Goal: Task Accomplishment & Management: Use online tool/utility

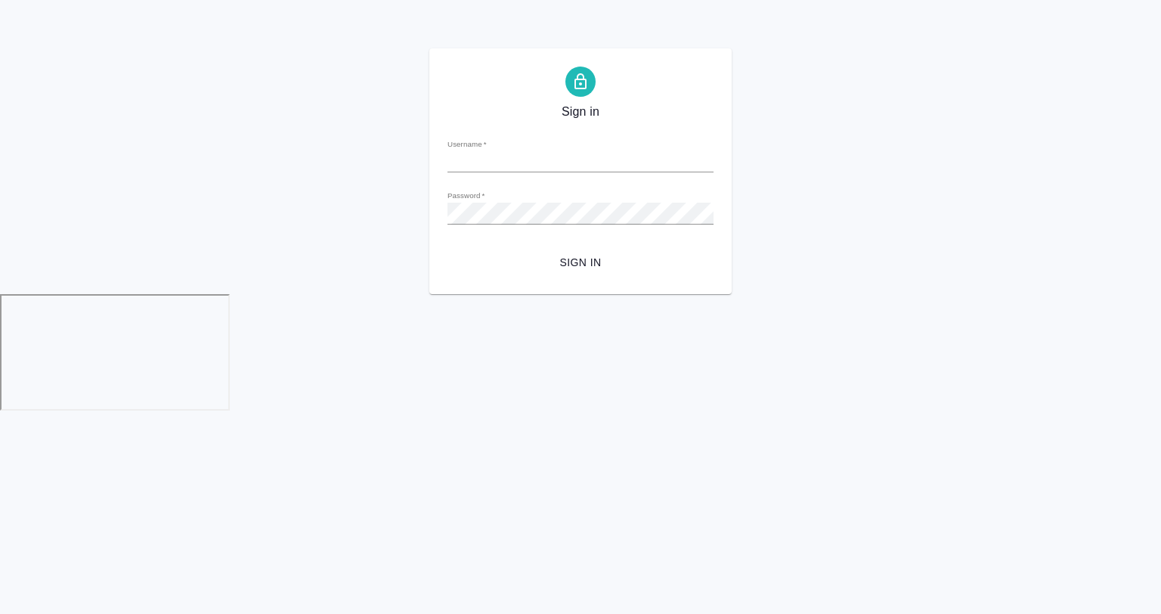
type input "a.gvozdikov@awatera.com"
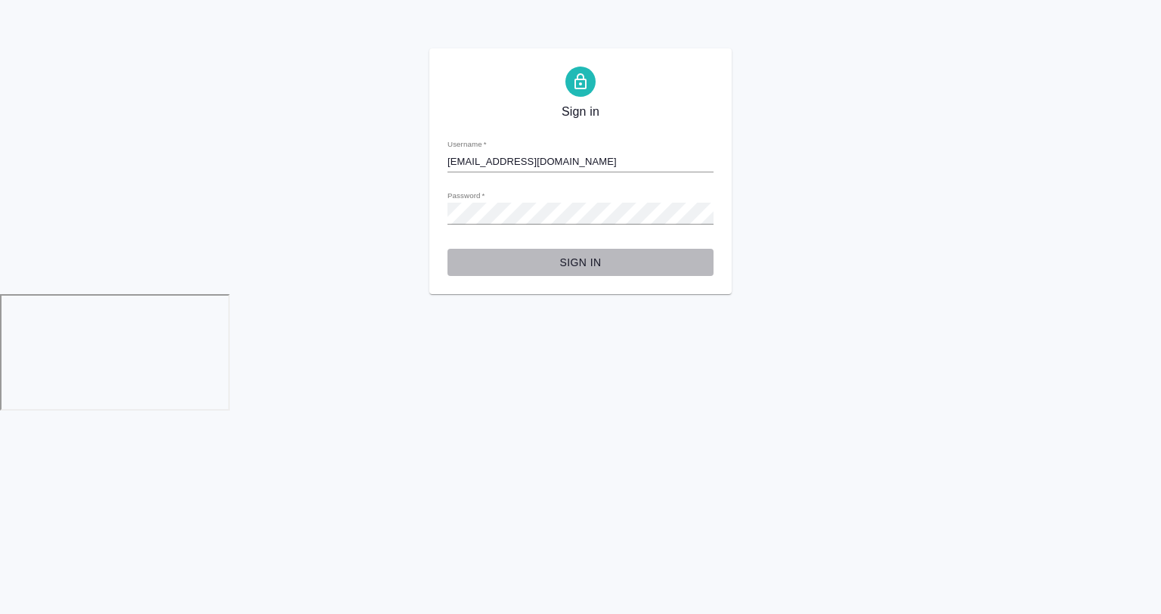
click at [595, 252] on button "Sign in" at bounding box center [581, 263] width 266 height 28
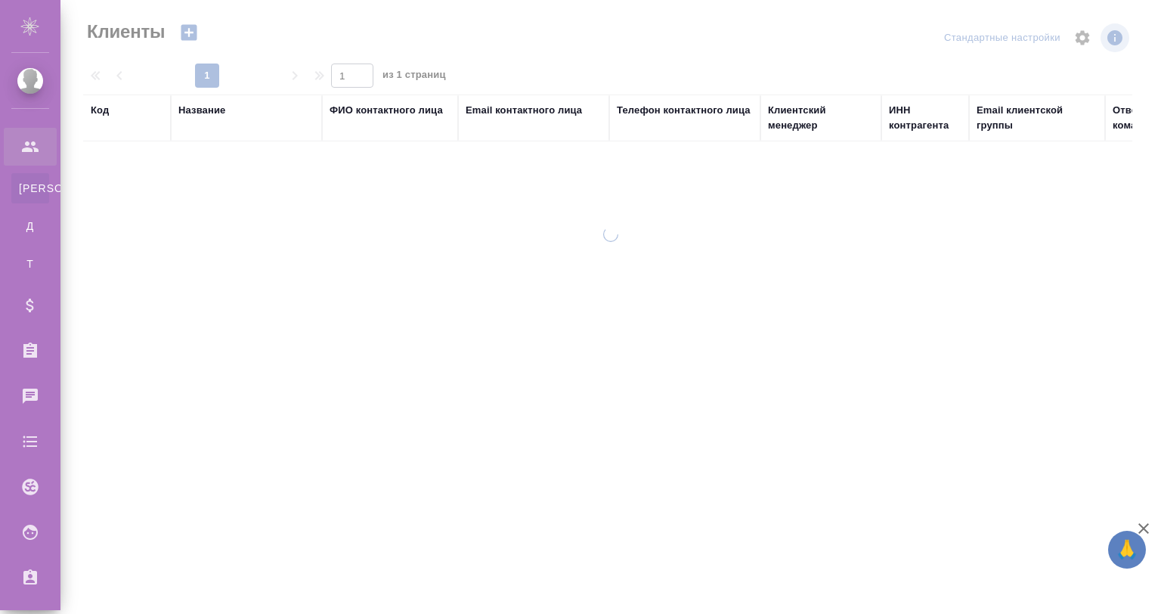
select select "RU"
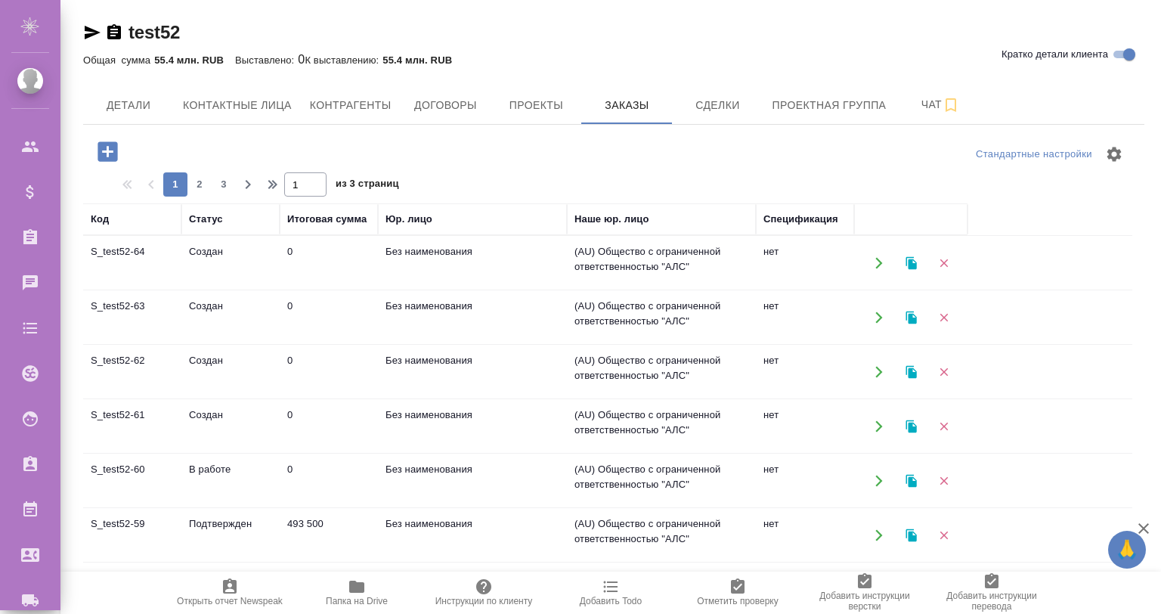
click at [141, 272] on td "S_test52-64" at bounding box center [132, 263] width 98 height 53
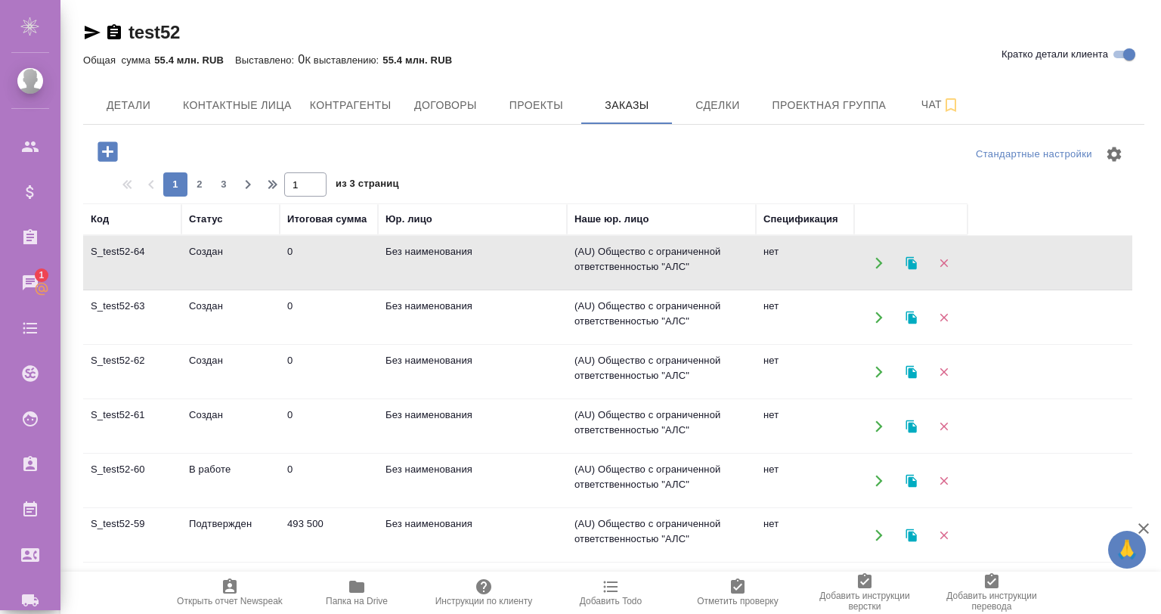
click at [141, 272] on td "S_test52-64" at bounding box center [132, 263] width 98 height 53
click at [158, 464] on td "S_test52-60" at bounding box center [132, 480] width 98 height 53
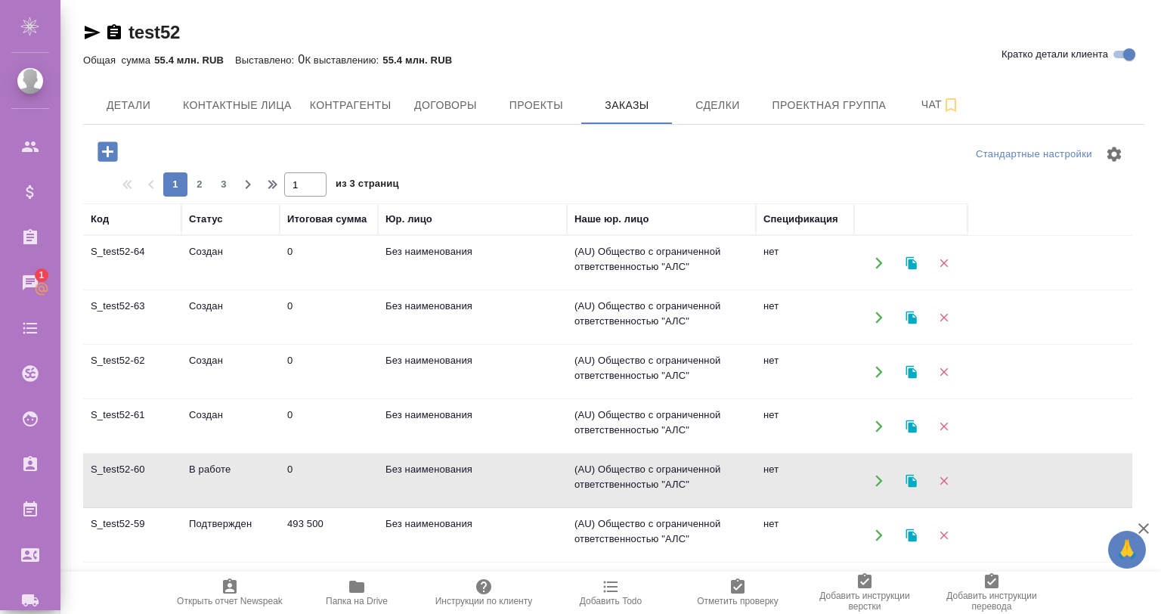
click at [158, 464] on td "S_test52-60" at bounding box center [132, 480] width 98 height 53
click at [23, 277] on div "Чаты" at bounding box center [11, 282] width 38 height 23
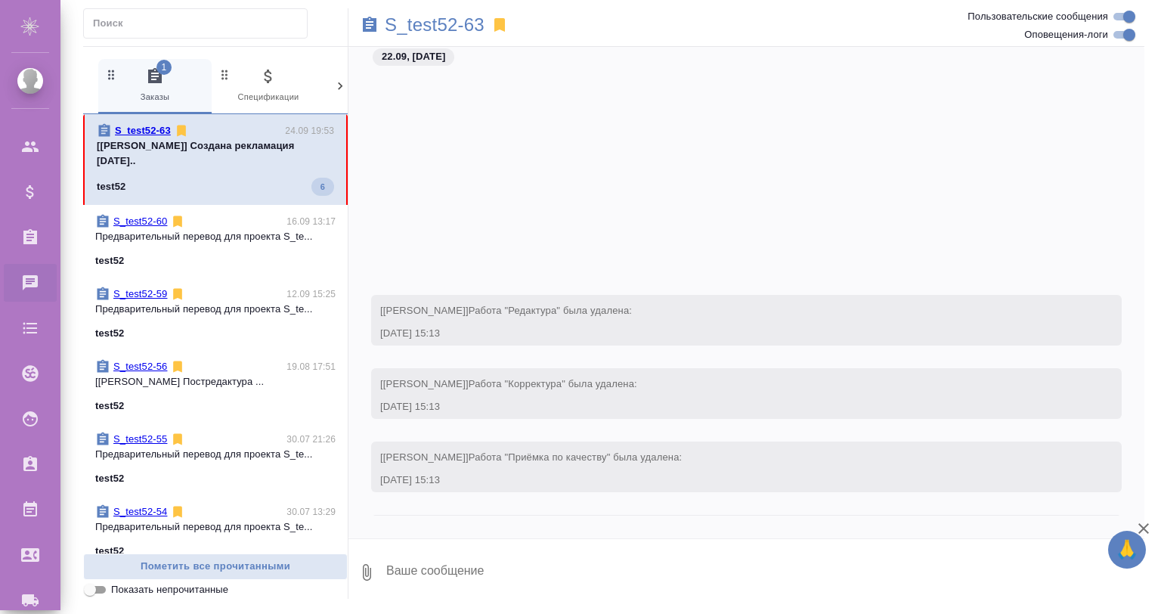
scroll to position [262, 0]
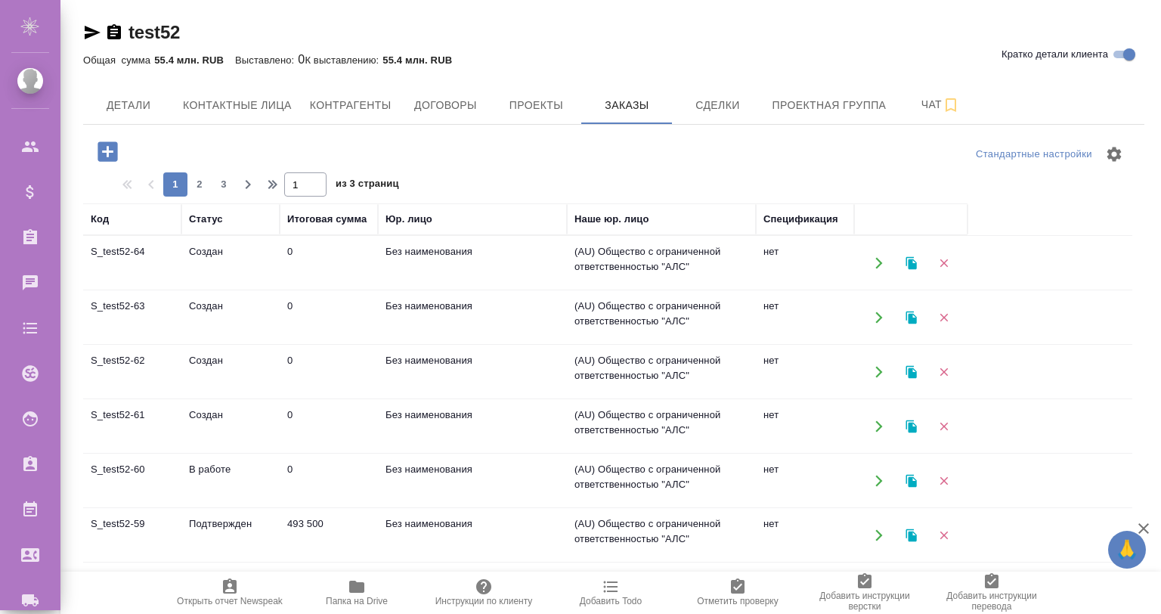
click at [148, 260] on td "S_test52-64" at bounding box center [132, 263] width 98 height 53
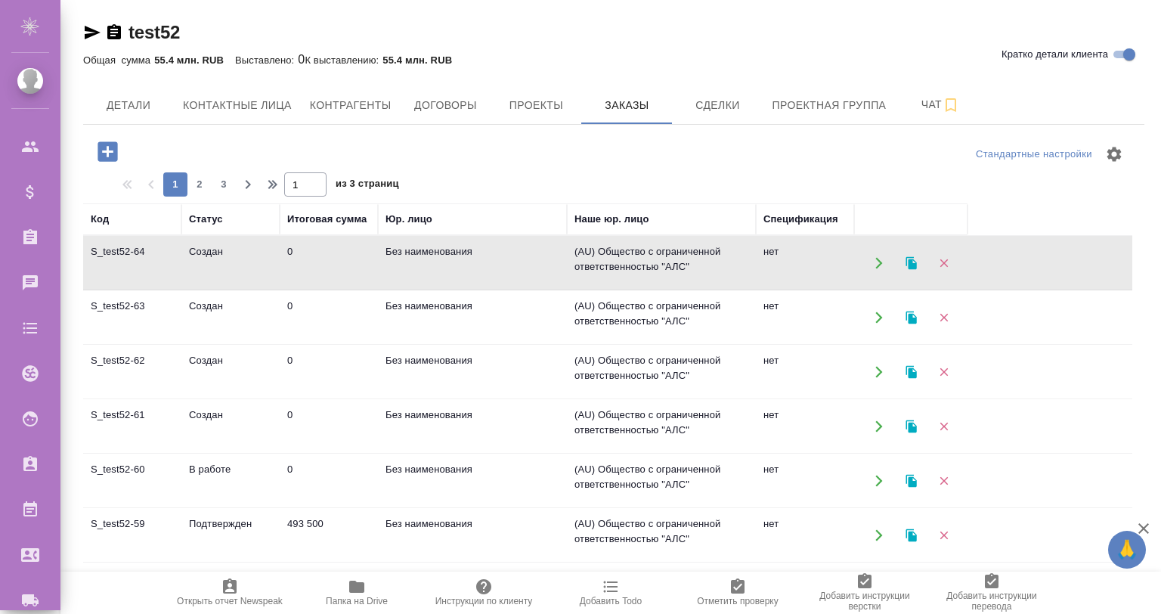
click at [102, 150] on icon "button" at bounding box center [108, 151] width 20 height 20
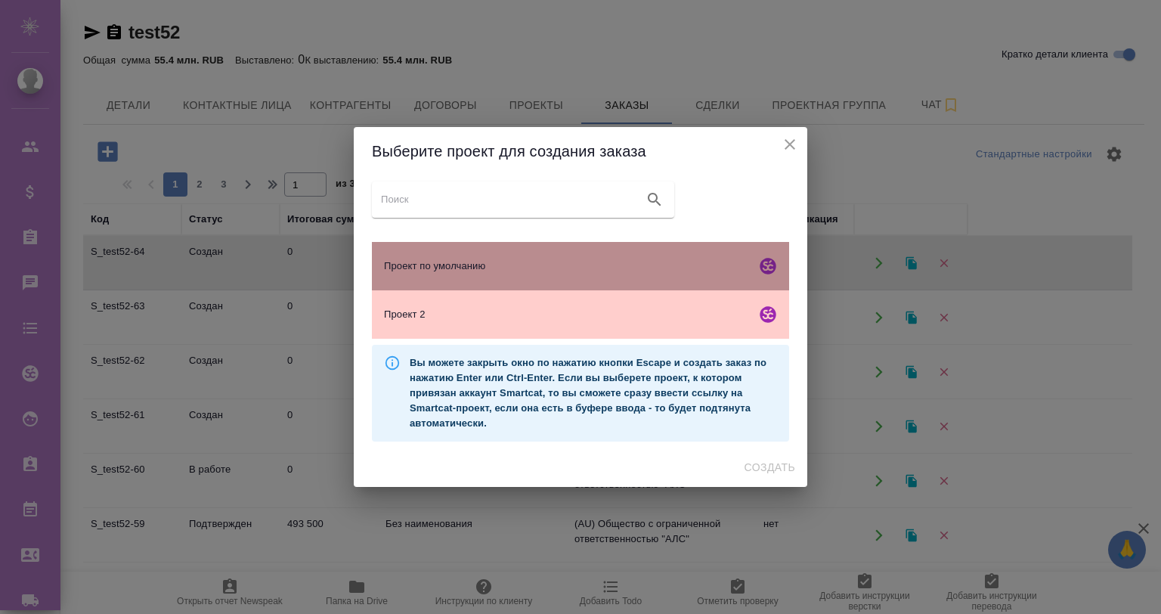
click at [433, 271] on span "Проект по умолчанию" at bounding box center [567, 266] width 366 height 15
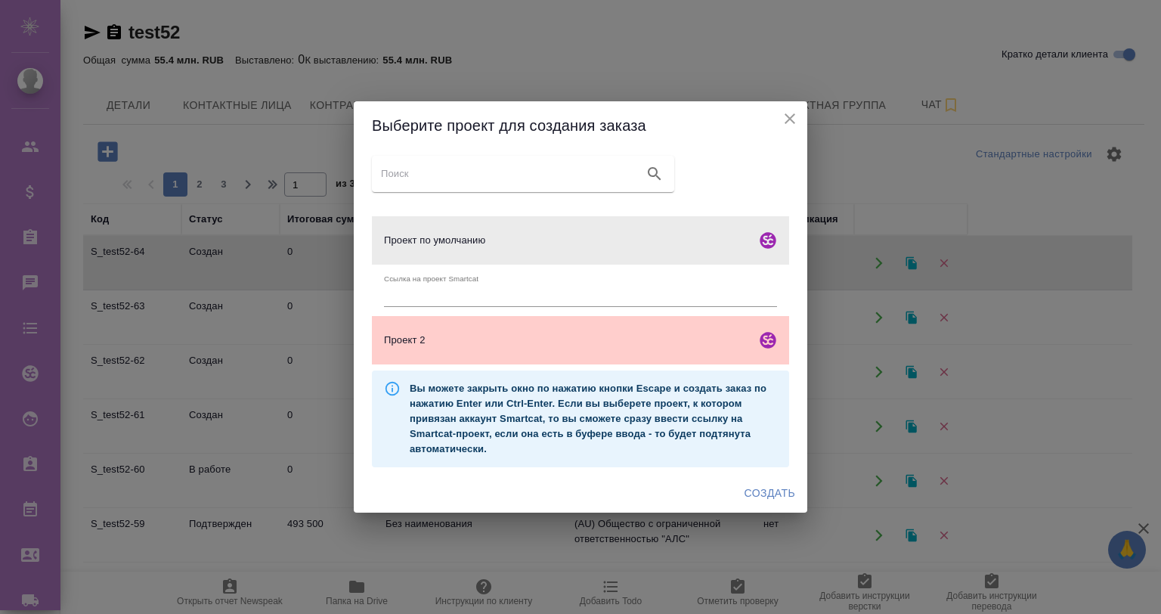
click at [765, 491] on span "Создать" at bounding box center [770, 493] width 51 height 19
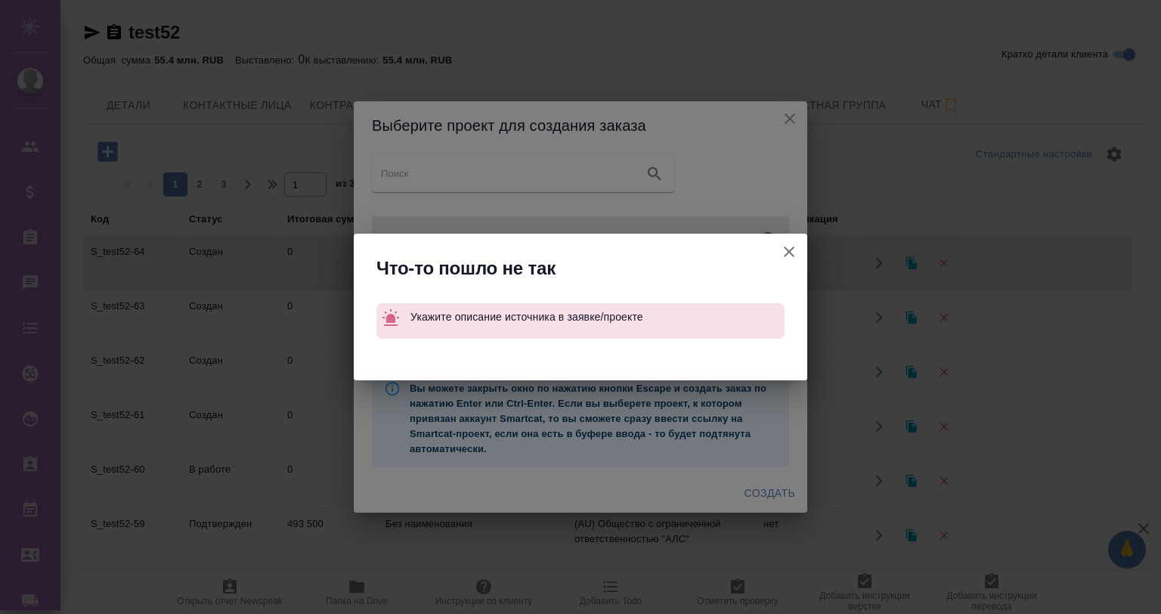
click at [782, 248] on icon "button" at bounding box center [789, 252] width 18 height 18
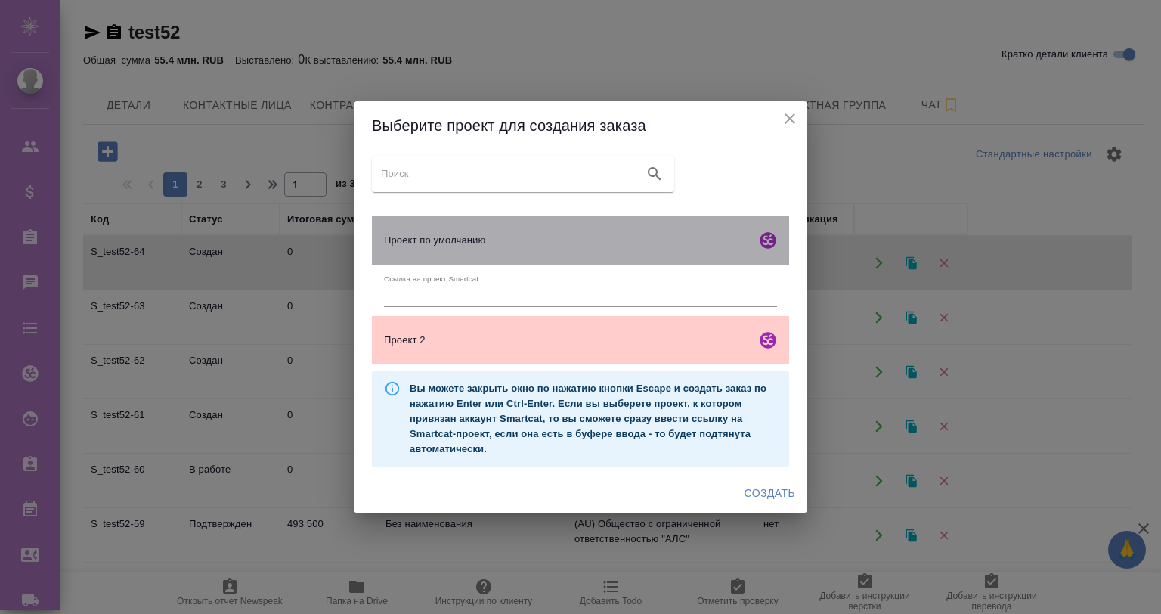
click at [632, 231] on div "Проект по умолчанию" at bounding box center [580, 240] width 417 height 48
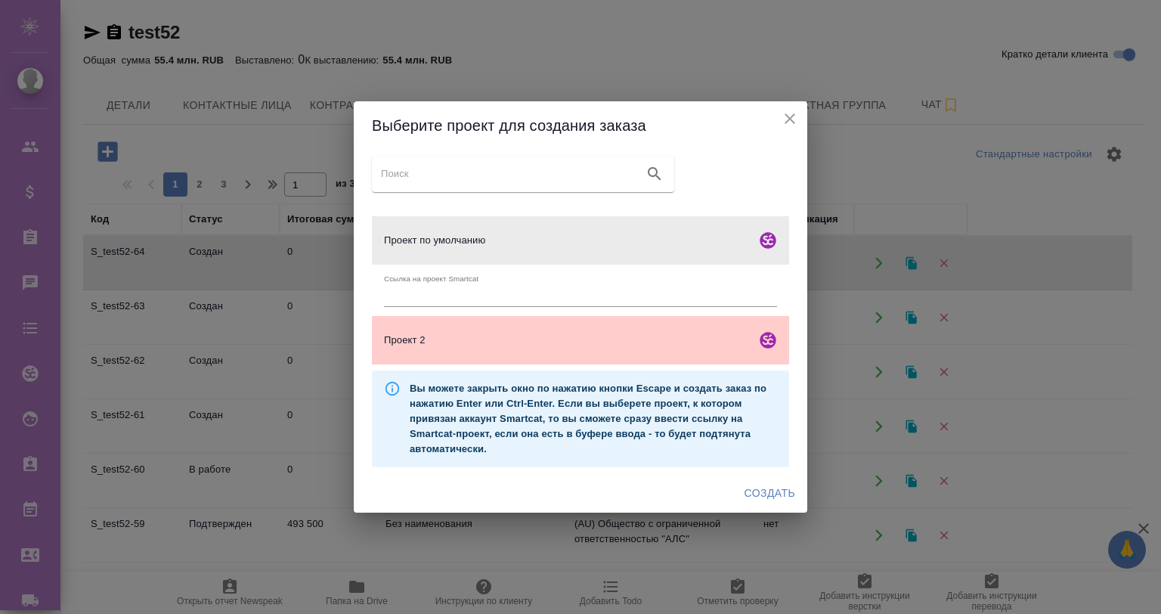
click at [787, 114] on icon "close" at bounding box center [790, 119] width 18 height 18
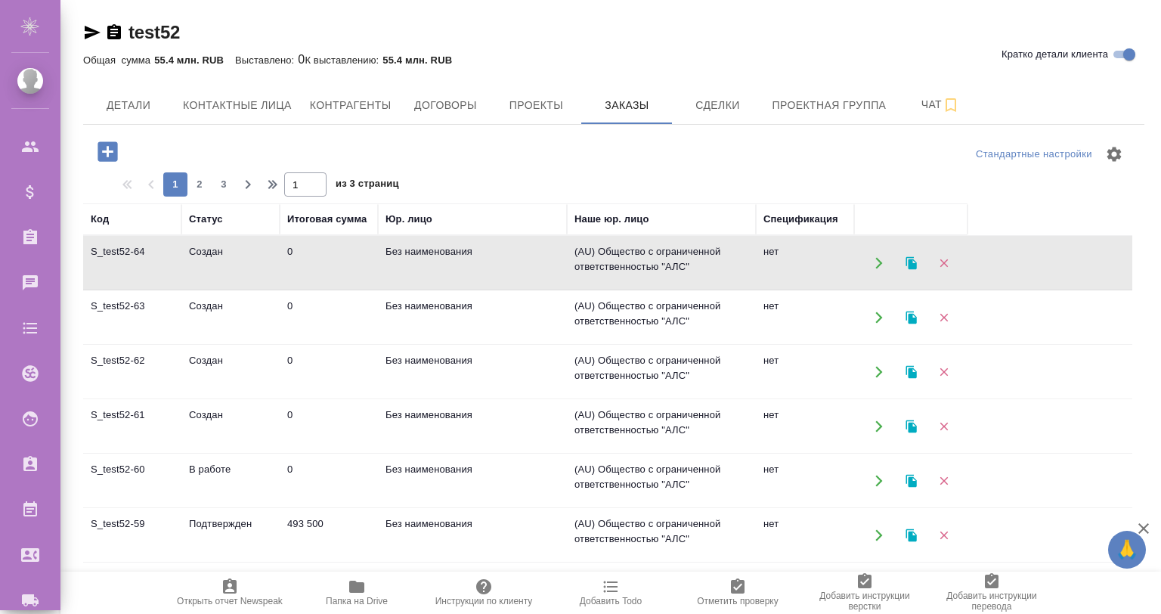
click at [103, 142] on icon "button" at bounding box center [108, 151] width 20 height 20
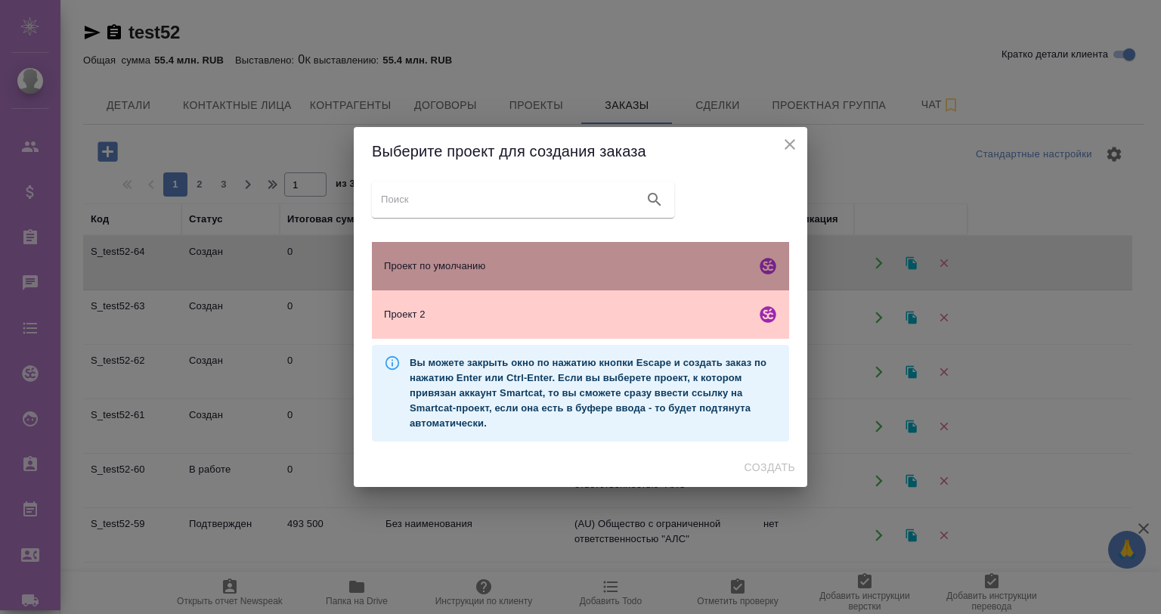
click at [547, 266] on span "Проект по умолчанию" at bounding box center [567, 266] width 366 height 15
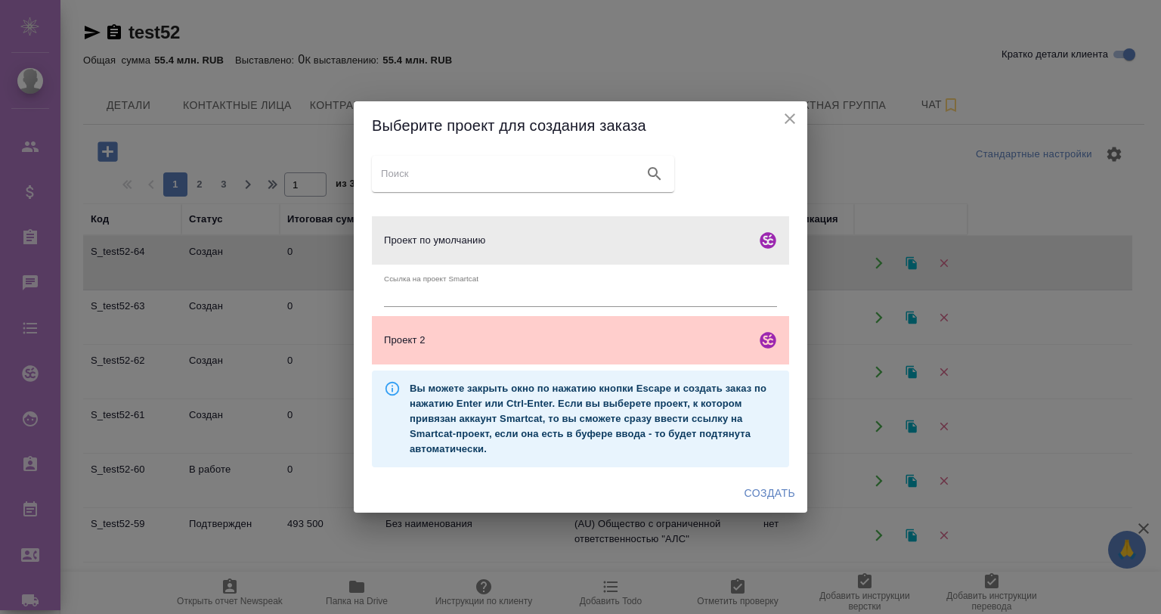
click at [769, 490] on span "Создать" at bounding box center [770, 493] width 51 height 19
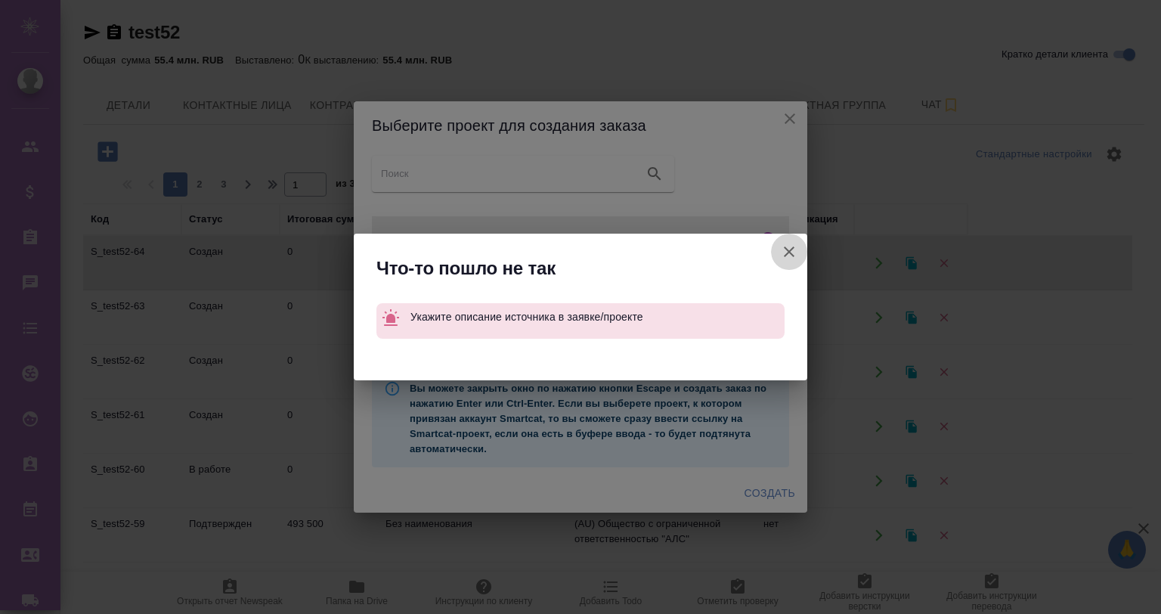
click at [789, 251] on icon "button" at bounding box center [789, 251] width 11 height 11
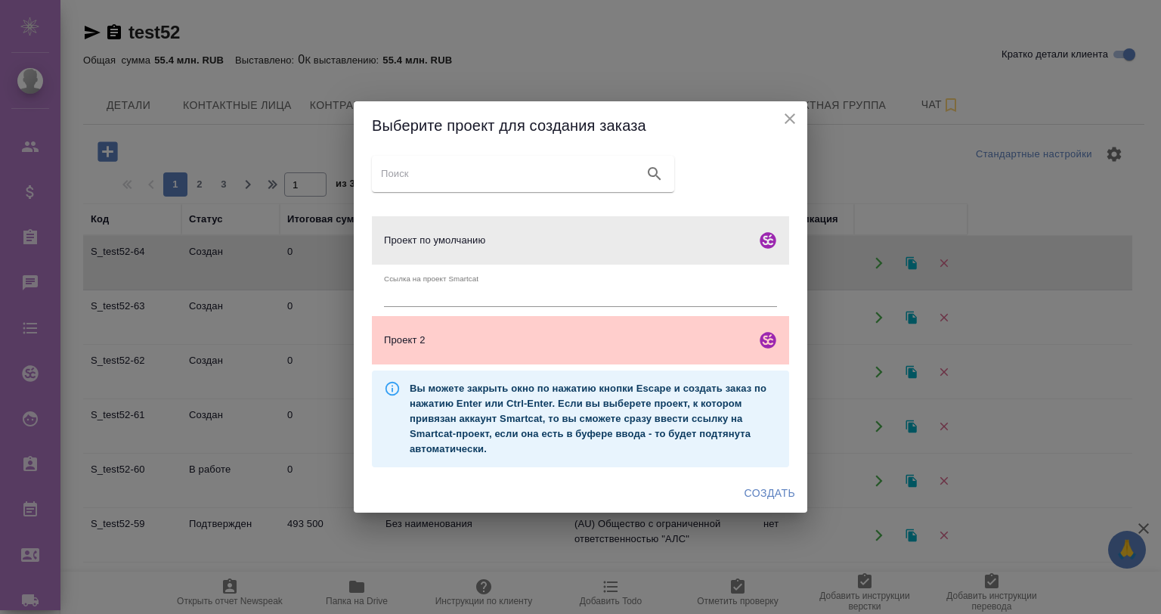
click at [786, 114] on icon "close" at bounding box center [790, 118] width 11 height 11
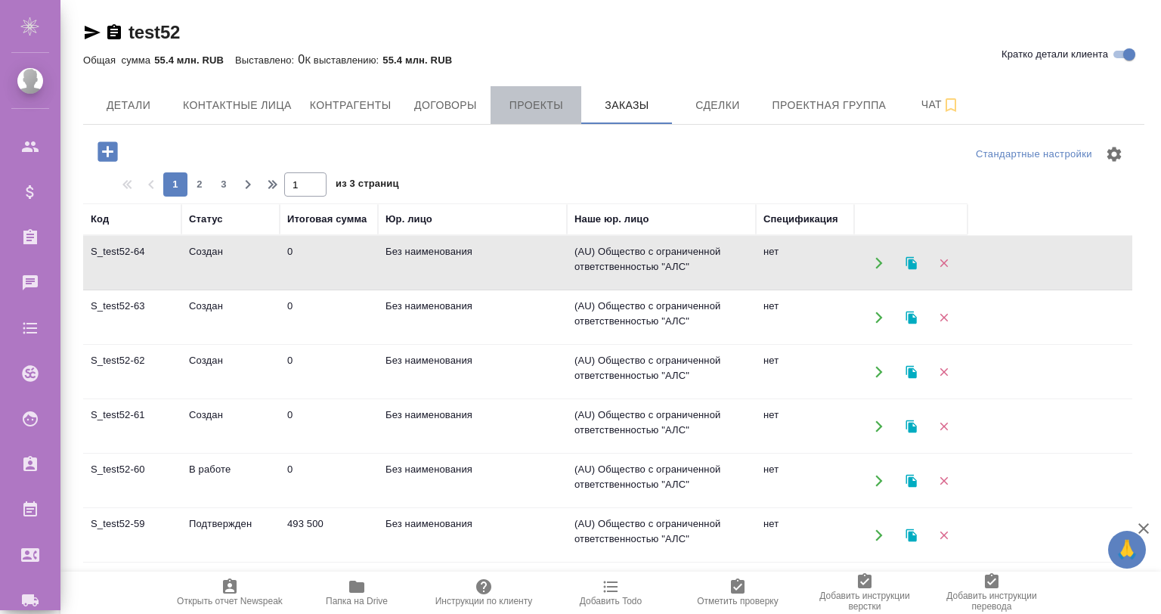
click at [529, 102] on span "Проекты" at bounding box center [536, 105] width 73 height 19
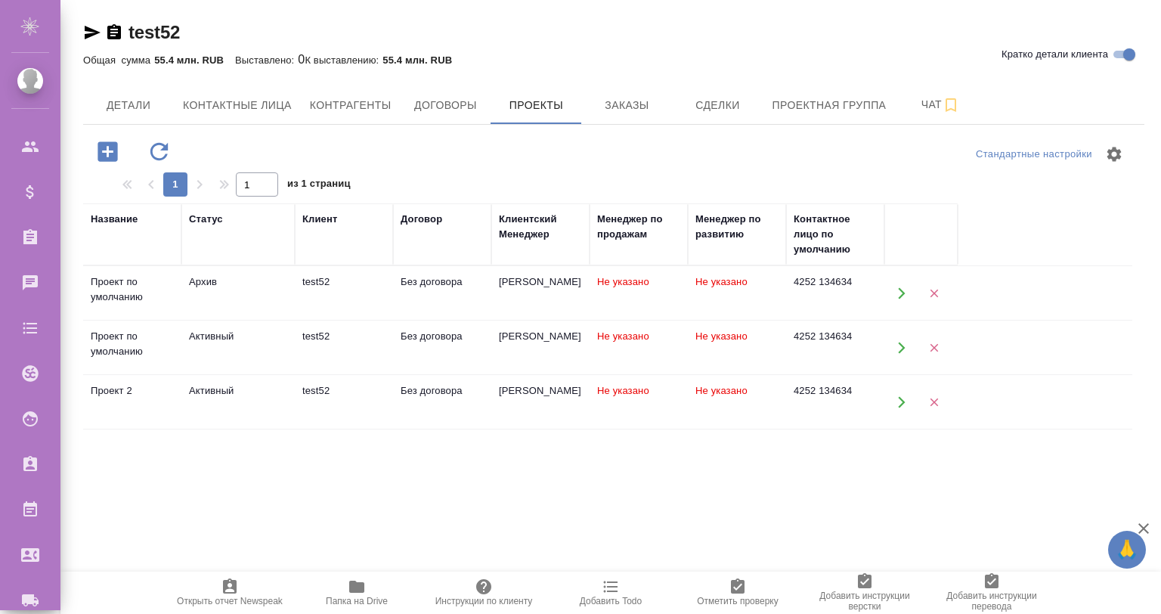
click at [220, 284] on div "Архив" at bounding box center [238, 281] width 98 height 15
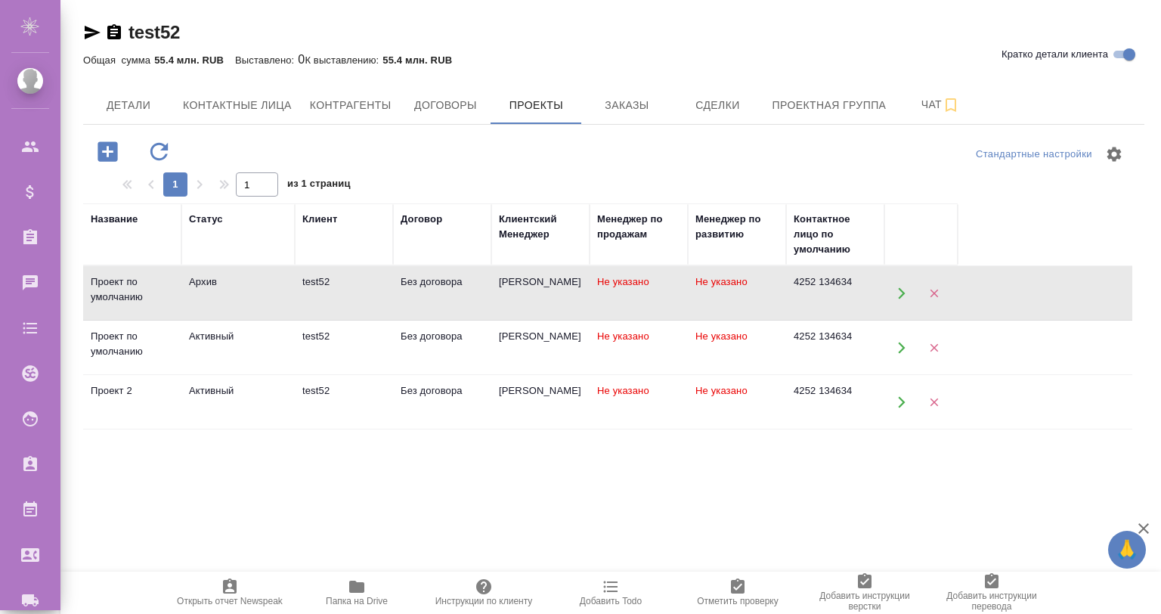
click at [258, 337] on div "Активный" at bounding box center [238, 336] width 98 height 15
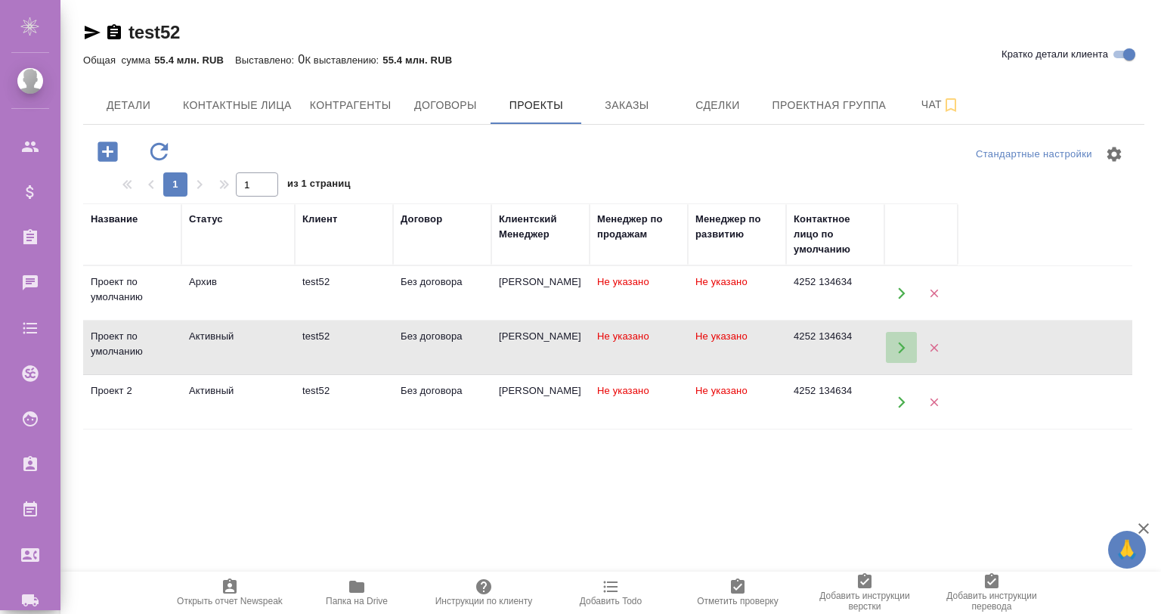
click at [897, 344] on icon "button" at bounding box center [902, 348] width 14 height 14
click at [621, 89] on button "Заказы" at bounding box center [626, 105] width 91 height 38
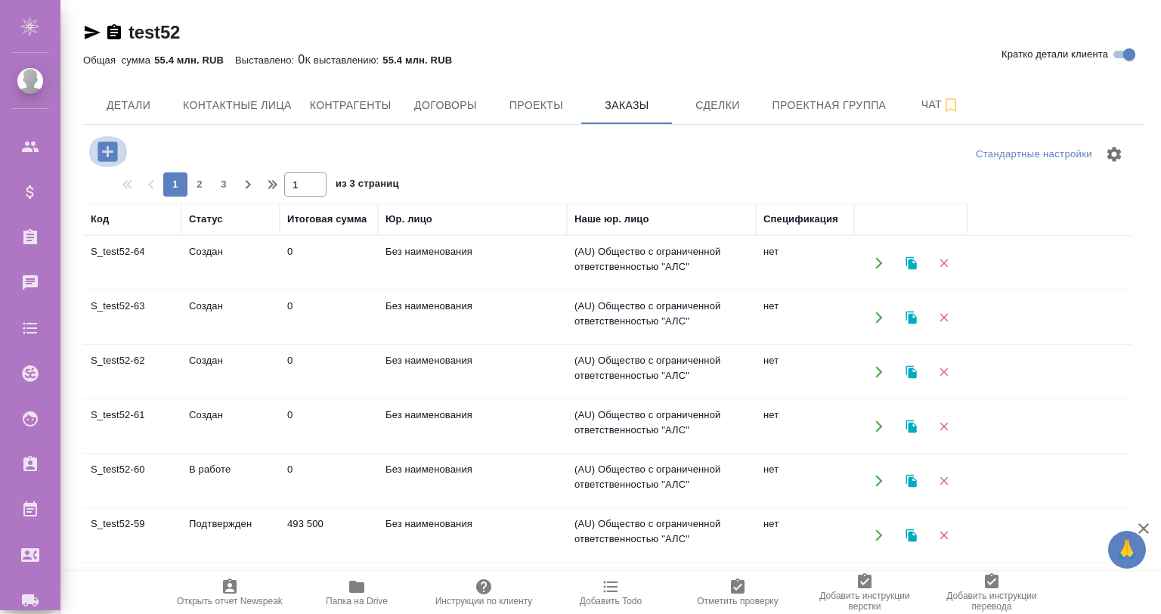
click at [102, 153] on icon "button" at bounding box center [108, 151] width 20 height 20
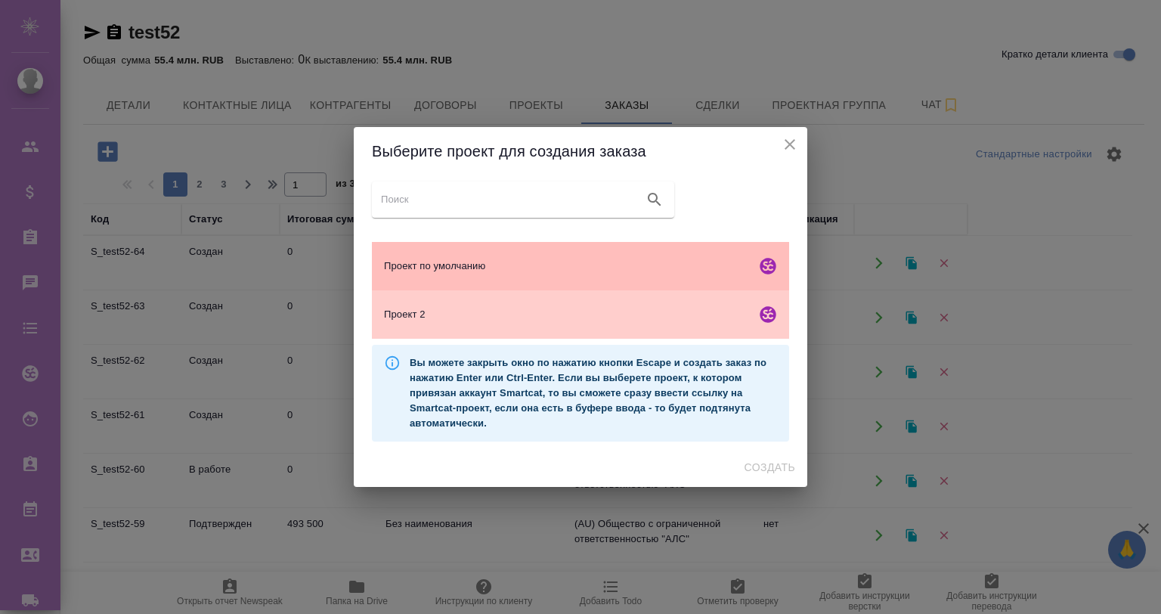
click at [493, 253] on div "Проект по умолчанию" at bounding box center [580, 266] width 417 height 48
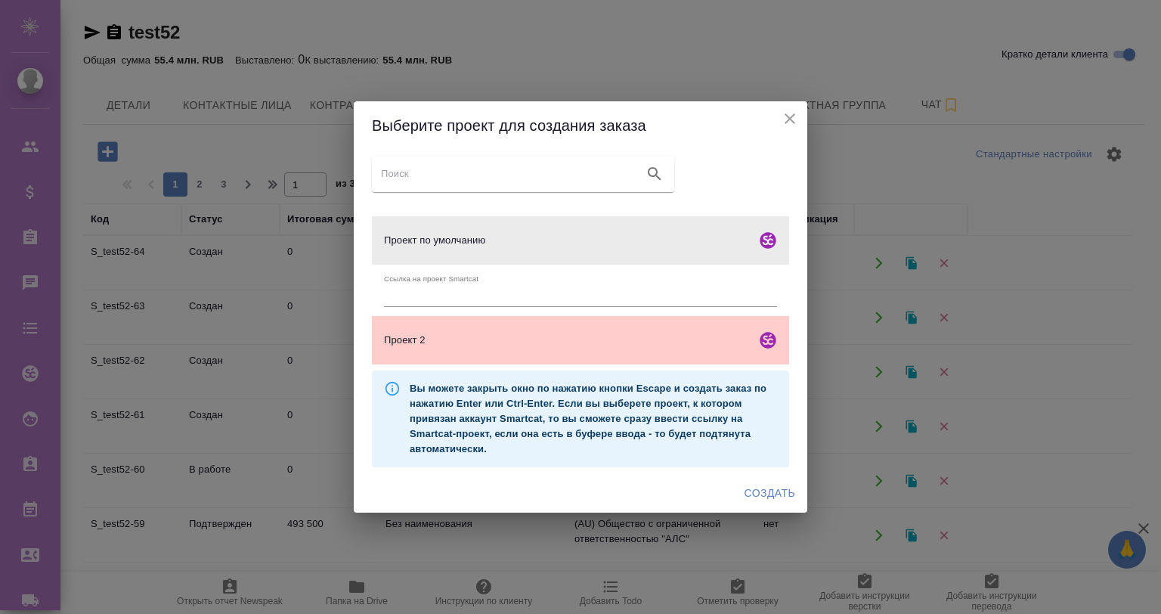
click at [761, 485] on span "Создать" at bounding box center [770, 493] width 51 height 19
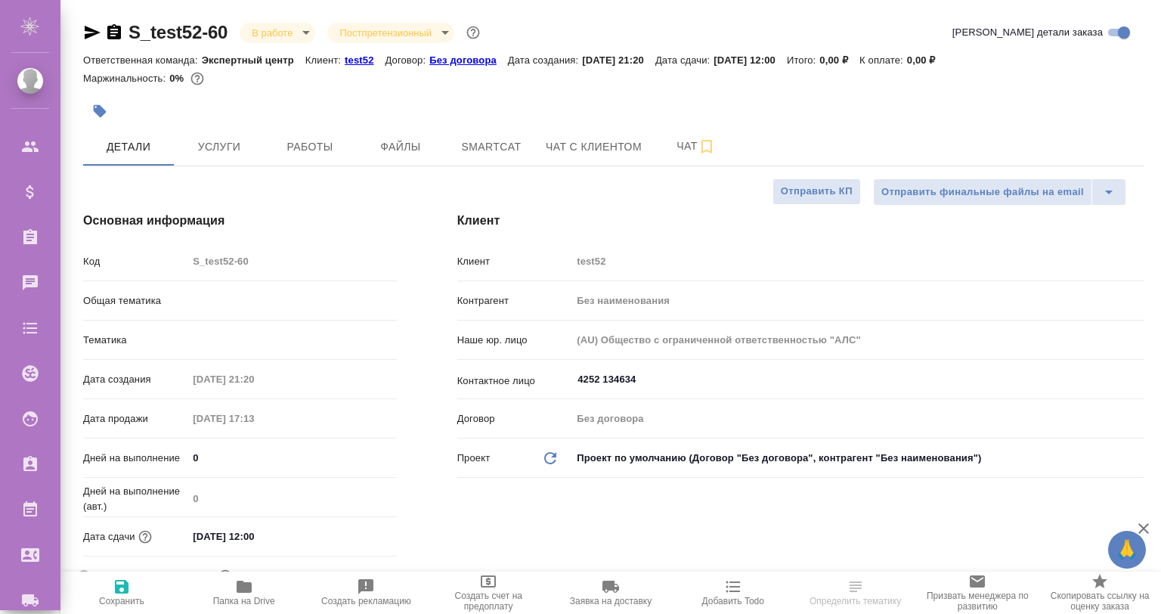
select select "RU"
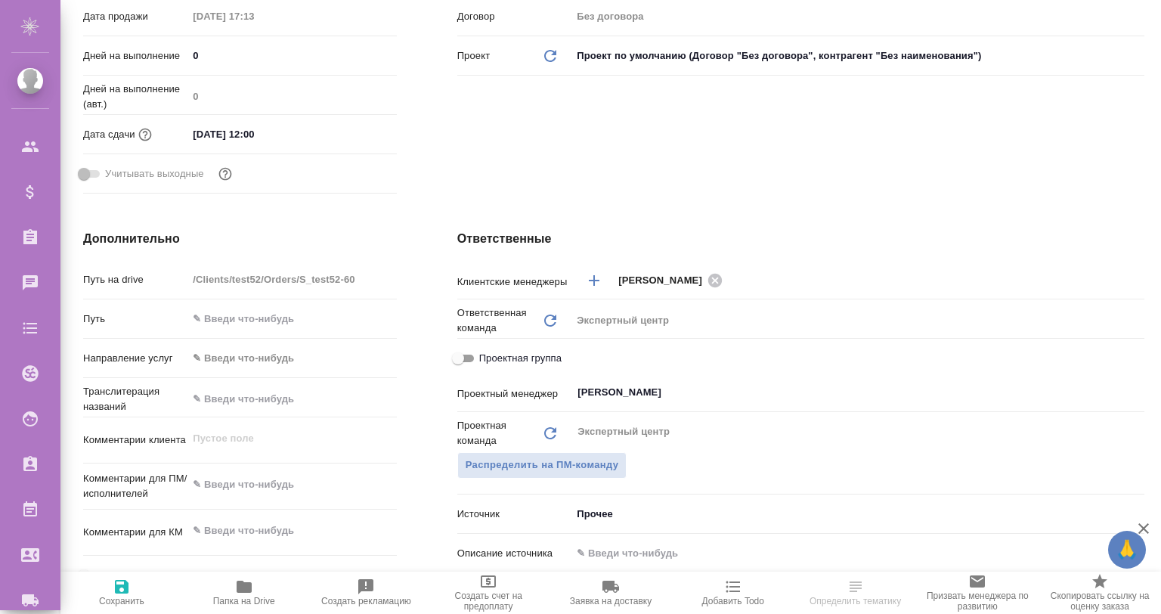
scroll to position [352, 0]
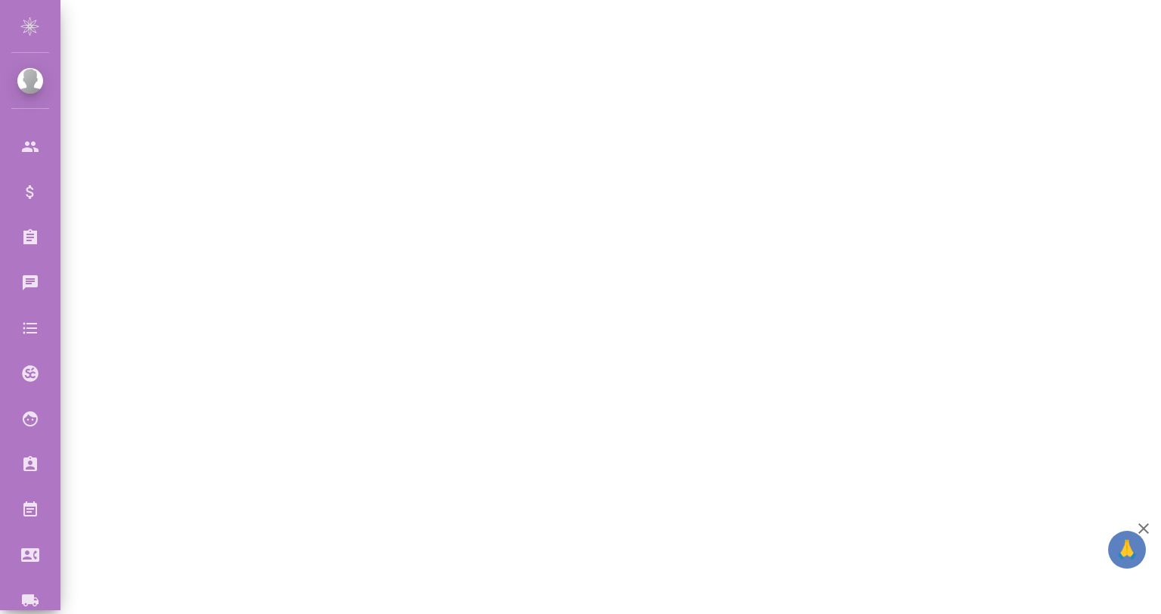
select select "RU"
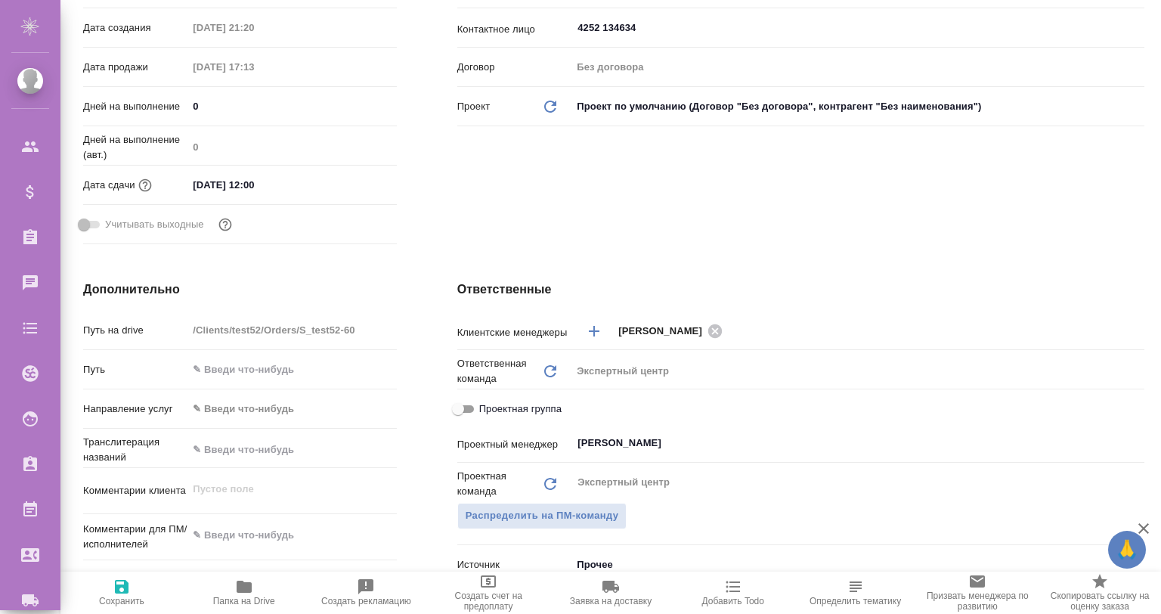
type textarea "x"
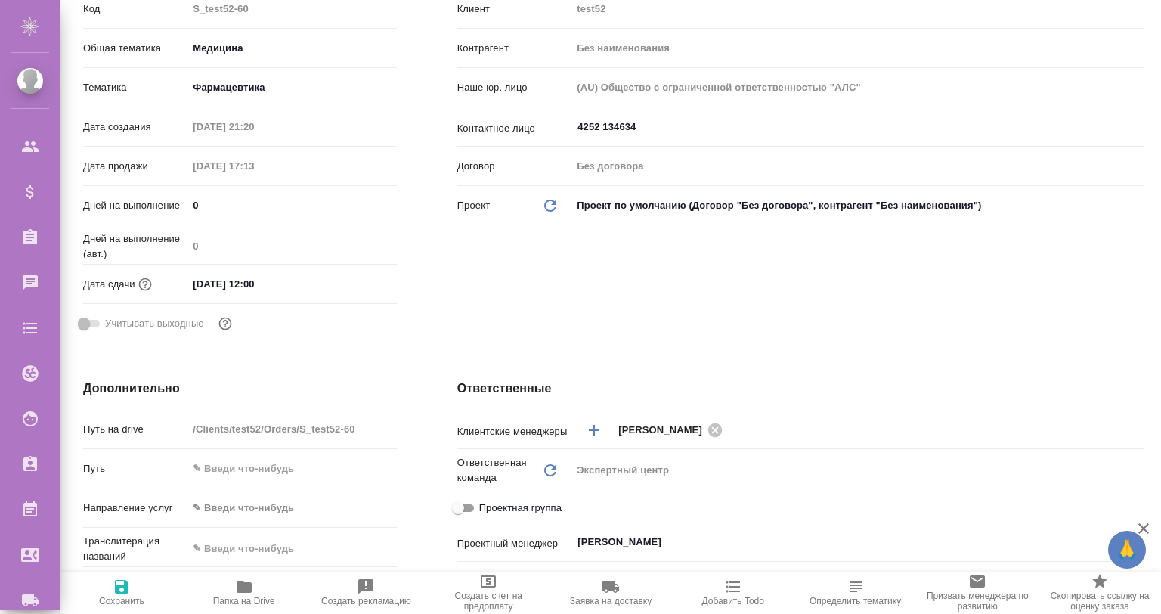
scroll to position [0, 0]
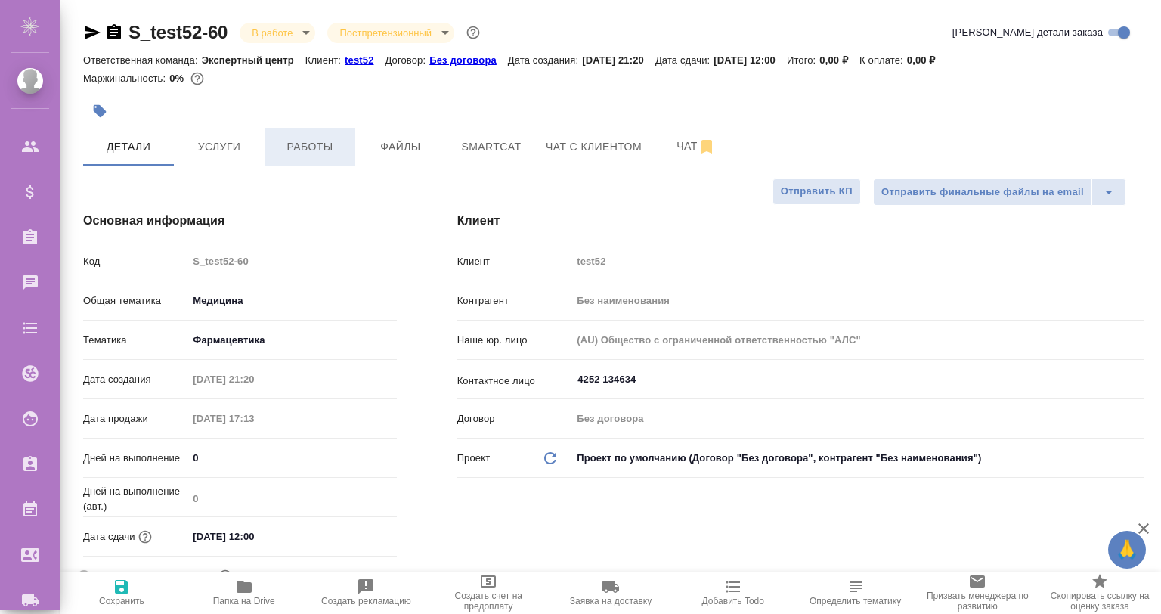
click at [300, 156] on span "Работы" at bounding box center [310, 147] width 73 height 19
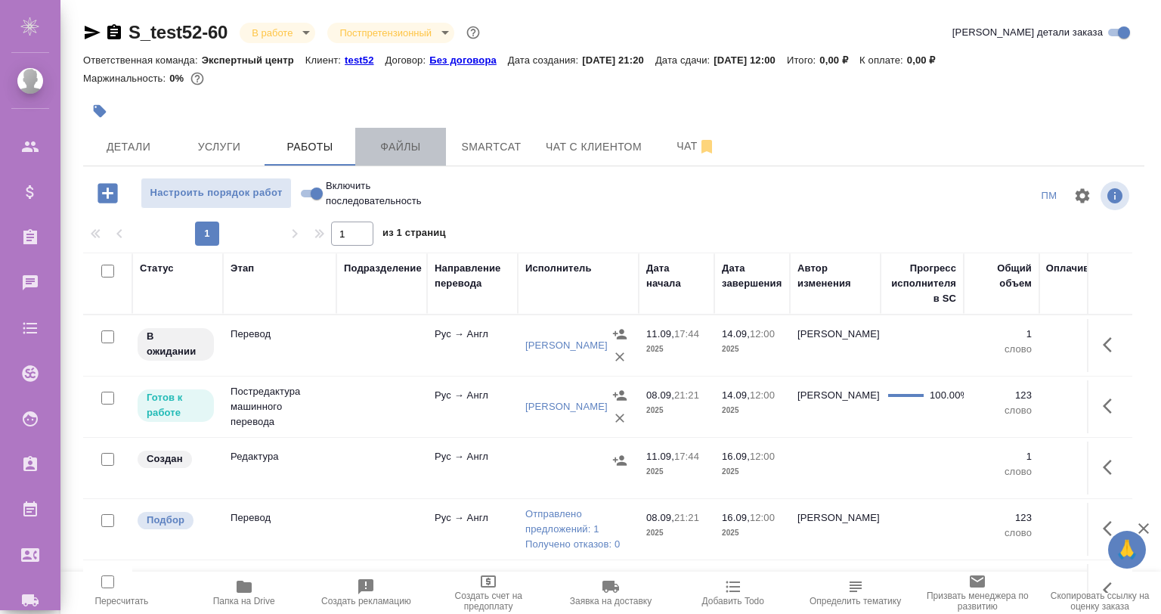
click at [390, 147] on span "Файлы" at bounding box center [400, 147] width 73 height 19
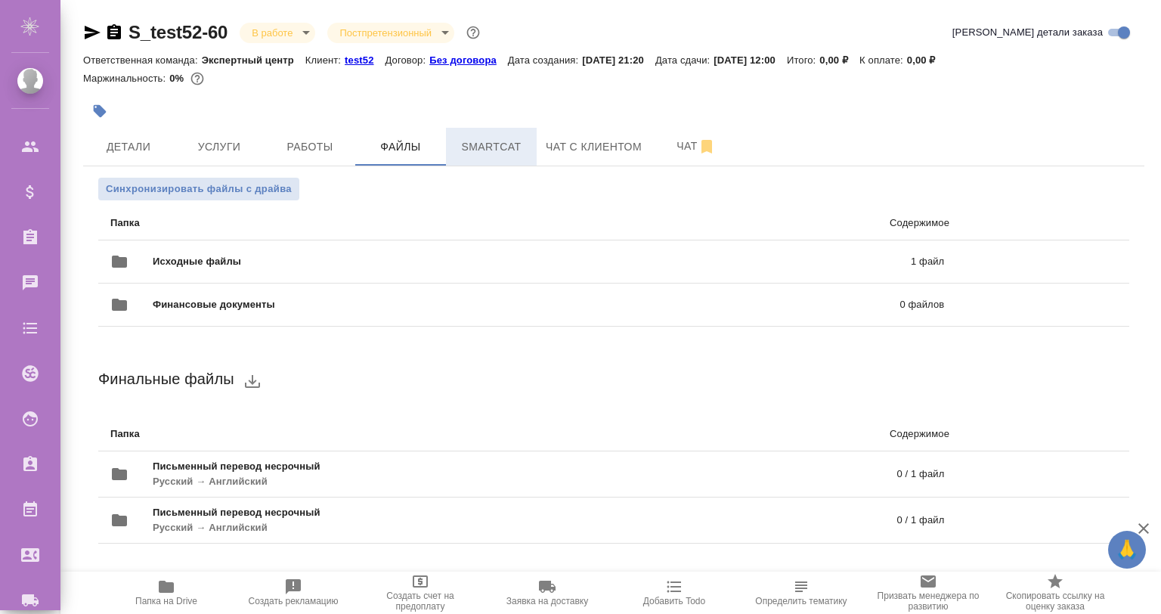
click at [497, 148] on span "Smartcat" at bounding box center [491, 147] width 73 height 19
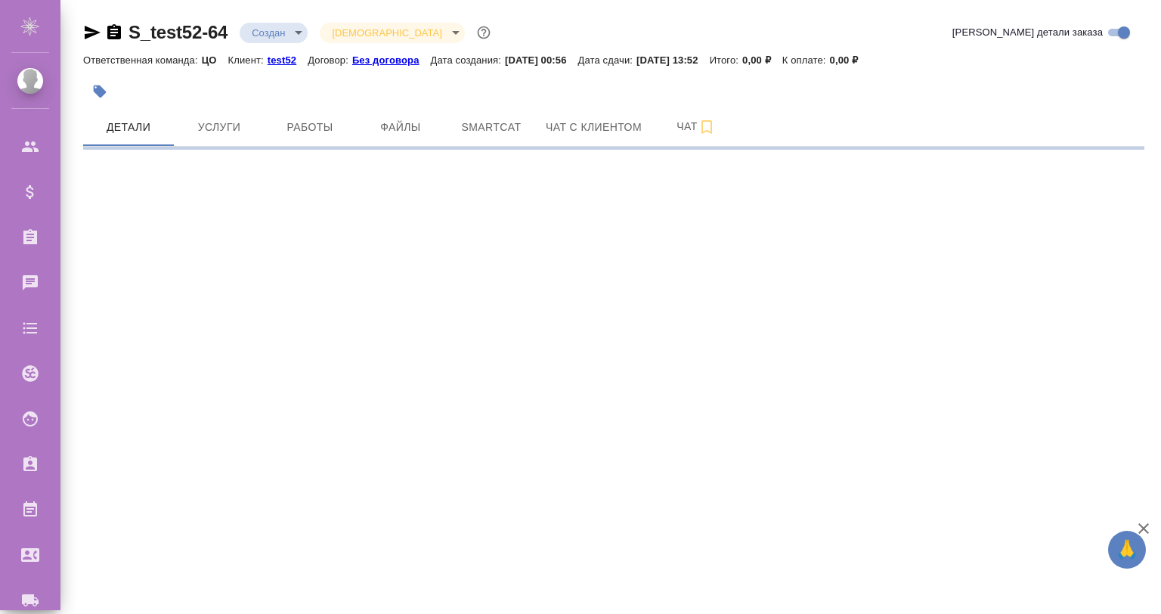
select select "RU"
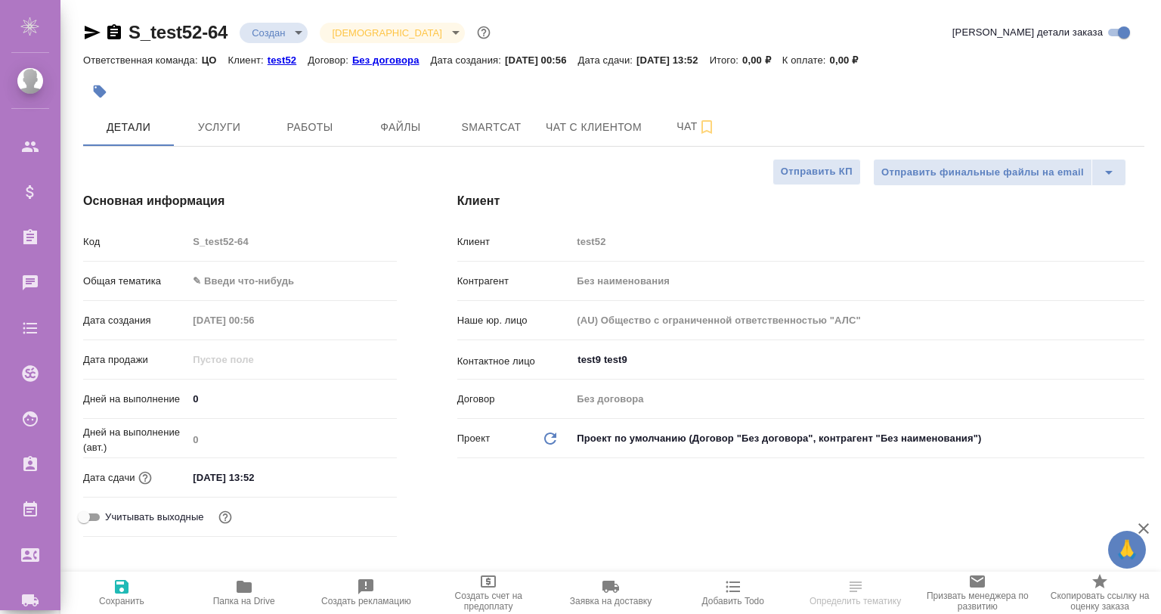
type textarea "x"
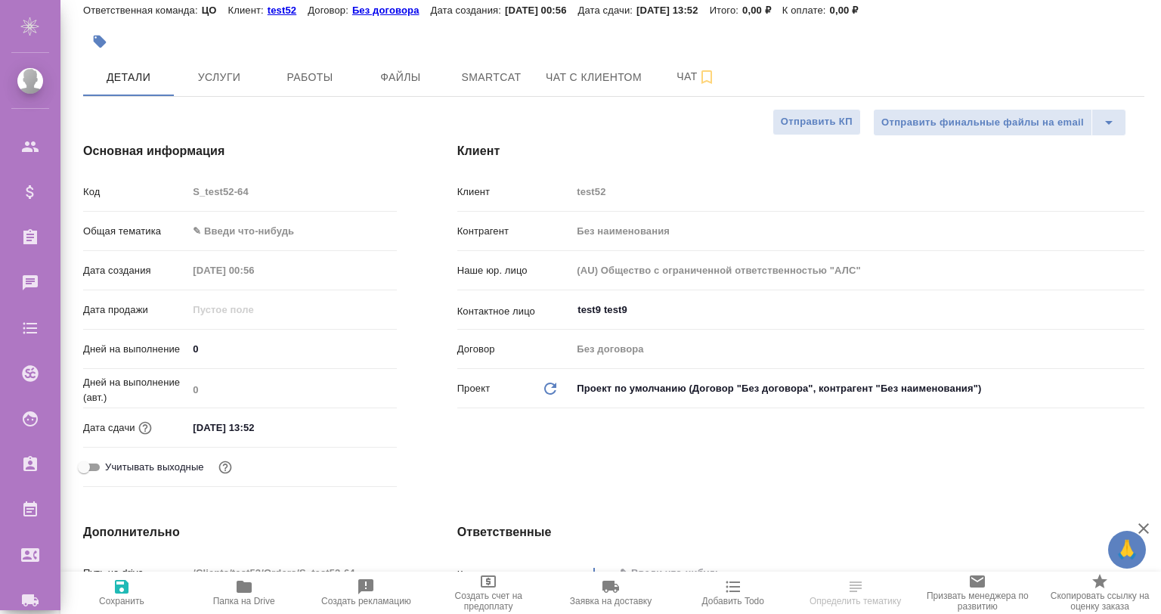
type textarea "x"
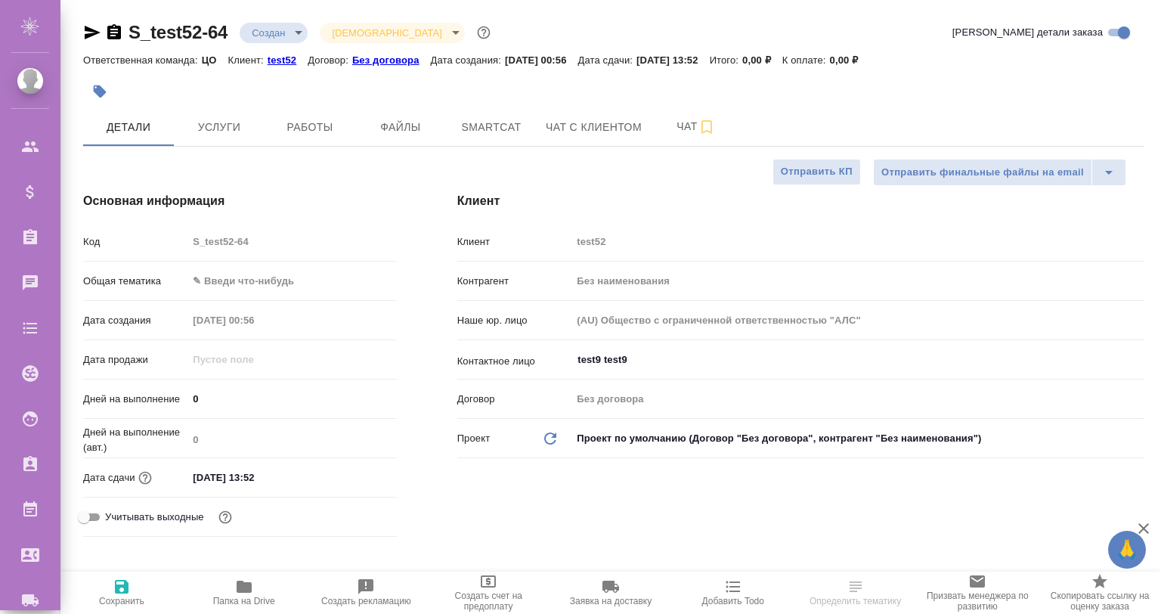
scroll to position [0, 0]
click at [649, 129] on div "Детали Услуги Работы Файлы Smartcat Чат с клиентом Чат" at bounding box center [614, 127] width 1062 height 38
click at [652, 128] on button "Чат" at bounding box center [696, 127] width 91 height 38
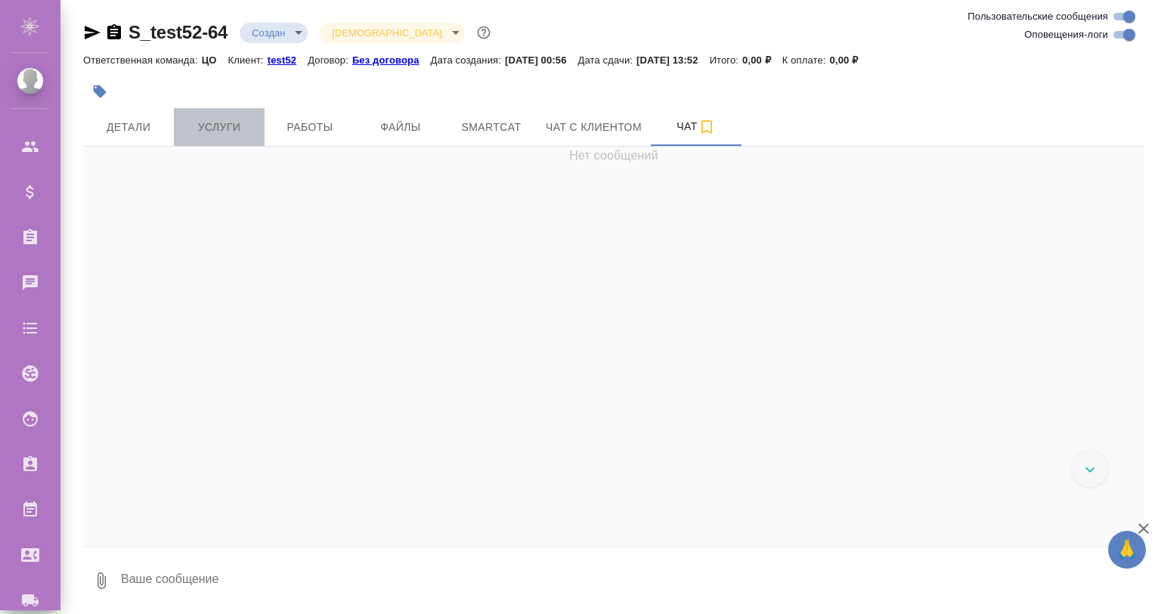
click at [227, 122] on span "Услуги" at bounding box center [219, 127] width 73 height 19
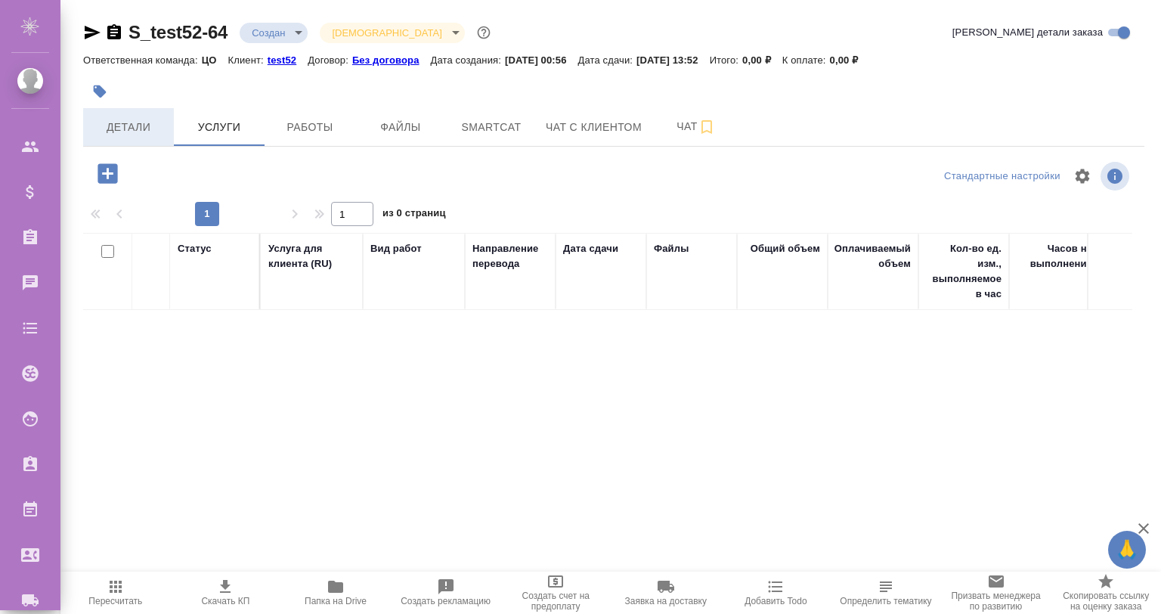
click at [134, 116] on button "Детали" at bounding box center [128, 127] width 91 height 38
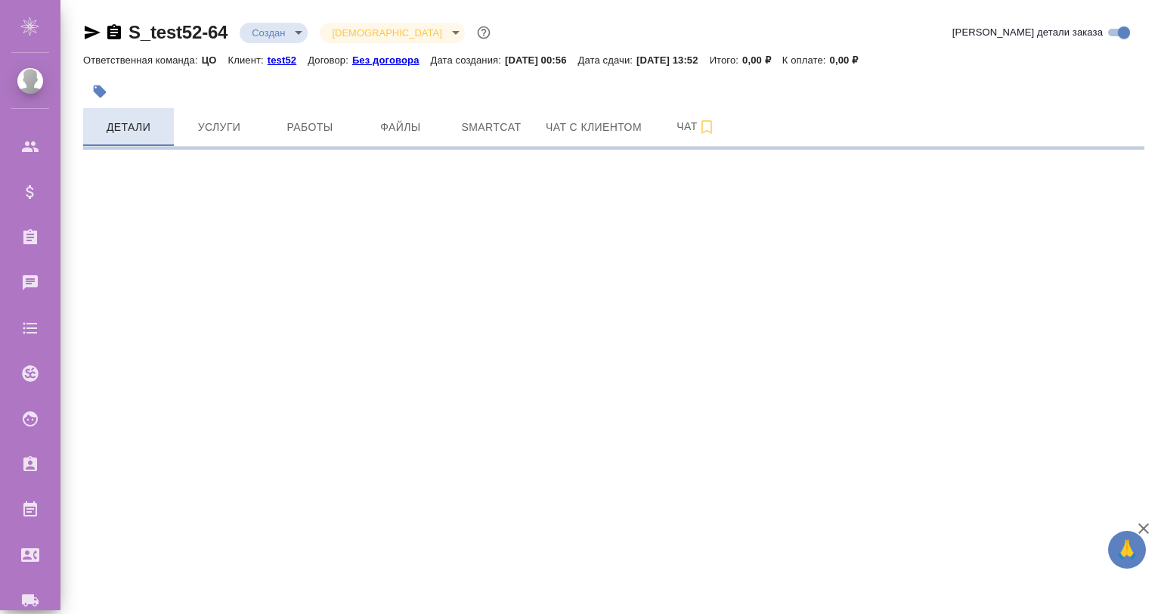
select select "RU"
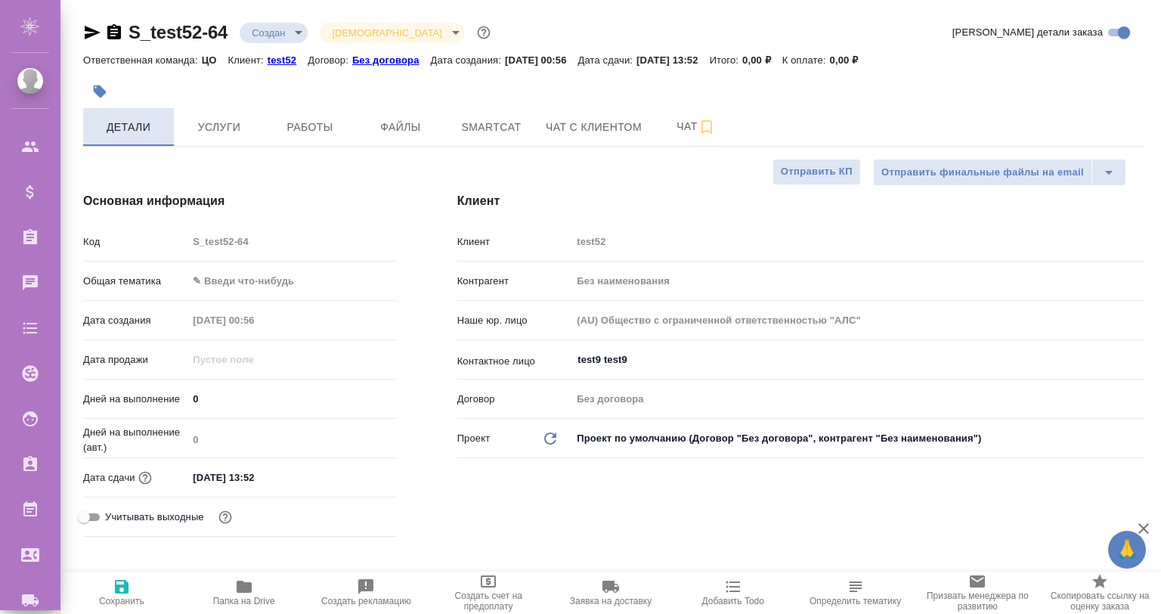
type textarea "x"
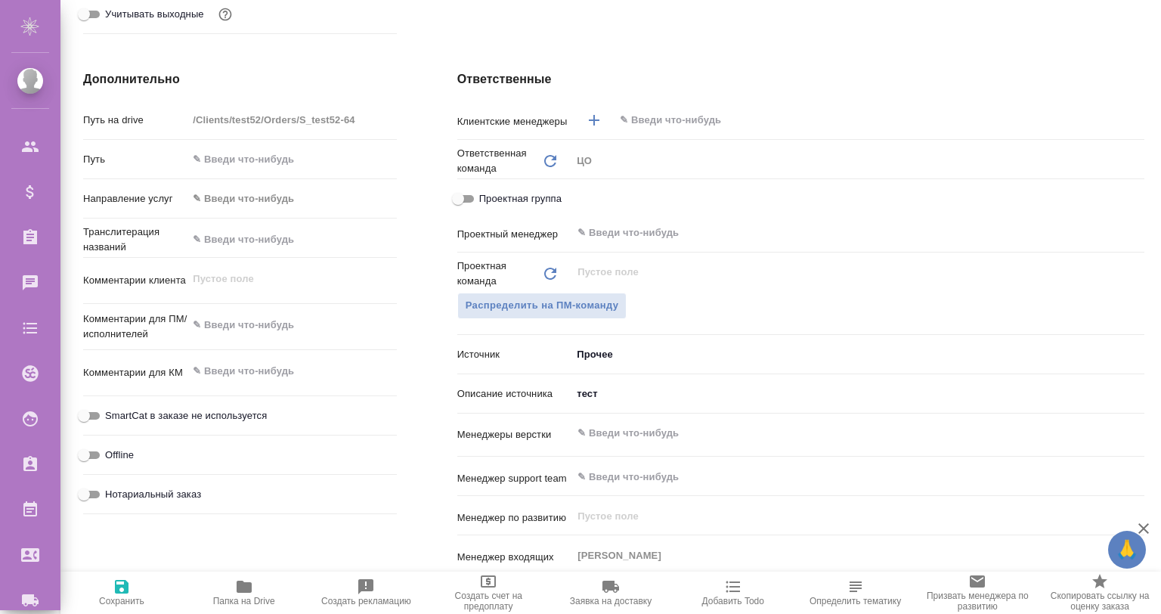
scroll to position [453, 0]
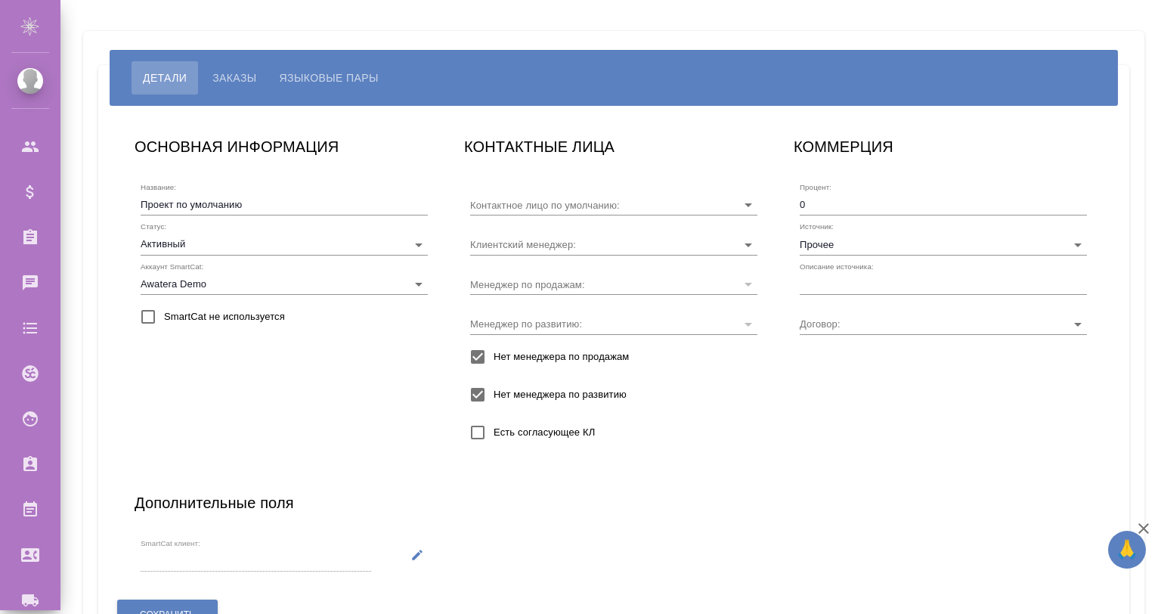
type input "4252 134634"
type input "Без договора"
type input "[PERSON_NAME]"
click at [854, 277] on input "text" at bounding box center [943, 284] width 287 height 21
type input "???"
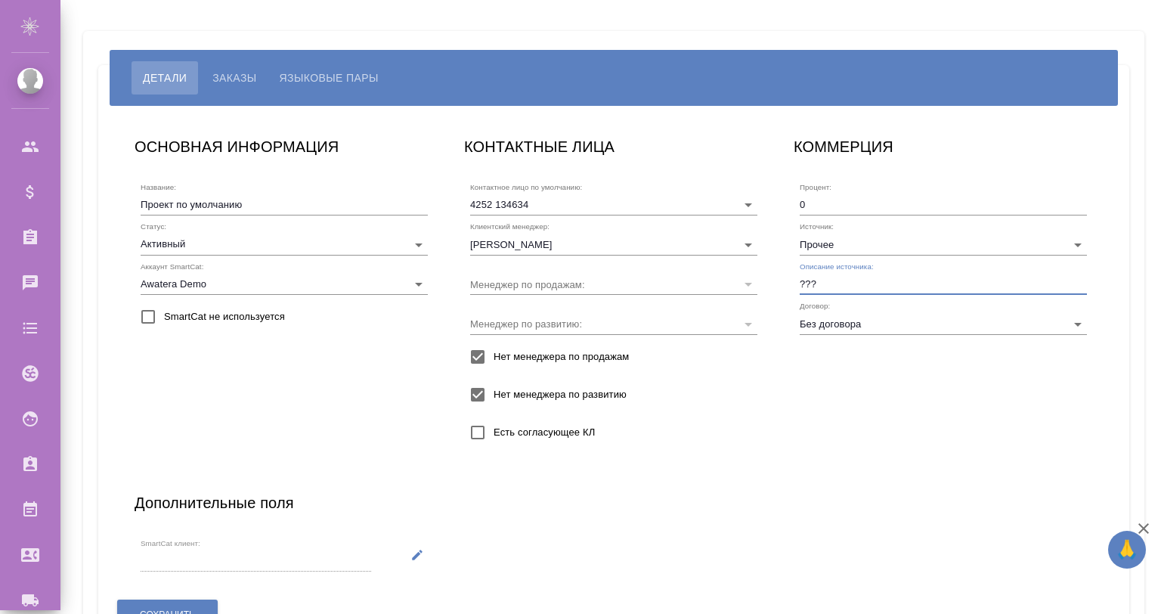
click at [838, 484] on div "ОСНОВНАЯ ИНФОРМАЦИЯ Название: Проект по умолчанию Статус: Активный active Аккау…" at bounding box center [613, 375] width 989 height 512
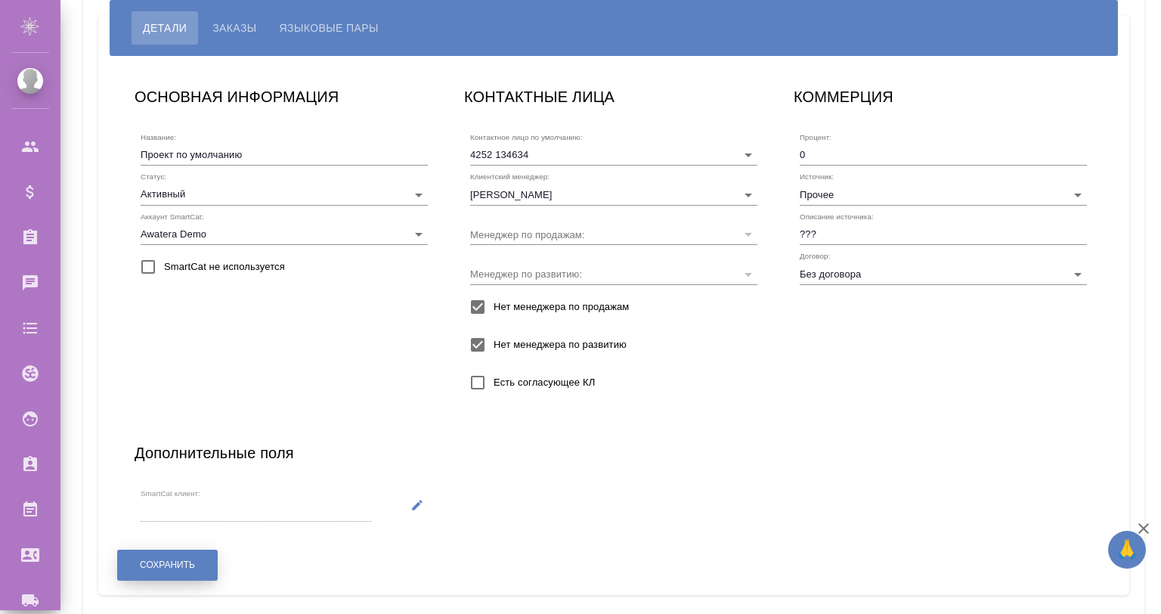
click at [150, 564] on span "Сохранить" at bounding box center [167, 565] width 55 height 13
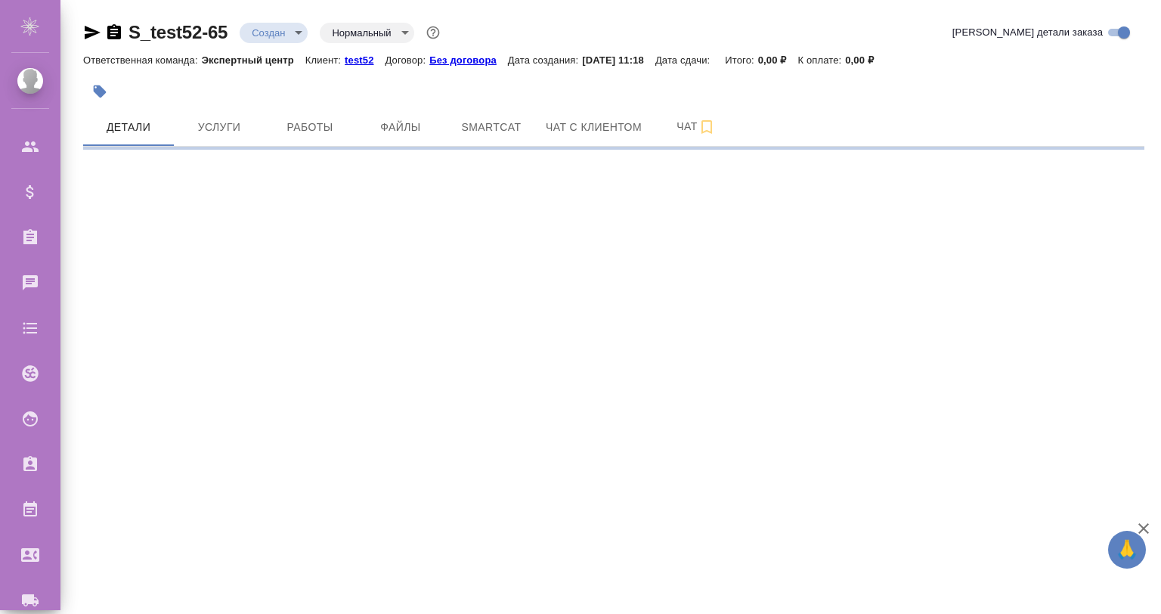
select select "RU"
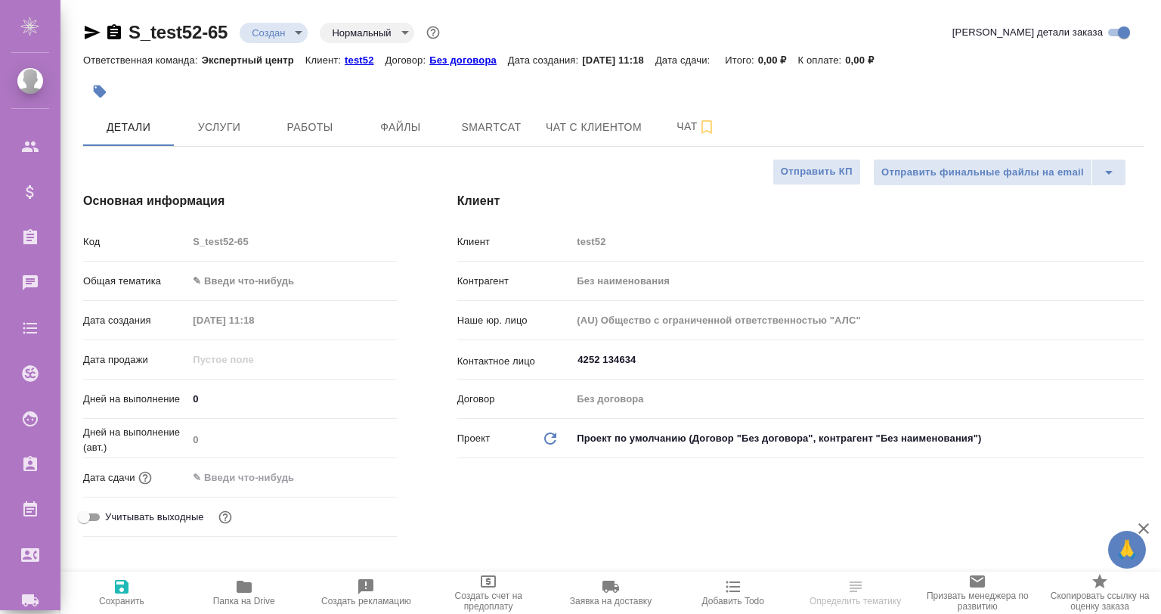
type textarea "x"
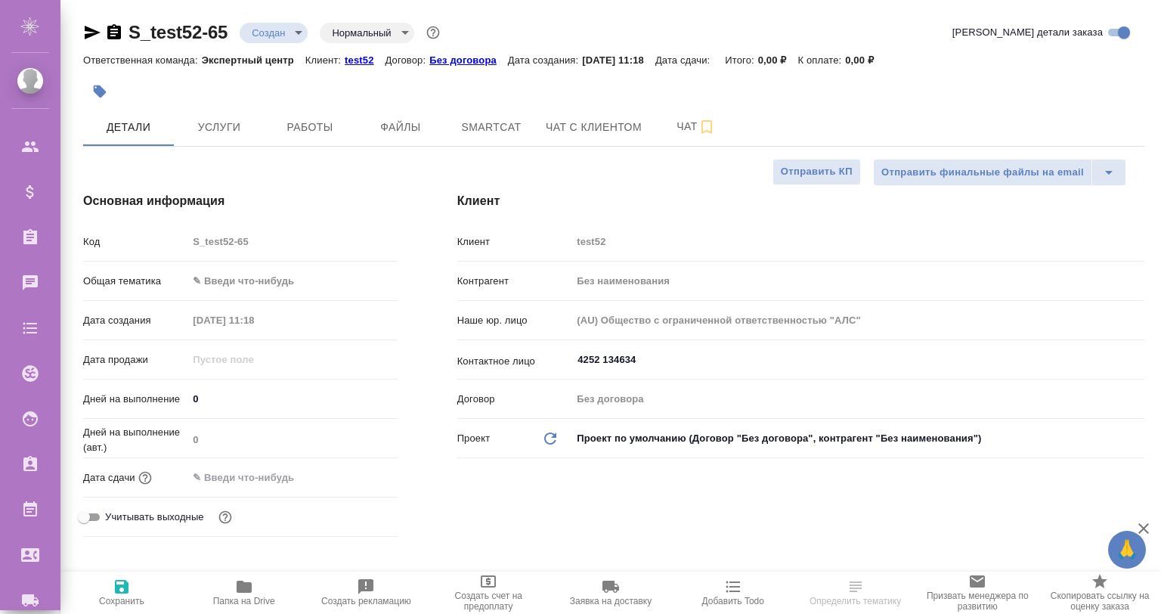
type textarea "x"
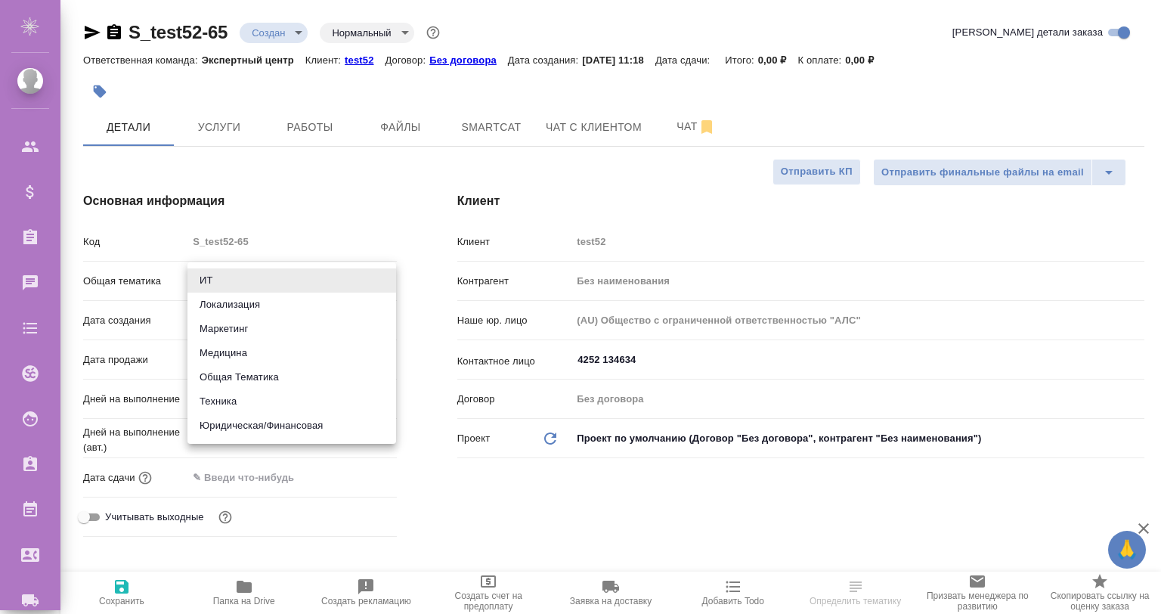
click at [263, 281] on body "🙏 .cls-1 fill:#fff; AWATERA Gvozdikov Andrey Клиенты Спецификации Заказы Чаты T…" at bounding box center [580, 368] width 1161 height 736
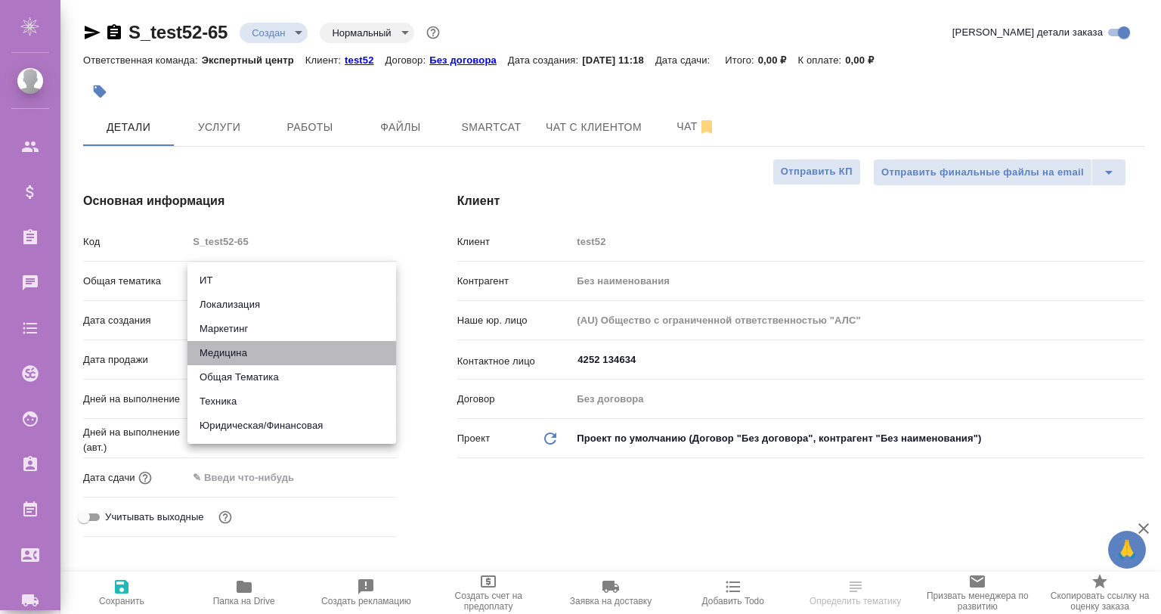
click at [231, 347] on li "Медицина" at bounding box center [292, 353] width 209 height 24
type input "med"
type textarea "x"
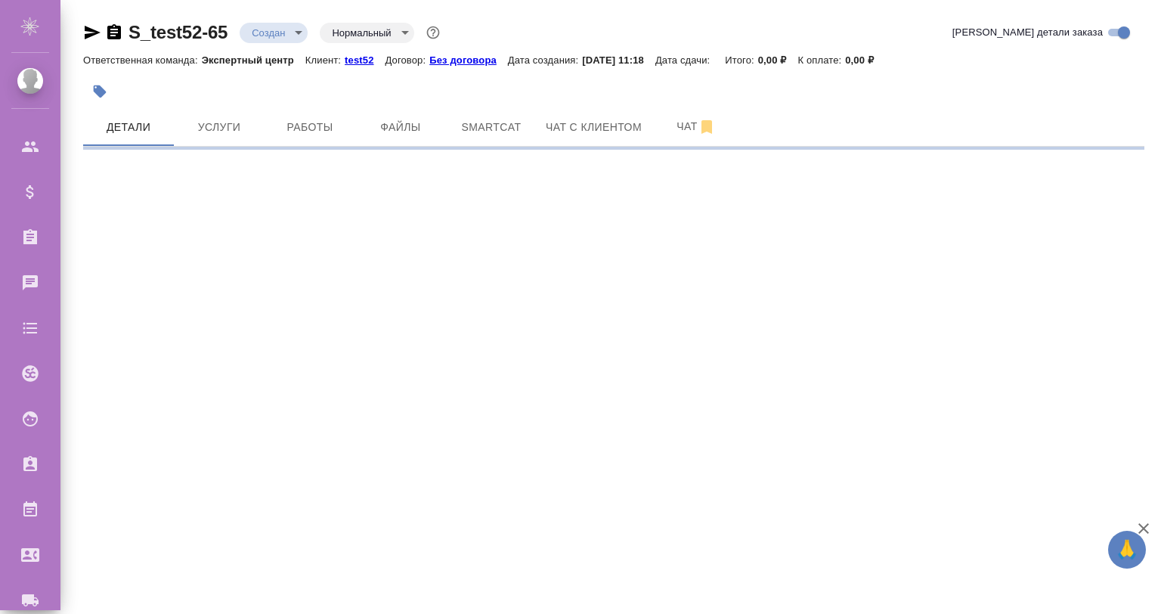
select select "RU"
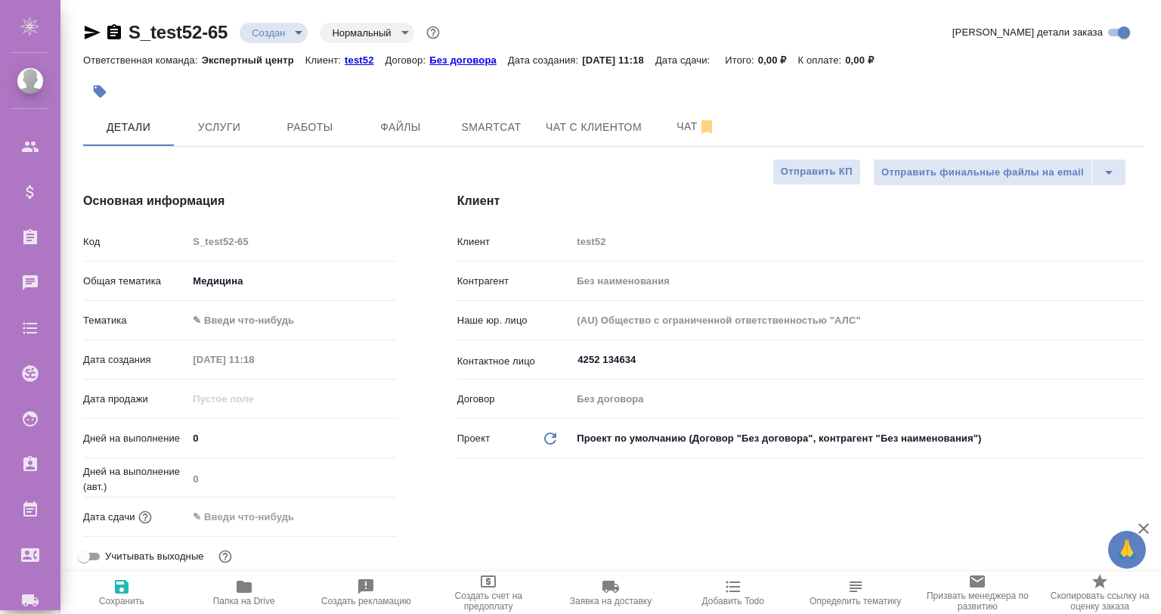
type textarea "x"
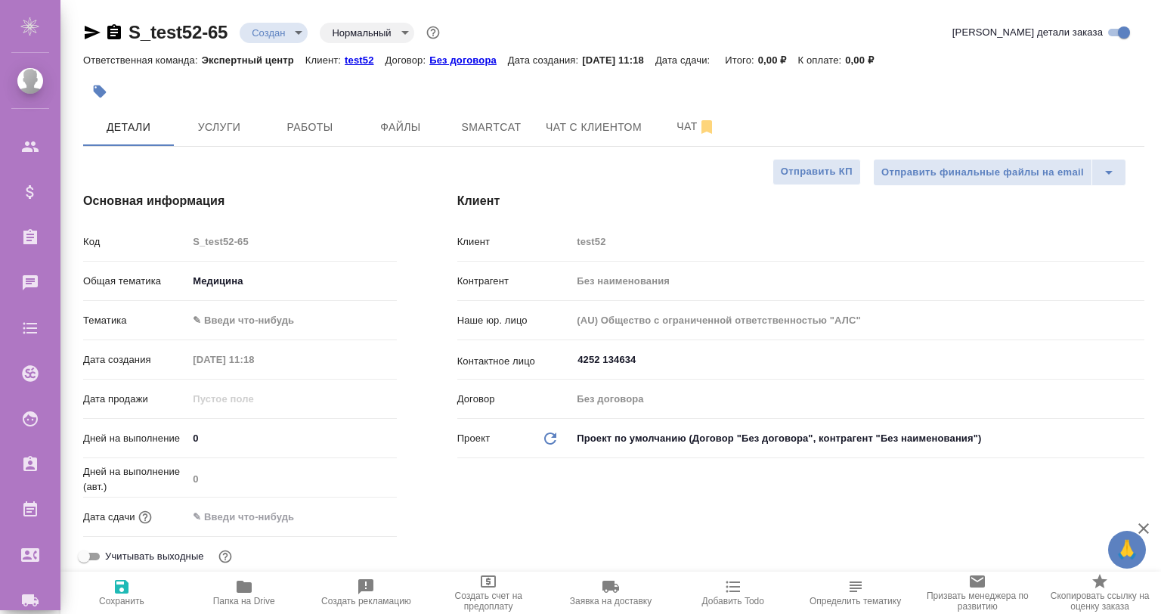
type textarea "x"
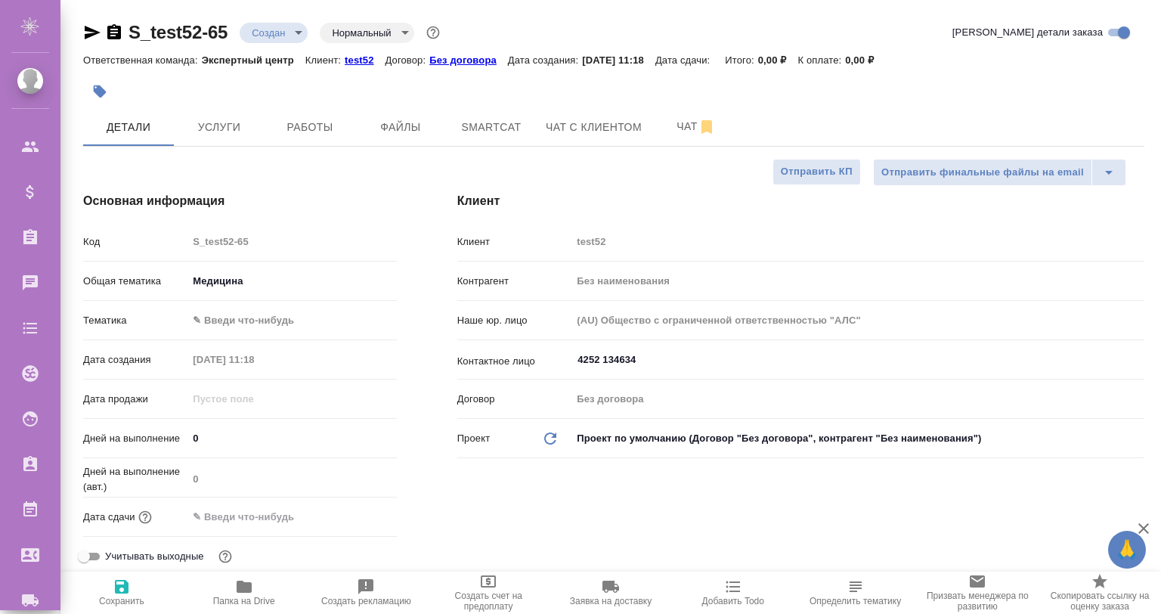
type textarea "x"
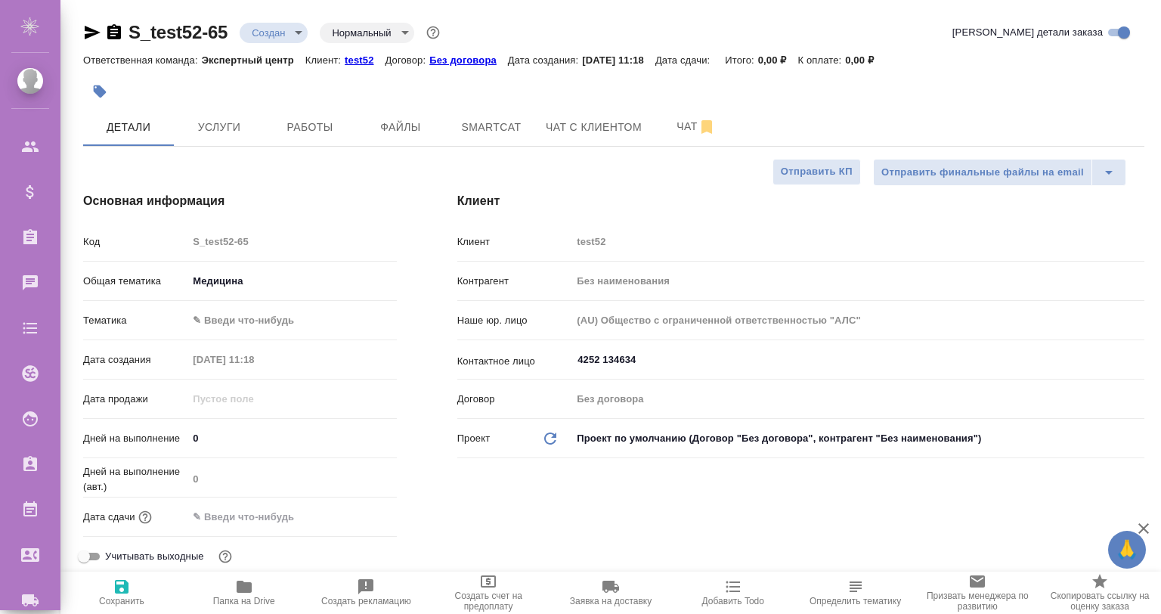
click at [265, 305] on div "Общая тематика Медицина med" at bounding box center [240, 287] width 314 height 39
click at [259, 314] on body "🙏 .cls-1 fill:#fff; AWATERA Gvozdikov Andrey Клиенты Спецификации Заказы 0 Чаты…" at bounding box center [580, 368] width 1161 height 736
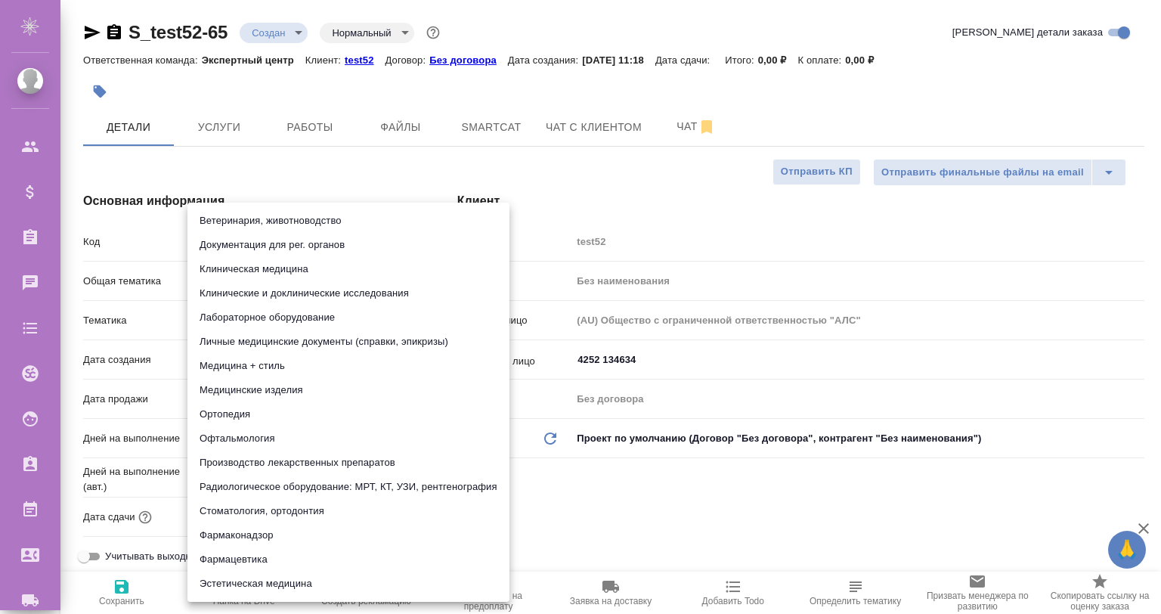
click at [267, 553] on li "Фармацевтика" at bounding box center [349, 559] width 322 height 24
type input "6149832f2b7be24903fd7a82"
type textarea "x"
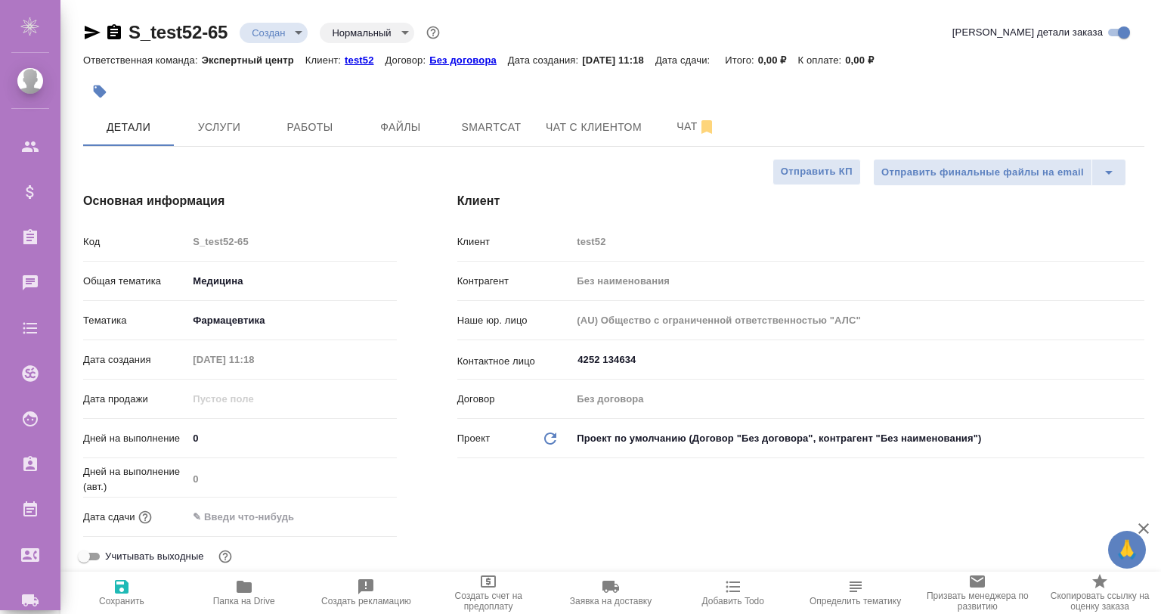
click at [122, 586] on icon "button" at bounding box center [122, 587] width 14 height 14
type textarea "x"
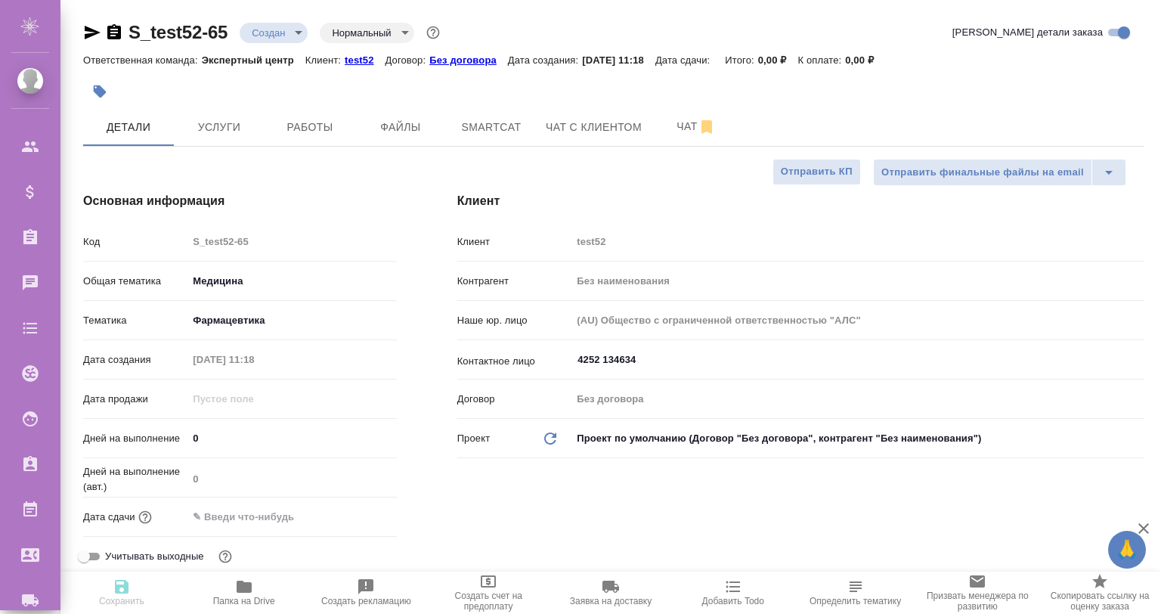
type textarea "x"
select select "RU"
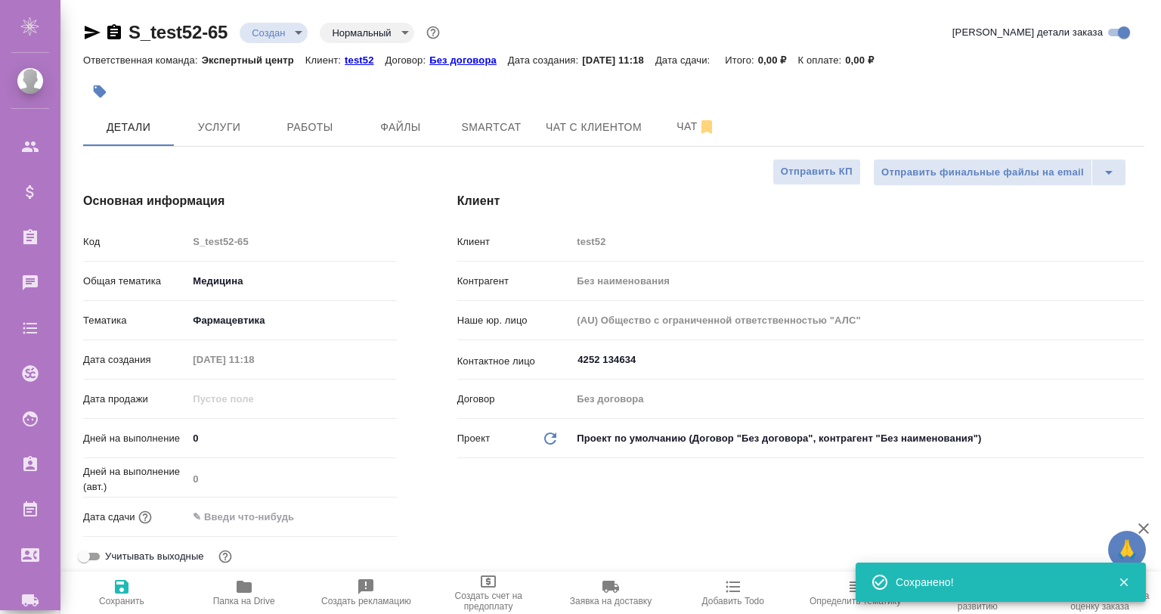
type textarea "x"
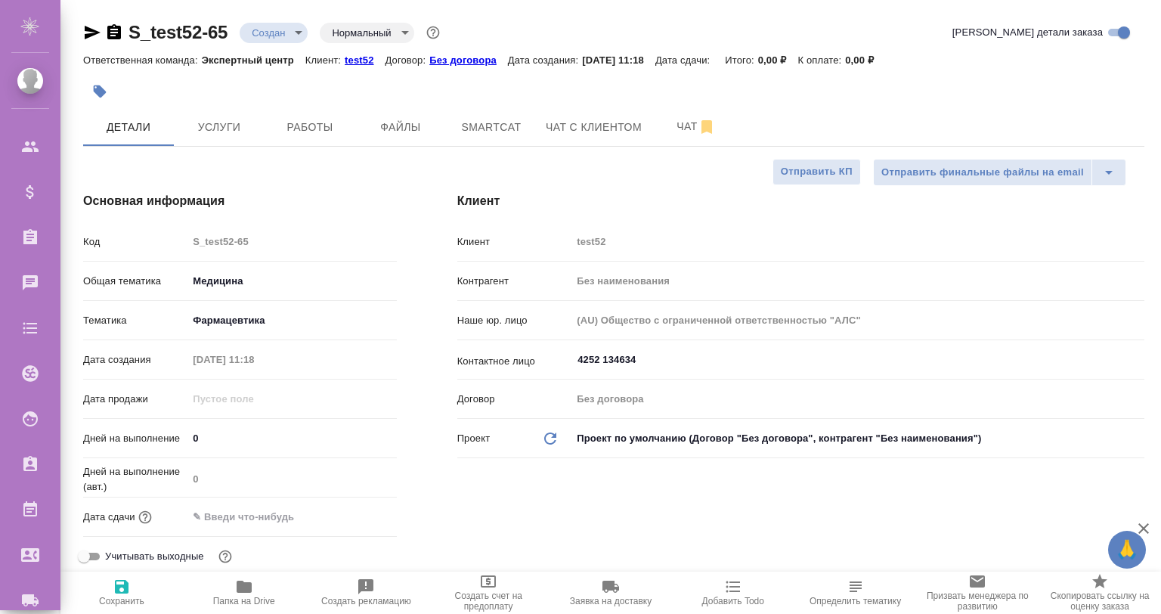
type textarea "x"
click at [1147, 530] on icon "button" at bounding box center [1144, 528] width 18 height 18
click at [279, 34] on body ".cls-1 fill:#fff; AWATERA Gvozdikov Andrey Клиенты Спецификации Заказы 0 Чаты T…" at bounding box center [580, 368] width 1161 height 736
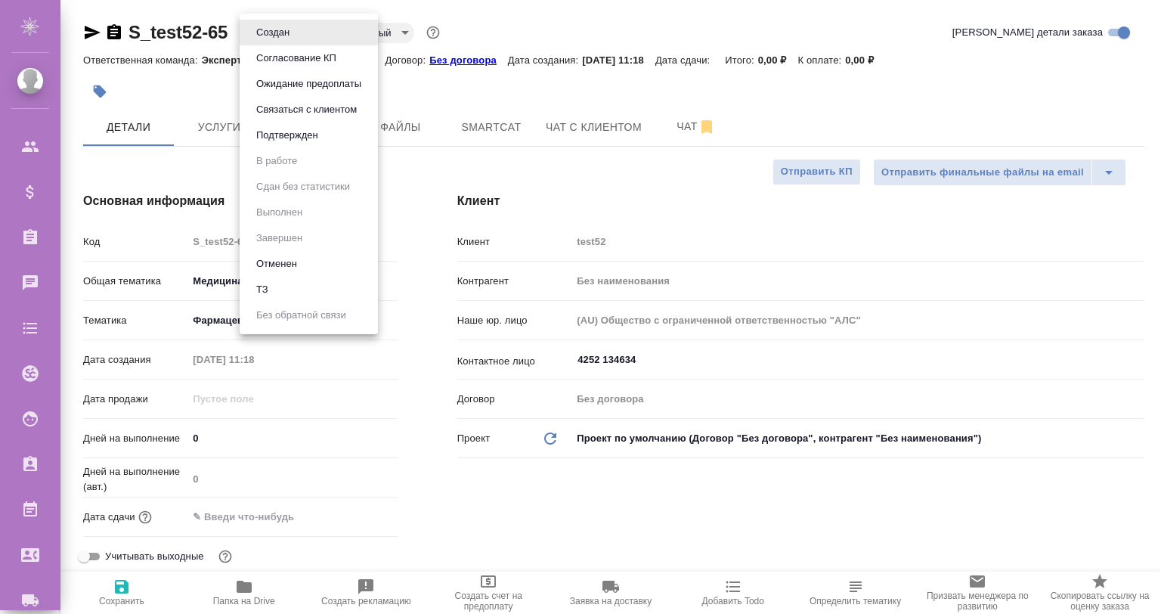
click at [290, 122] on li "Подтвержден" at bounding box center [309, 135] width 138 height 26
type textarea "x"
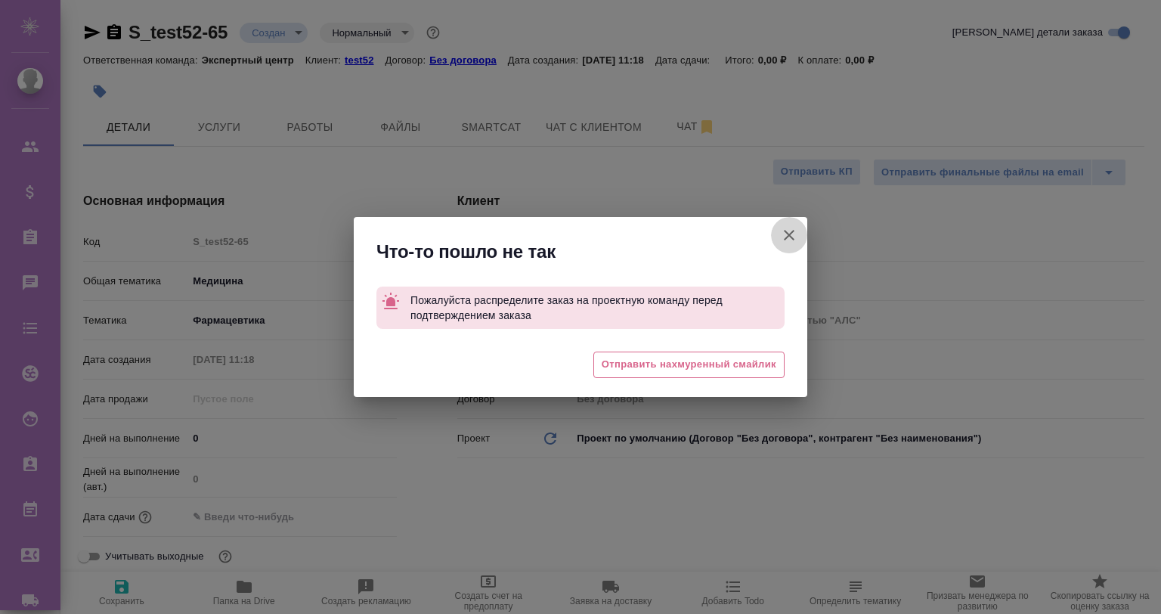
click at [784, 233] on icon "button" at bounding box center [789, 235] width 18 height 18
type textarea "x"
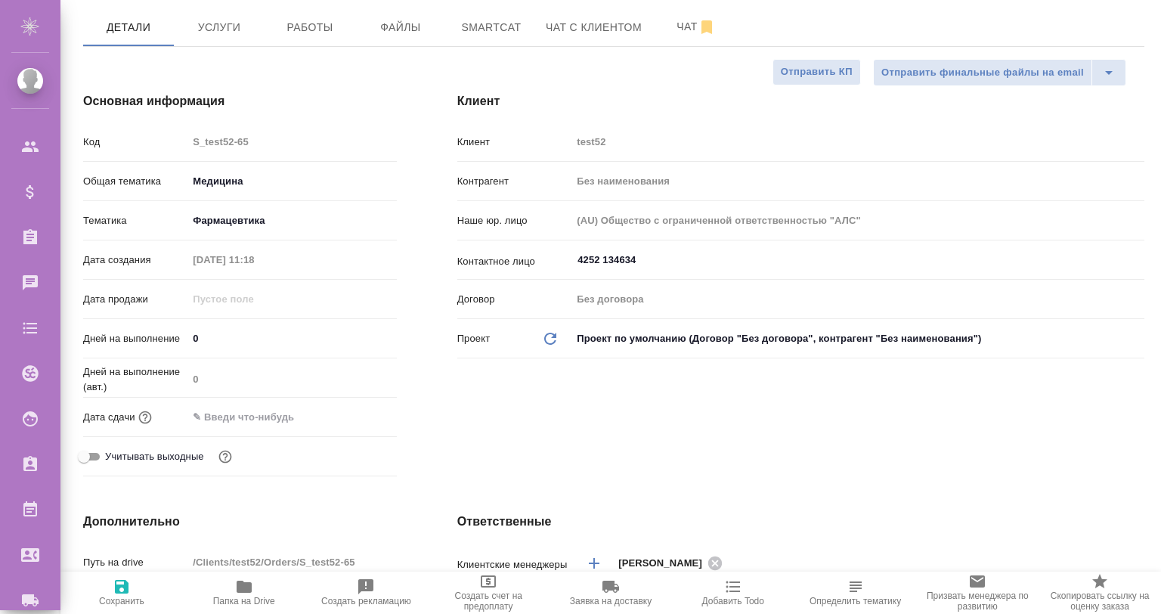
scroll to position [150, 0]
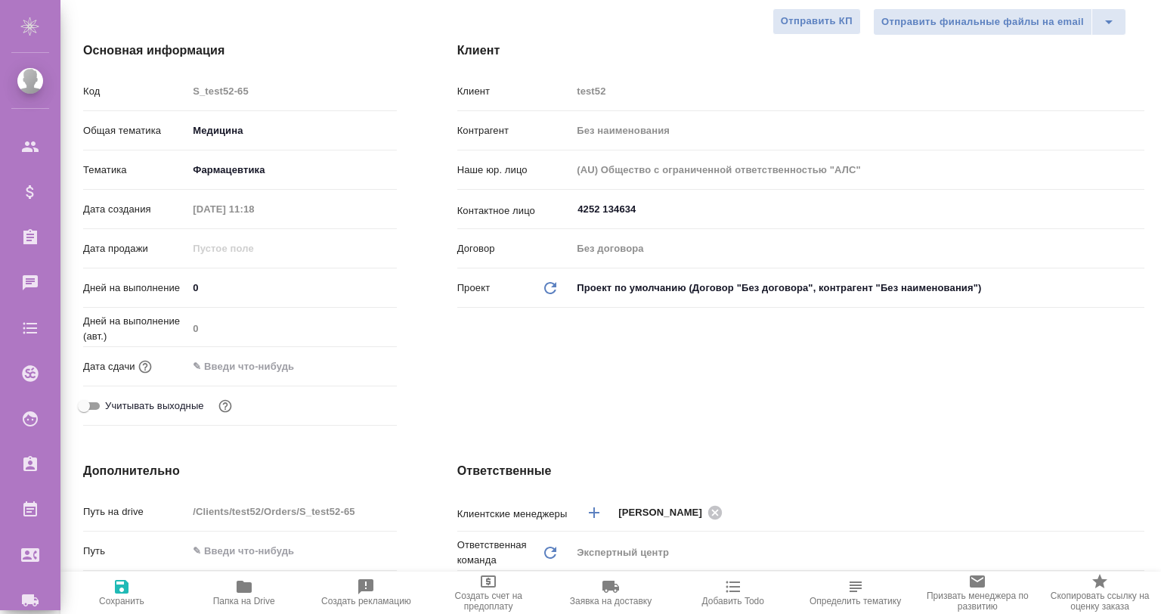
click at [296, 364] on input "text" at bounding box center [254, 366] width 132 height 22
click at [362, 358] on div at bounding box center [370, 365] width 53 height 18
click at [349, 361] on icon "button" at bounding box center [353, 365] width 14 height 15
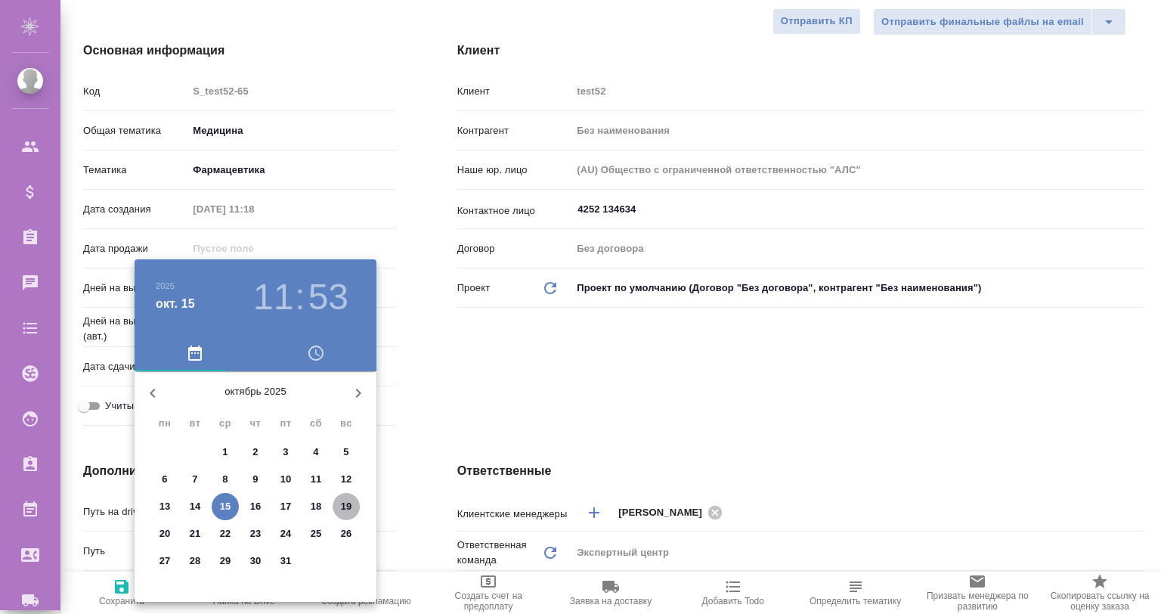
click at [345, 504] on p "19" at bounding box center [346, 506] width 11 height 15
type input "19.10.2025 11:53"
type textarea "x"
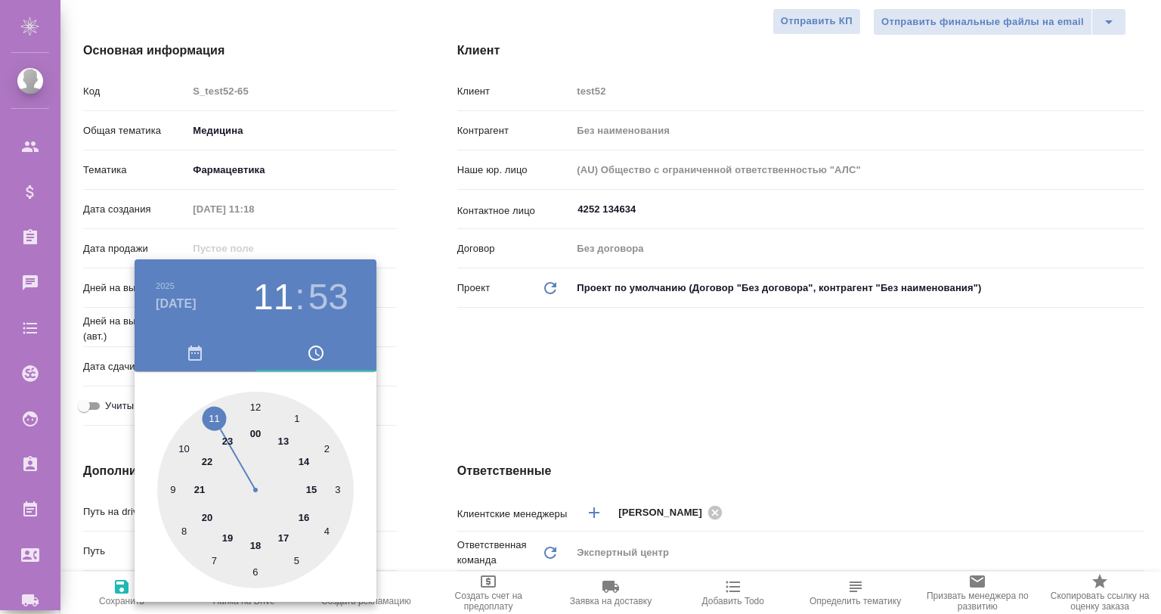
click at [513, 375] on div at bounding box center [580, 307] width 1161 height 614
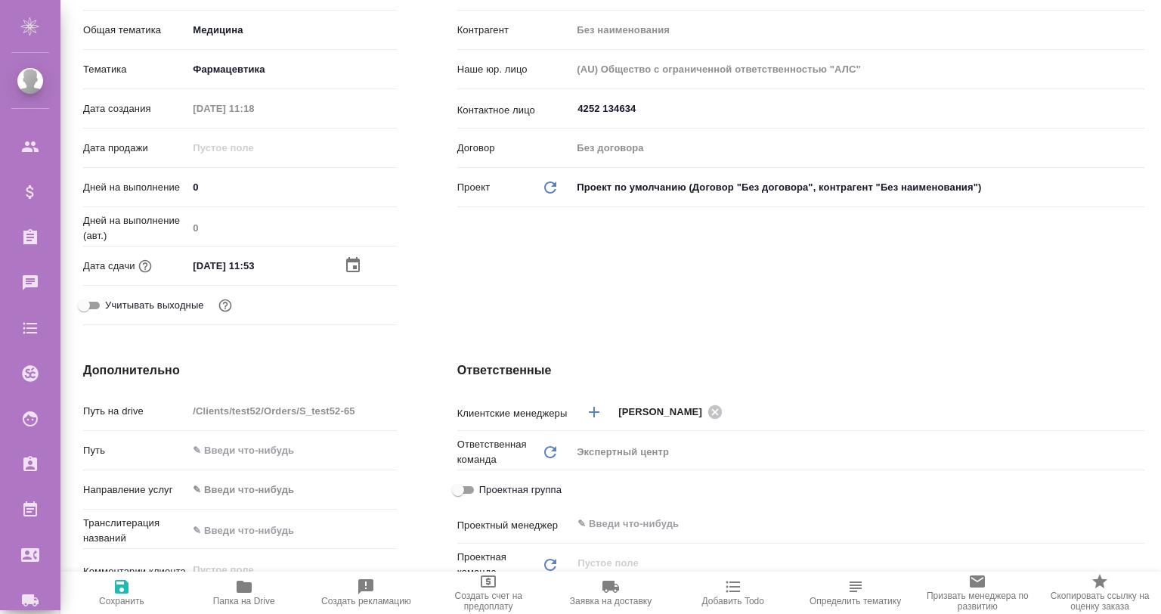
scroll to position [301, 0]
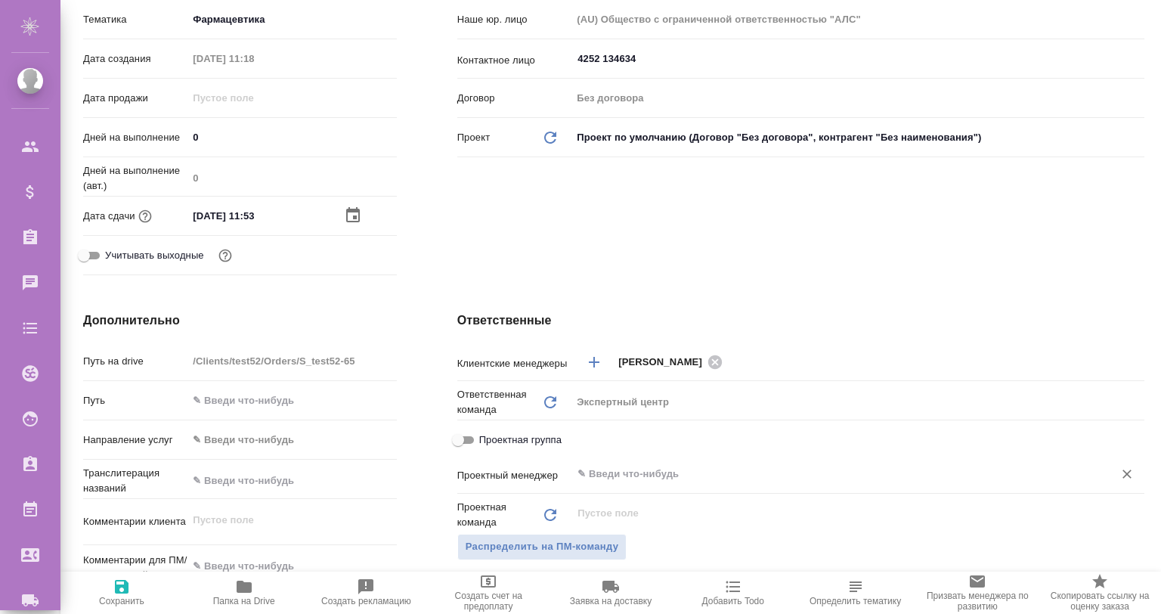
click at [627, 474] on input "text" at bounding box center [832, 474] width 513 height 18
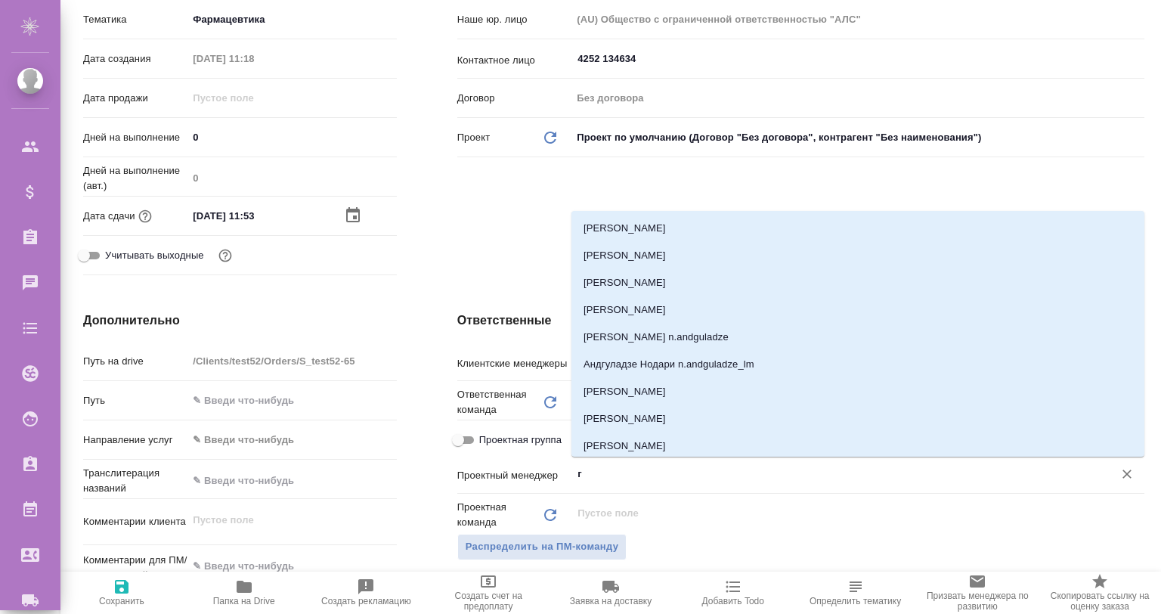
type input "гв"
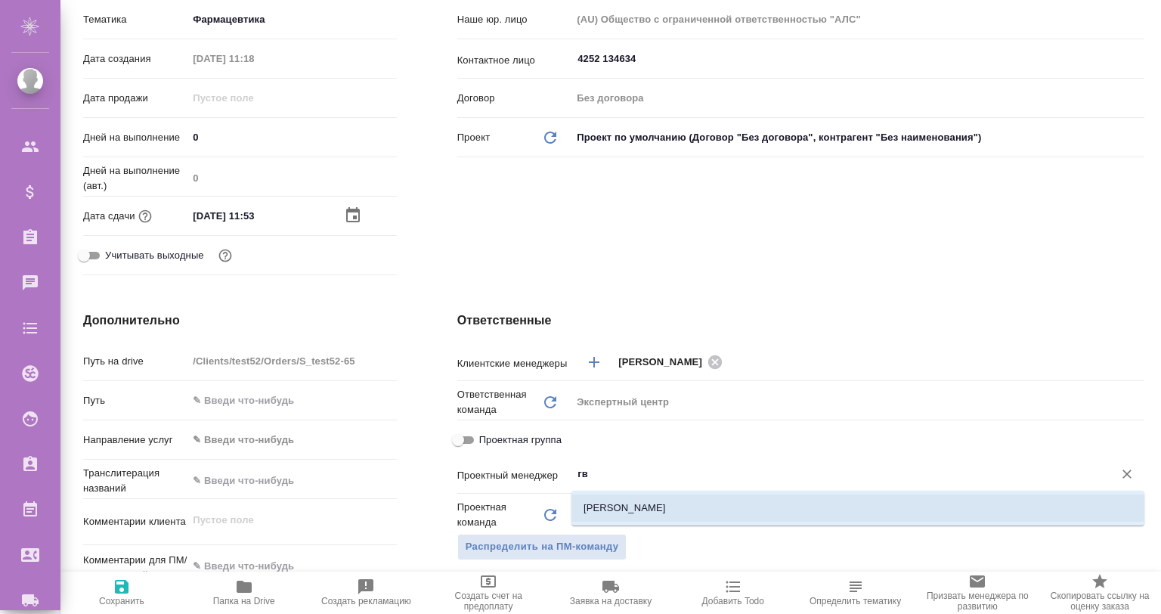
click at [690, 507] on li "Гвоздиков Андрей" at bounding box center [858, 507] width 573 height 27
type textarea "x"
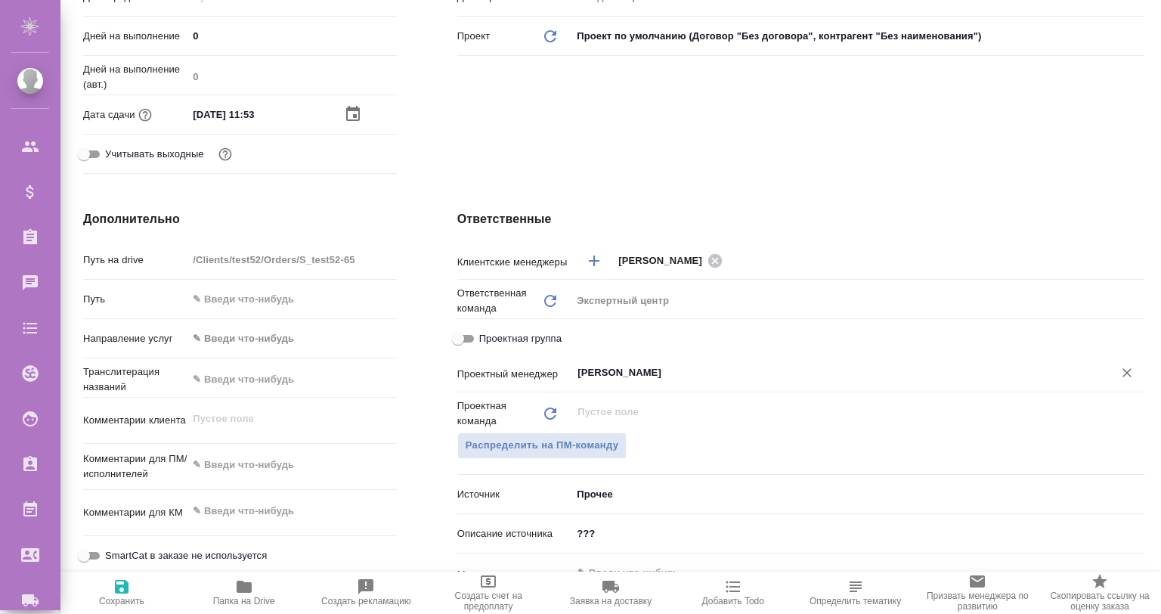
scroll to position [502, 0]
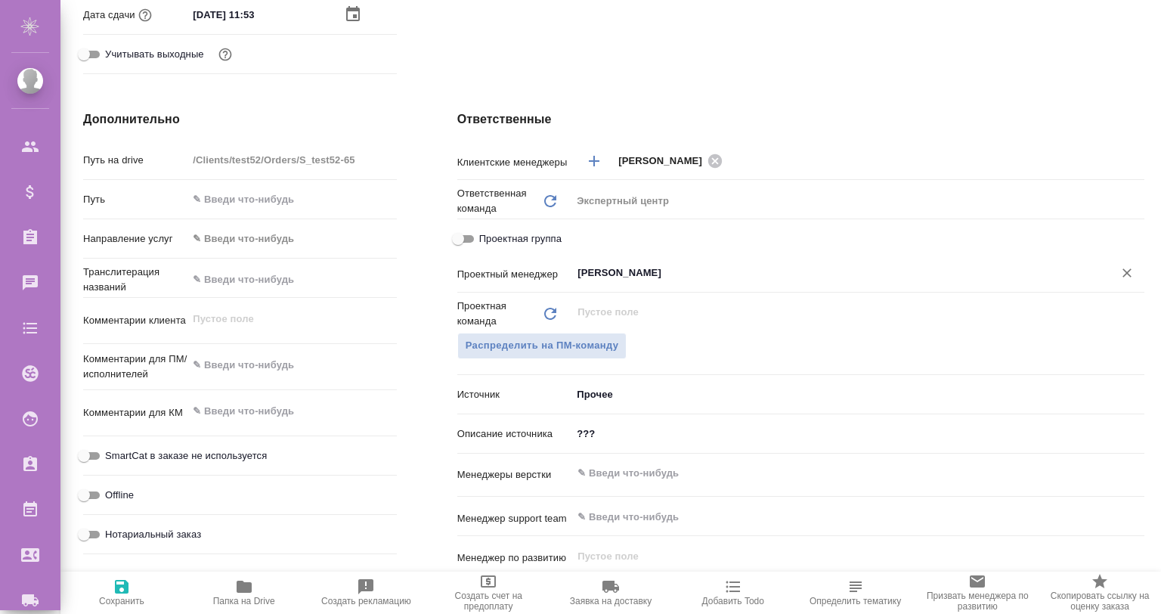
type input "Гвоздиков Андрей"
click at [127, 587] on icon "button" at bounding box center [122, 587] width 14 height 14
type textarea "x"
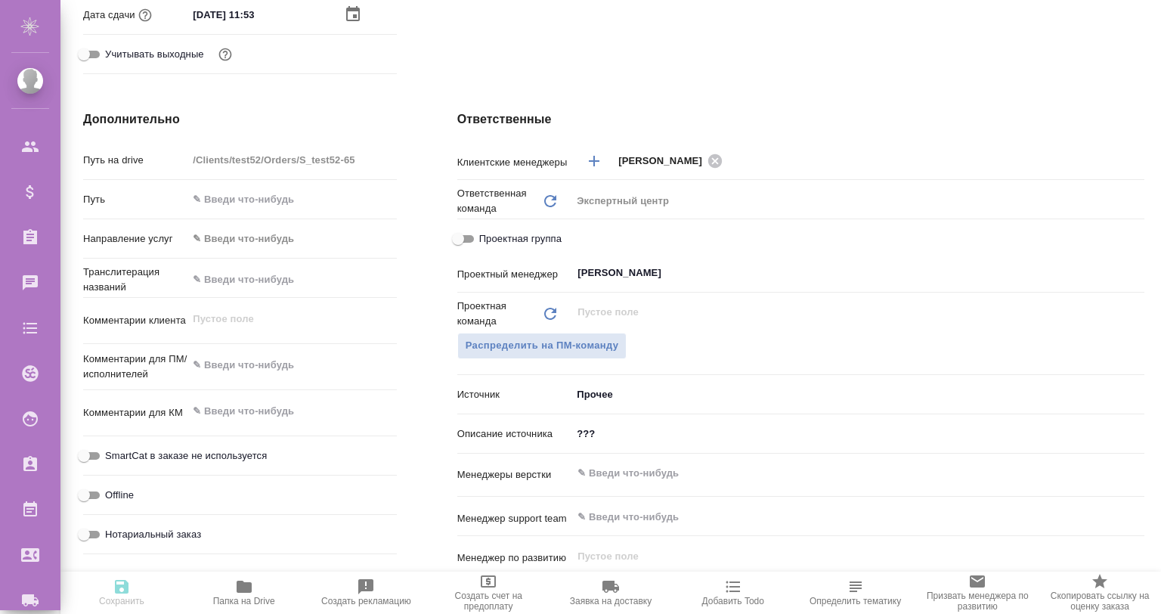
type textarea "x"
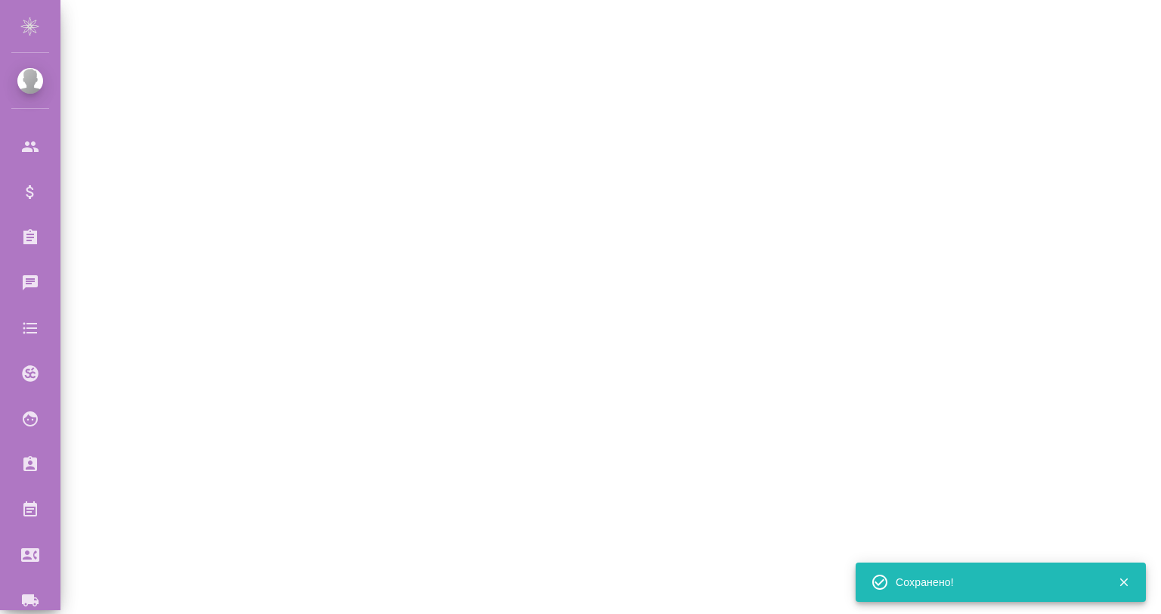
select select "RU"
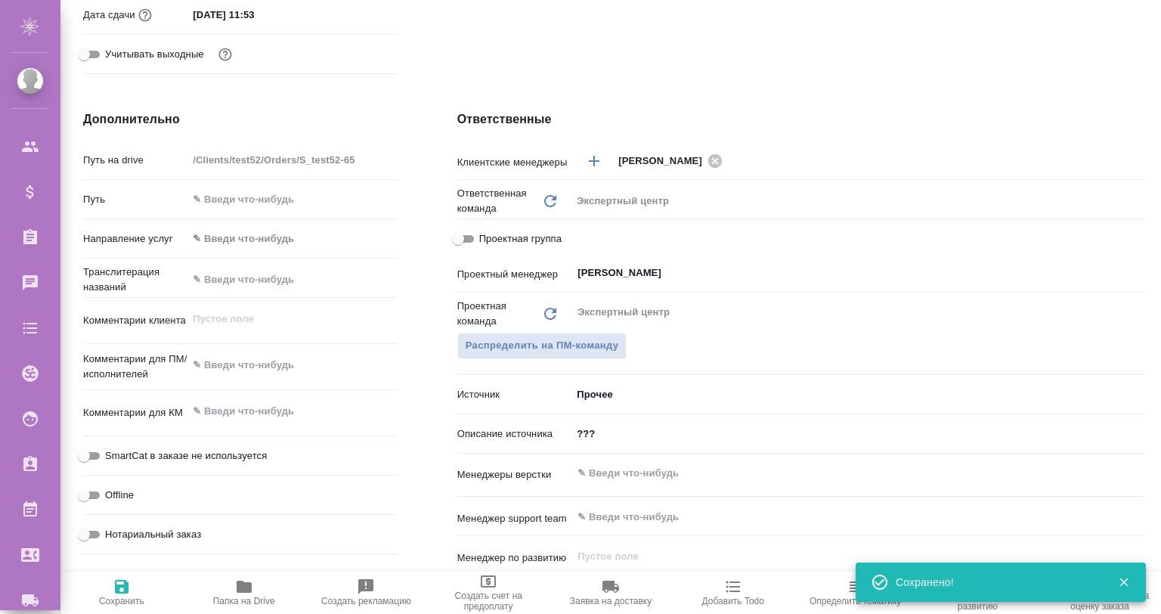
type textarea "x"
click at [581, 426] on input "???" at bounding box center [858, 434] width 573 height 22
click at [616, 426] on input "???" at bounding box center [858, 434] width 572 height 22
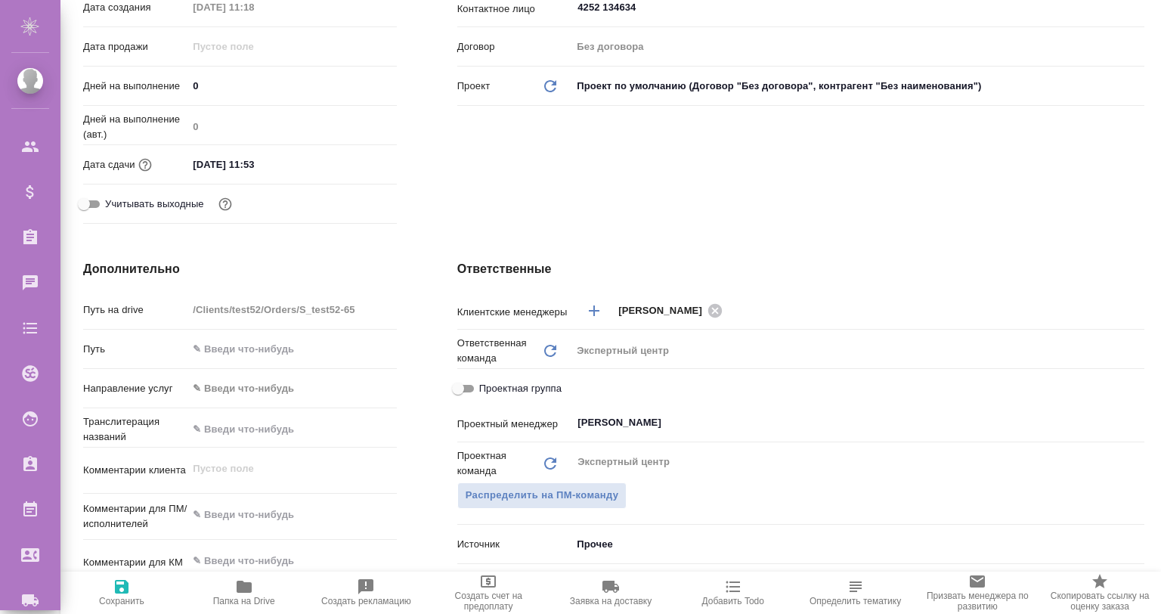
scroll to position [402, 0]
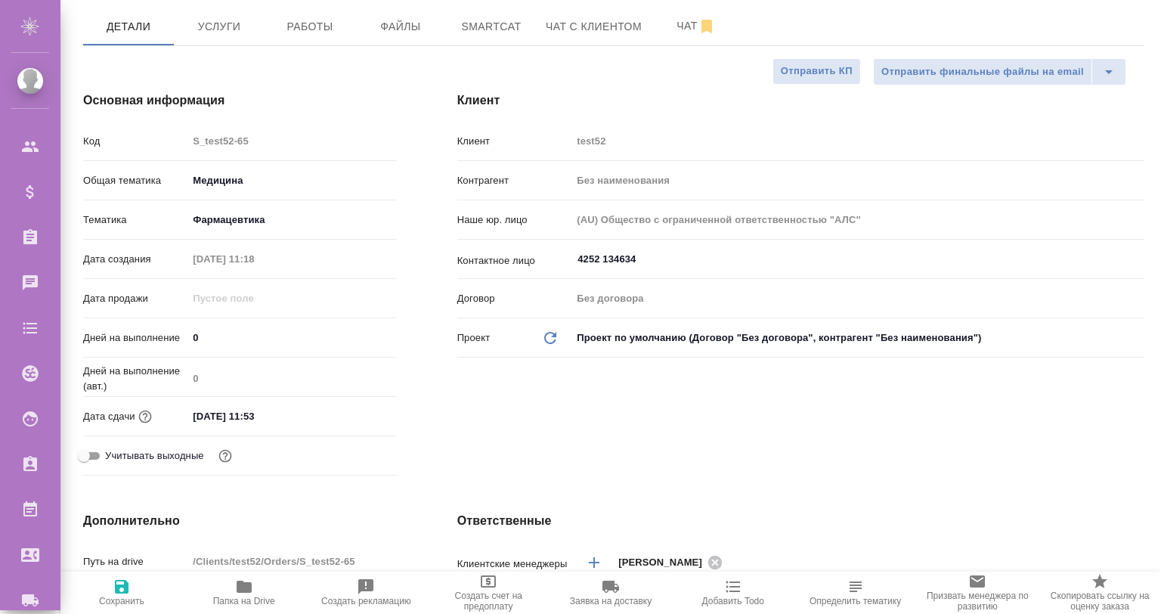
scroll to position [0, 0]
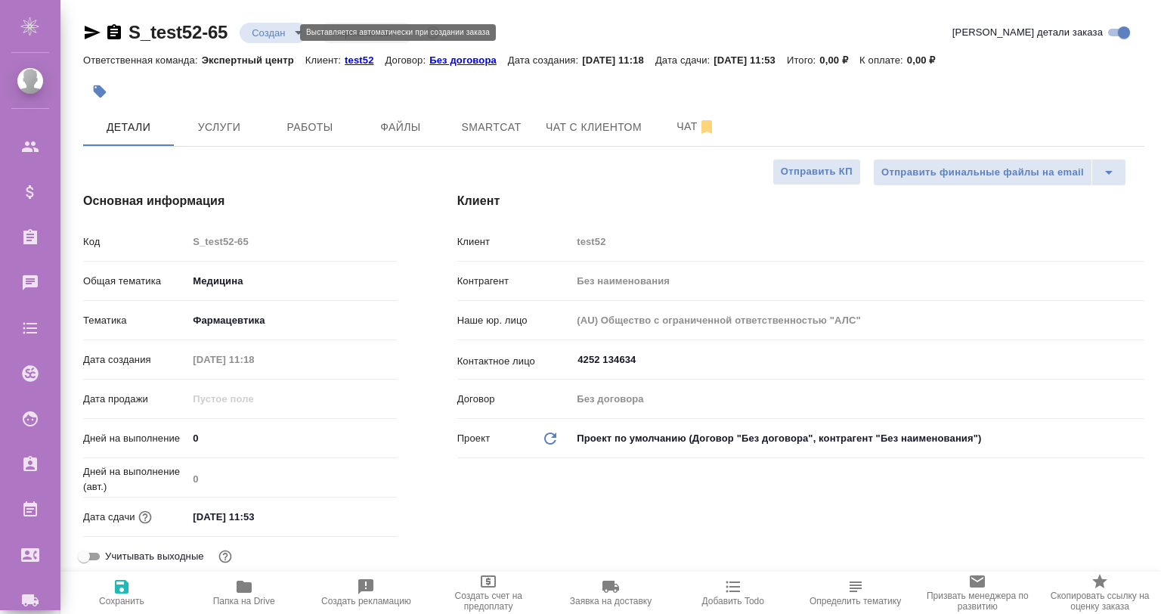
click at [271, 33] on body ".cls-1 fill:#fff; AWATERA Gvozdikov Andrey Клиенты Спецификации Заказы 0 Чаты T…" at bounding box center [580, 368] width 1161 height 736
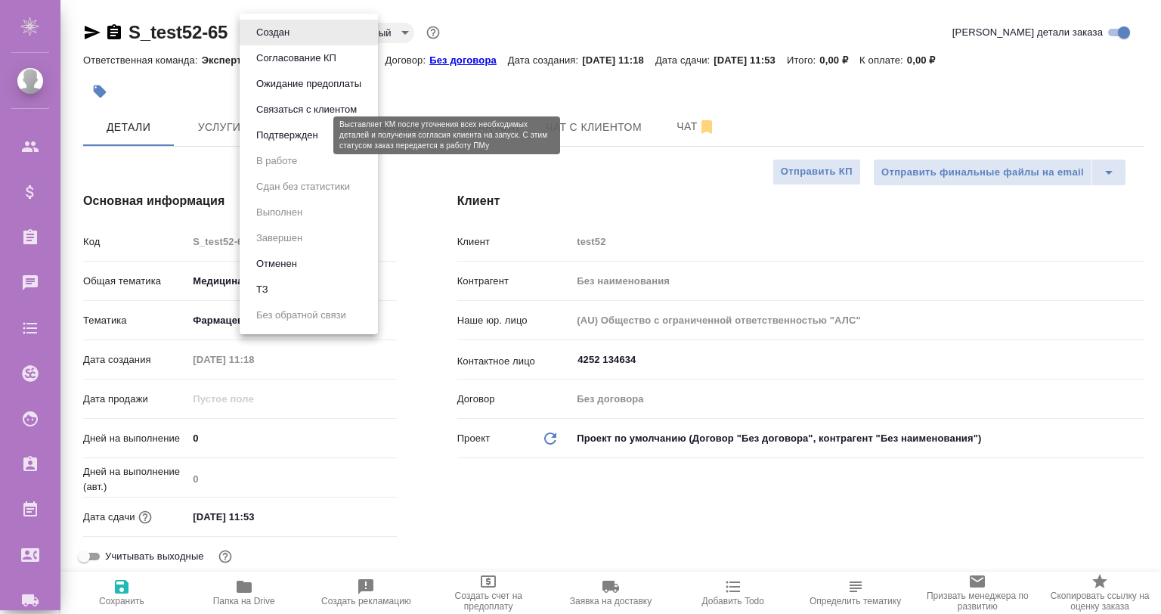
click at [315, 129] on button "Подтвержден" at bounding box center [287, 135] width 71 height 17
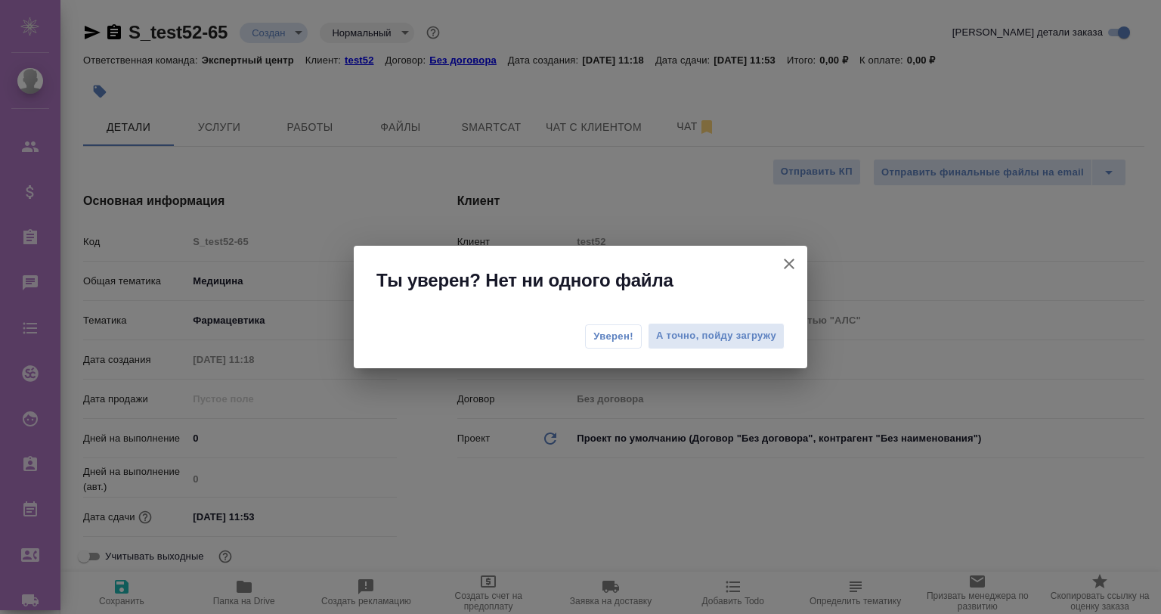
click at [792, 262] on icon "button" at bounding box center [789, 264] width 18 height 18
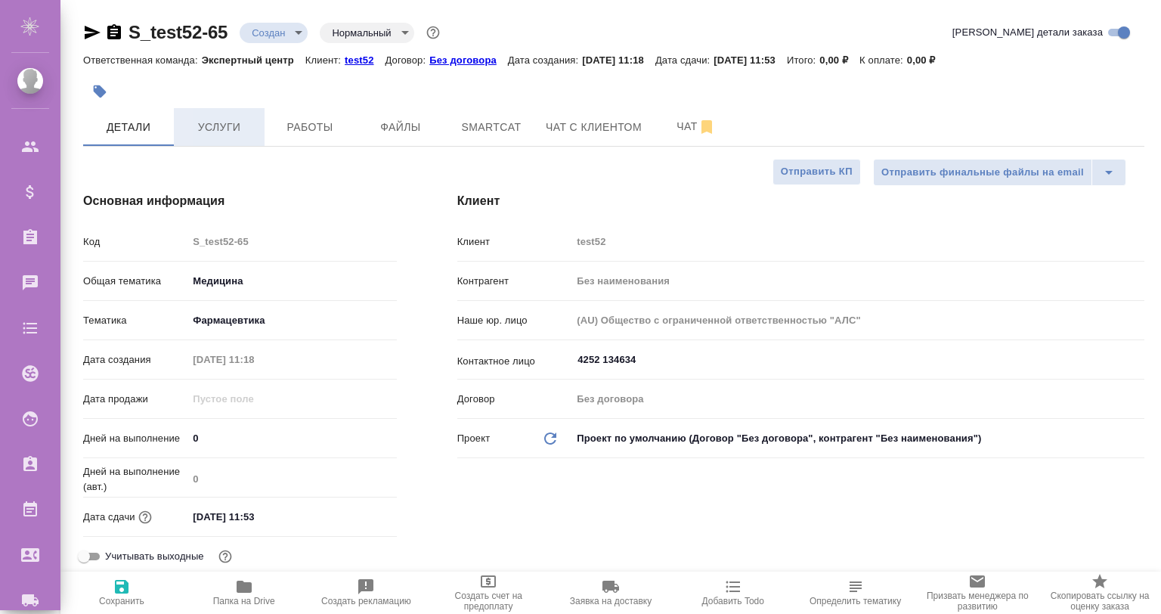
click at [227, 122] on span "Услуги" at bounding box center [219, 127] width 73 height 19
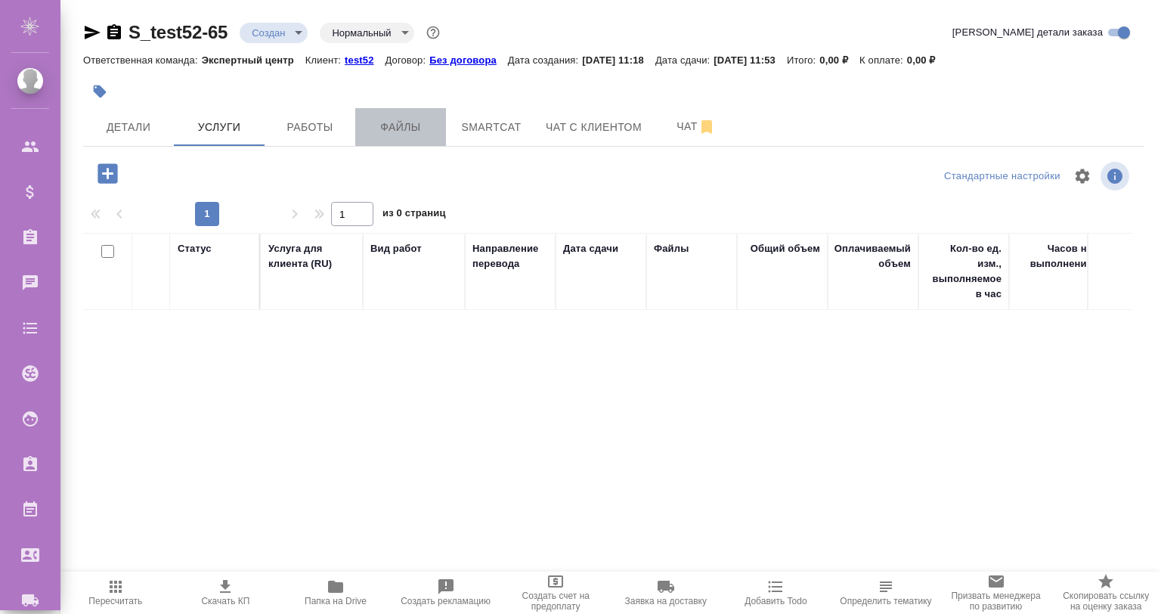
click at [442, 134] on button "Файлы" at bounding box center [400, 127] width 91 height 38
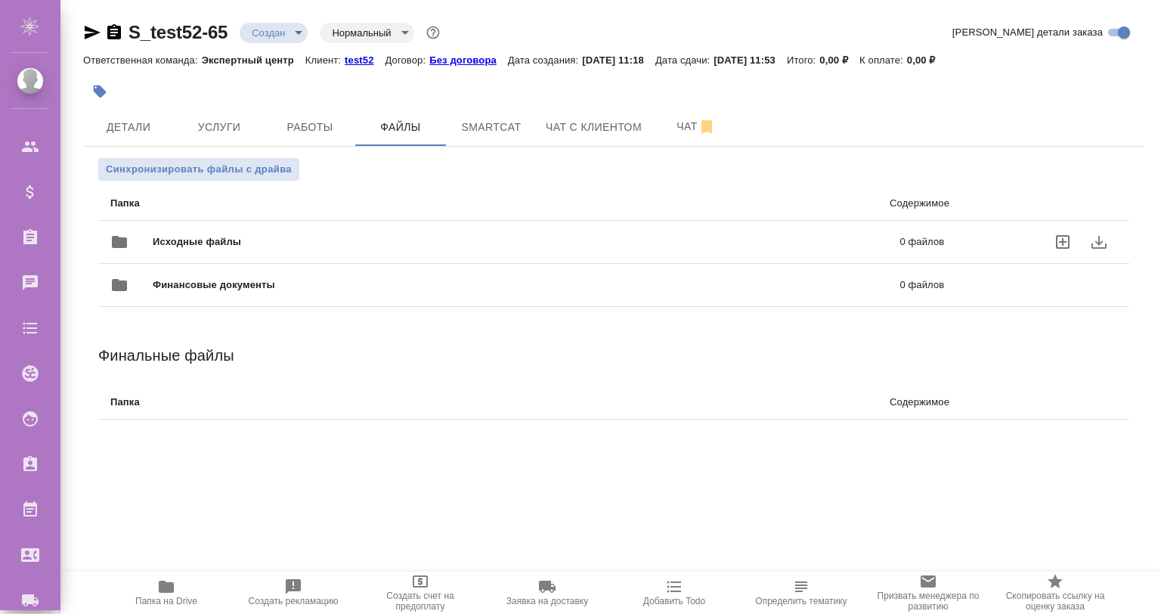
click at [1061, 239] on icon "uploadFiles" at bounding box center [1063, 242] width 18 height 18
click at [0, 0] on input "uploadFiles" at bounding box center [0, 0] width 0 height 0
click at [186, 123] on span "Услуги" at bounding box center [219, 127] width 73 height 19
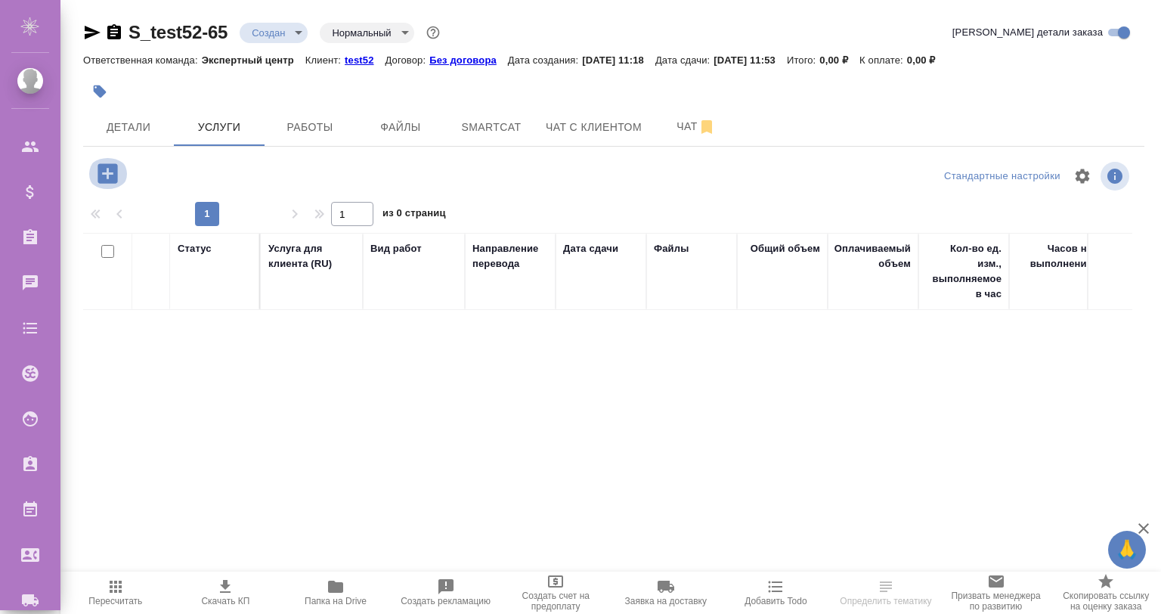
click at [110, 163] on icon "button" at bounding box center [108, 173] width 20 height 20
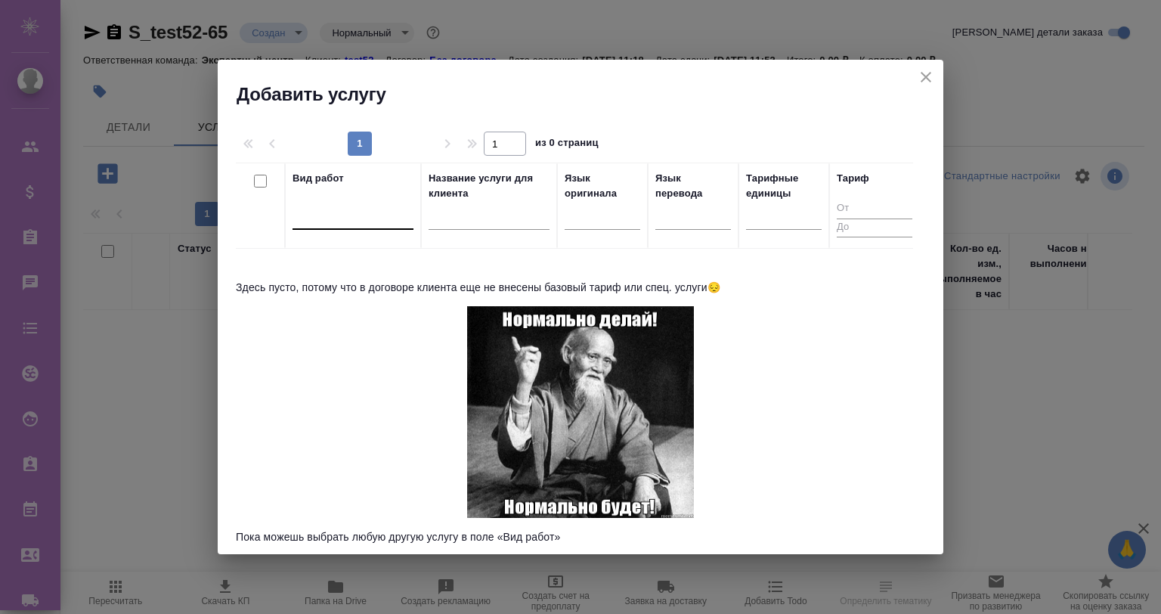
click at [326, 209] on div at bounding box center [353, 214] width 121 height 22
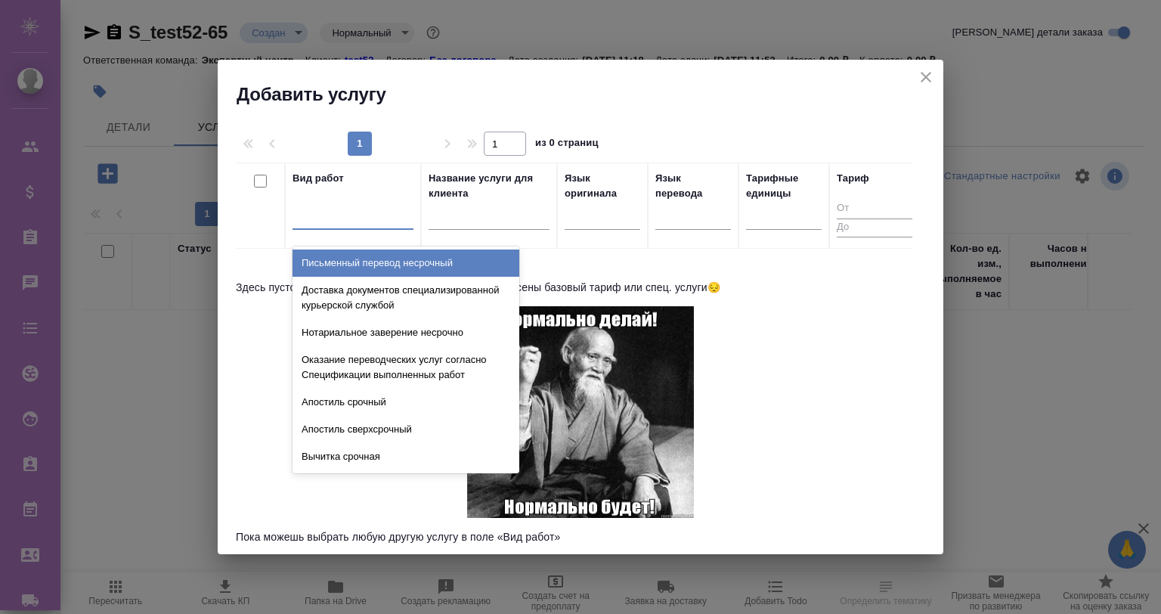
click at [494, 263] on div "Письменный перевод несрочный" at bounding box center [406, 263] width 227 height 27
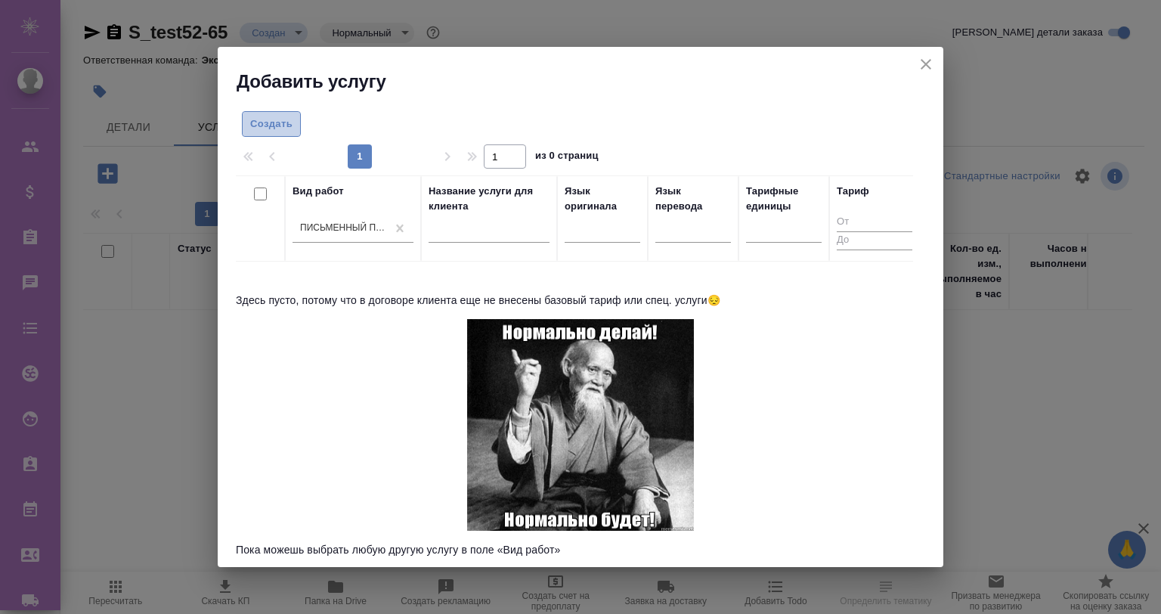
click at [278, 119] on span "Создать" at bounding box center [271, 124] width 42 height 17
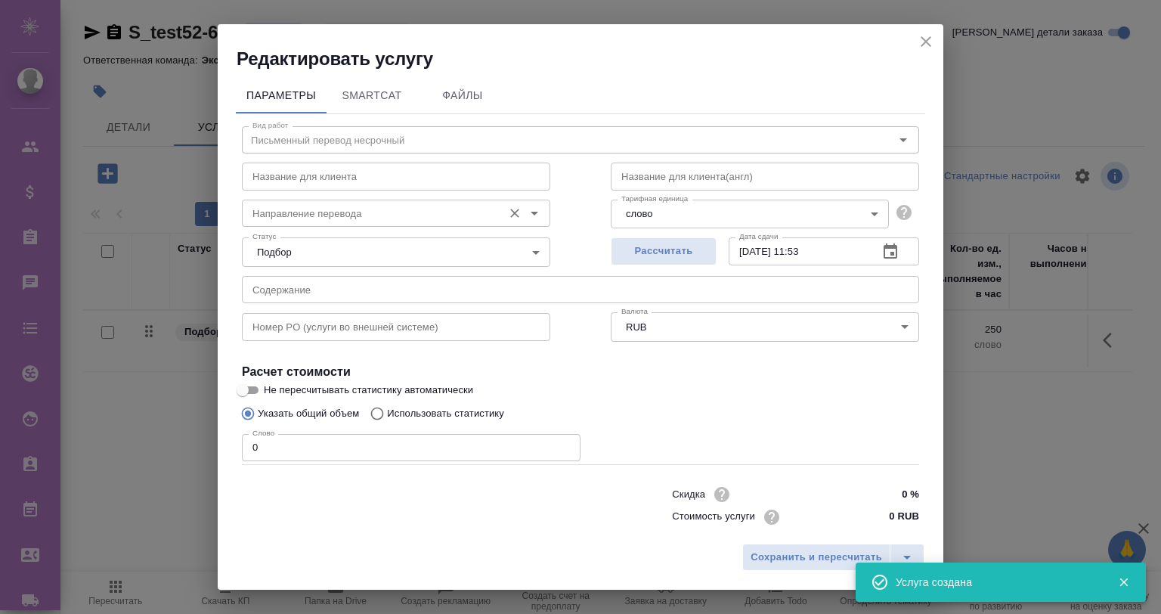
click at [310, 210] on input "Направление перевода" at bounding box center [370, 213] width 249 height 18
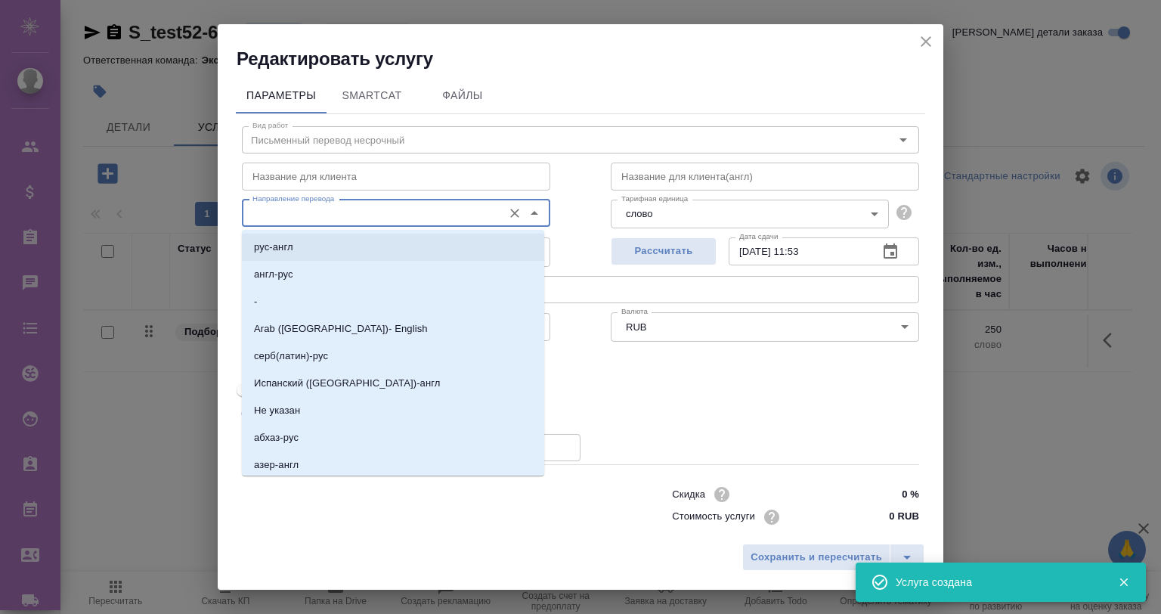
click at [312, 242] on li "рус-англ" at bounding box center [393, 247] width 302 height 27
type input "рус-англ"
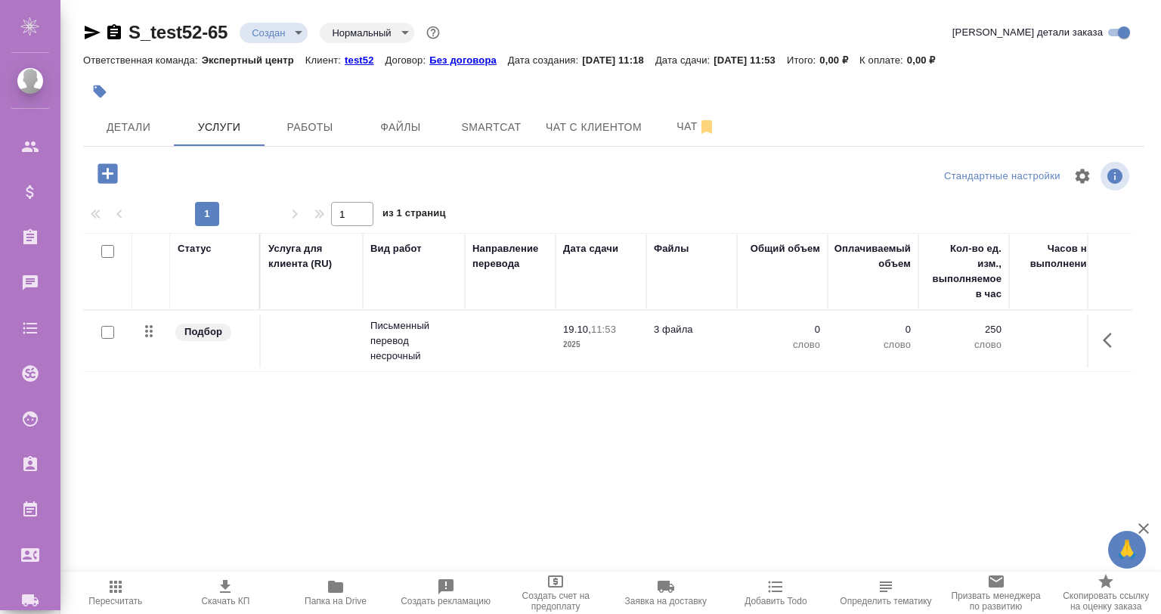
click at [1119, 333] on button "button" at bounding box center [1112, 340] width 36 height 36
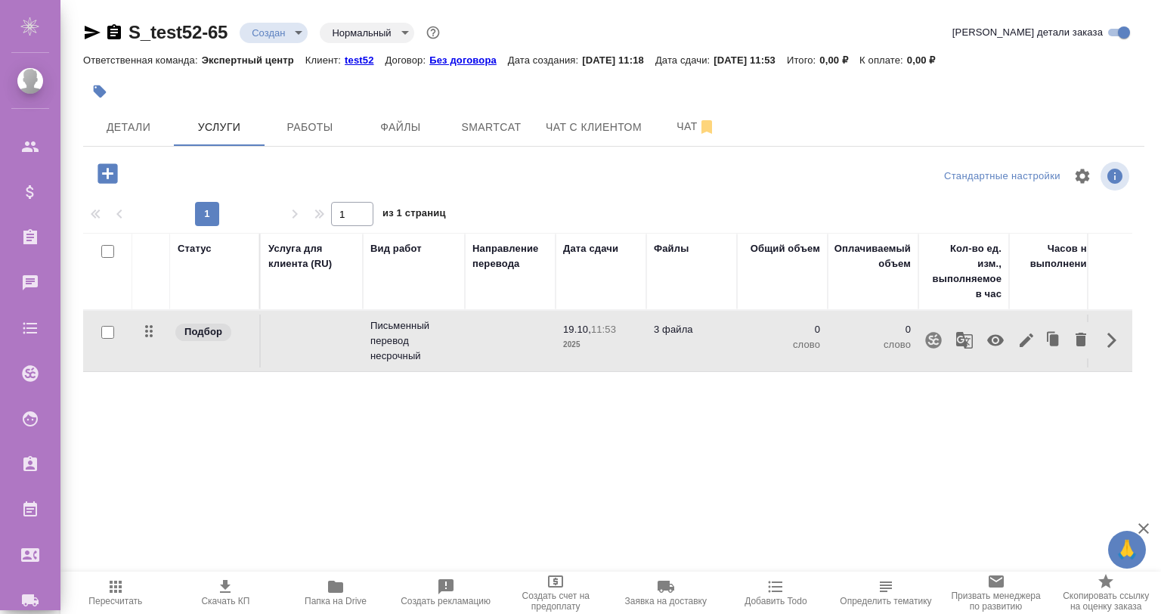
click at [1031, 334] on icon "button" at bounding box center [1027, 340] width 14 height 14
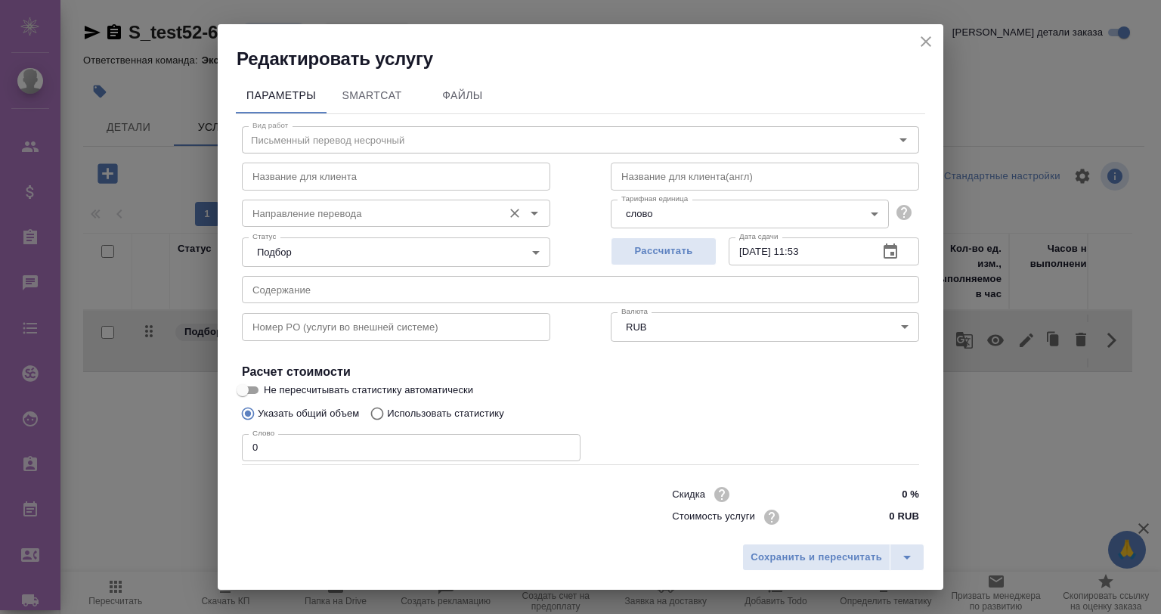
click at [298, 215] on input "Направление перевода" at bounding box center [370, 213] width 249 height 18
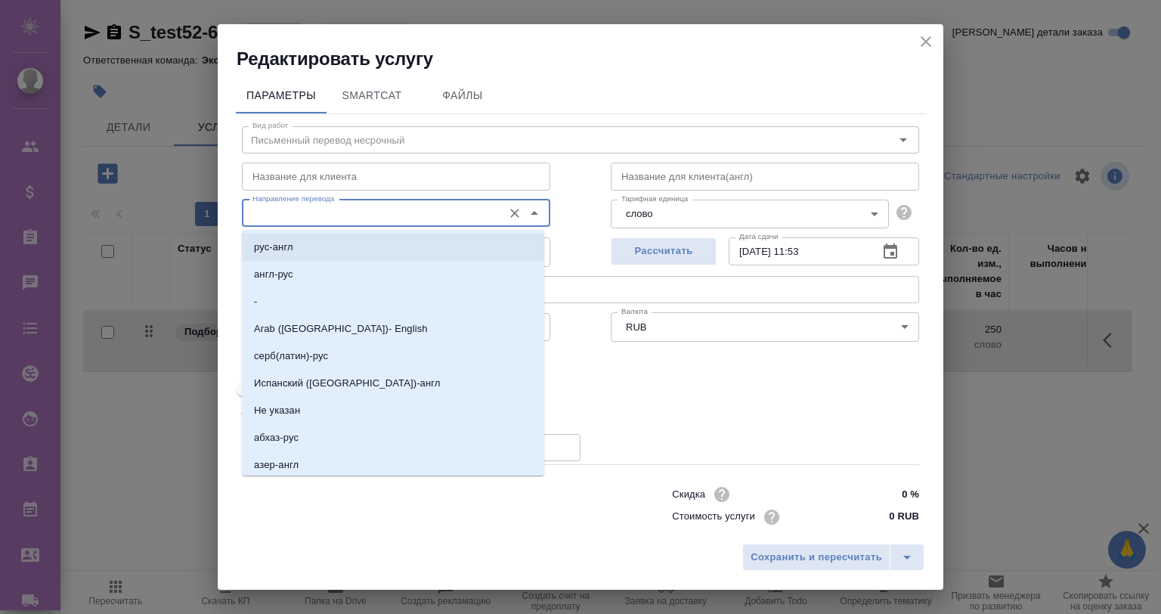
click at [309, 237] on li "рус-англ" at bounding box center [393, 247] width 302 height 27
type input "рус-англ"
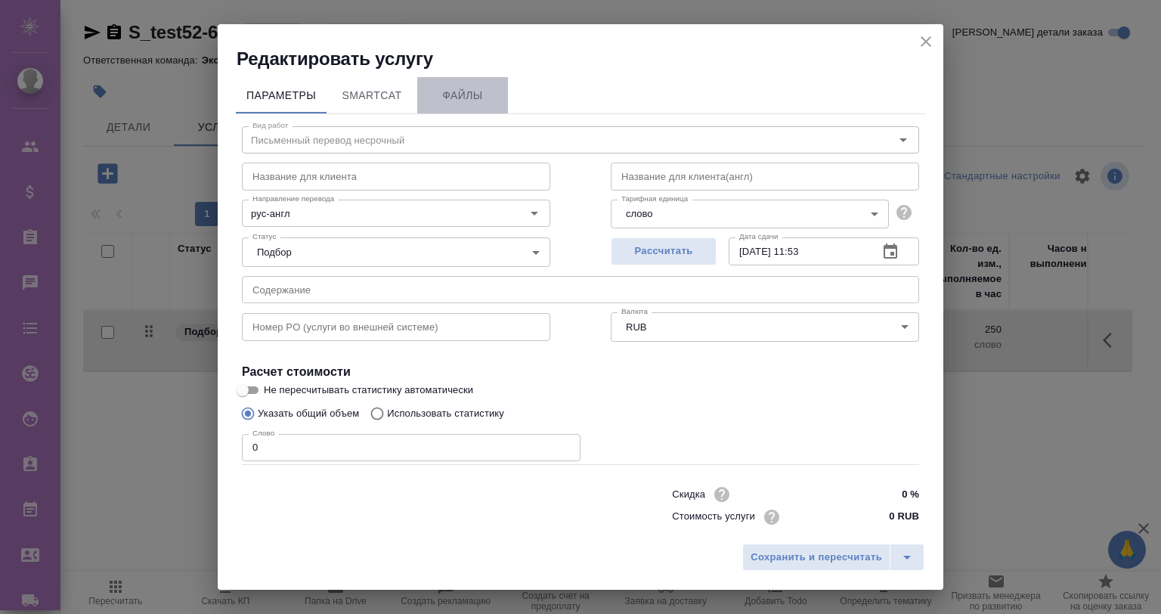
click at [477, 94] on span "Файлы" at bounding box center [462, 95] width 73 height 19
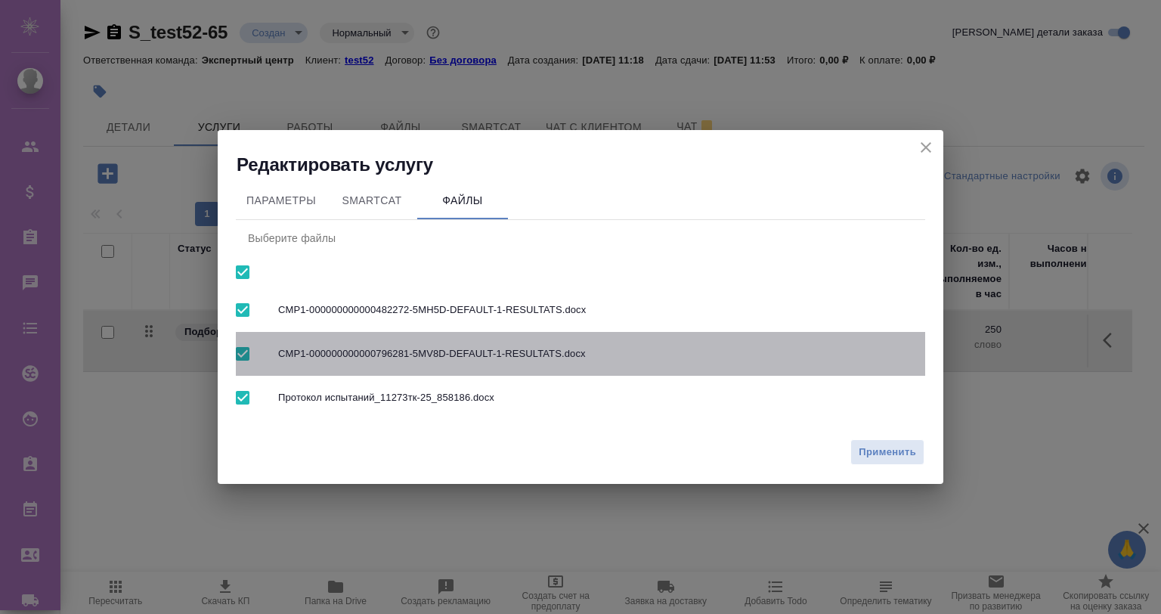
click at [240, 369] on input "checkbox" at bounding box center [243, 354] width 32 height 32
checkbox input "false"
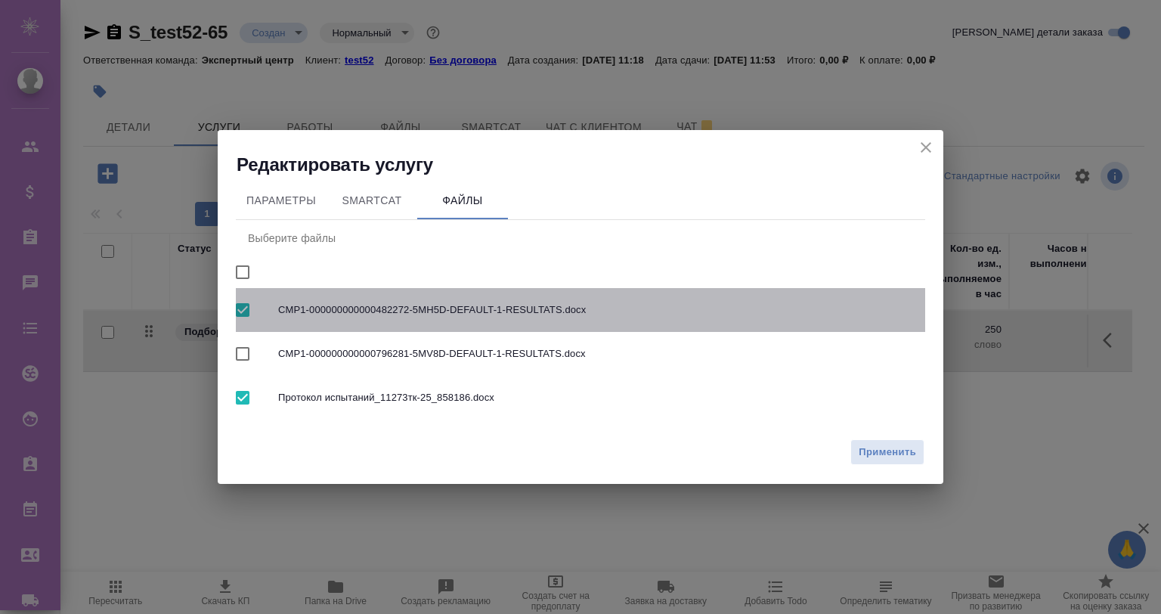
click at [237, 315] on input "checkbox" at bounding box center [243, 310] width 32 height 32
checkbox input "false"
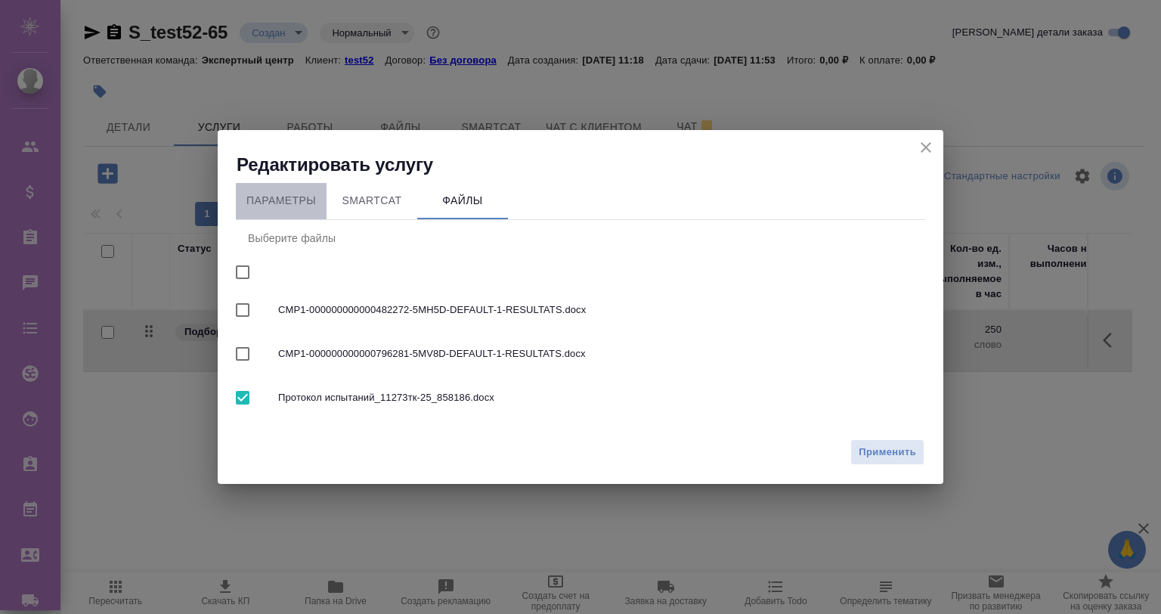
click at [296, 197] on span "Параметры" at bounding box center [281, 200] width 73 height 19
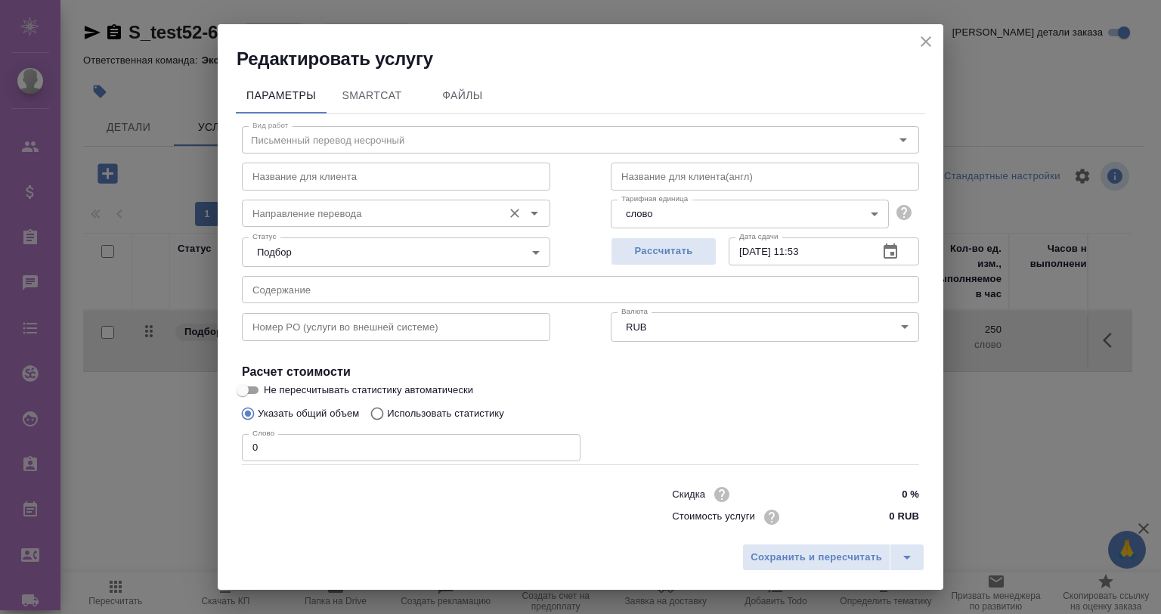
click at [296, 206] on input "Направление перевода" at bounding box center [370, 213] width 249 height 18
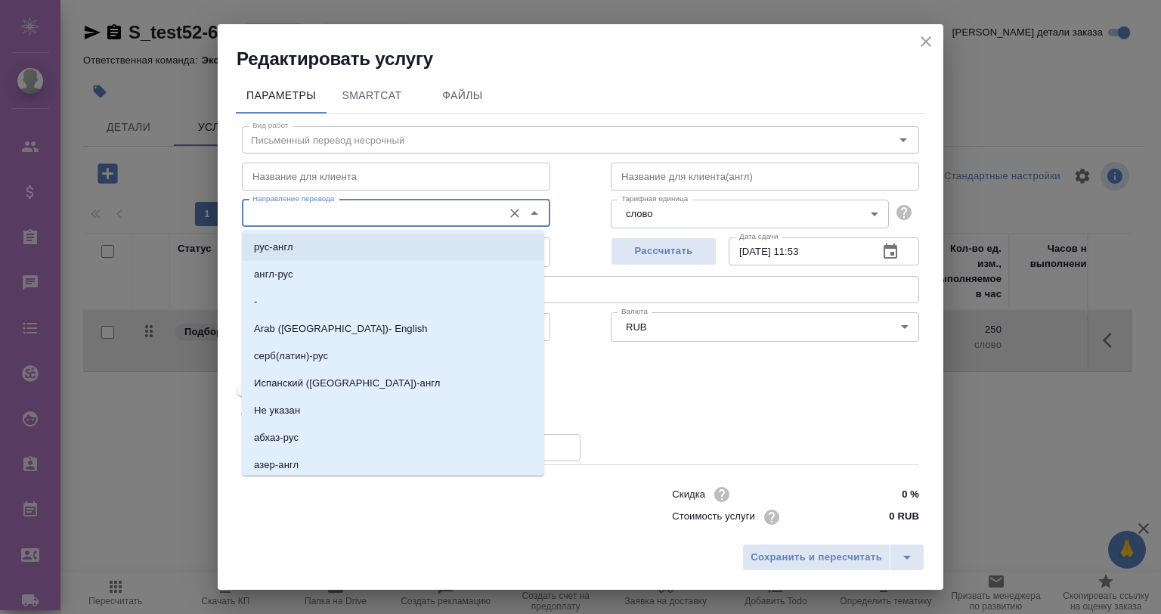
click at [314, 243] on li "рус-англ" at bounding box center [393, 247] width 302 height 27
type input "рус-англ"
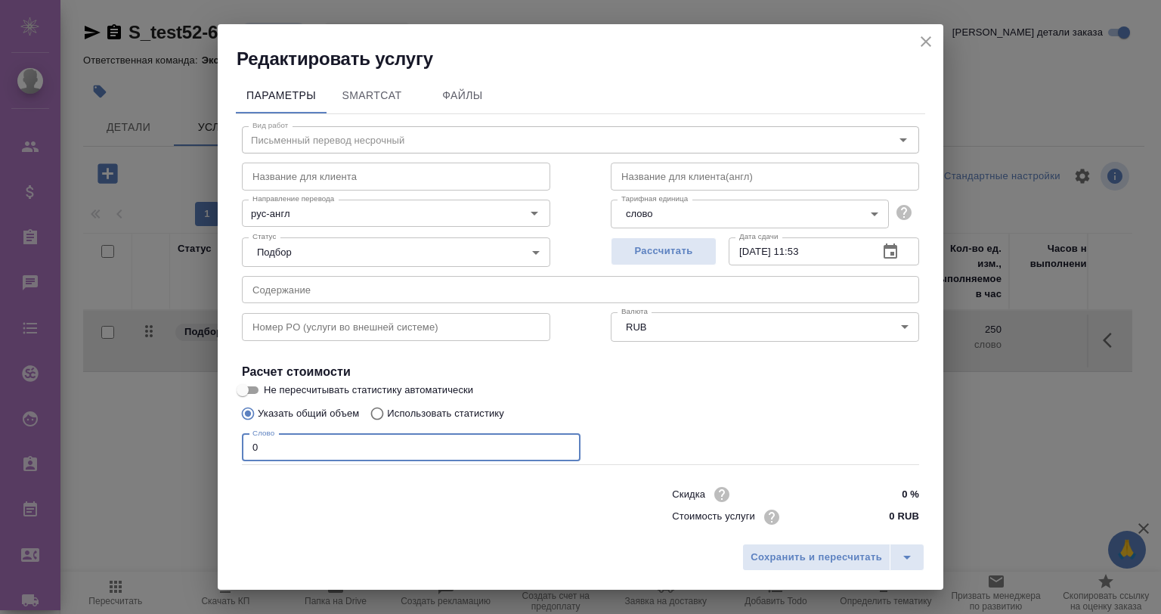
drag, startPoint x: 257, startPoint y: 445, endPoint x: 230, endPoint y: 437, distance: 28.2
click at [230, 437] on div "Параметры SmartCat Файлы Вид работ Письменный перевод несрочный Вид работ Назва…" at bounding box center [581, 303] width 726 height 465
type input "1"
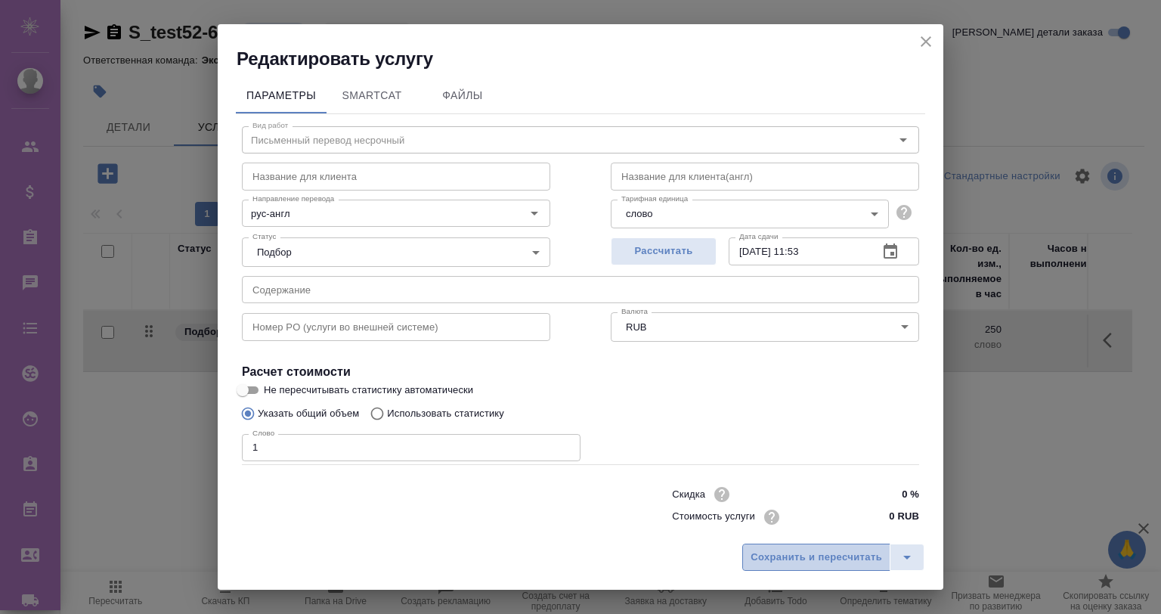
click at [773, 550] on span "Сохранить и пересчитать" at bounding box center [817, 557] width 132 height 17
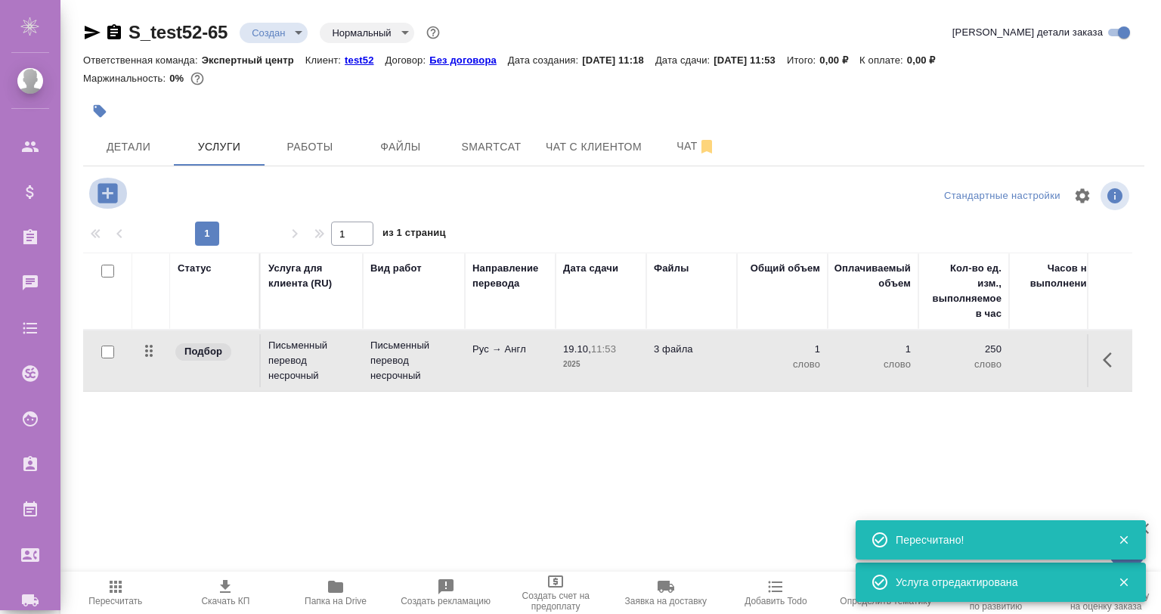
click at [99, 188] on icon "button" at bounding box center [108, 193] width 20 height 20
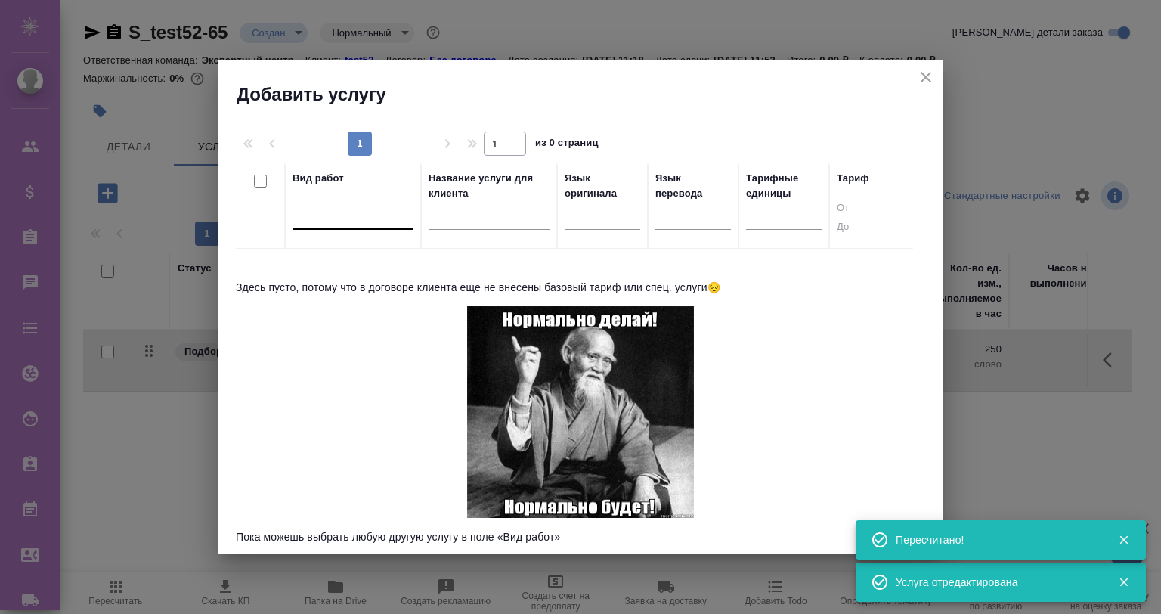
click at [381, 218] on div at bounding box center [353, 214] width 121 height 22
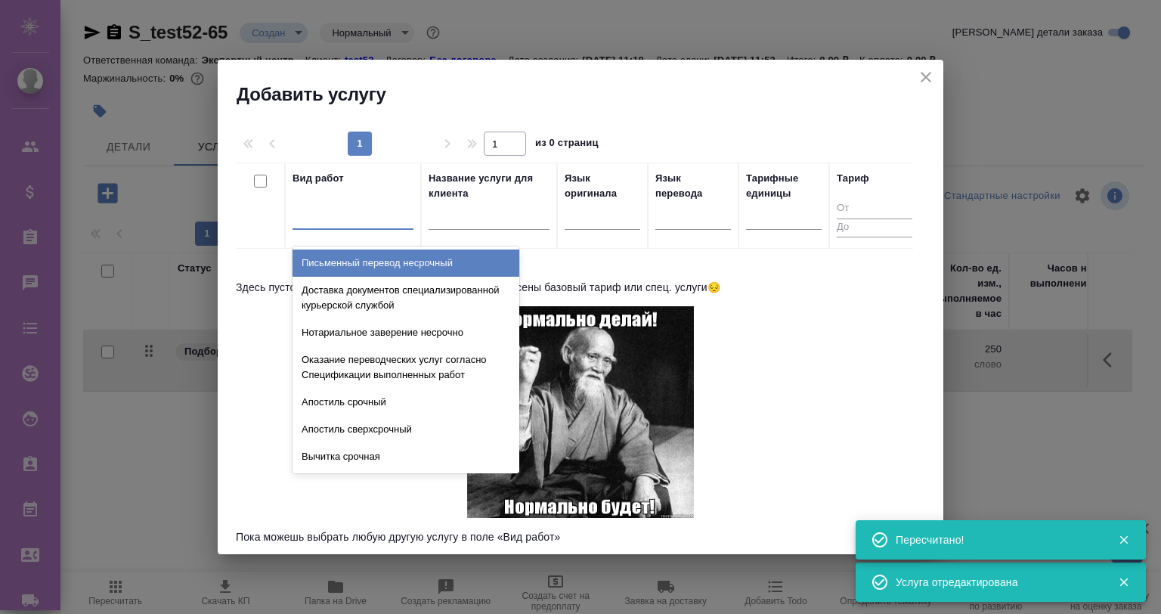
click at [493, 260] on div "Письменный перевод несрочный" at bounding box center [406, 263] width 227 height 27
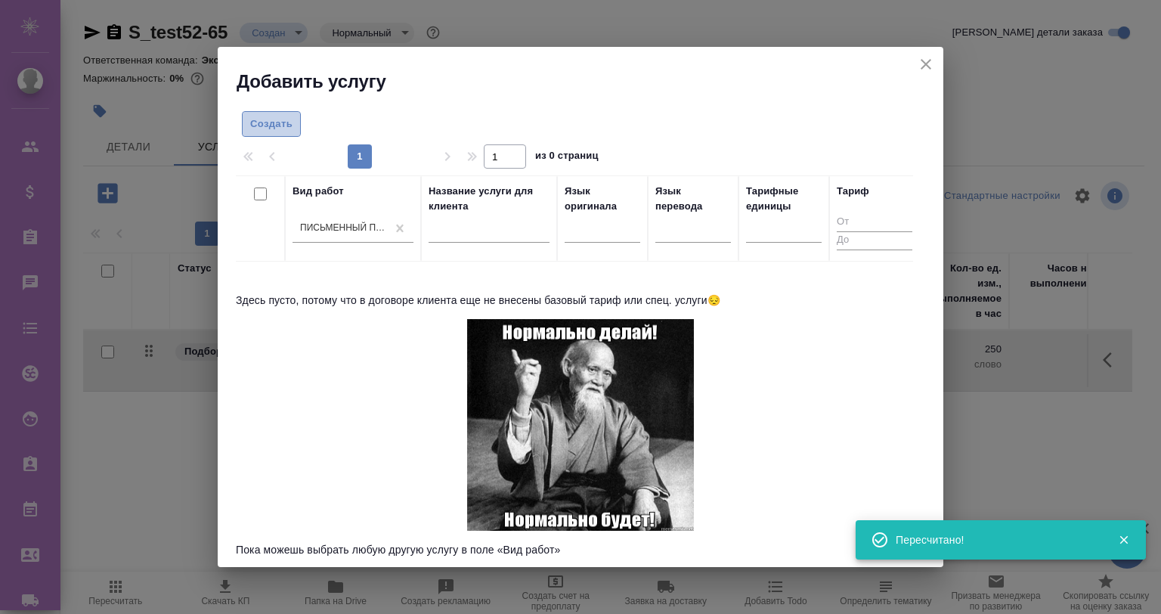
click at [284, 124] on span "Создать" at bounding box center [271, 124] width 42 height 17
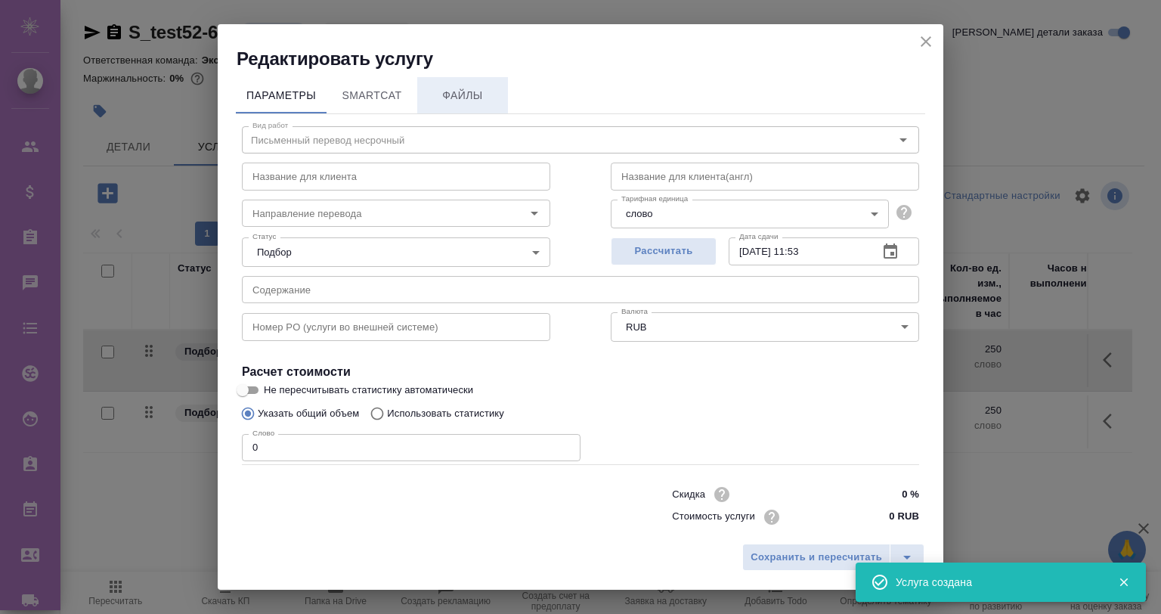
click at [454, 85] on button "Файлы" at bounding box center [462, 95] width 91 height 36
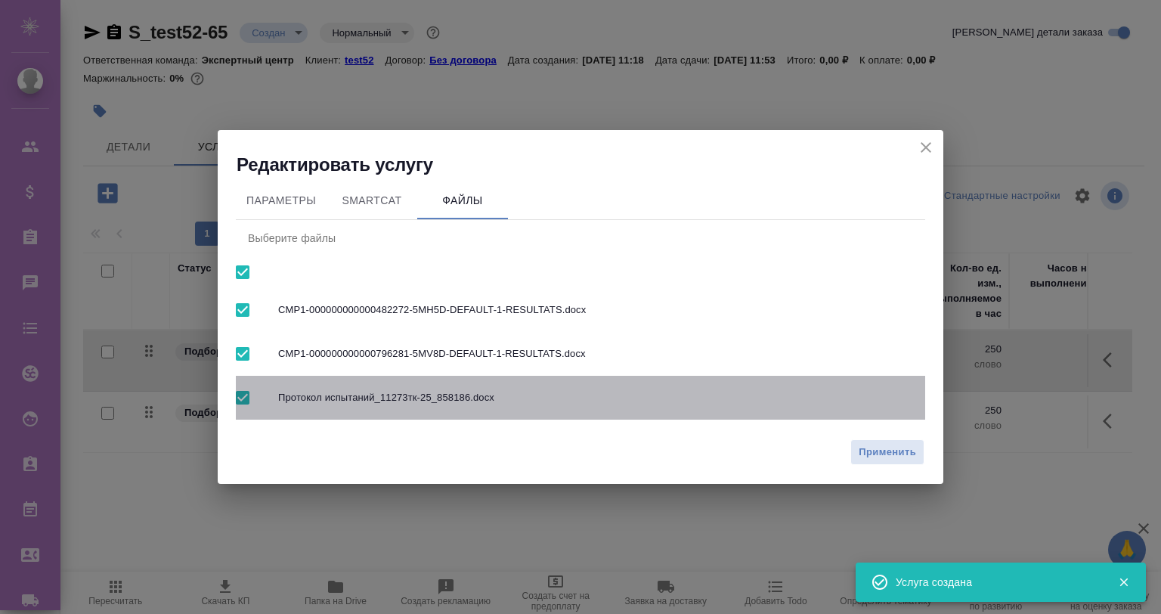
click at [242, 392] on input "checkbox" at bounding box center [243, 398] width 32 height 32
checkbox input "false"
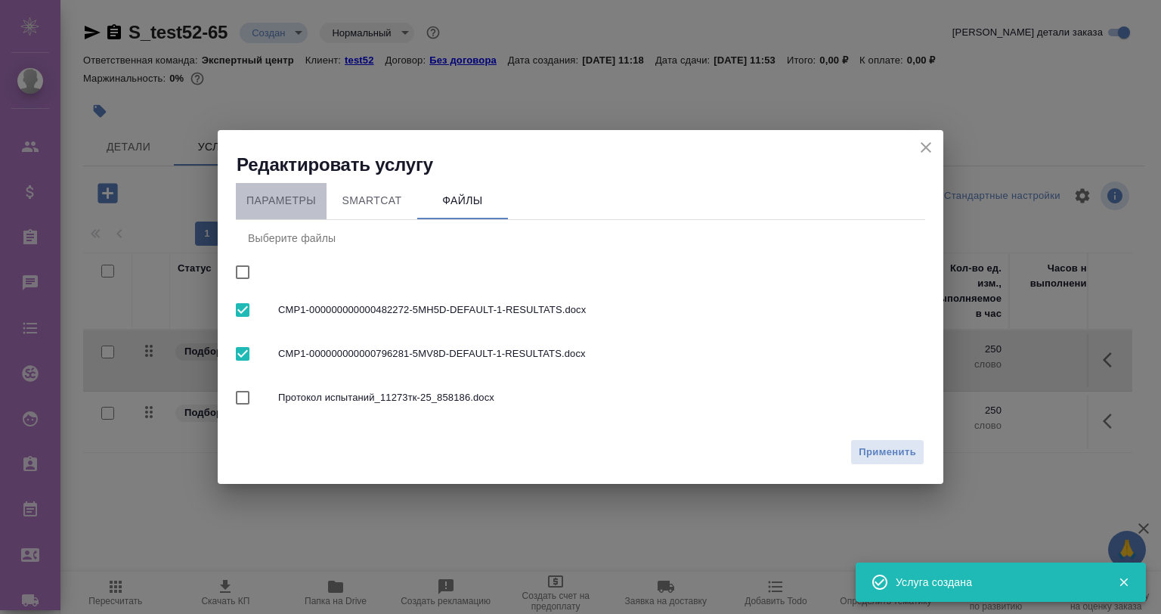
click at [298, 194] on span "Параметры" at bounding box center [281, 200] width 73 height 19
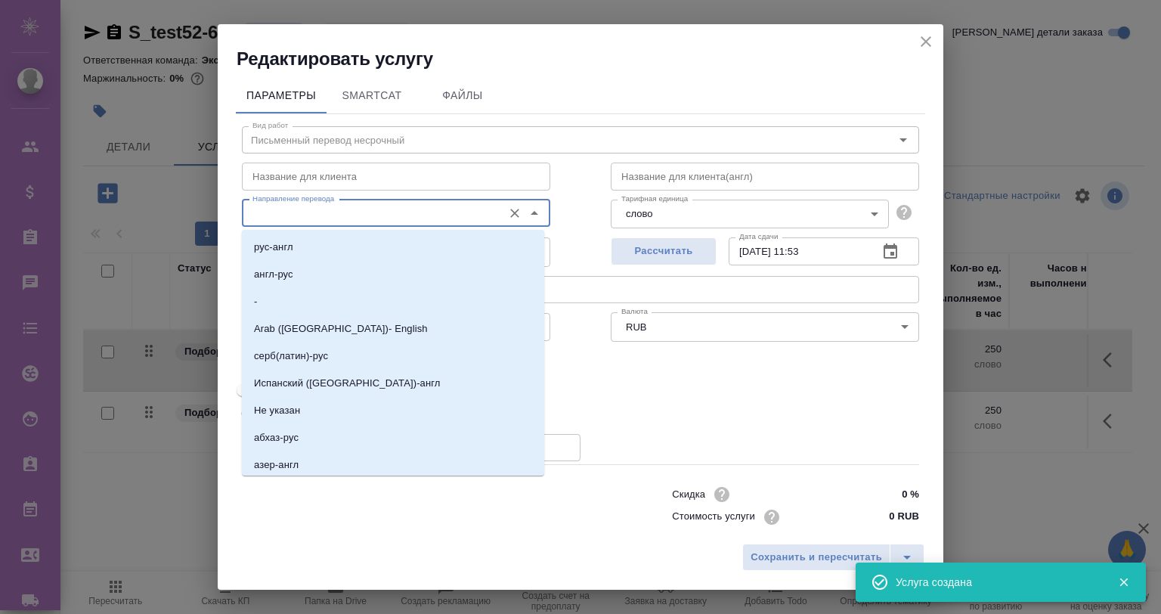
click at [330, 206] on input "Направление перевода" at bounding box center [370, 213] width 249 height 18
click at [326, 266] on li "англ-рус" at bounding box center [393, 274] width 302 height 27
type input "англ-рус"
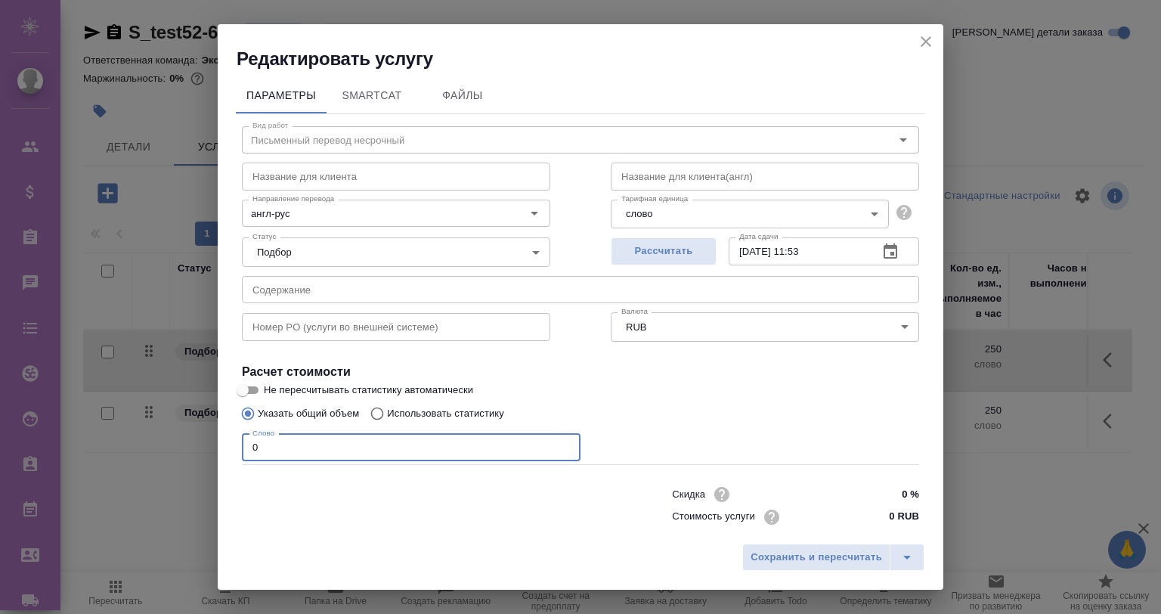
drag, startPoint x: 287, startPoint y: 448, endPoint x: 233, endPoint y: 448, distance: 54.4
click at [233, 448] on div "Параметры SmartCat Файлы Вид работ Письменный перевод несрочный Вид работ Назва…" at bounding box center [581, 303] width 726 height 465
type input "1"
click at [351, 79] on button "SmartCat" at bounding box center [372, 95] width 91 height 36
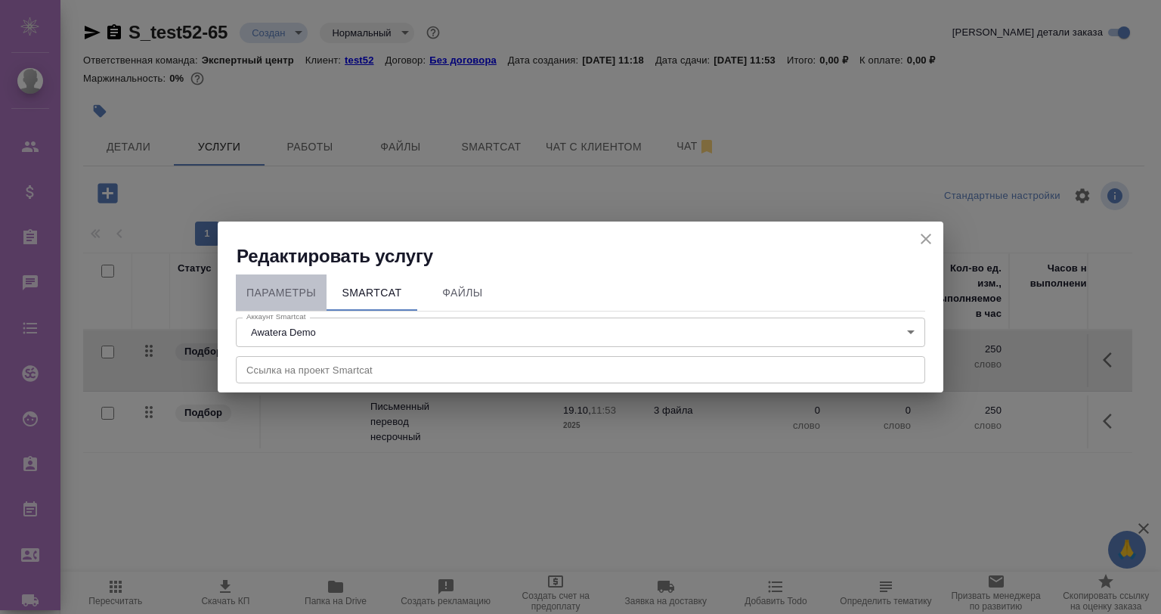
click at [266, 280] on button "Параметры" at bounding box center [281, 292] width 91 height 36
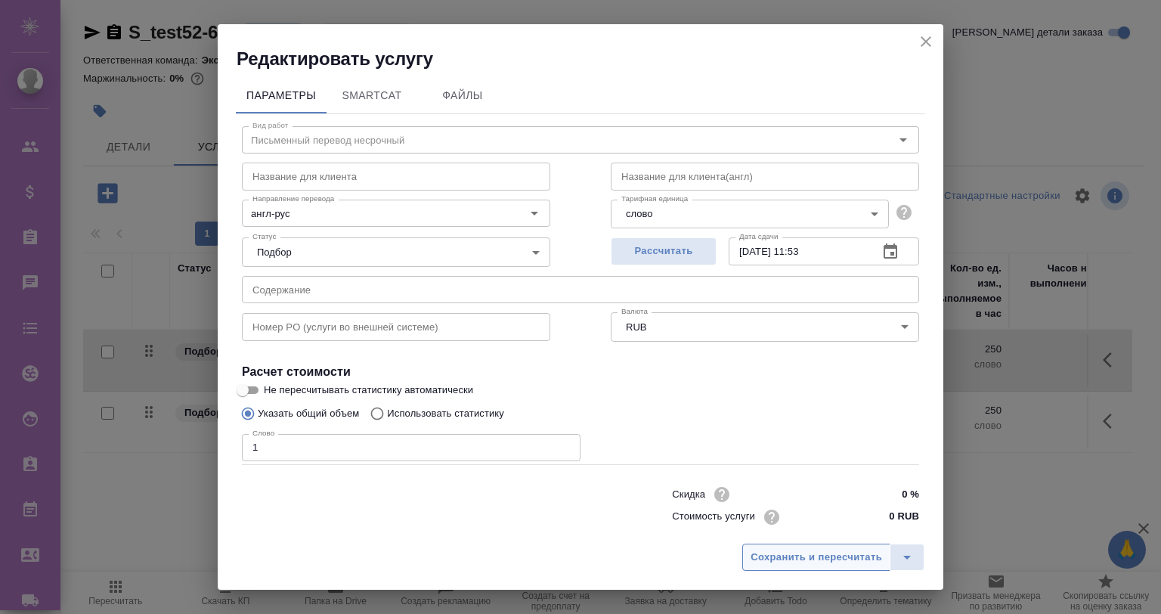
click at [804, 558] on span "Сохранить и пересчитать" at bounding box center [817, 557] width 132 height 17
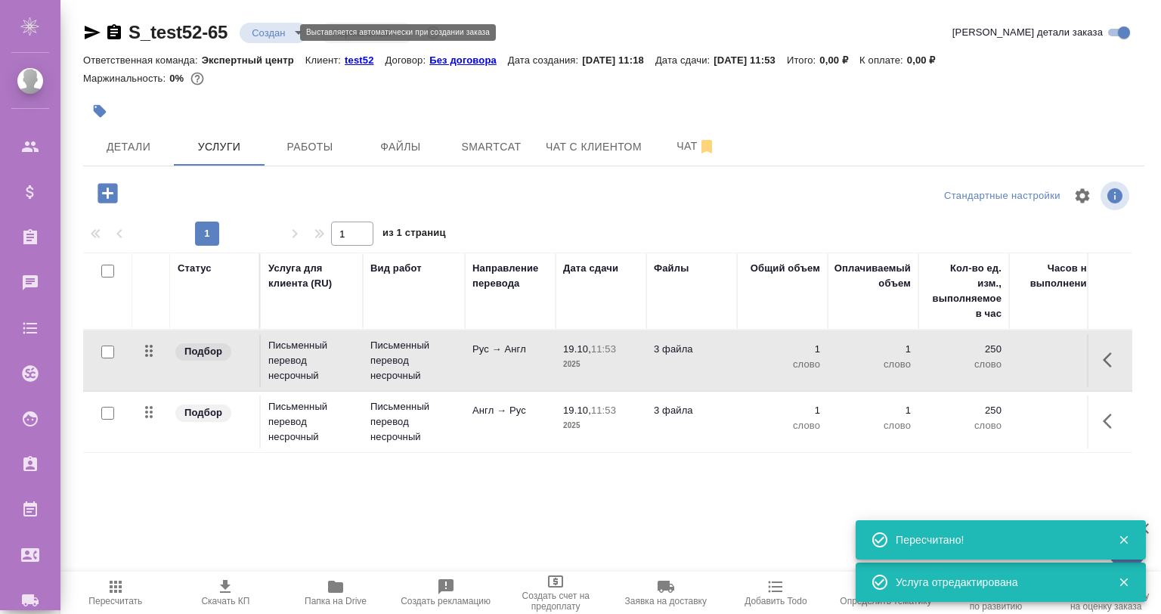
click at [263, 28] on body "🙏 .cls-1 fill:#fff; AWATERA Gvozdikov Andrey Клиенты Спецификации Заказы 0 Чаты…" at bounding box center [580, 368] width 1161 height 736
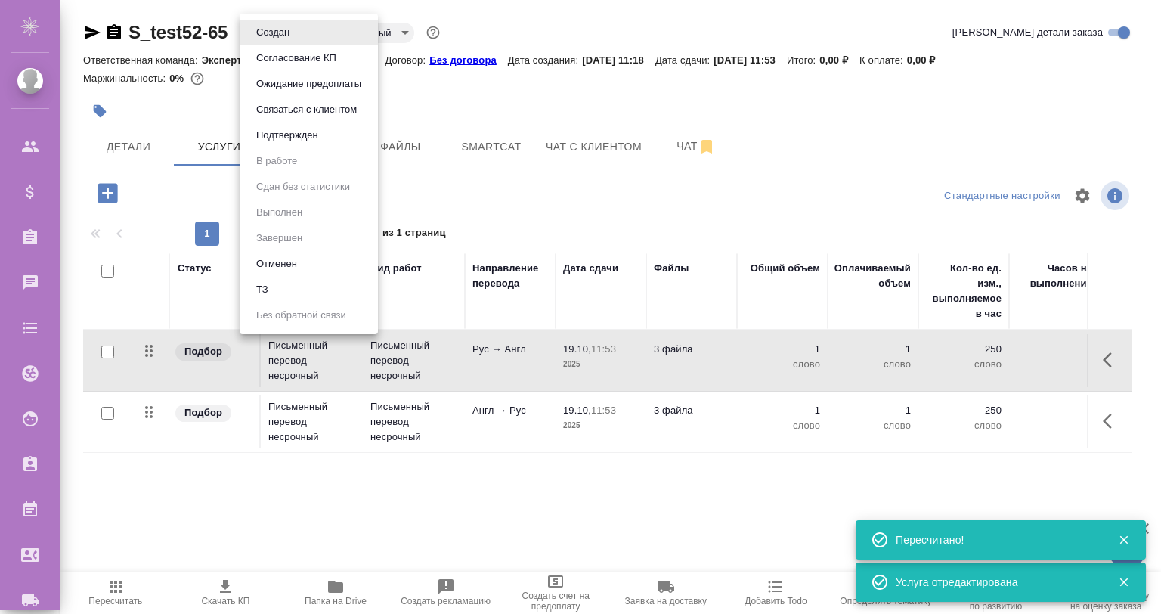
click at [334, 130] on li "Подтвержден" at bounding box center [309, 135] width 138 height 26
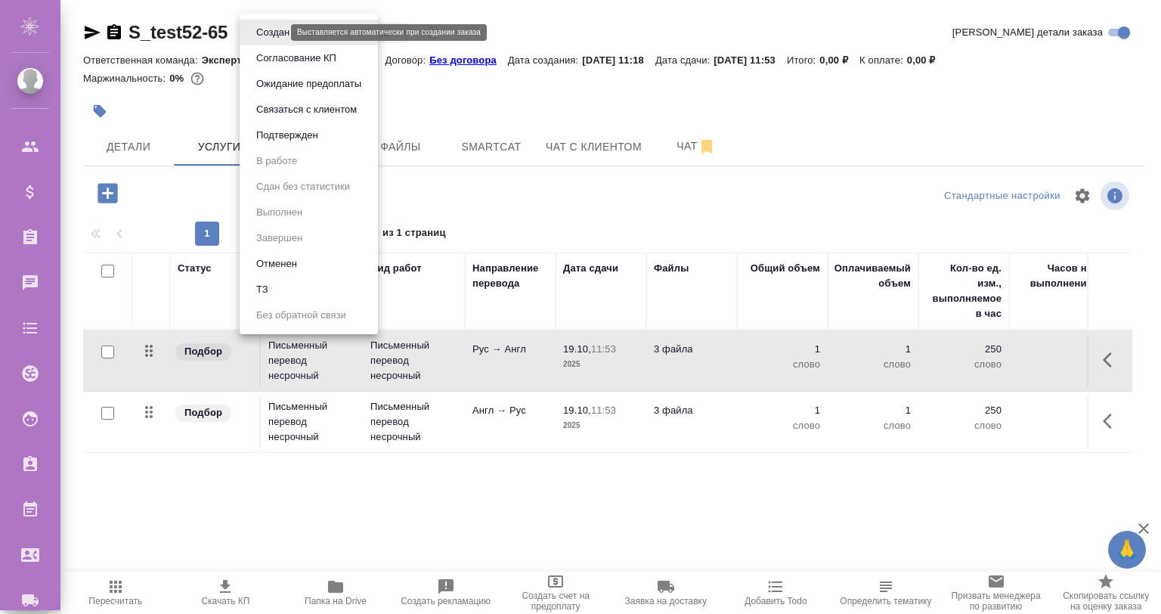
click at [277, 32] on body "🙏 .cls-1 fill:#fff; AWATERA Gvozdikov Andrey Клиенты Спецификации Заказы 0 Чаты…" at bounding box center [580, 368] width 1161 height 736
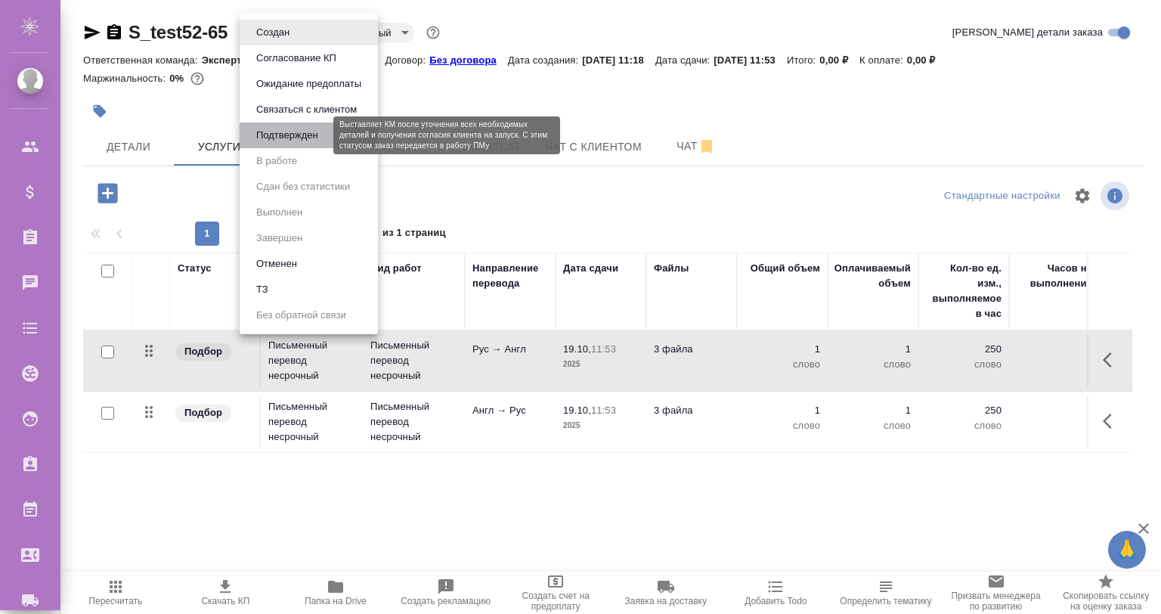
click at [275, 130] on button "Подтвержден" at bounding box center [287, 135] width 71 height 17
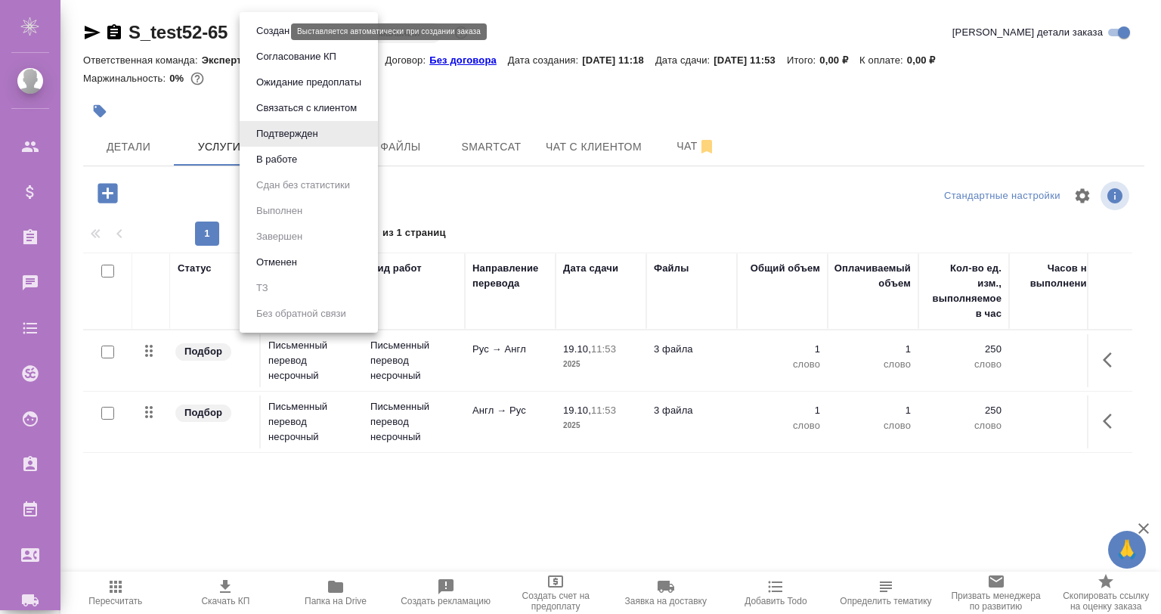
click at [259, 32] on body "🙏 .cls-1 fill:#fff; AWATERA Gvozdikov Andrey Клиенты Спецификации Заказы 0 Чаты…" at bounding box center [580, 368] width 1161 height 736
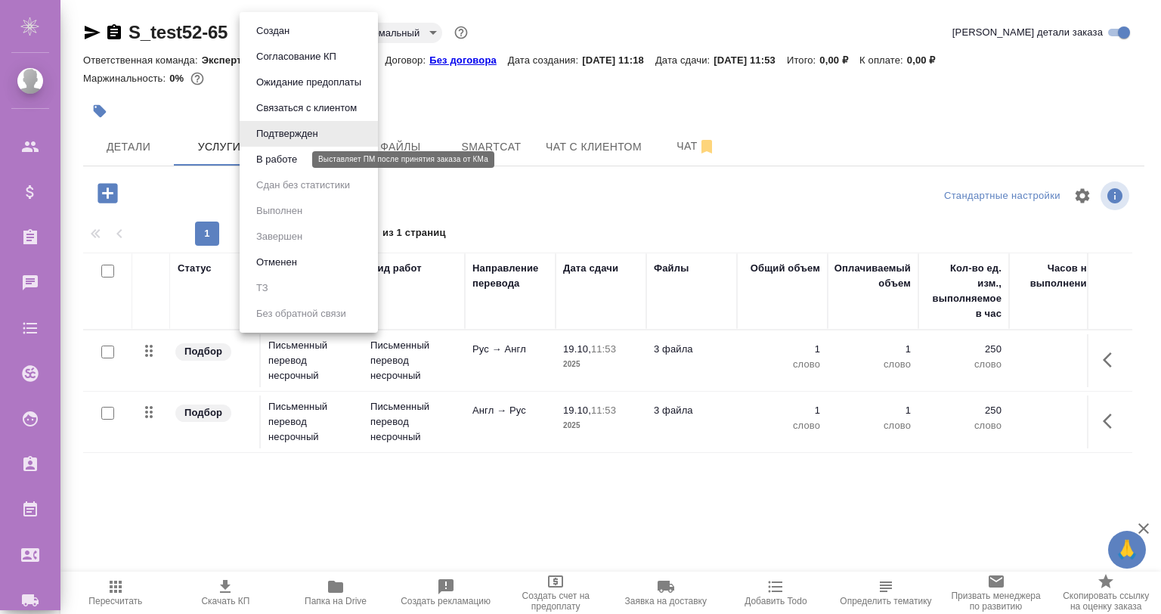
click at [289, 150] on li "В работе" at bounding box center [309, 160] width 138 height 26
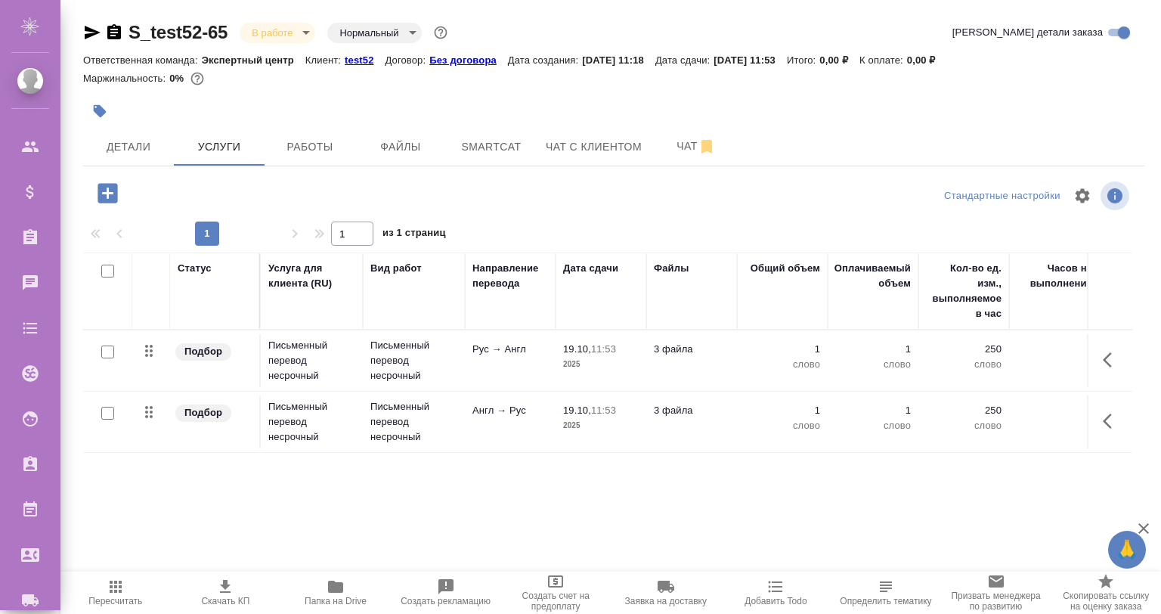
click at [103, 348] on input "checkbox" at bounding box center [107, 352] width 13 height 13
checkbox input "true"
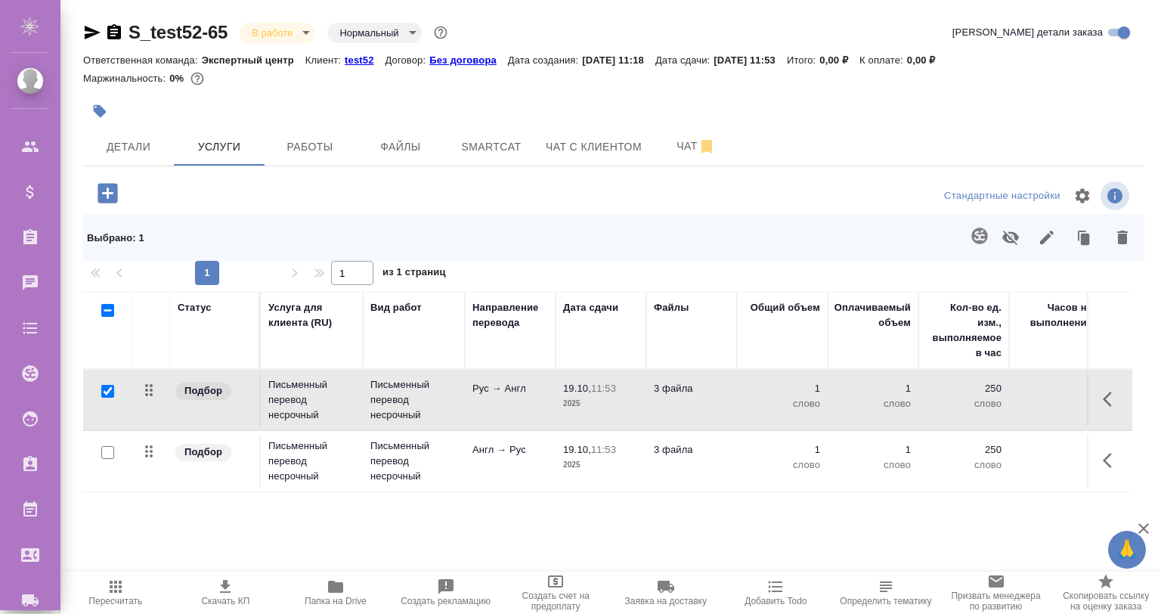
click at [976, 232] on icon "button" at bounding box center [980, 236] width 18 height 18
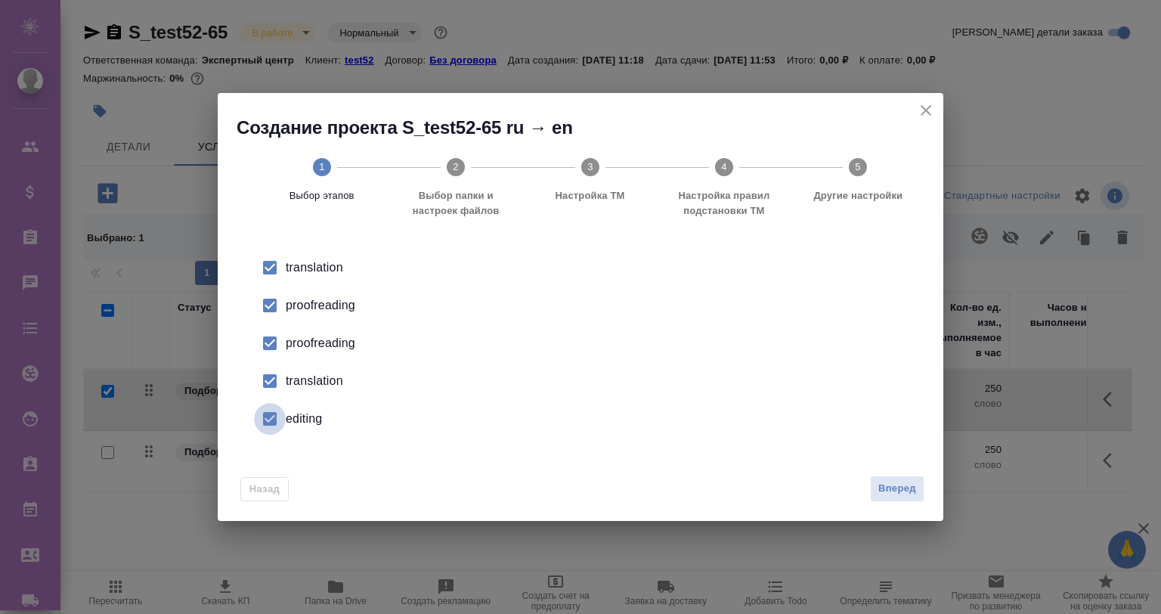
click at [271, 411] on input "checkbox" at bounding box center [270, 419] width 32 height 32
click at [273, 360] on li "proofreading" at bounding box center [580, 343] width 677 height 38
click at [278, 309] on input "checkbox" at bounding box center [270, 306] width 32 height 32
click at [276, 395] on input "checkbox" at bounding box center [270, 381] width 32 height 32
click at [897, 481] on span "Вперед" at bounding box center [898, 488] width 38 height 17
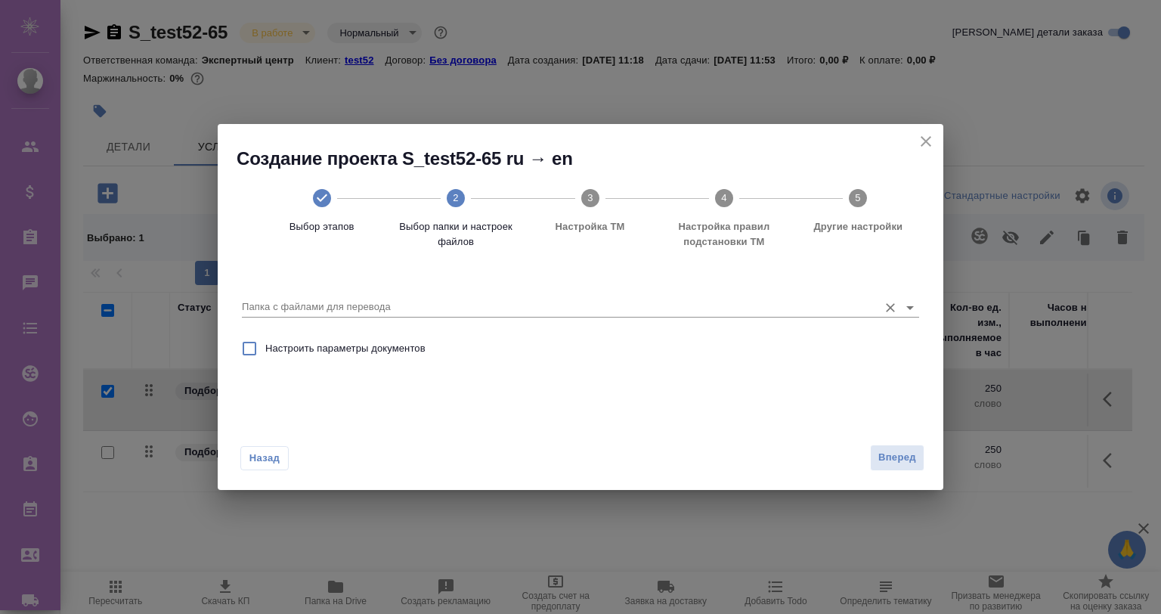
click at [333, 305] on input "Папка с файлами для перевода" at bounding box center [556, 307] width 629 height 18
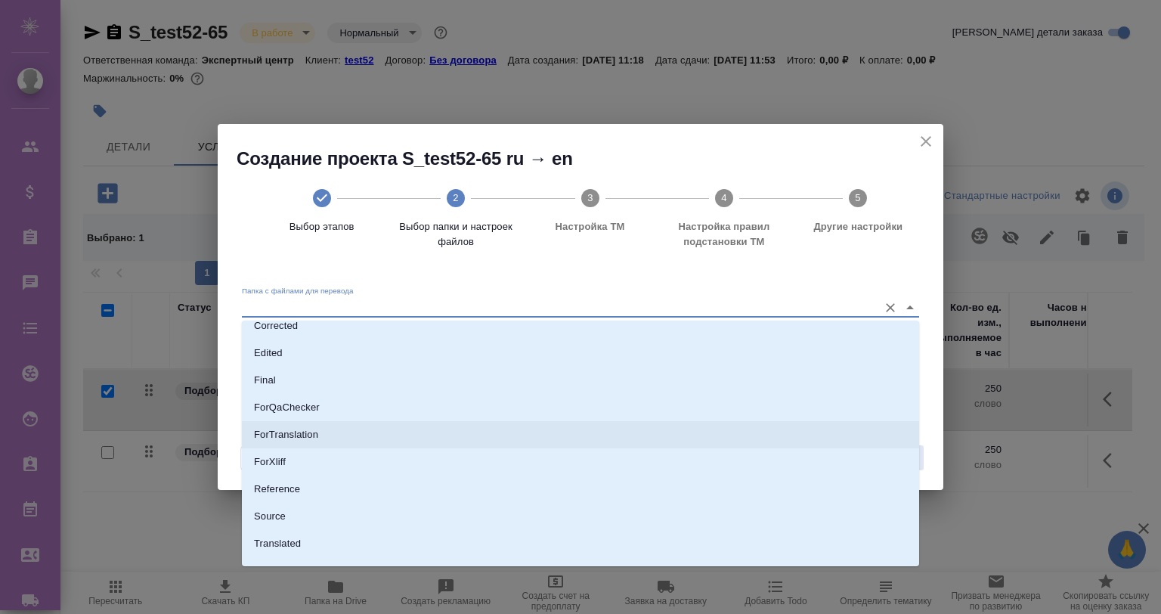
scroll to position [101, 0]
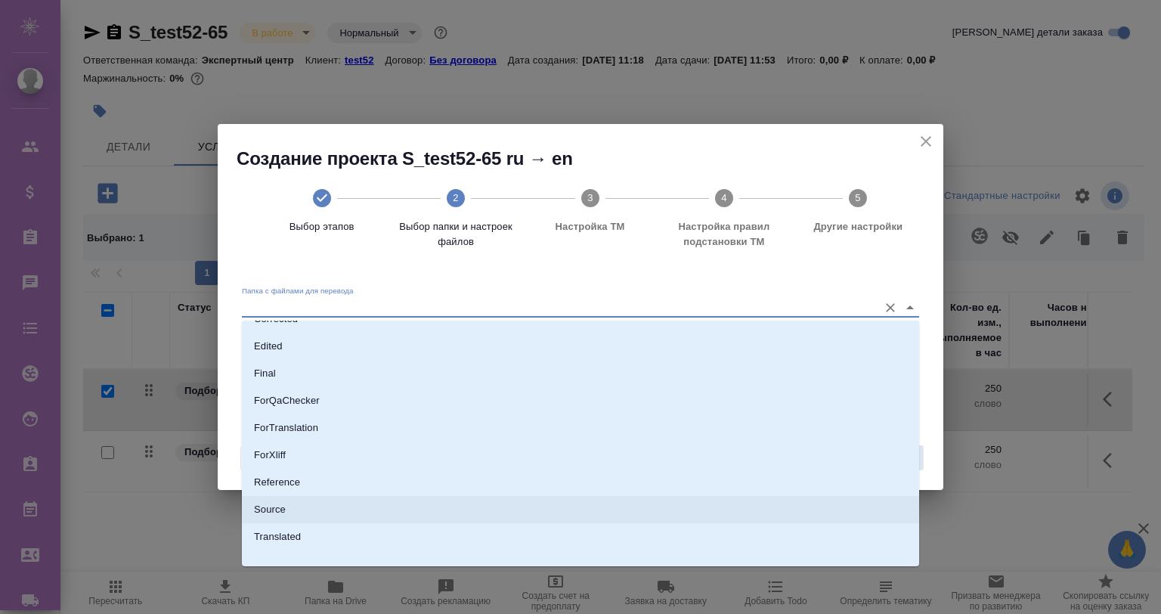
click at [293, 502] on li "Source" at bounding box center [580, 509] width 677 height 27
type input "Source"
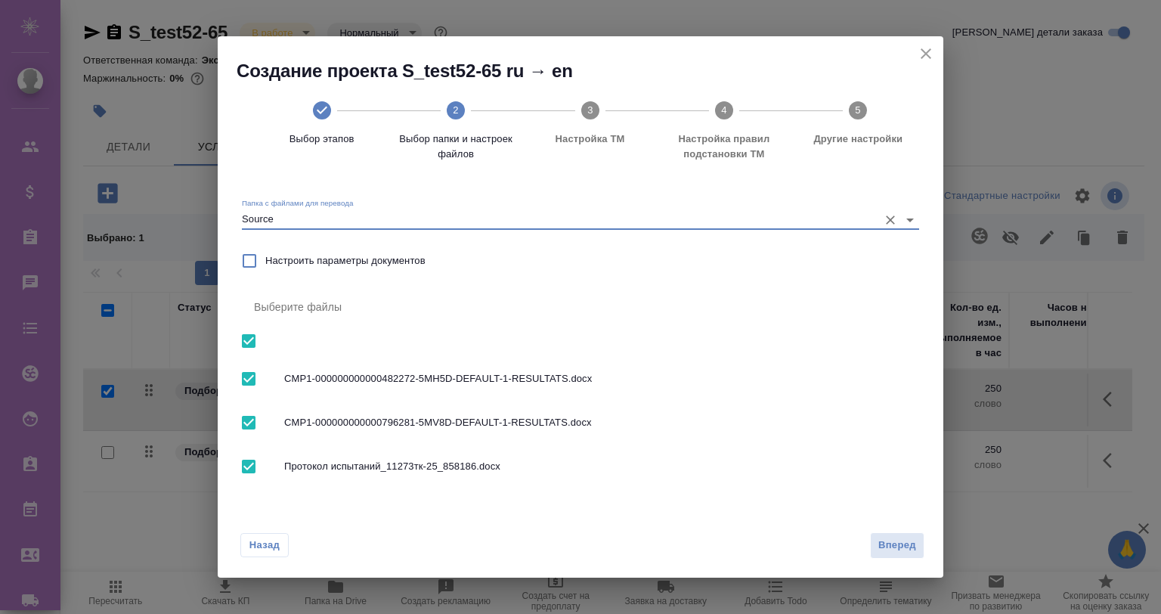
click at [246, 338] on input "checkbox" at bounding box center [249, 341] width 32 height 32
checkbox input "false"
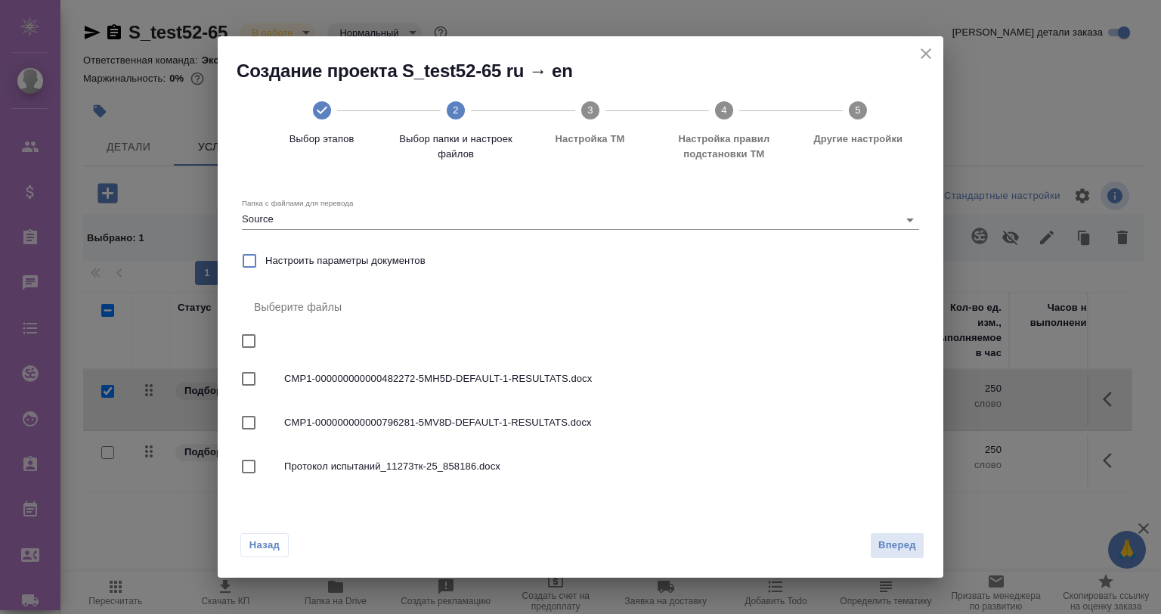
click at [240, 466] on input "checkbox" at bounding box center [249, 467] width 32 height 32
checkbox input "true"
click at [870, 541] on button "Вперед" at bounding box center [897, 545] width 54 height 26
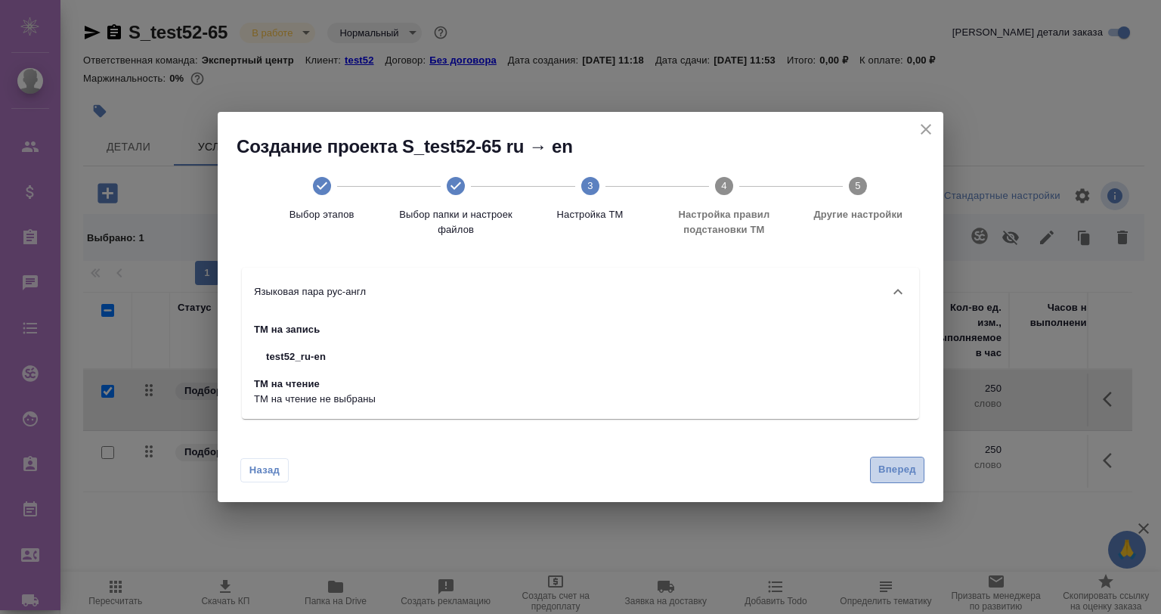
click at [887, 466] on span "Вперед" at bounding box center [898, 469] width 38 height 17
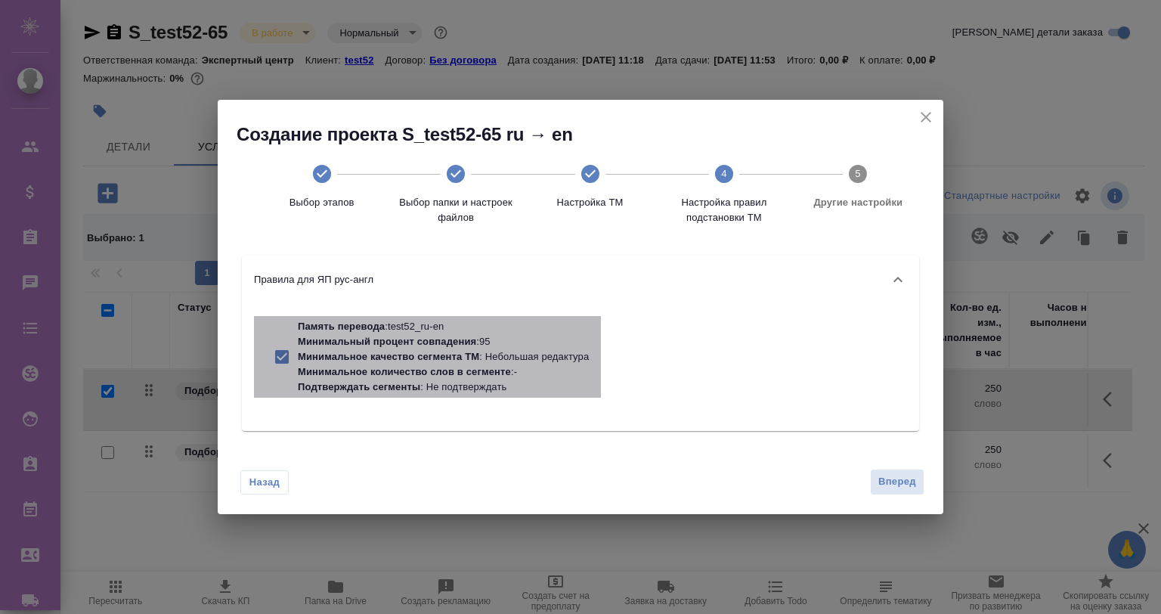
click at [495, 354] on p "Минимальное качество сегмента ТМ : Небольшая редактура" at bounding box center [443, 356] width 291 height 15
checkbox input "false"
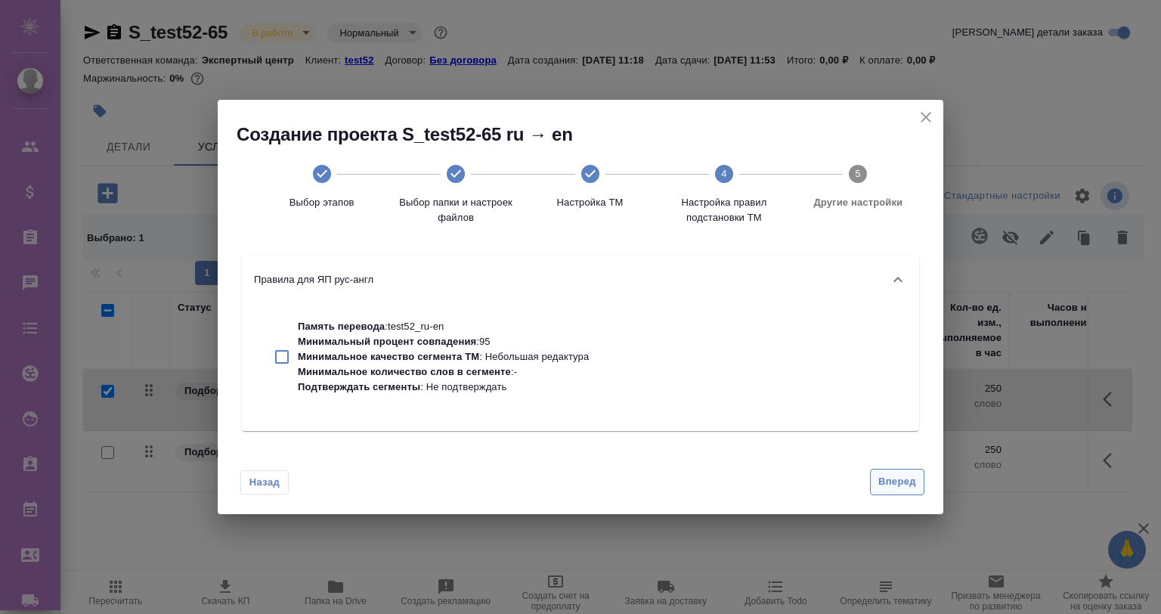
click at [897, 479] on span "Вперед" at bounding box center [898, 481] width 38 height 17
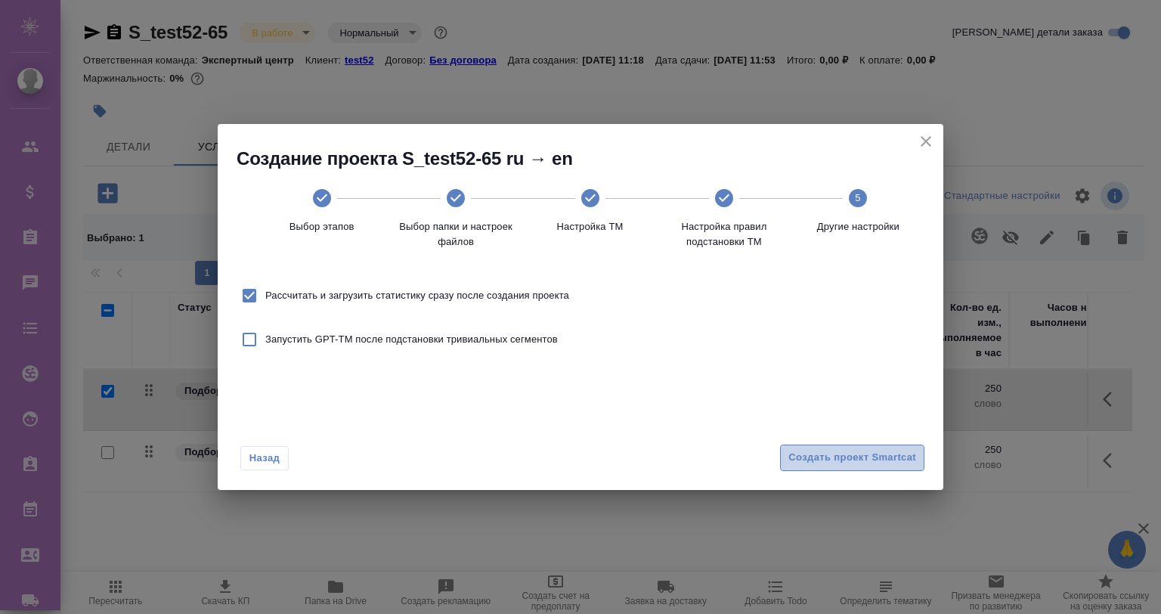
click at [843, 457] on span "Создать проект Smartcat" at bounding box center [853, 457] width 128 height 17
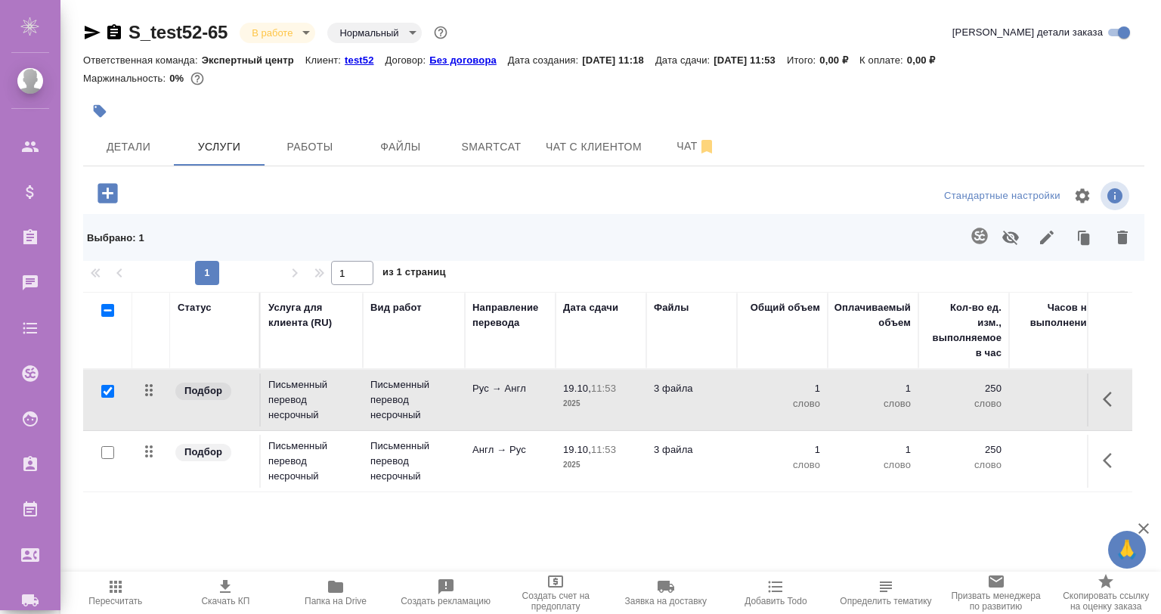
click at [106, 454] on input "checkbox" at bounding box center [107, 452] width 13 height 13
checkbox input "true"
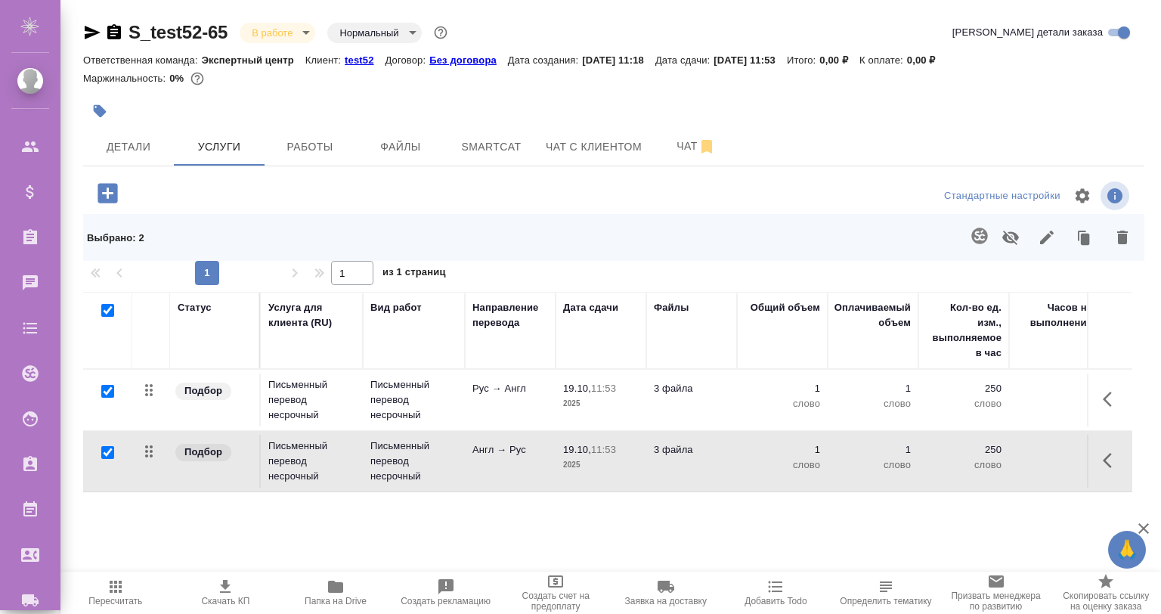
click at [104, 388] on input "checkbox" at bounding box center [107, 391] width 13 height 13
checkbox input "false"
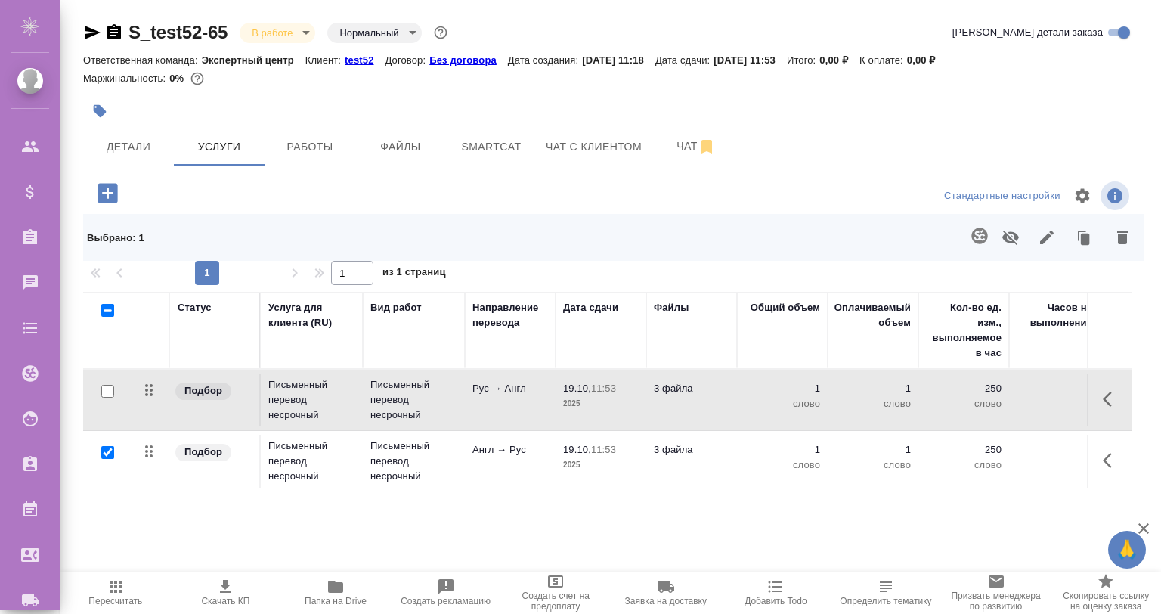
click at [984, 240] on icon "button" at bounding box center [980, 236] width 16 height 16
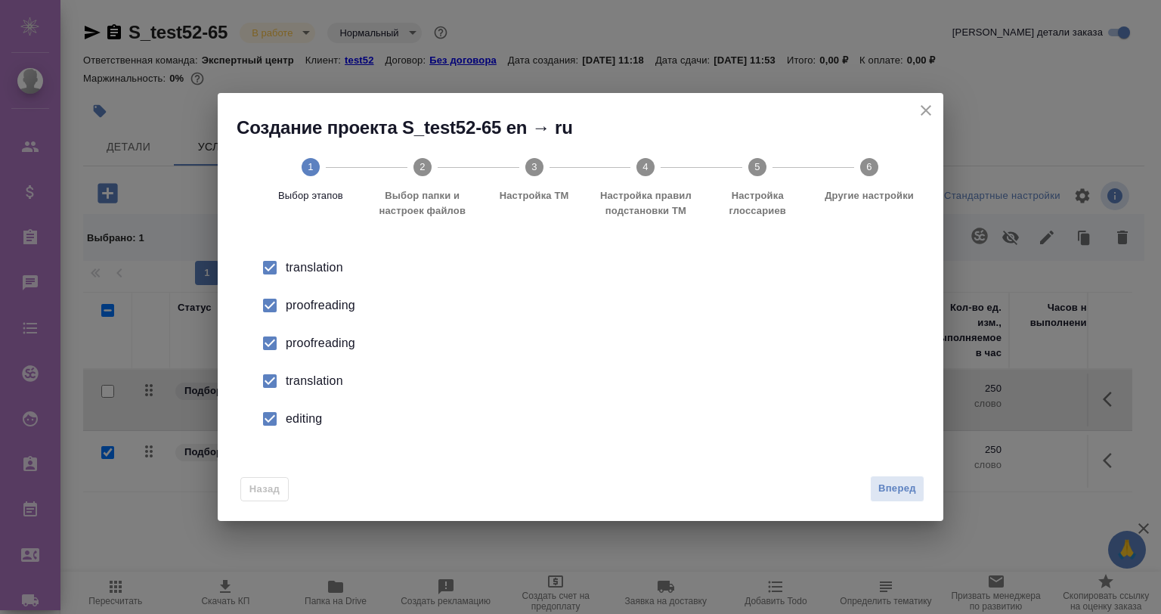
click at [316, 298] on div "proofreading" at bounding box center [596, 305] width 621 height 18
click at [310, 342] on div "proofreading" at bounding box center [596, 343] width 621 height 18
drag, startPoint x: 310, startPoint y: 342, endPoint x: 311, endPoint y: 375, distance: 33.3
click at [311, 375] on div "translation" at bounding box center [596, 381] width 621 height 18
click at [296, 420] on div "editing" at bounding box center [596, 419] width 621 height 18
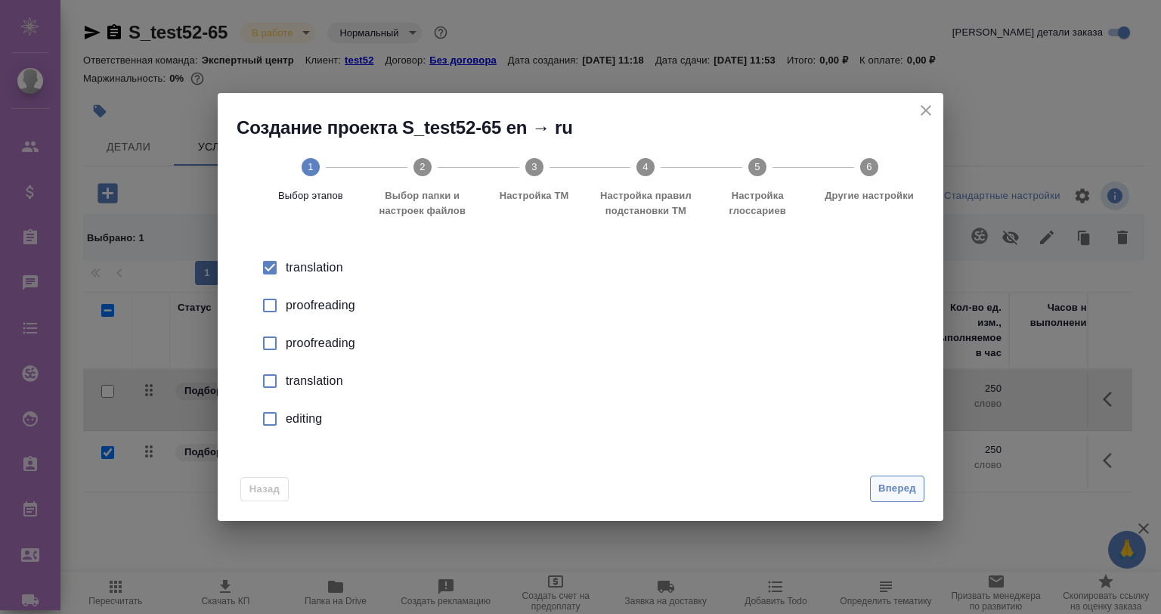
click at [916, 487] on span "Вперед" at bounding box center [898, 488] width 38 height 17
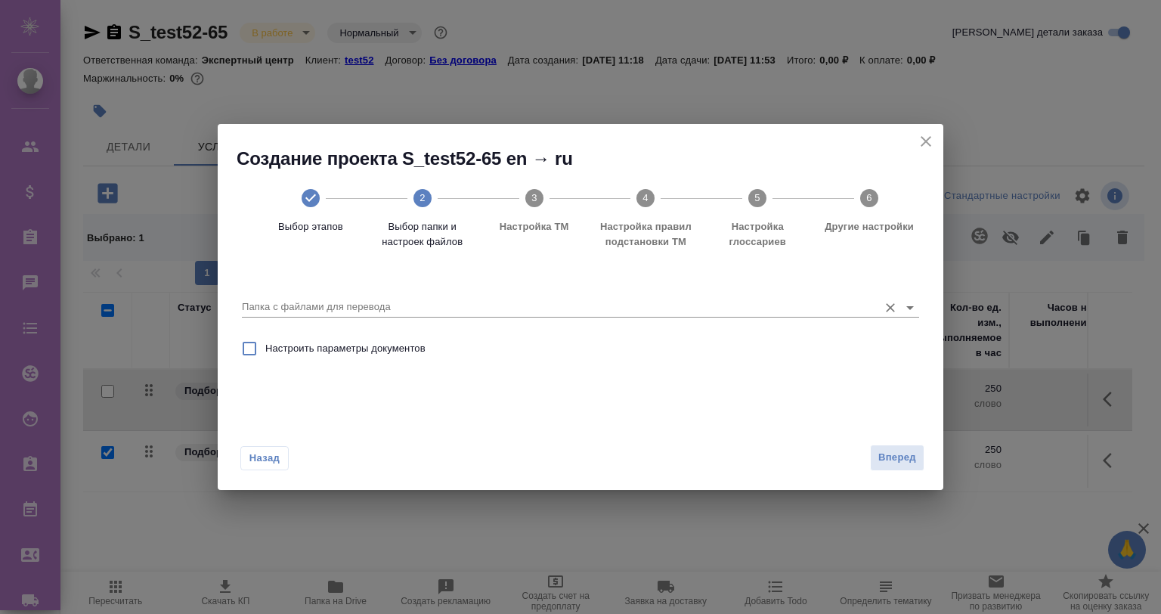
click at [454, 302] on input "Папка с файлами для перевода" at bounding box center [556, 307] width 629 height 18
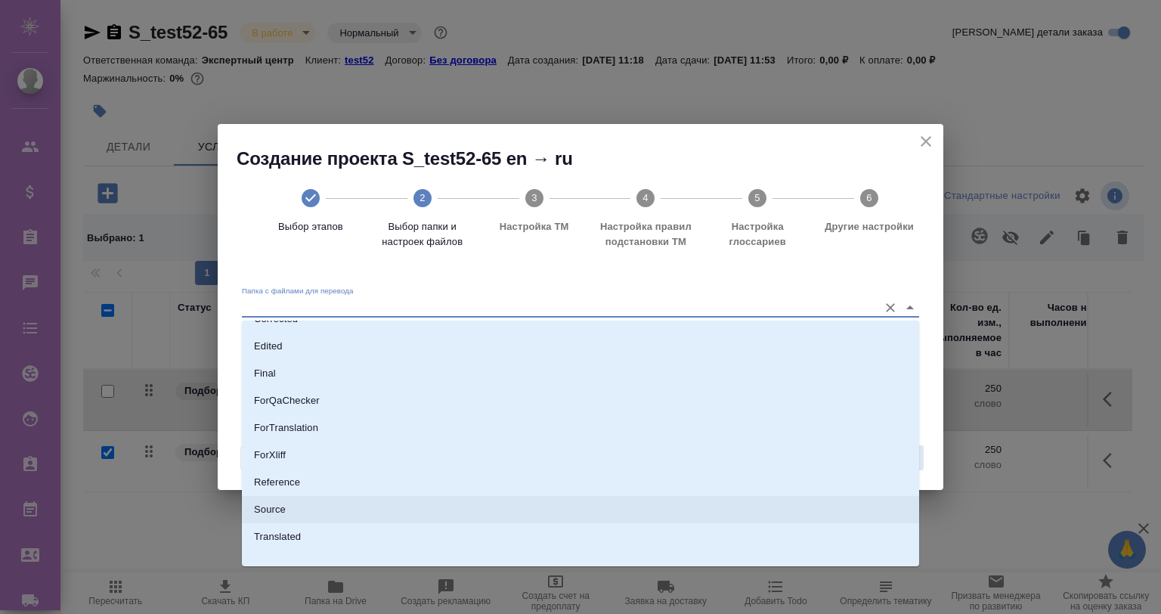
click at [372, 505] on li "Source" at bounding box center [580, 509] width 677 height 27
type input "Source"
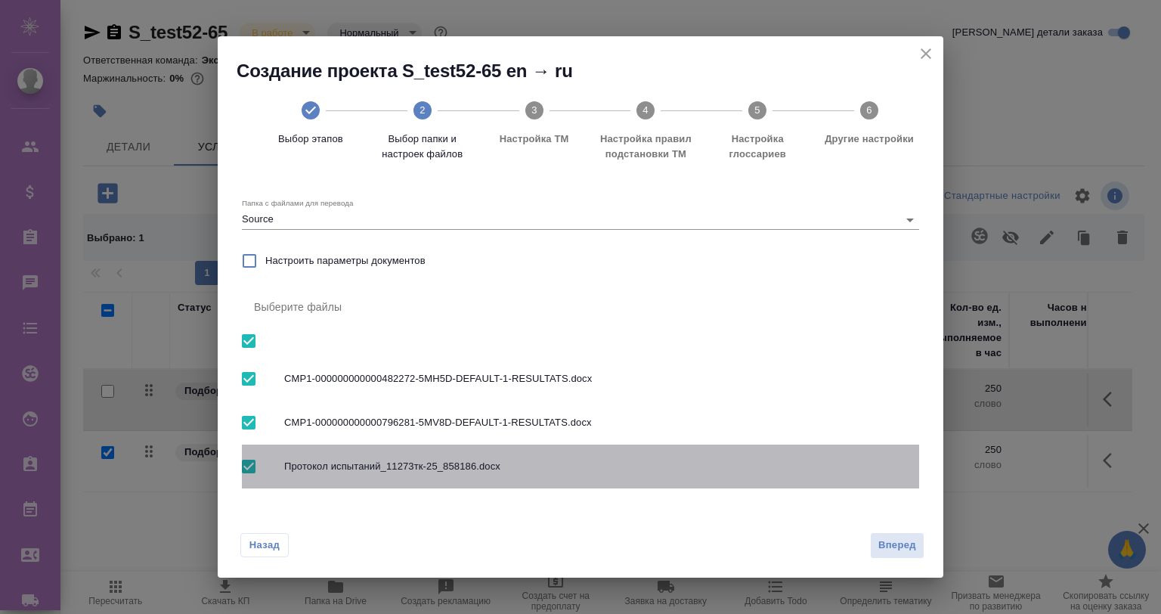
click at [243, 459] on input "checkbox" at bounding box center [249, 467] width 32 height 32
checkbox input "false"
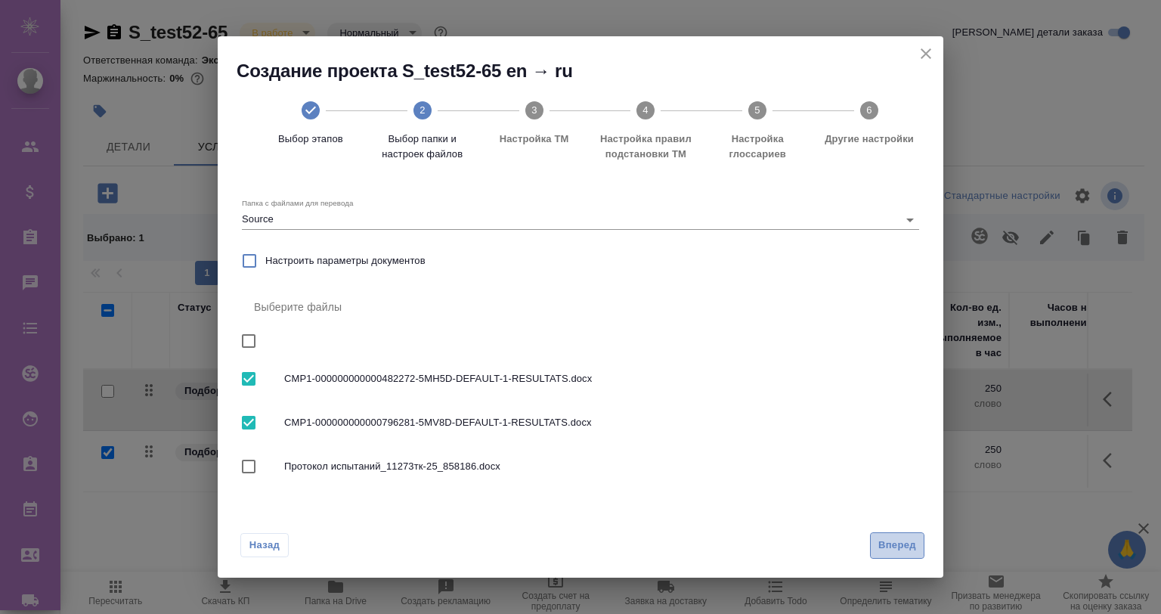
click at [883, 533] on button "Вперед" at bounding box center [897, 545] width 54 height 26
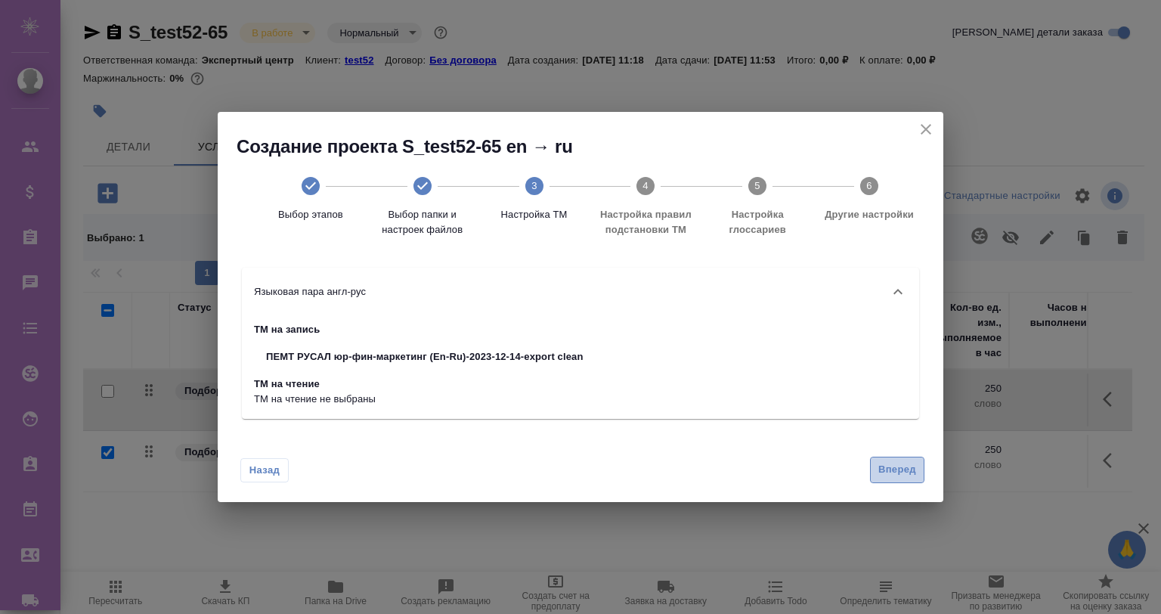
click at [892, 466] on span "Вперед" at bounding box center [898, 469] width 38 height 17
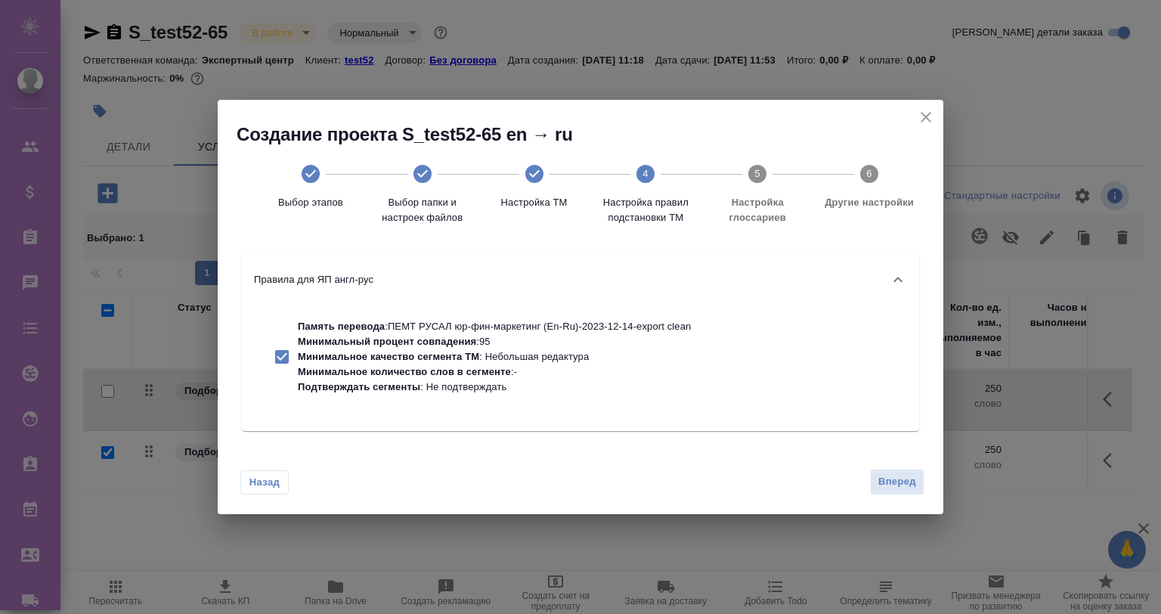
click at [443, 337] on p "Минимальный процент совпадения" at bounding box center [387, 341] width 178 height 11
checkbox input "false"
click at [904, 475] on span "Вперед" at bounding box center [898, 481] width 38 height 17
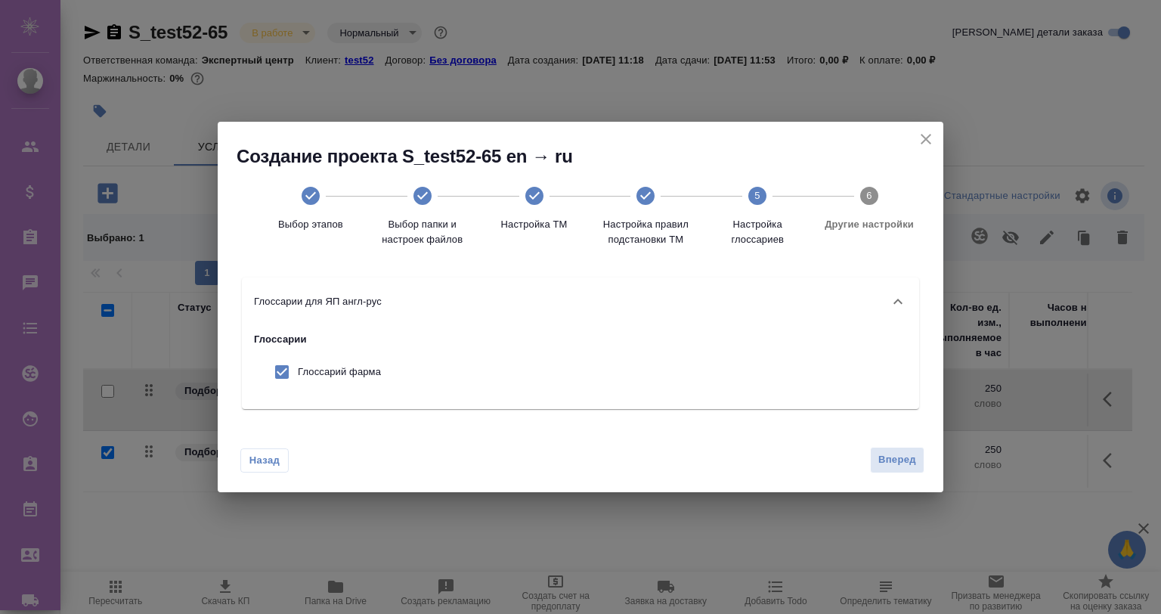
click at [327, 374] on p "Глоссарий фарма" at bounding box center [339, 371] width 83 height 15
checkbox input "false"
click at [885, 455] on span "Вперед" at bounding box center [898, 459] width 38 height 17
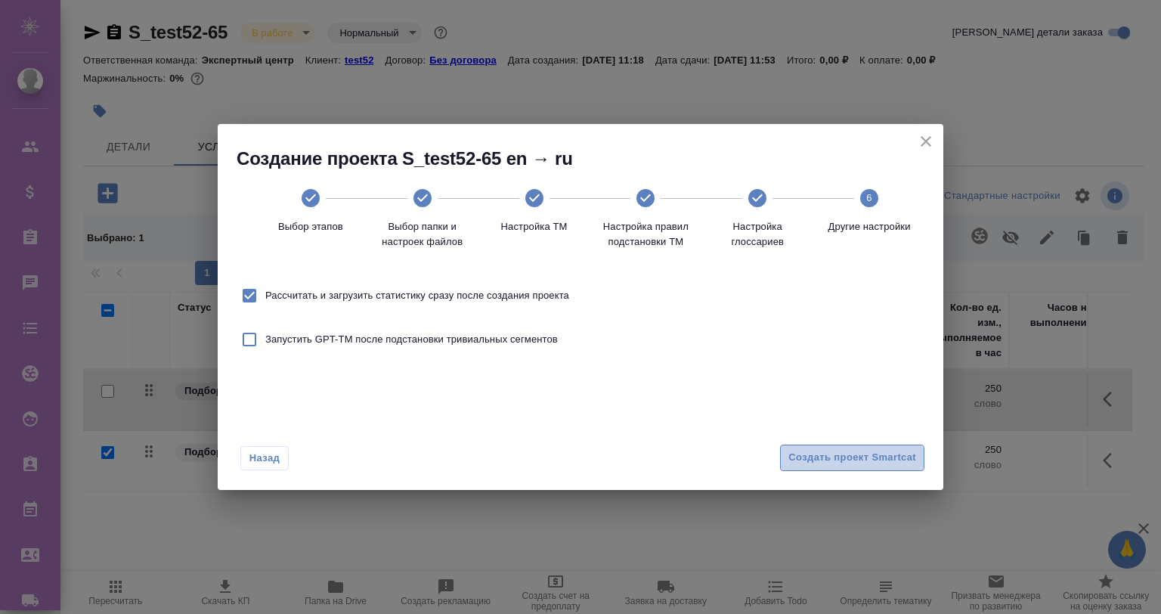
click at [850, 461] on span "Создать проект Smartcat" at bounding box center [853, 457] width 128 height 17
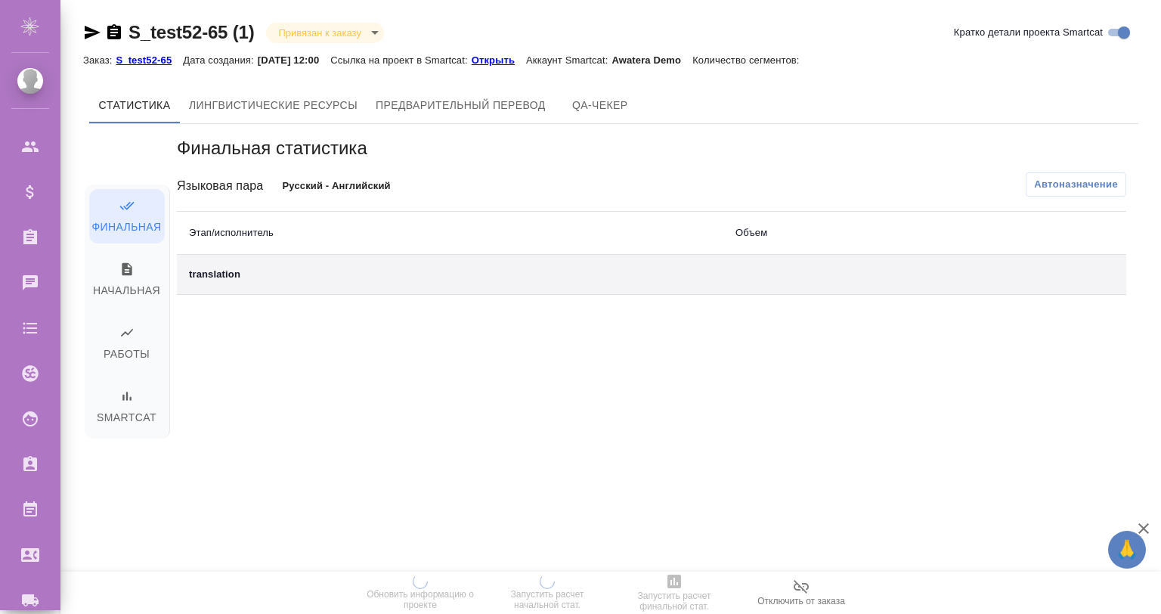
click at [1142, 523] on icon "button" at bounding box center [1144, 528] width 18 height 18
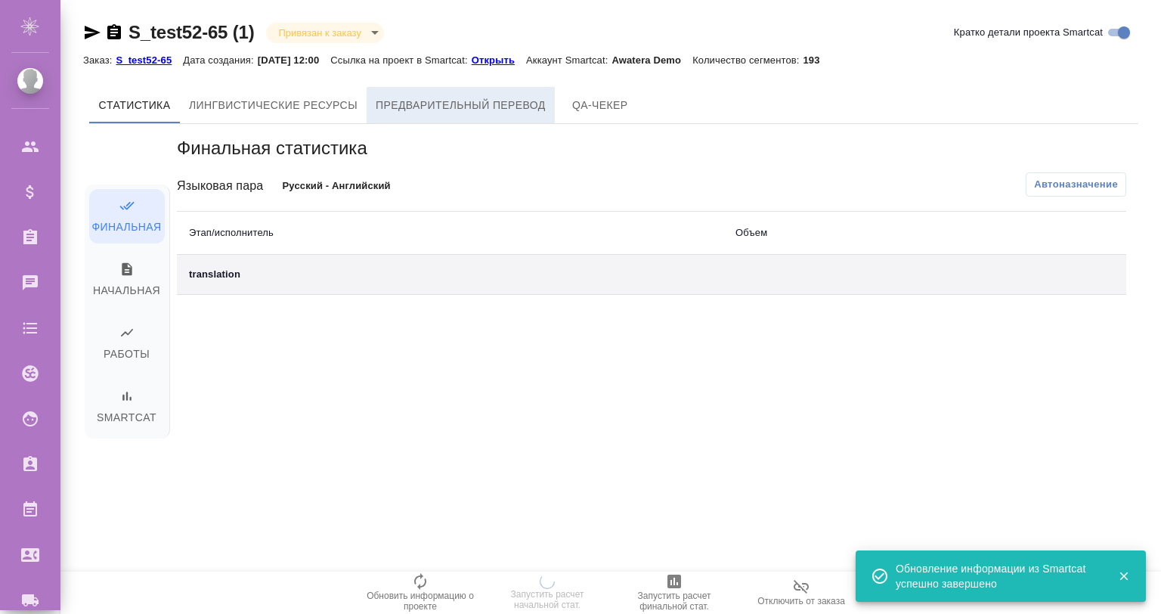
click at [519, 104] on span "Предварительный перевод" at bounding box center [461, 105] width 170 height 19
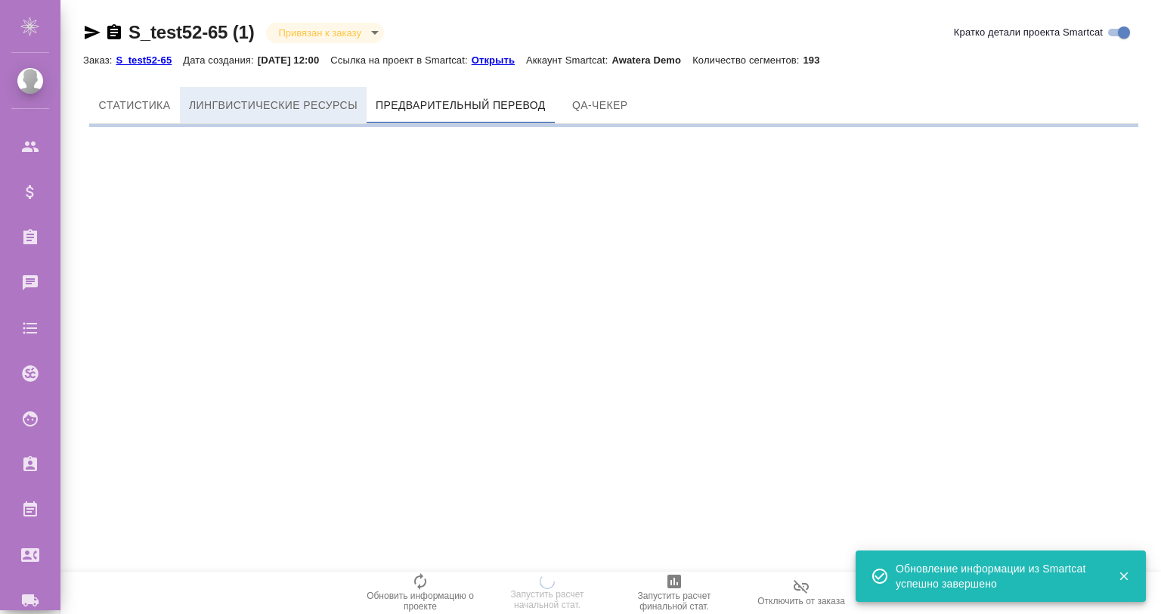
click at [277, 115] on button "Лингвистические ресурсы" at bounding box center [273, 105] width 187 height 36
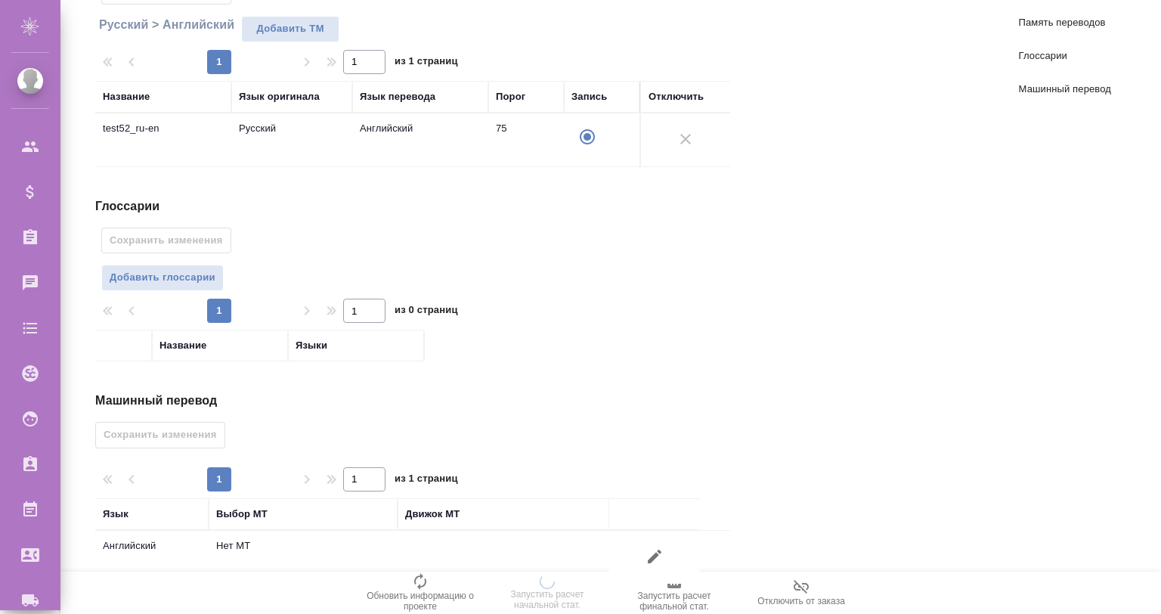
scroll to position [236, 0]
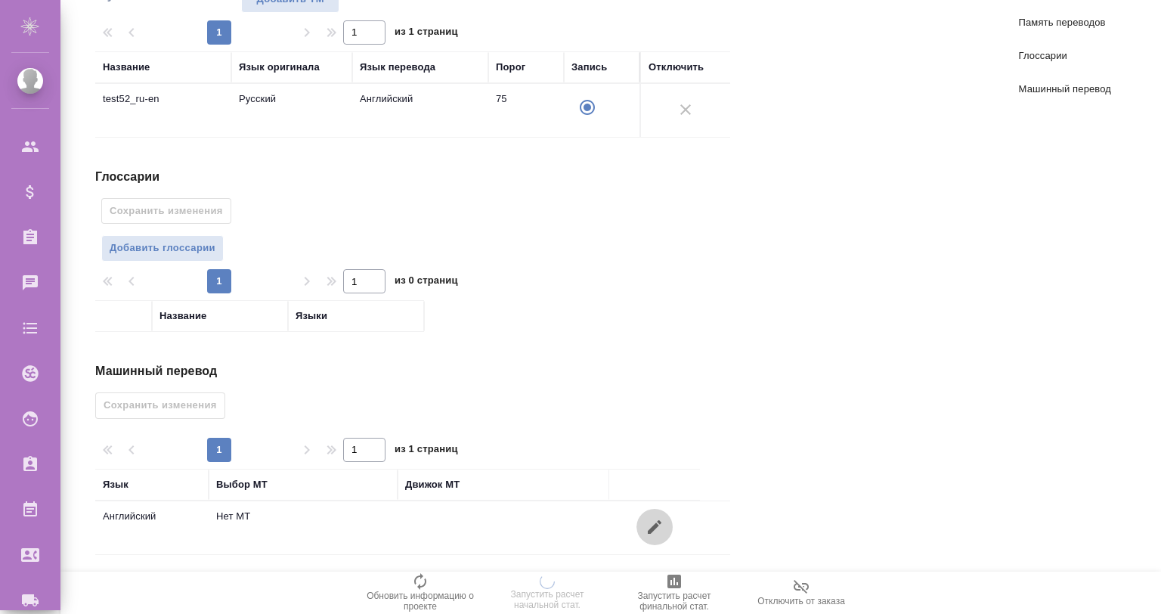
click at [655, 529] on icon "button" at bounding box center [655, 527] width 18 height 18
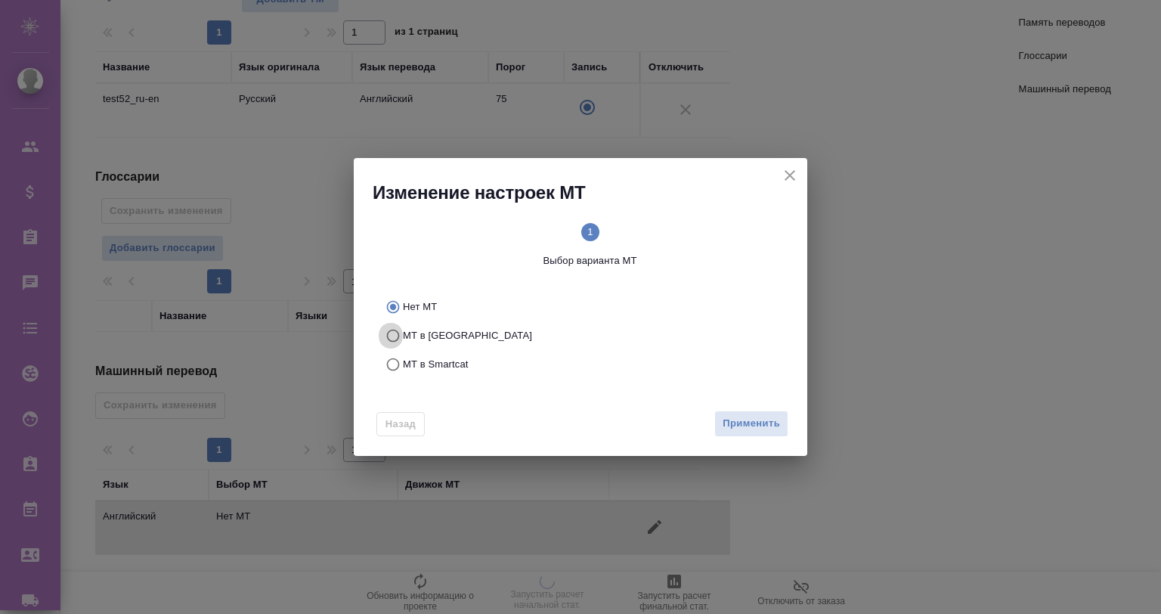
click at [387, 336] on input "МТ в Тере" at bounding box center [391, 335] width 24 height 29
radio input "true"
click at [779, 172] on button "close" at bounding box center [790, 175] width 23 height 23
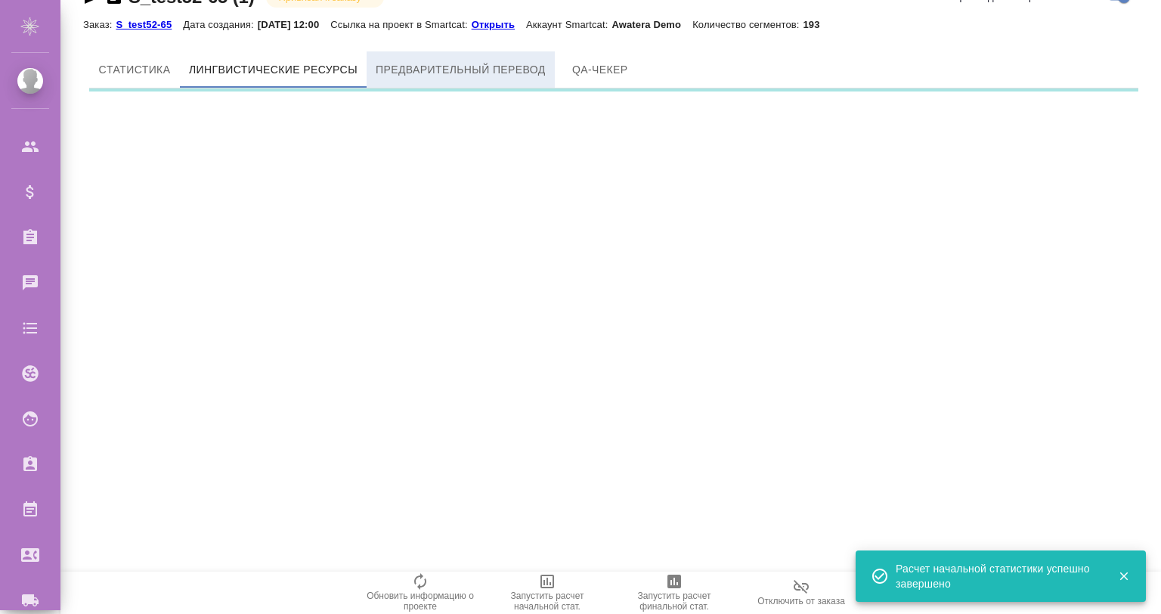
scroll to position [0, 0]
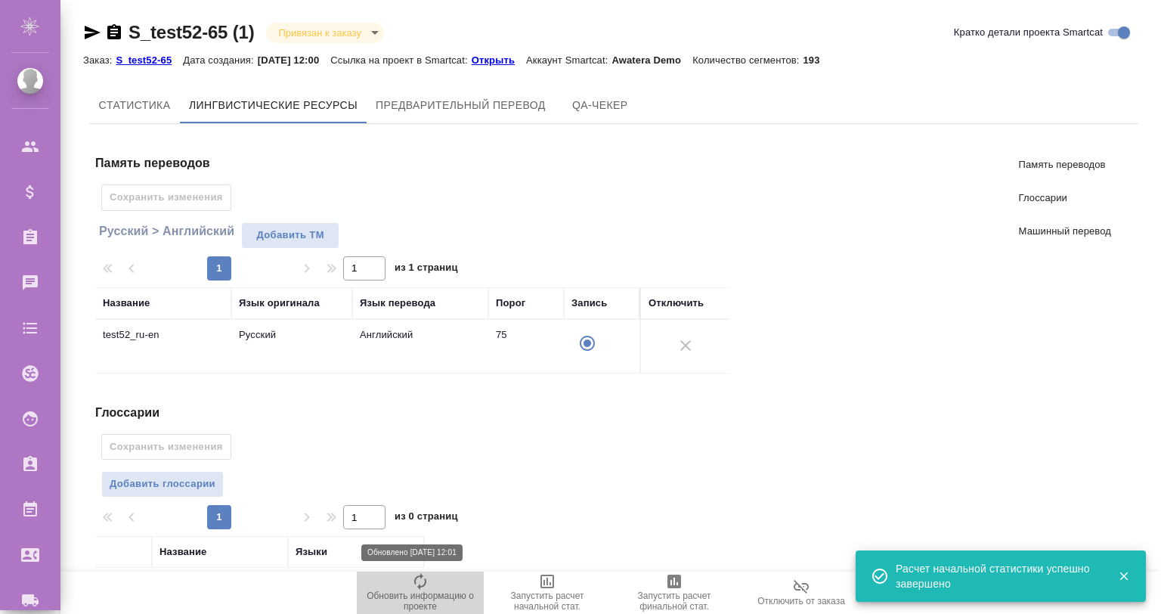
click at [429, 585] on span "Обновить информацию о проекте" at bounding box center [420, 591] width 109 height 39
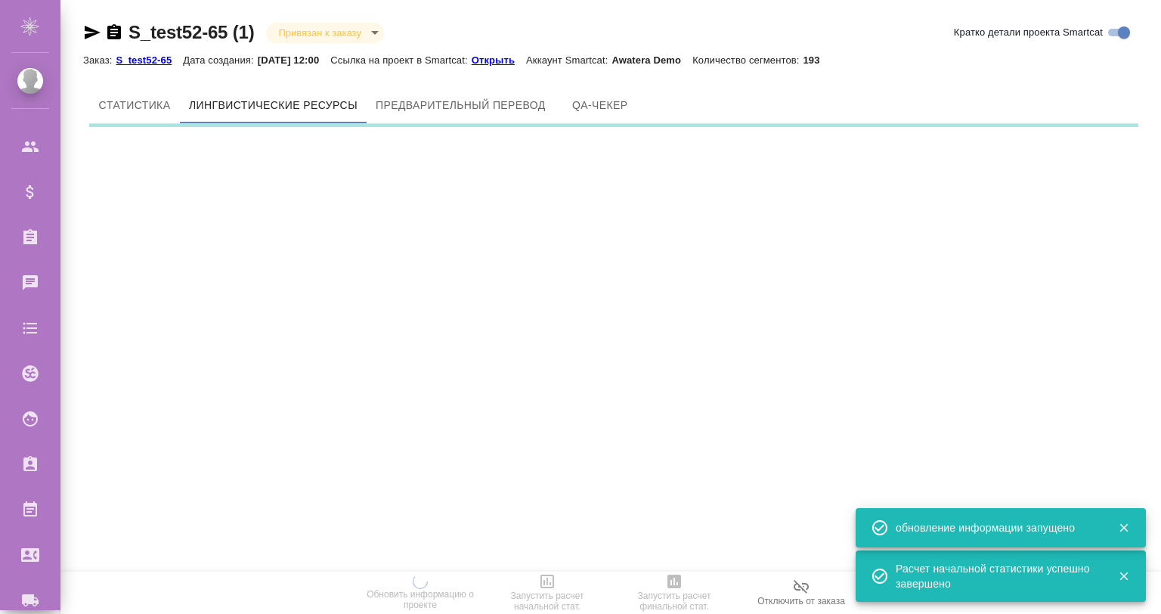
click at [509, 54] on link "Открыть" at bounding box center [499, 59] width 54 height 13
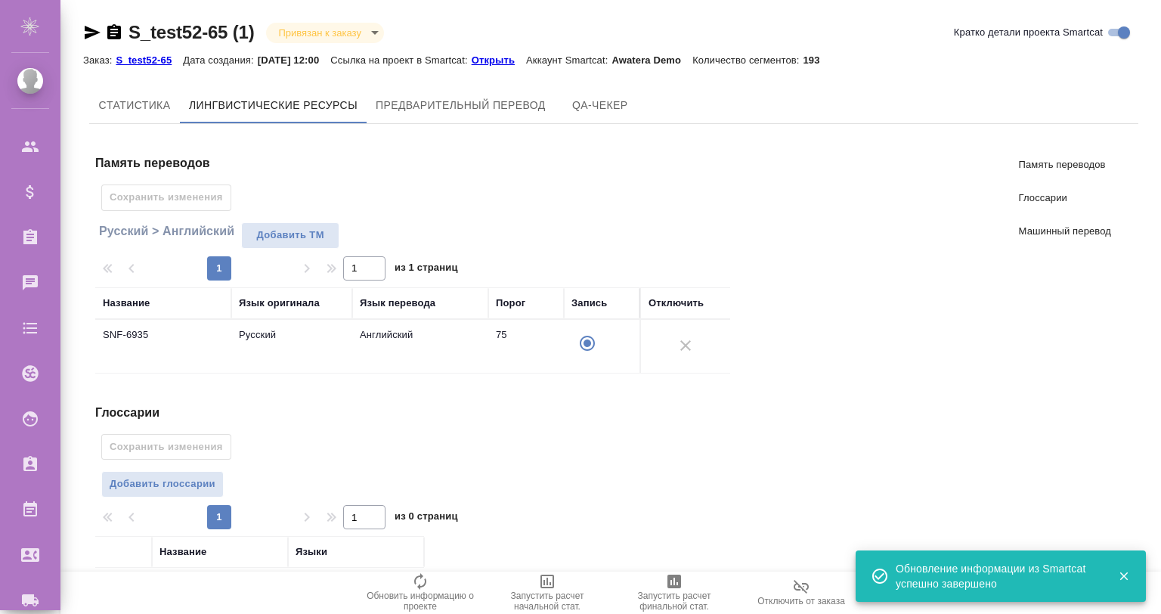
click at [507, 64] on p "Открыть" at bounding box center [499, 59] width 54 height 11
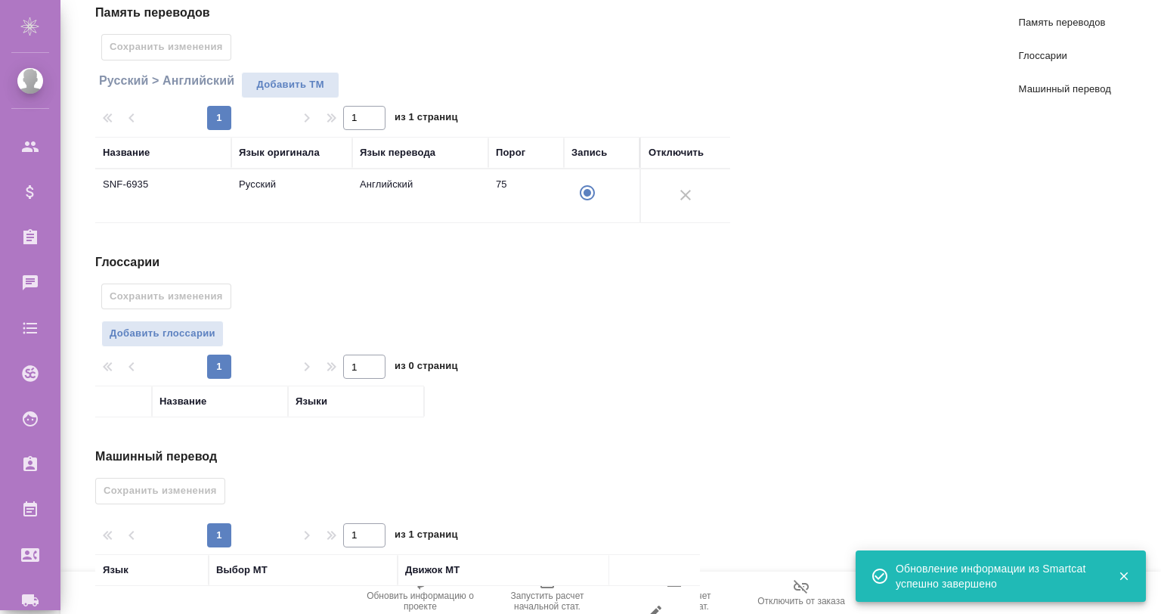
scroll to position [236, 0]
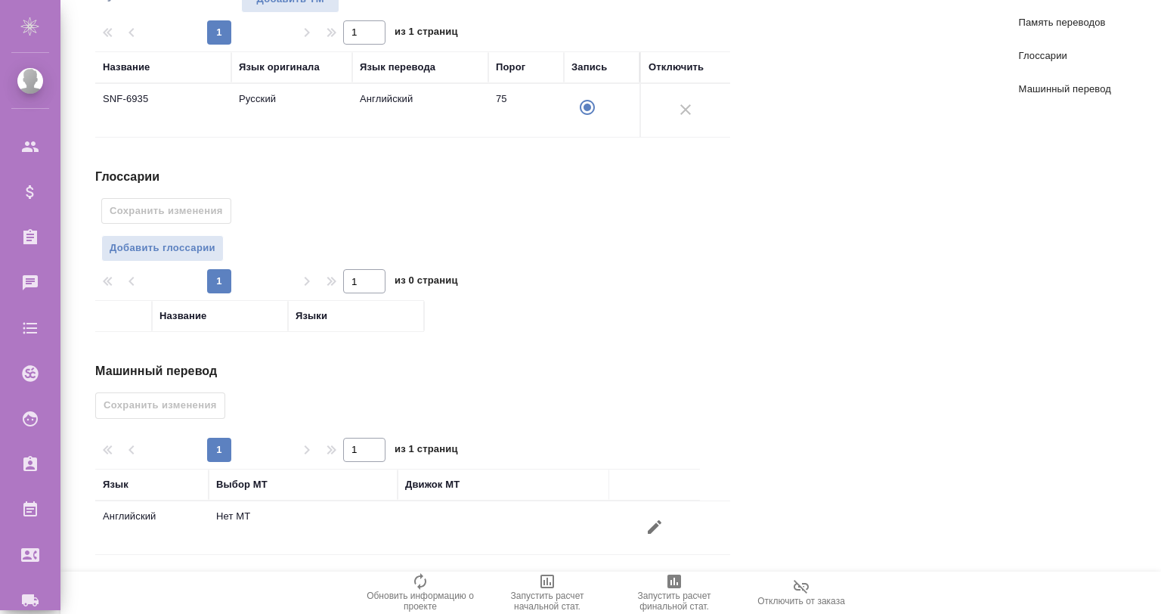
click at [646, 529] on icon "button" at bounding box center [655, 527] width 18 height 18
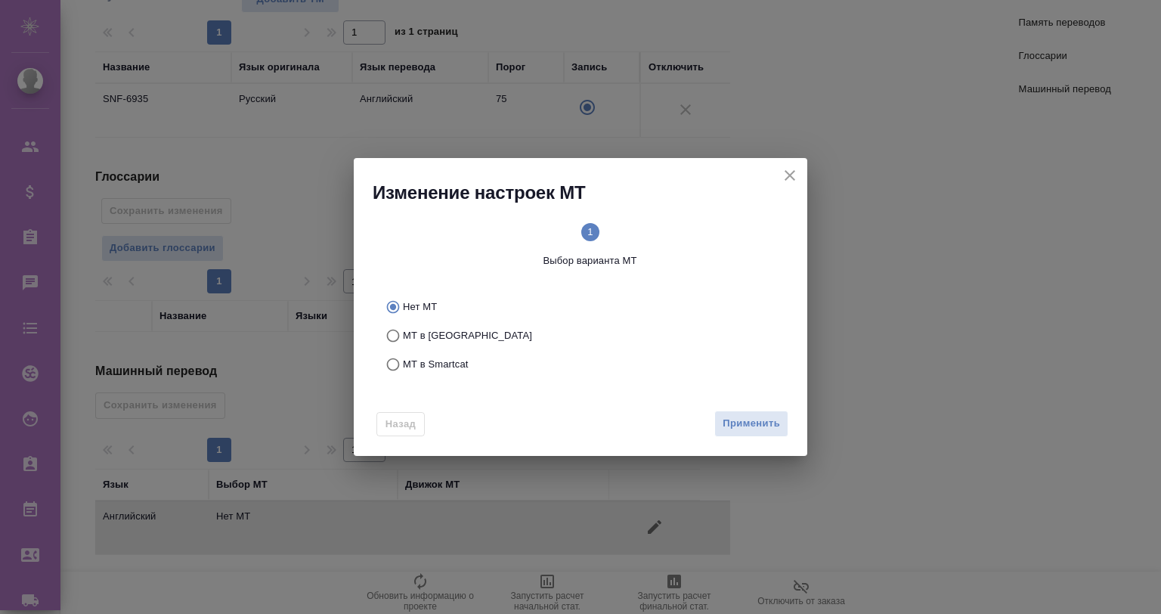
click at [436, 359] on span "МТ в Smartcat" at bounding box center [436, 364] width 66 height 15
click at [403, 359] on input "МТ в Smartcat" at bounding box center [391, 364] width 24 height 29
radio input "true"
click at [780, 172] on button "close" at bounding box center [790, 175] width 23 height 23
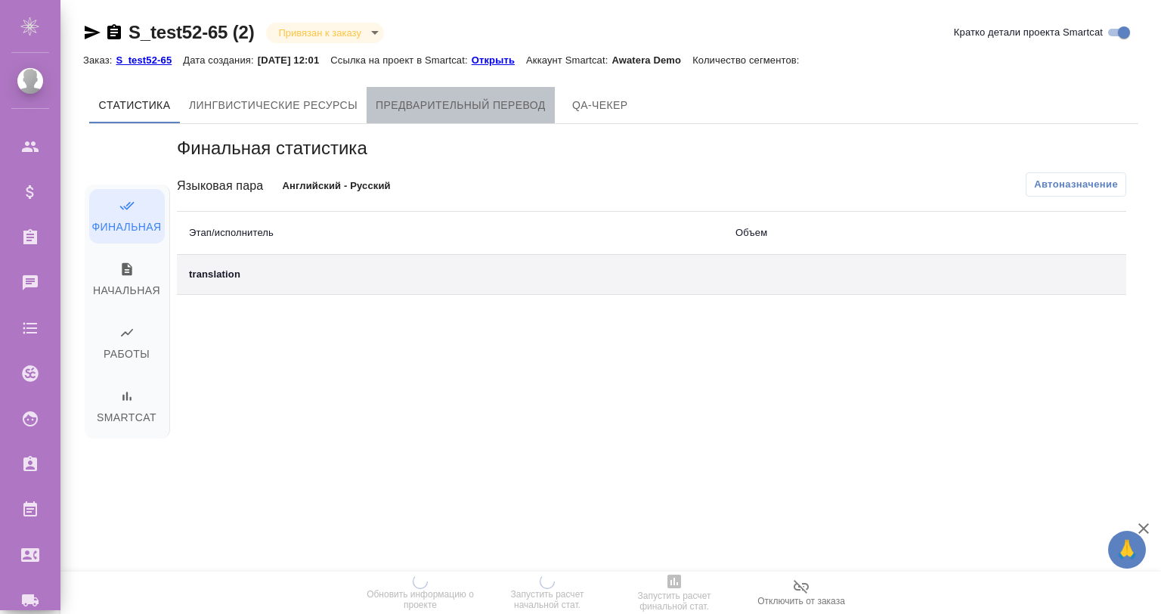
click at [498, 100] on span "Предварительный перевод" at bounding box center [461, 105] width 170 height 19
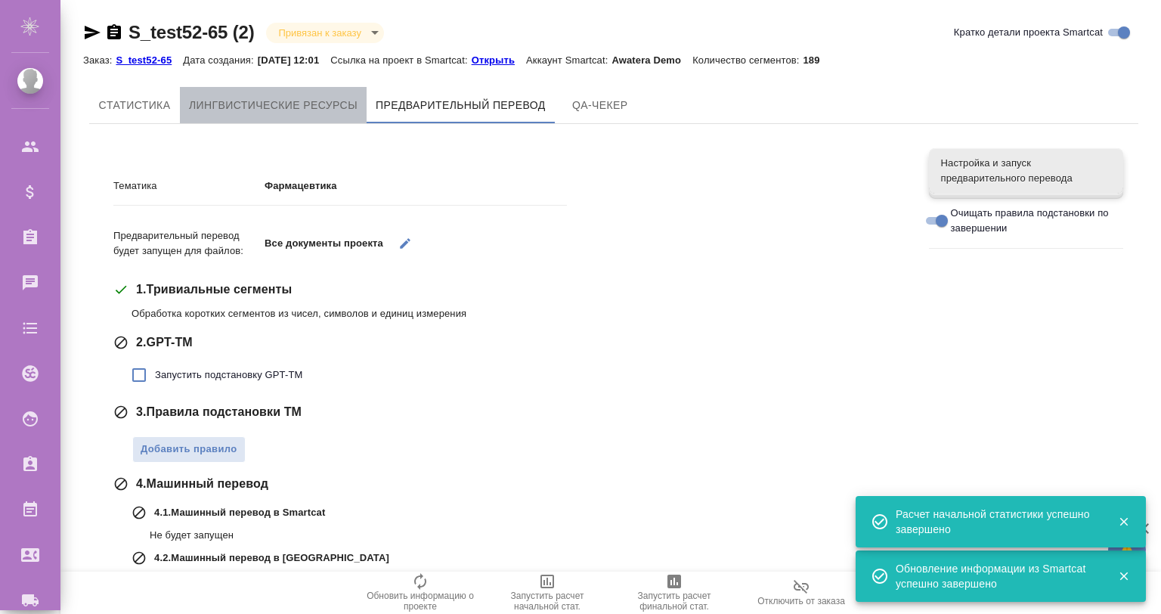
click at [293, 97] on span "Лингвистические ресурсы" at bounding box center [273, 105] width 169 height 19
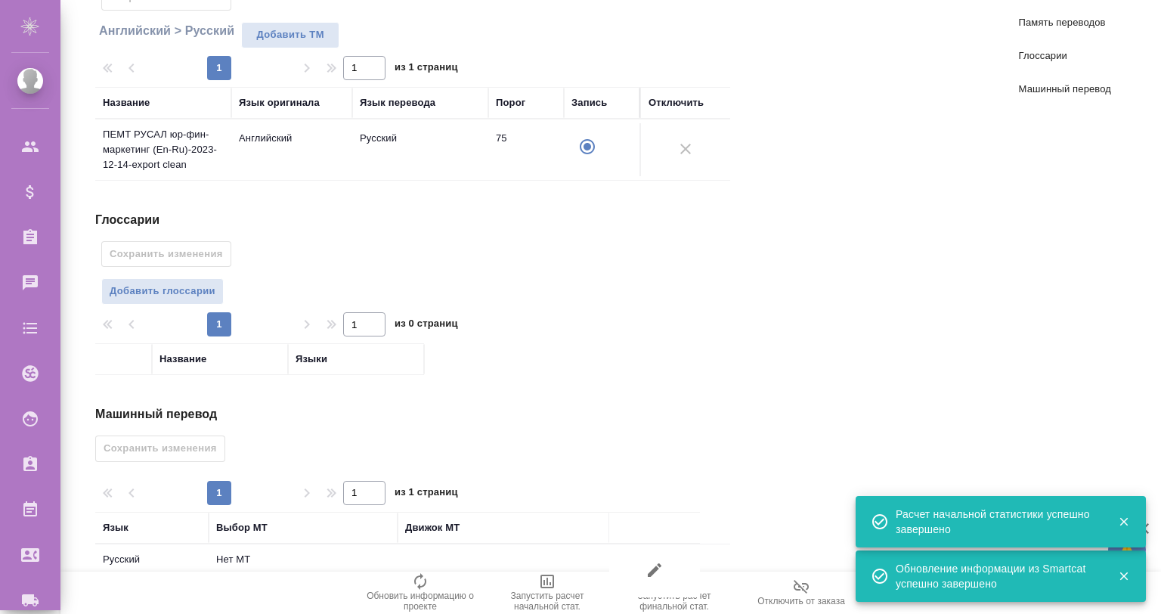
scroll to position [243, 0]
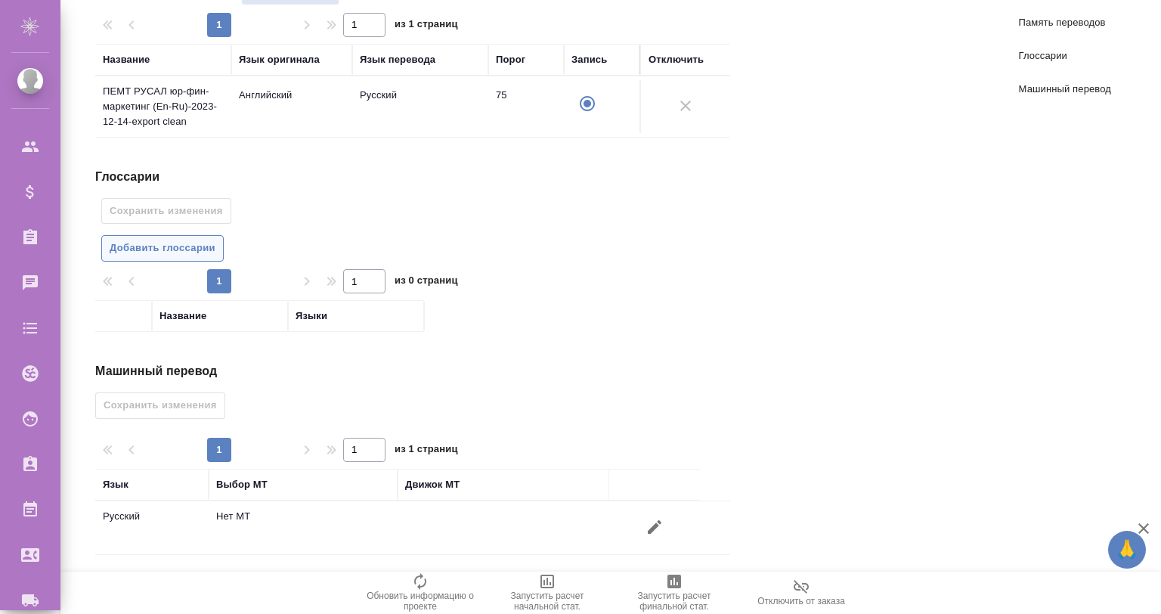
click at [177, 240] on span "Добавить глоссарии" at bounding box center [163, 248] width 106 height 17
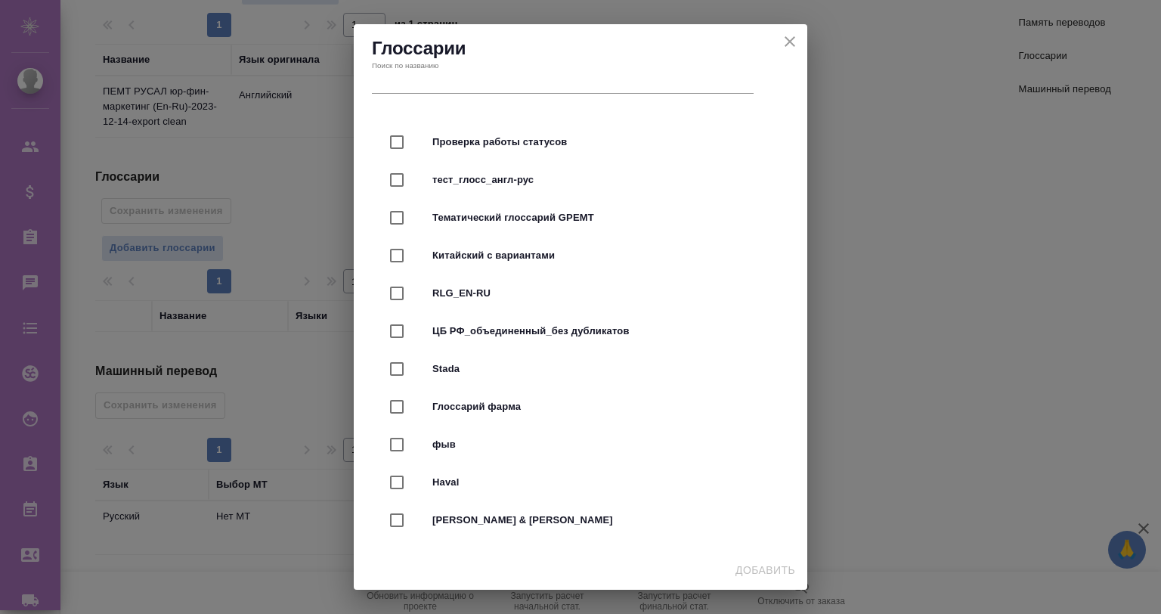
scroll to position [0, 0]
click at [786, 39] on icon "close" at bounding box center [790, 42] width 18 height 18
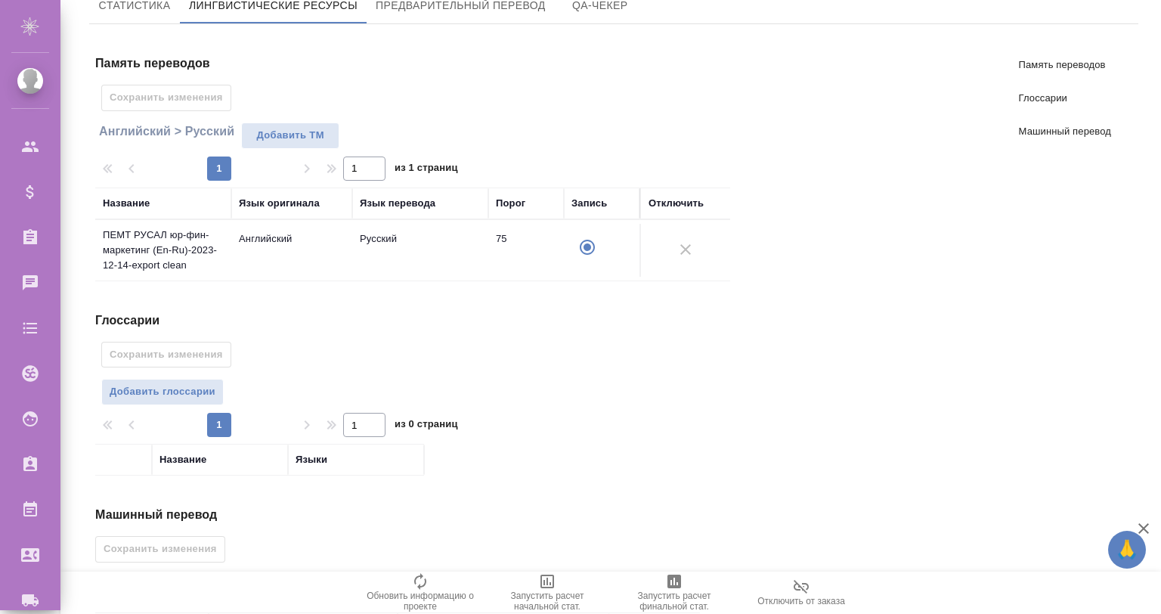
scroll to position [150, 0]
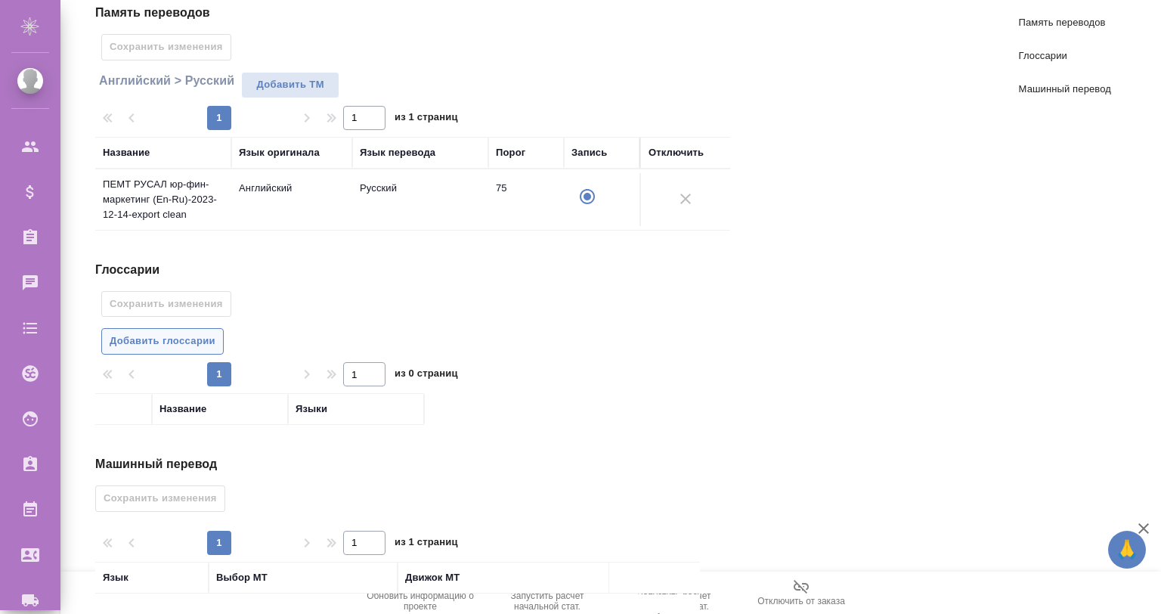
click at [168, 342] on span "Добавить глоссарии" at bounding box center [163, 341] width 106 height 17
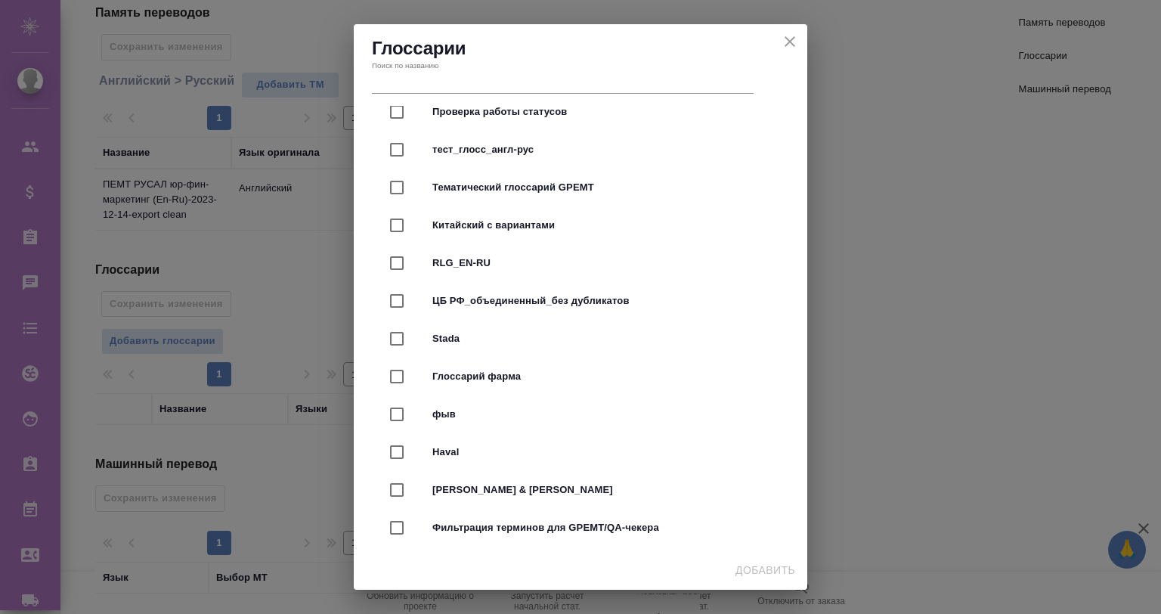
scroll to position [0, 0]
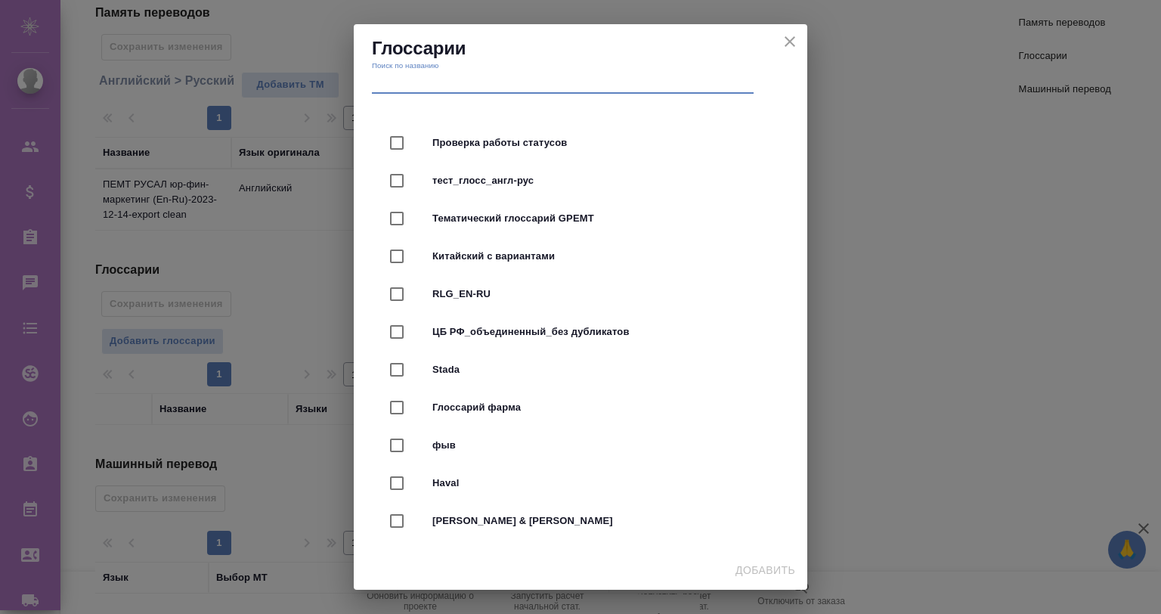
click at [460, 79] on input "text" at bounding box center [563, 83] width 382 height 21
type input "u"
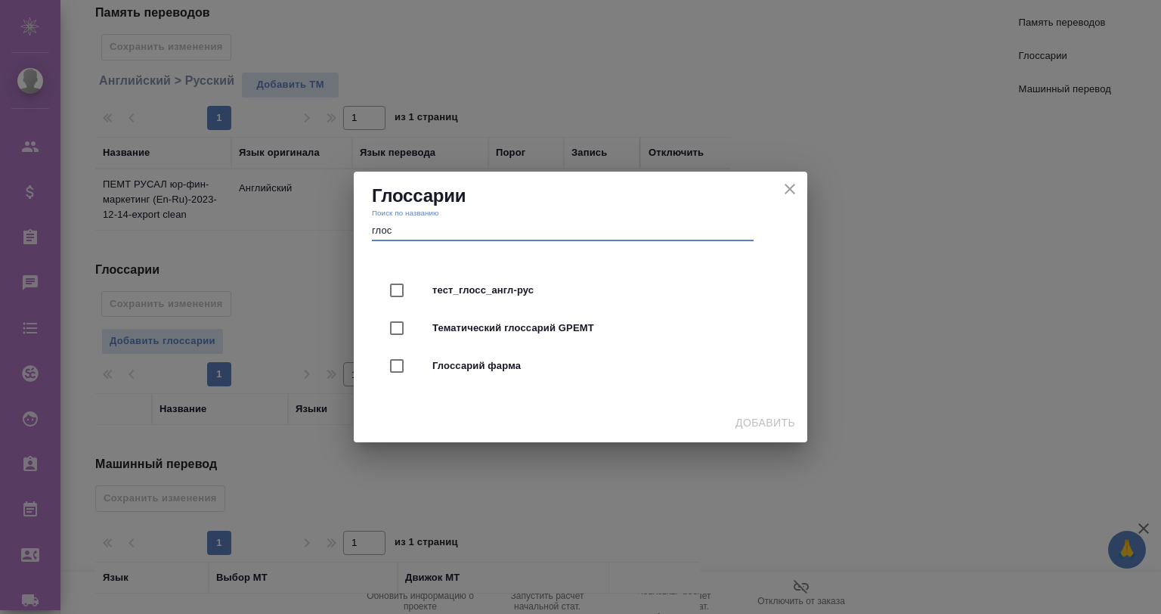
type input "глос"
click at [787, 182] on icon "close" at bounding box center [790, 189] width 18 height 18
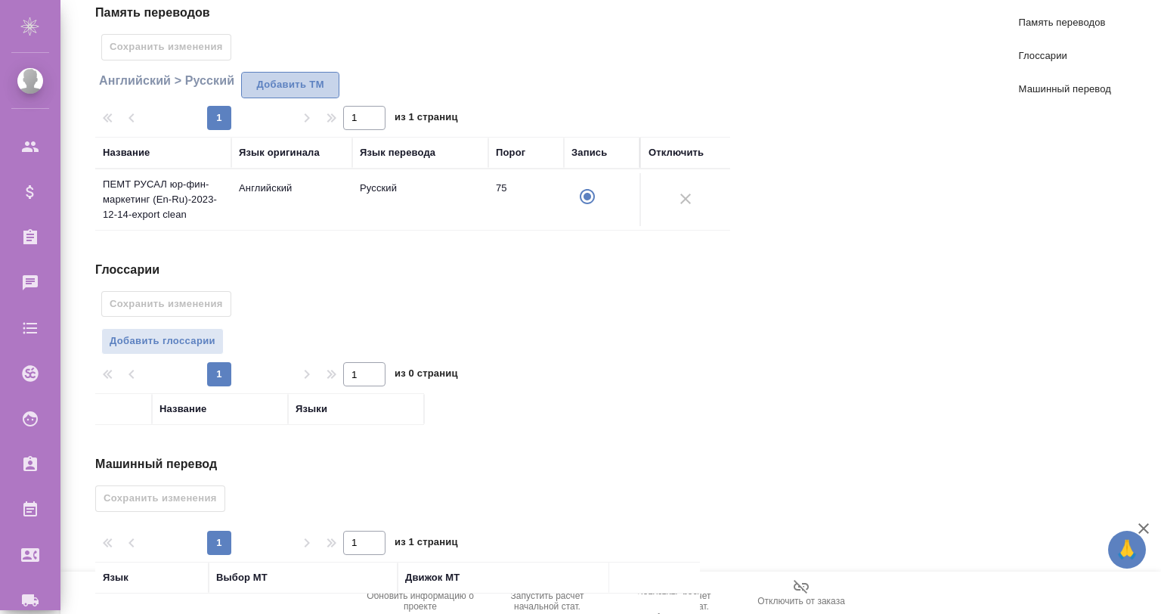
click at [279, 82] on span "Добавить TM" at bounding box center [291, 84] width 82 height 17
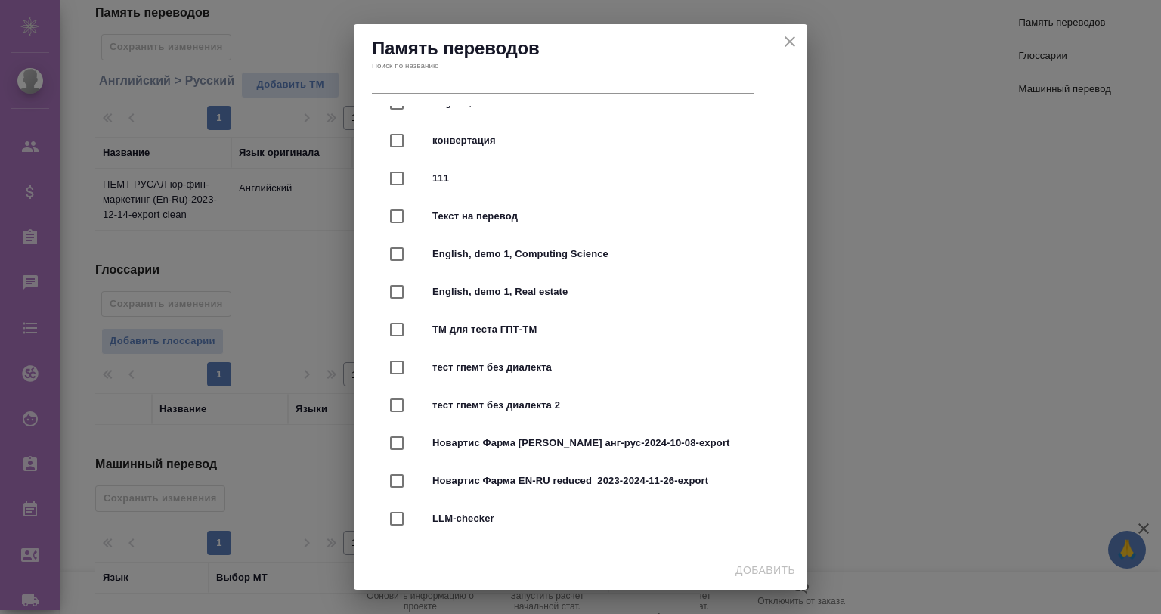
scroll to position [386, 0]
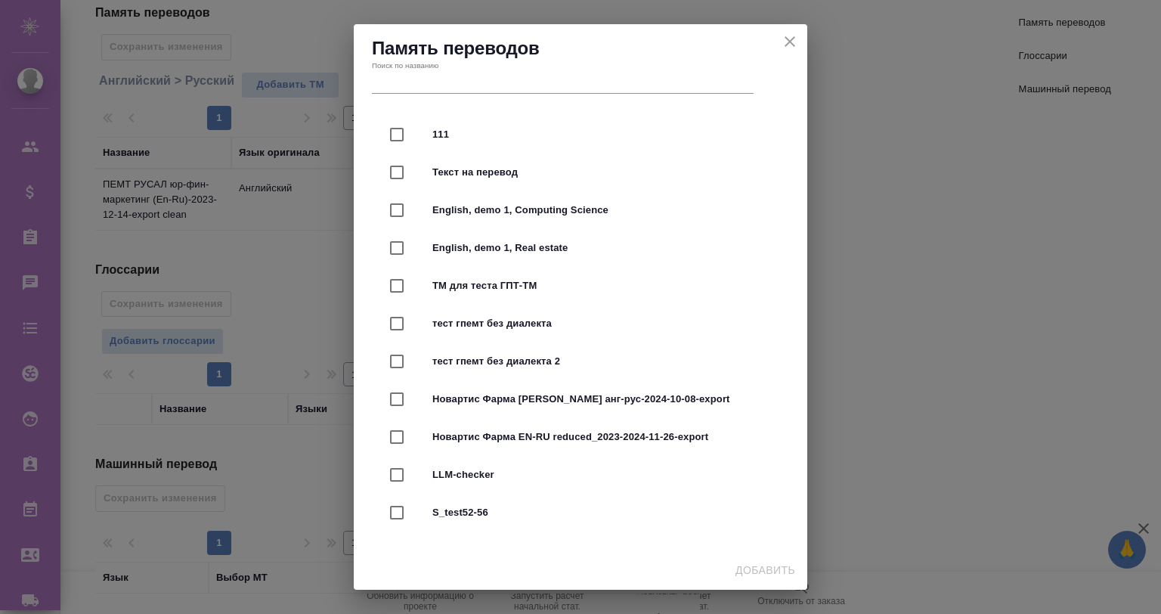
click at [792, 39] on icon "close" at bounding box center [790, 41] width 11 height 11
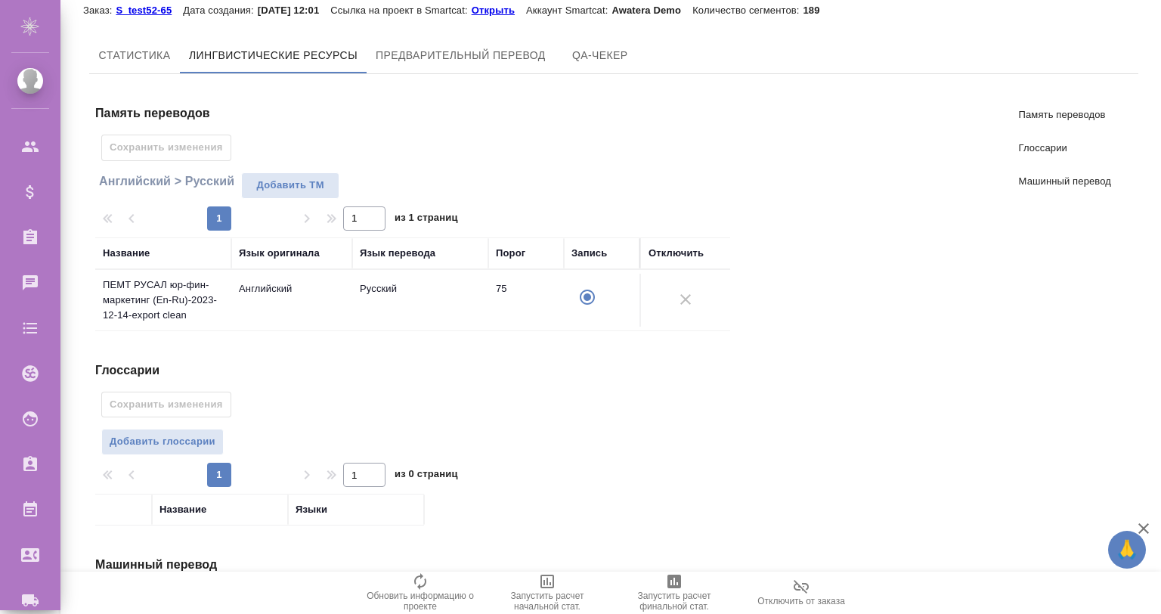
scroll to position [0, 0]
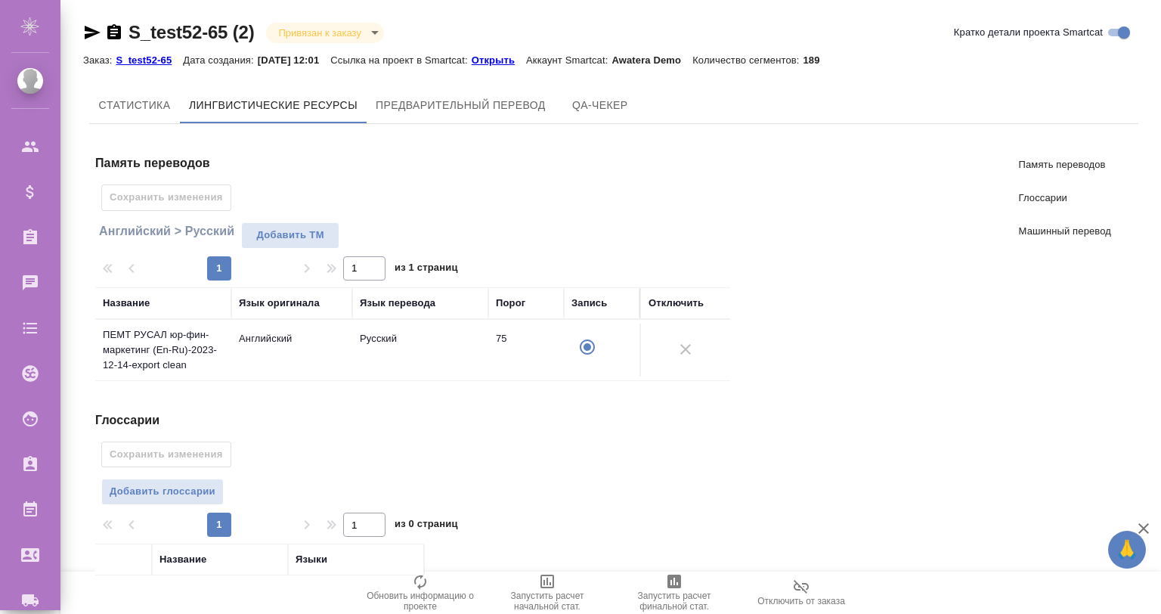
click at [522, 60] on p "Открыть" at bounding box center [499, 59] width 54 height 11
click at [543, 163] on h4 "Память переводов" at bounding box center [418, 163] width 647 height 18
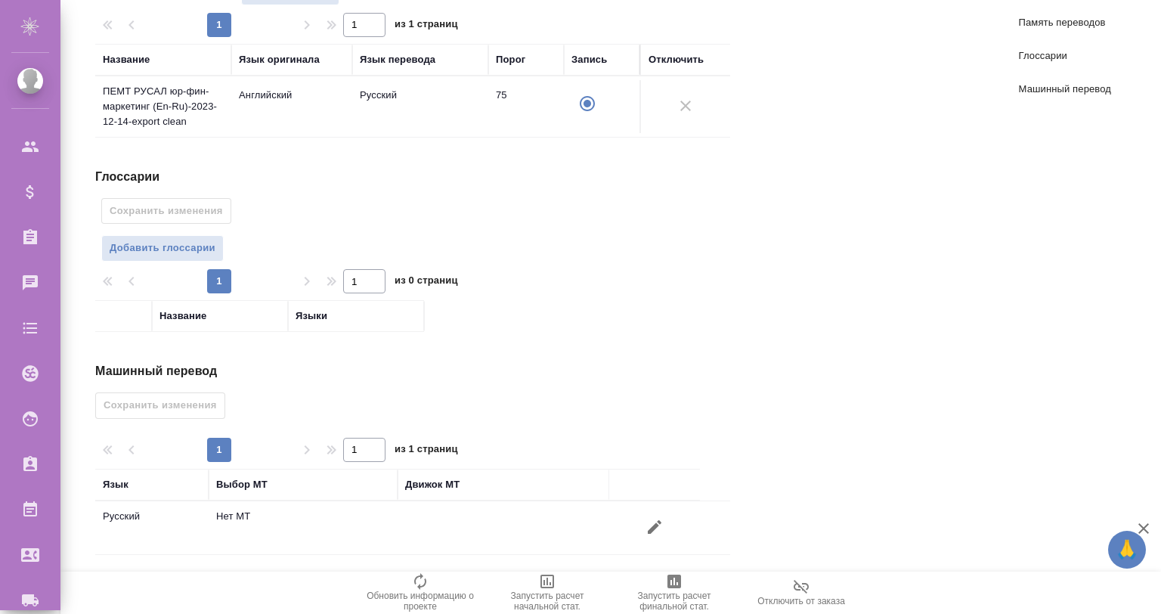
scroll to position [194, 0]
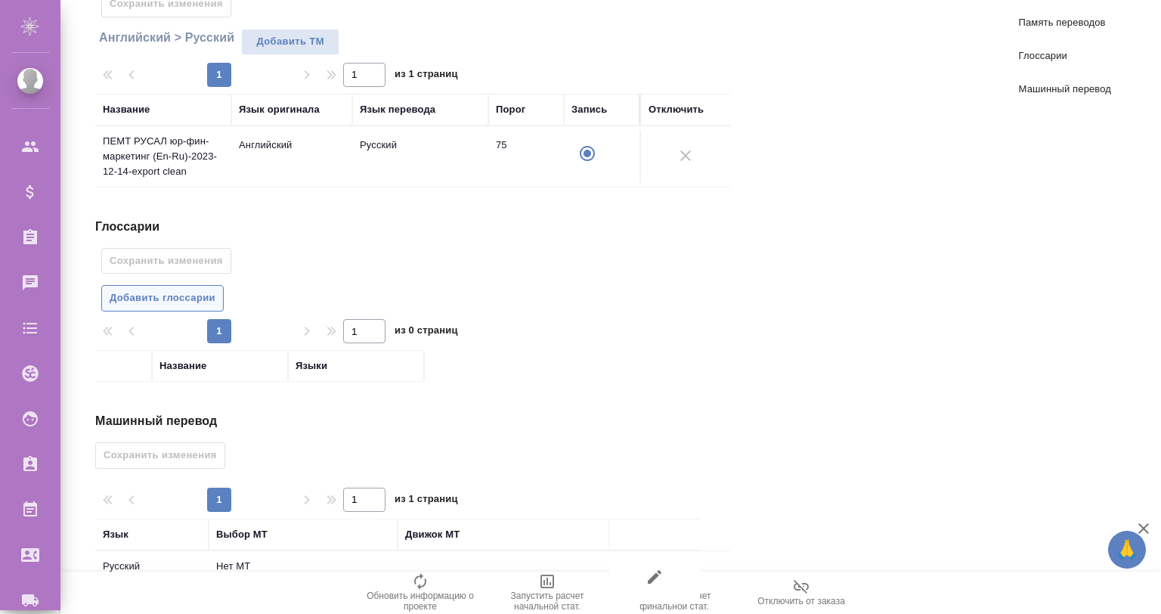
click at [175, 290] on span "Добавить глоссарии" at bounding box center [163, 298] width 106 height 17
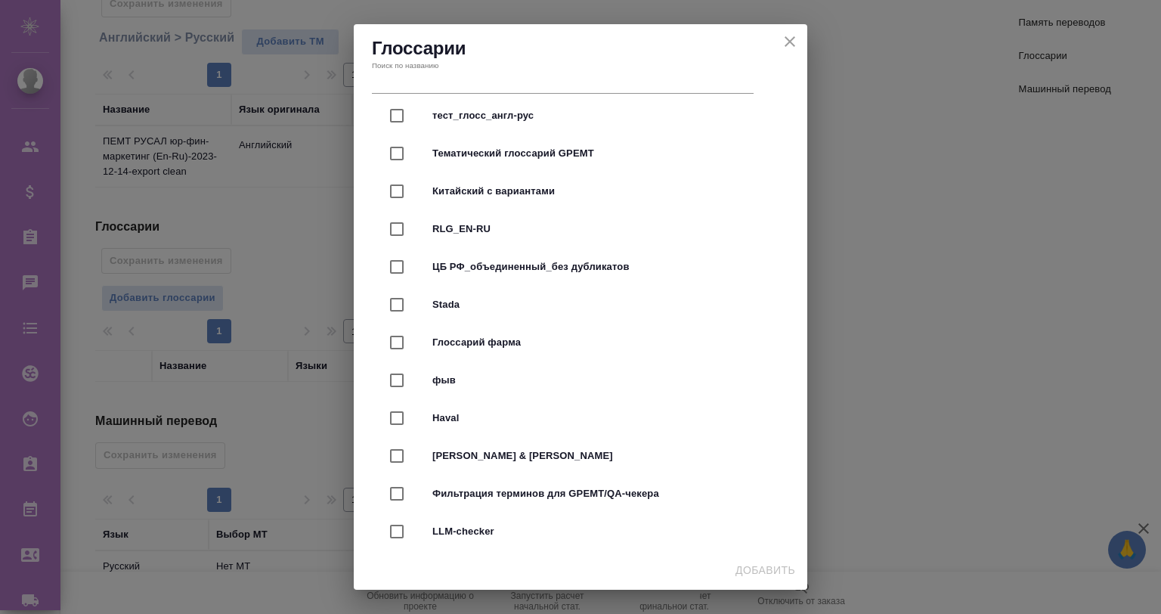
scroll to position [0, 0]
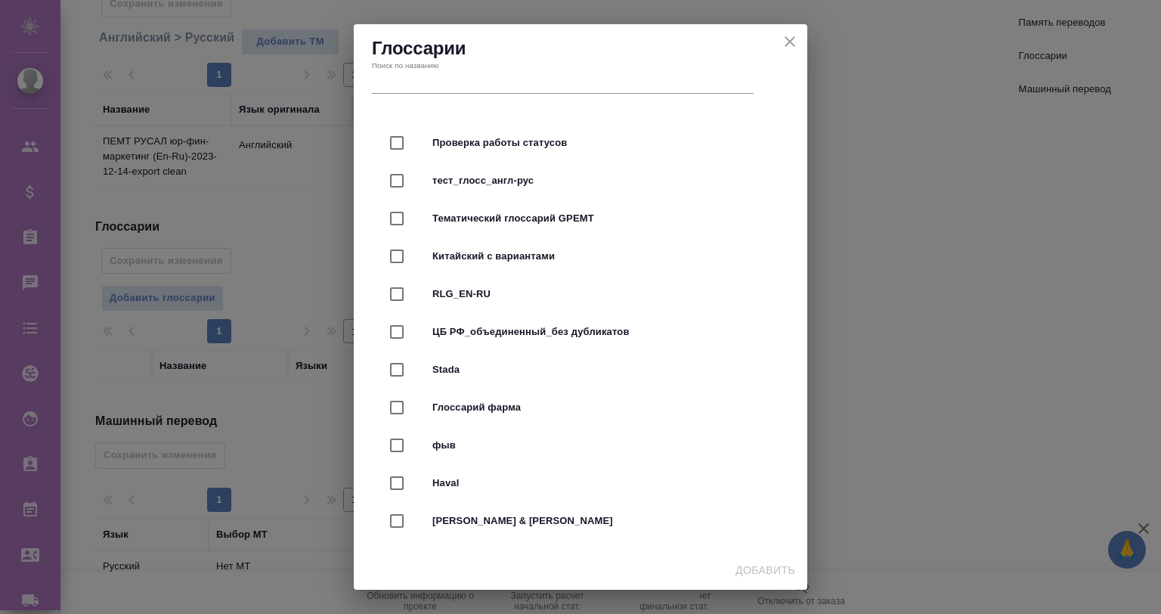
click at [476, 79] on input "text" at bounding box center [563, 83] width 382 height 21
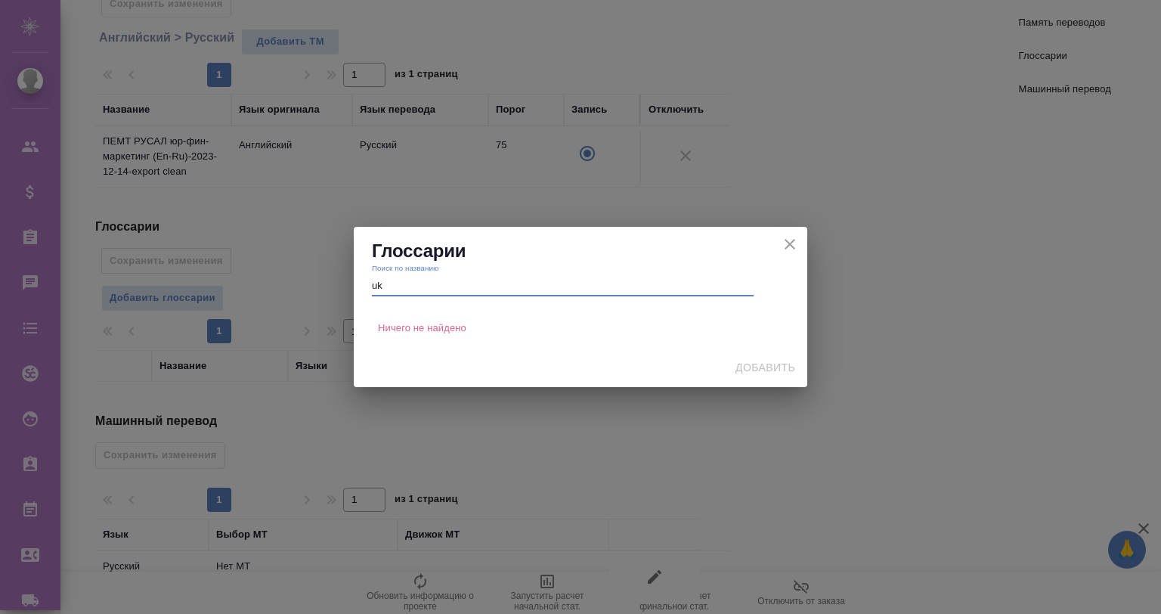
type input "u"
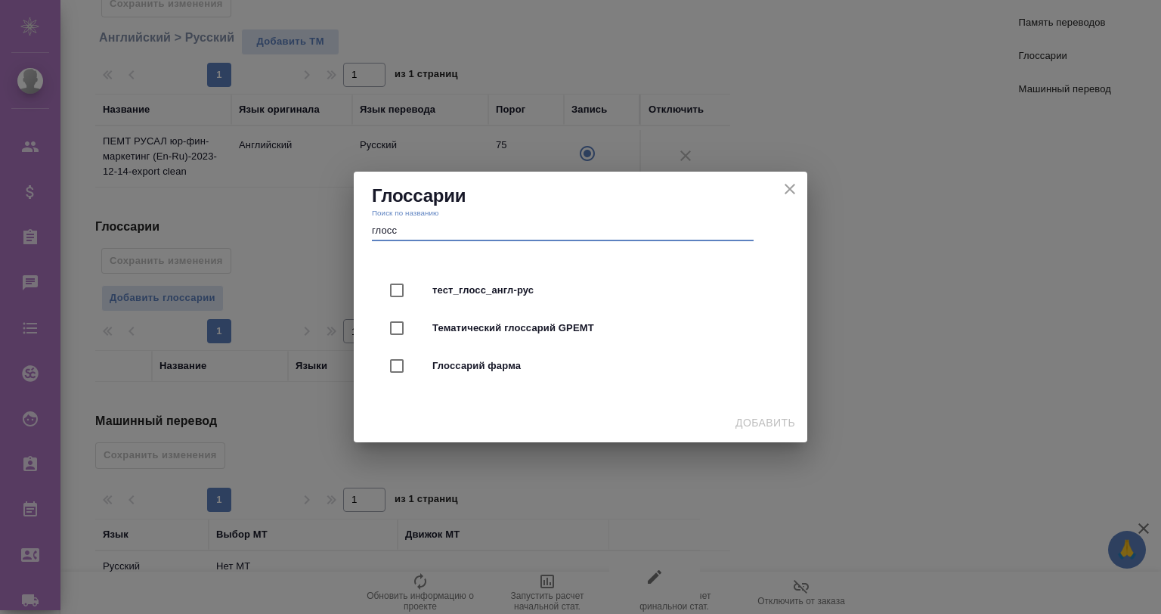
type input "глосс"
click at [788, 189] on icon "close" at bounding box center [790, 189] width 18 height 18
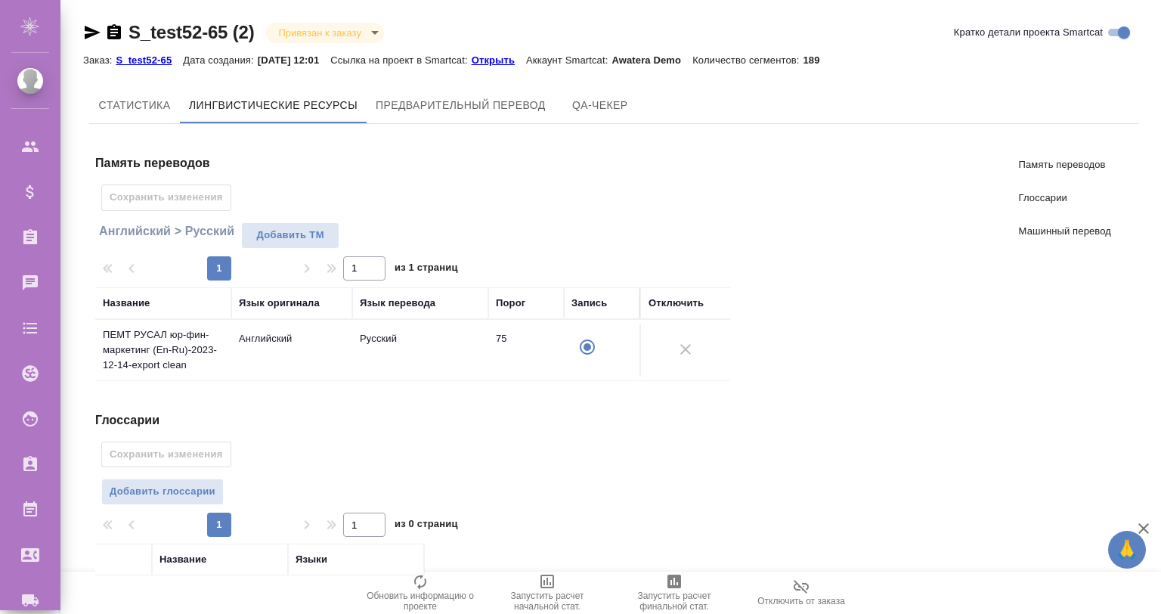
click at [510, 51] on div "Заказ: S_test52-65 Дата создания: 15.10.2025, 12:01 Ссылка на проект в Smartcat…" at bounding box center [457, 60] width 749 height 18
click at [506, 57] on p "Открыть" at bounding box center [499, 59] width 54 height 11
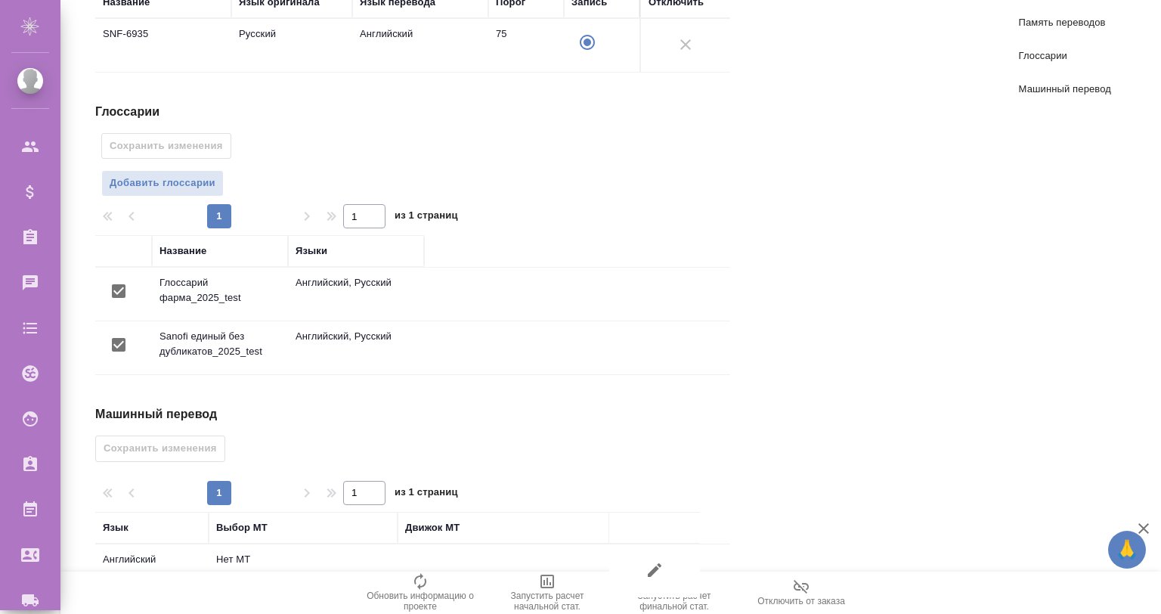
scroll to position [344, 0]
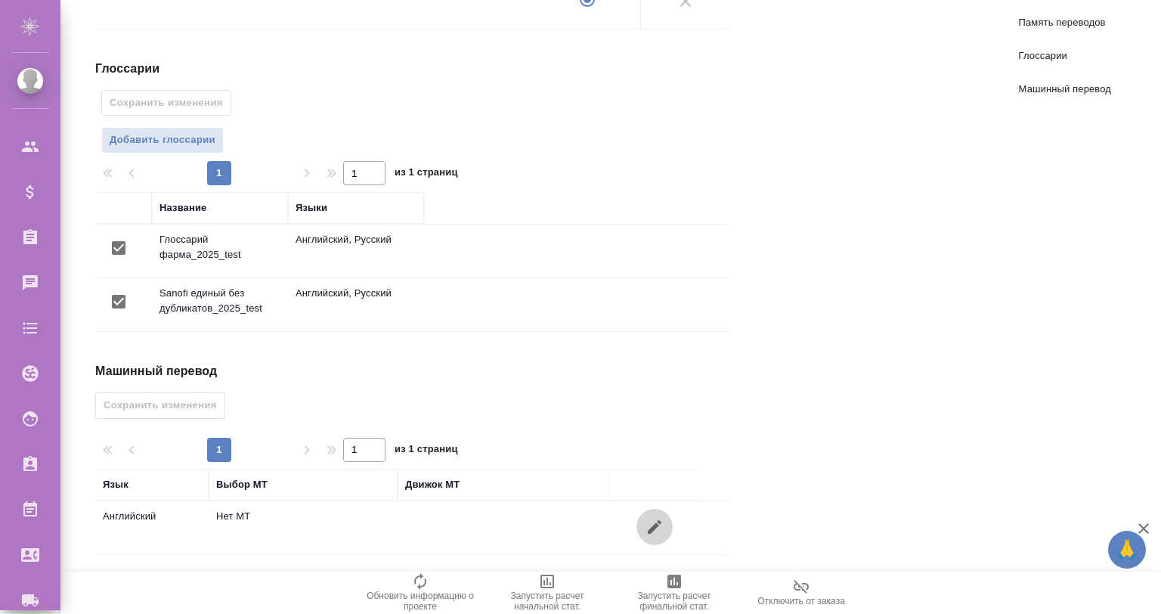
click at [654, 511] on button "button" at bounding box center [655, 527] width 36 height 36
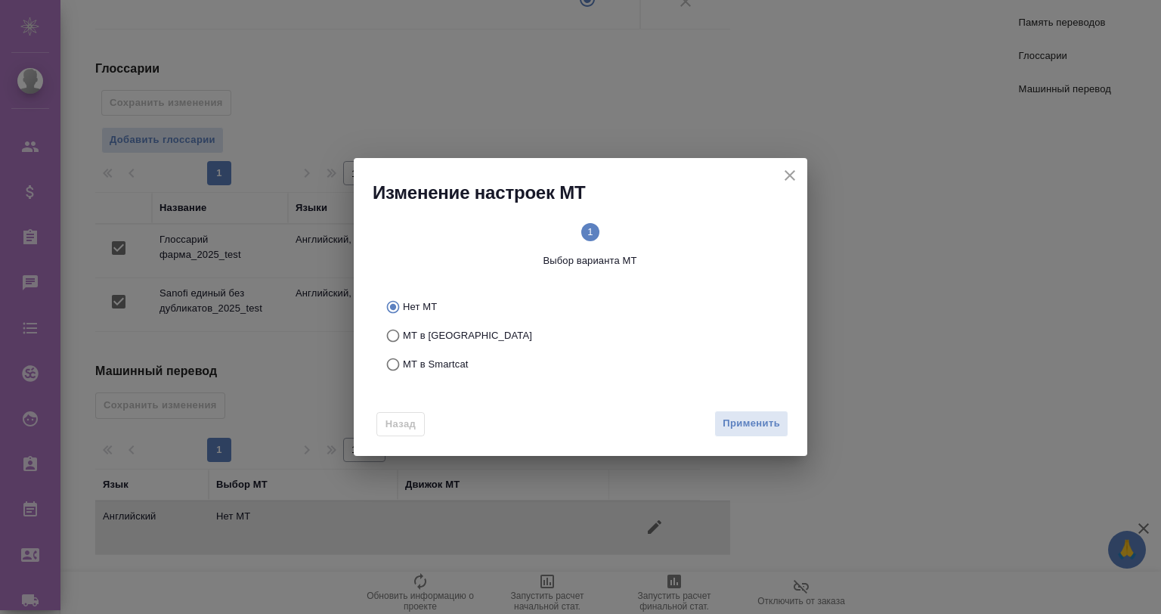
click at [432, 354] on label "МТ в Smartcat" at bounding box center [578, 364] width 398 height 29
click at [403, 354] on input "МТ в Smartcat" at bounding box center [391, 364] width 24 height 29
radio input "true"
click at [756, 417] on span "Вперед" at bounding box center [761, 423] width 38 height 17
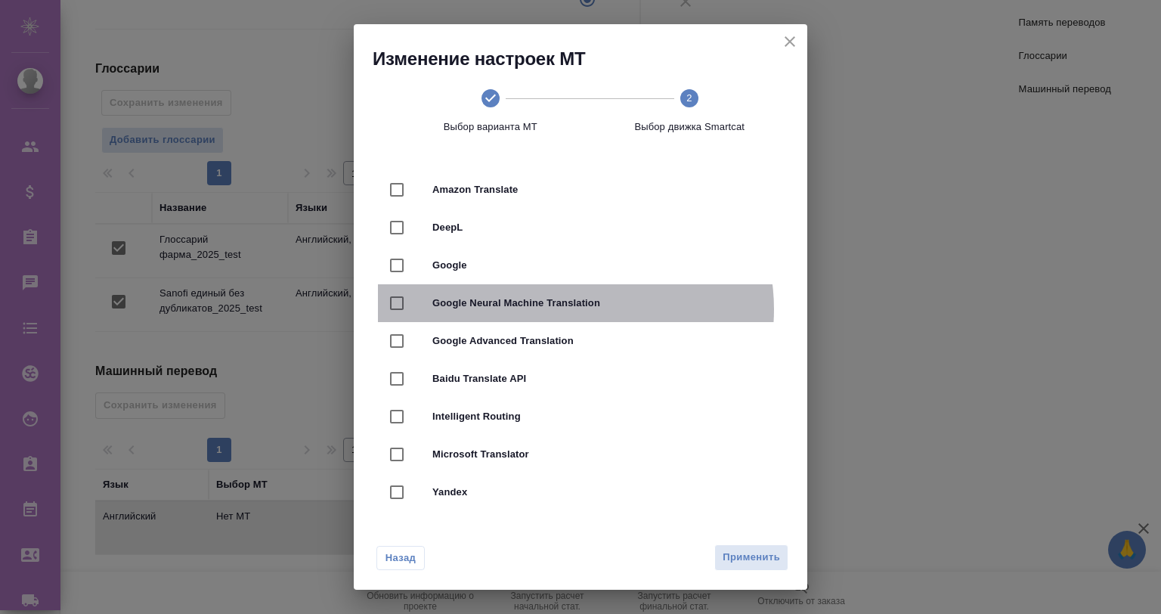
click at [572, 309] on span "Google Neural Machine Translation" at bounding box center [601, 303] width 339 height 15
checkbox input "true"
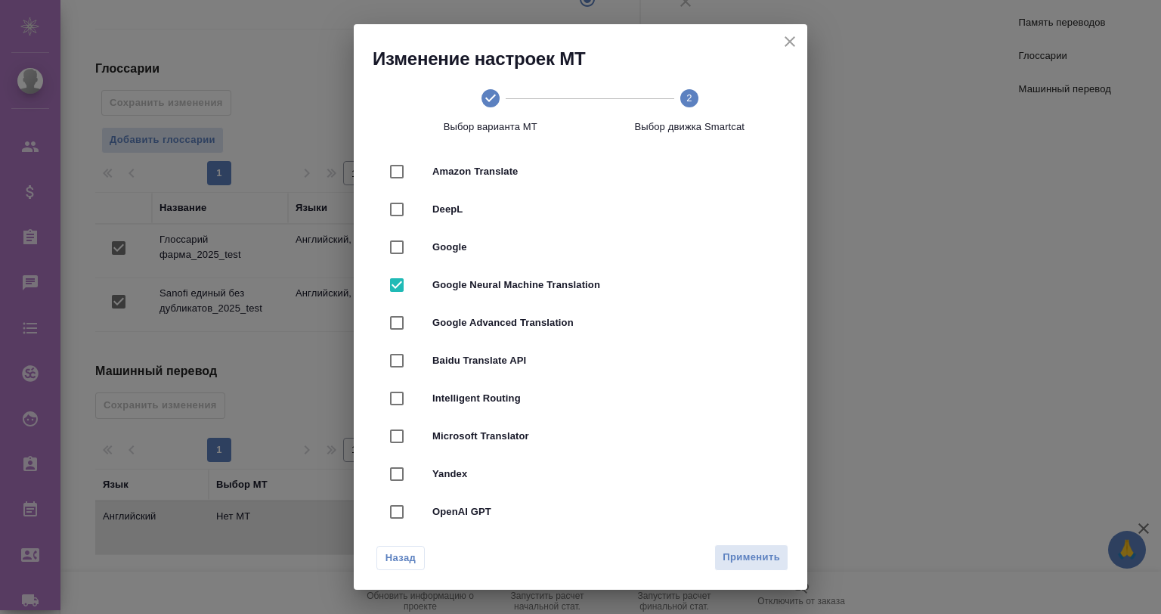
scroll to position [0, 0]
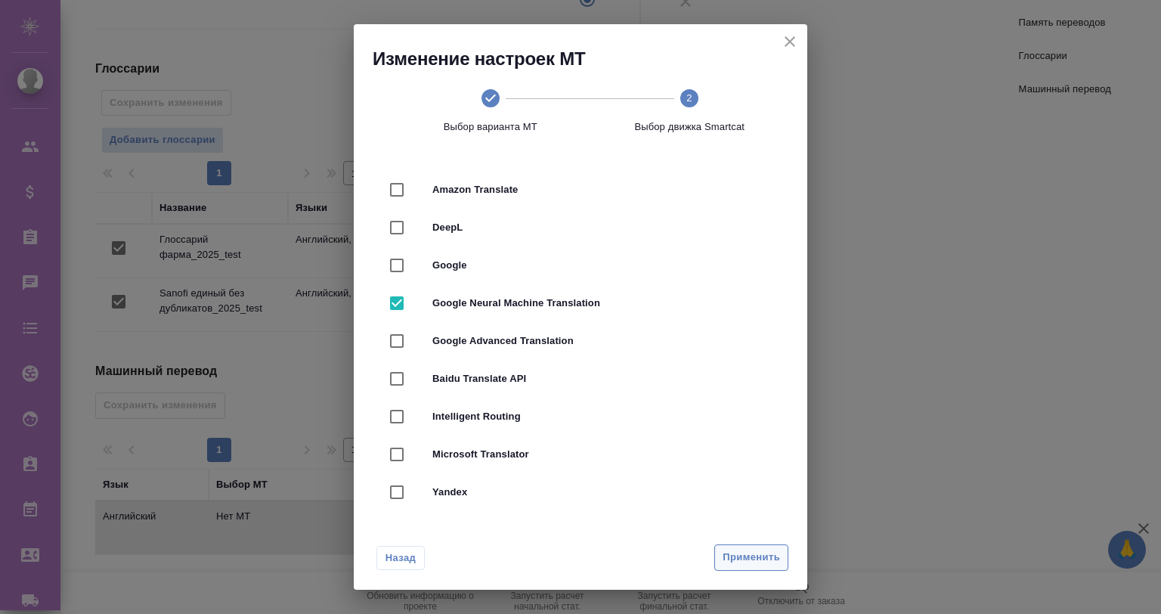
click at [739, 559] on span "Применить" at bounding box center [751, 557] width 57 height 17
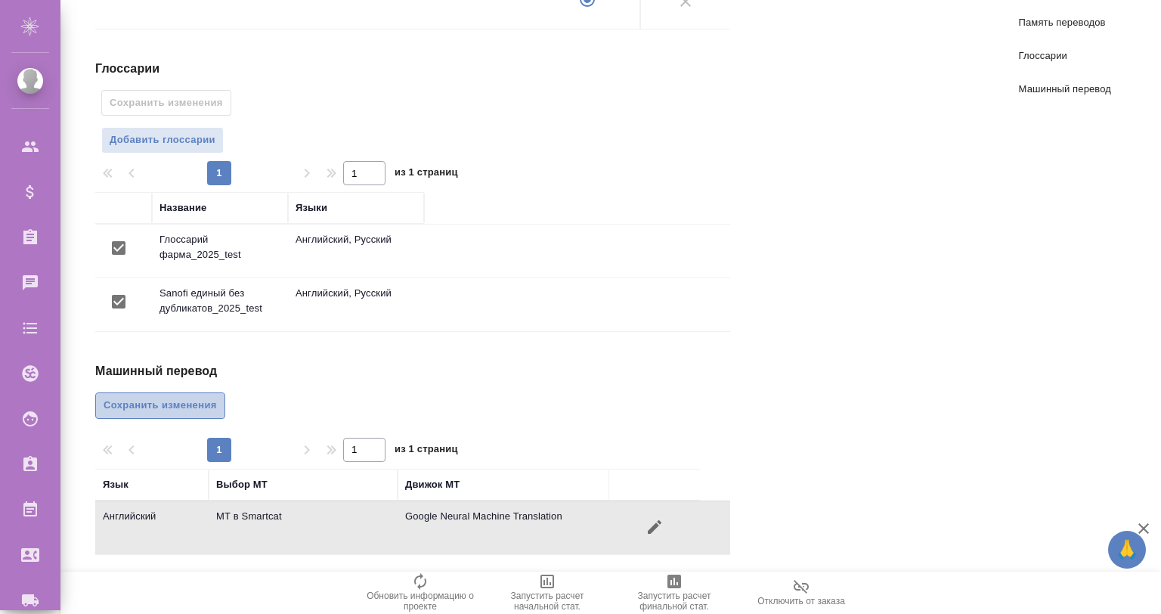
click at [184, 403] on span "Сохранить изменения" at bounding box center [160, 405] width 113 height 17
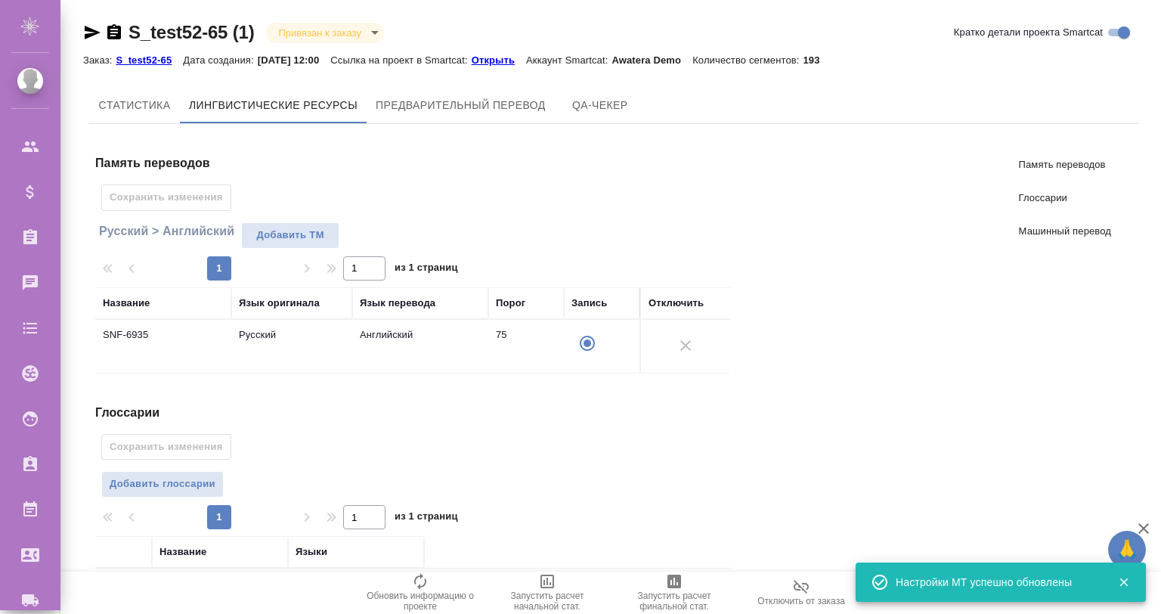
scroll to position [50, 0]
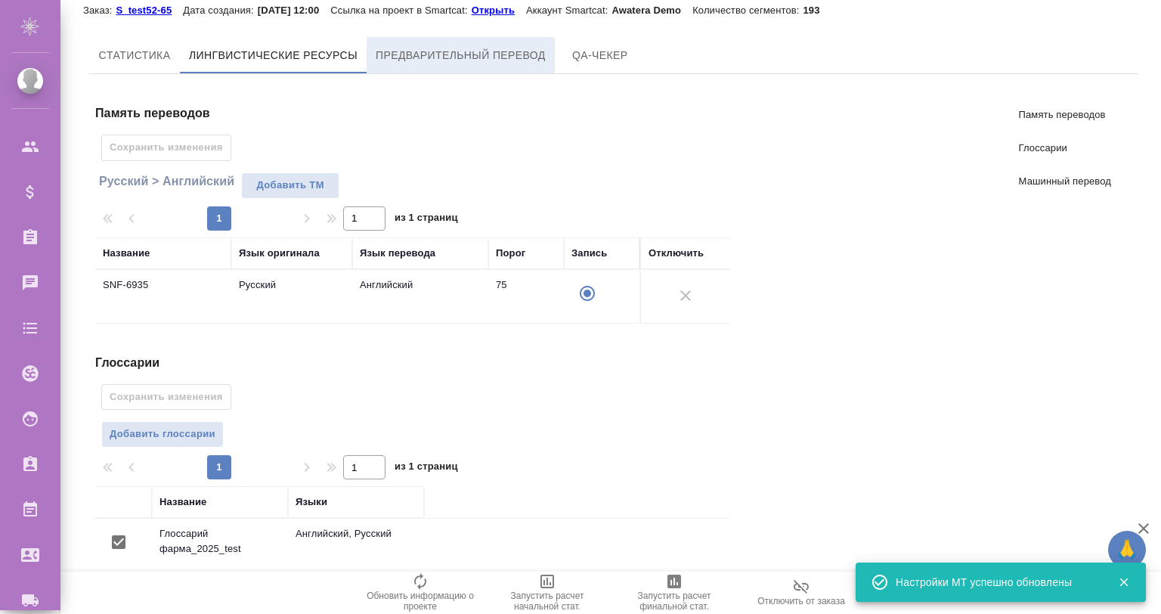
click at [426, 54] on span "Предварительный перевод" at bounding box center [461, 55] width 170 height 19
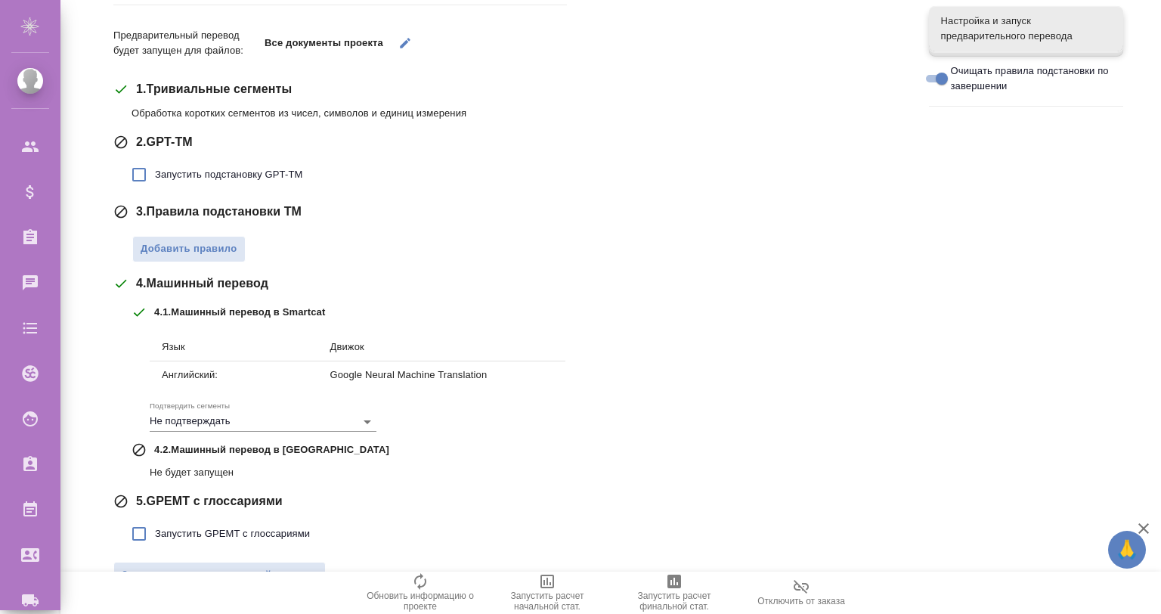
scroll to position [236, 0]
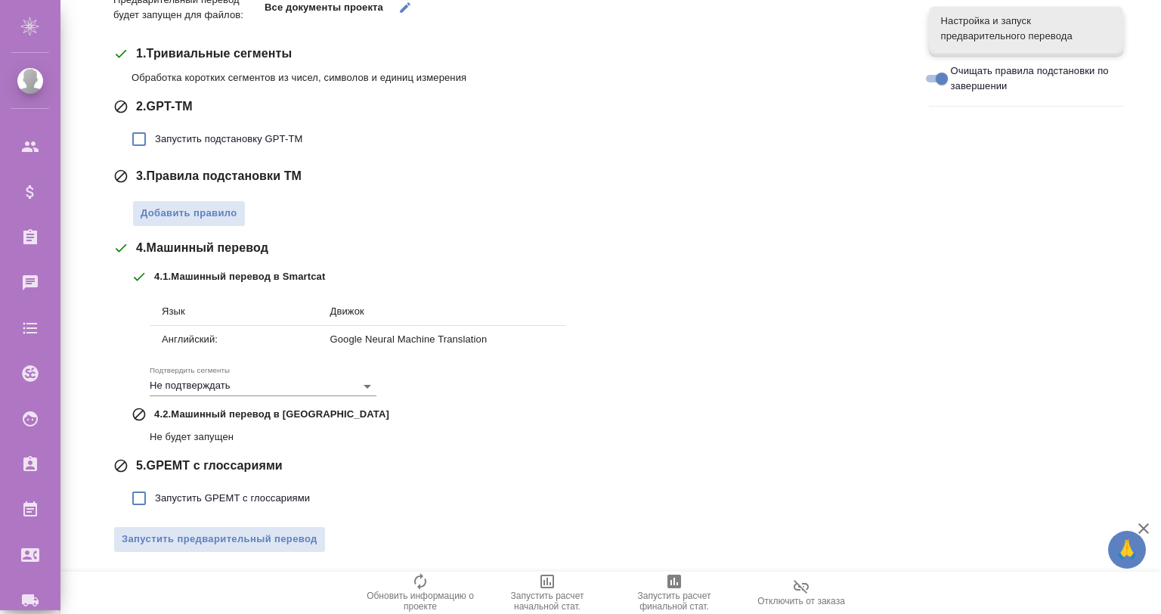
click at [259, 496] on span "Запустить GPEMT с глоссариями" at bounding box center [232, 498] width 155 height 15
click at [155, 496] on input "Запустить GPEMT с глоссариями" at bounding box center [139, 498] width 32 height 32
checkbox input "true"
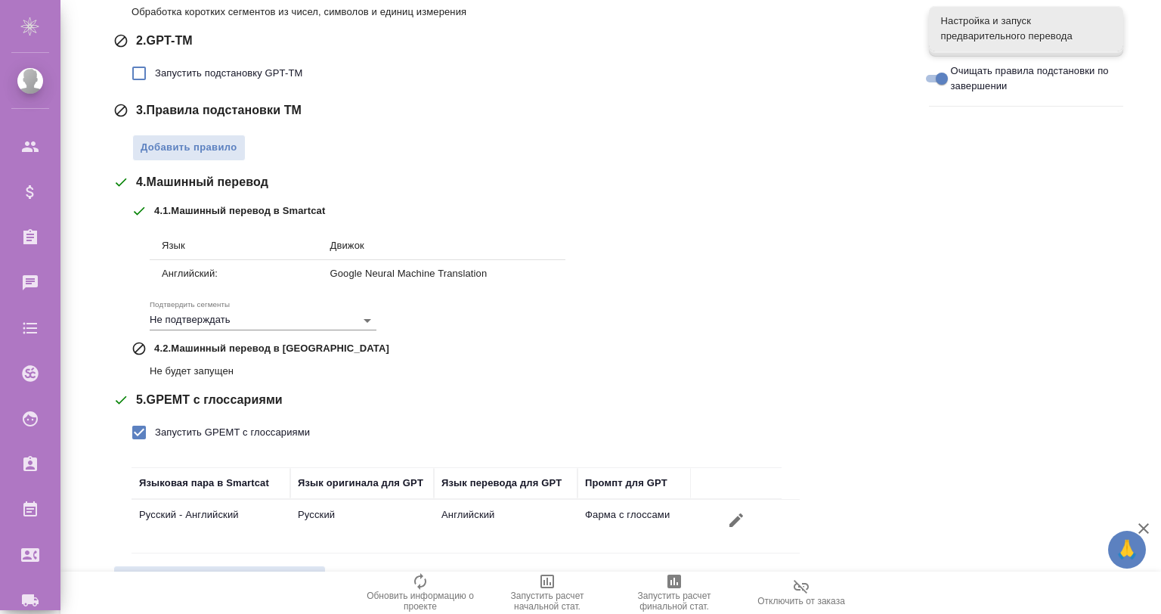
scroll to position [341, 0]
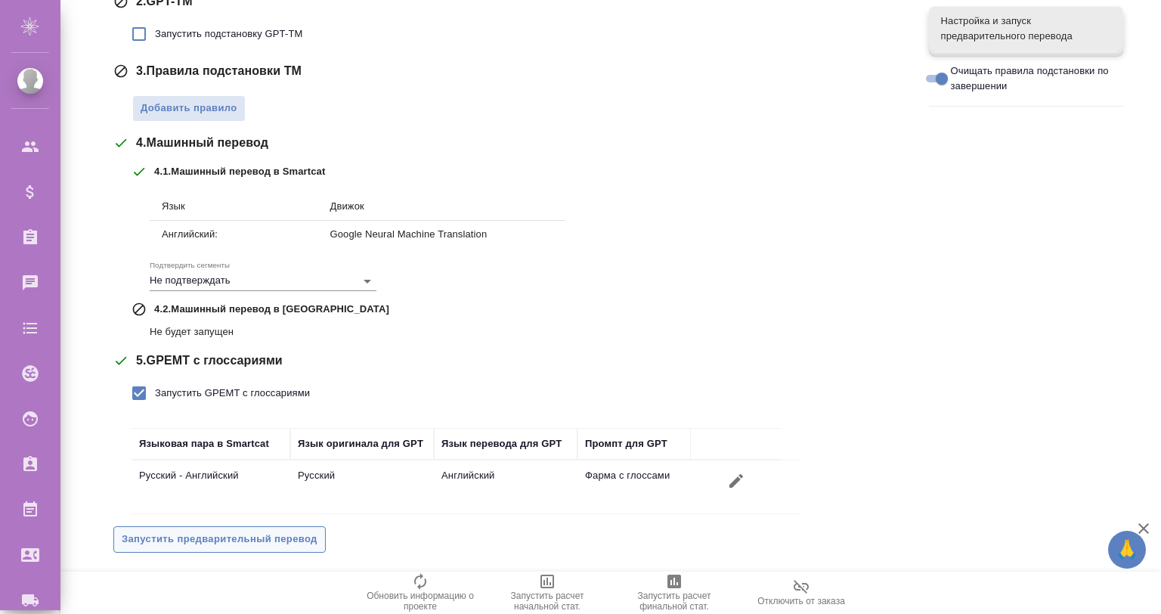
click at [274, 536] on span "Запустить предварительный перевод" at bounding box center [220, 539] width 196 height 17
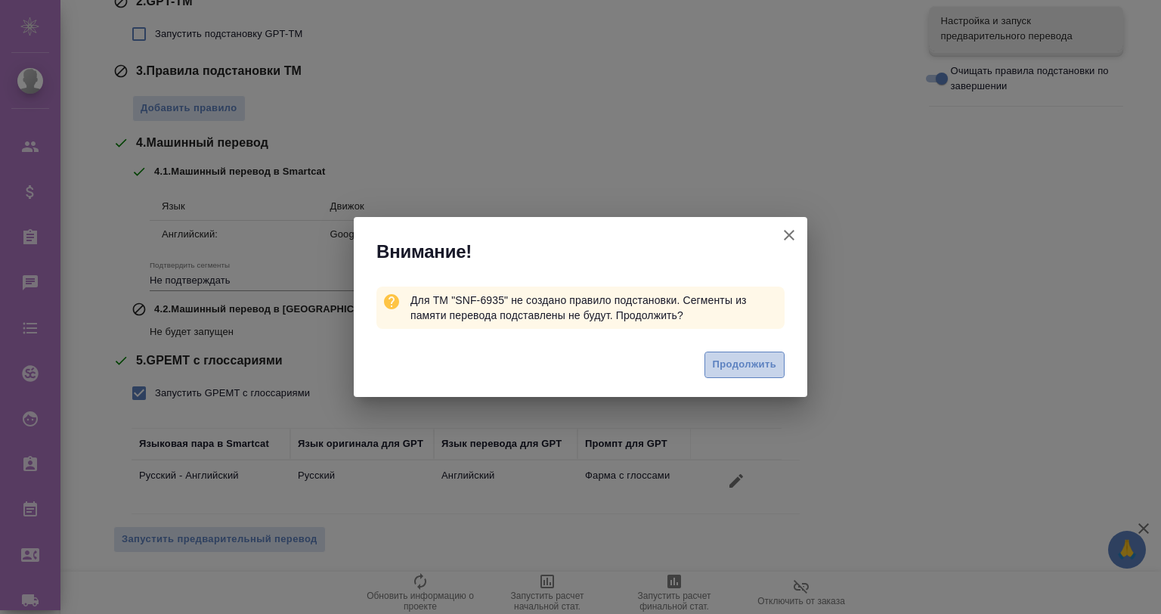
click at [747, 363] on span "Продолжить" at bounding box center [745, 364] width 64 height 17
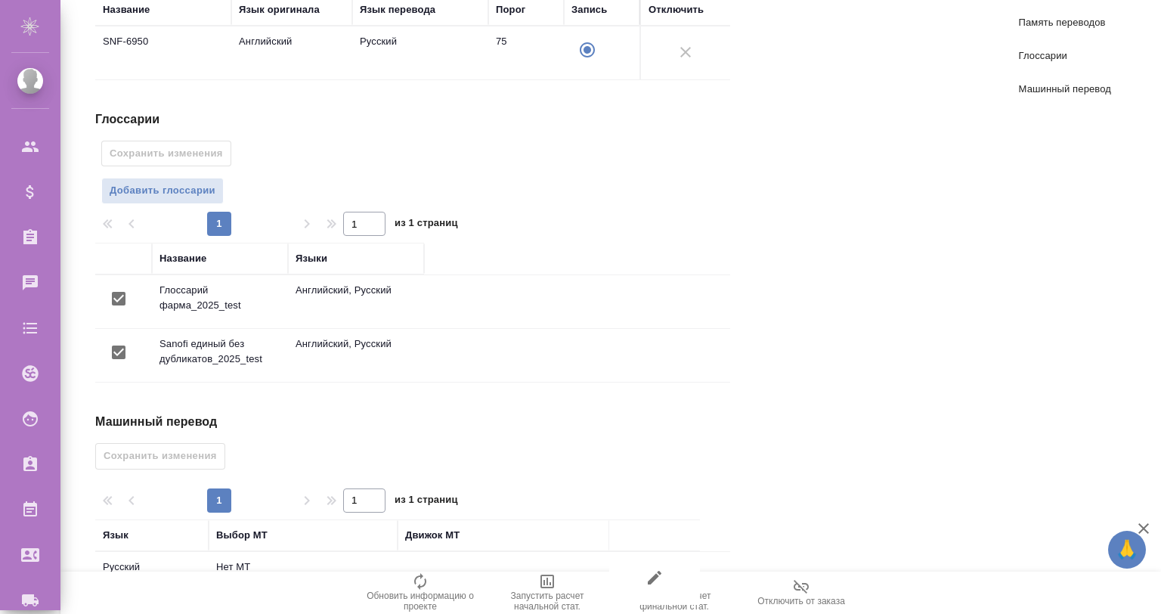
scroll to position [344, 0]
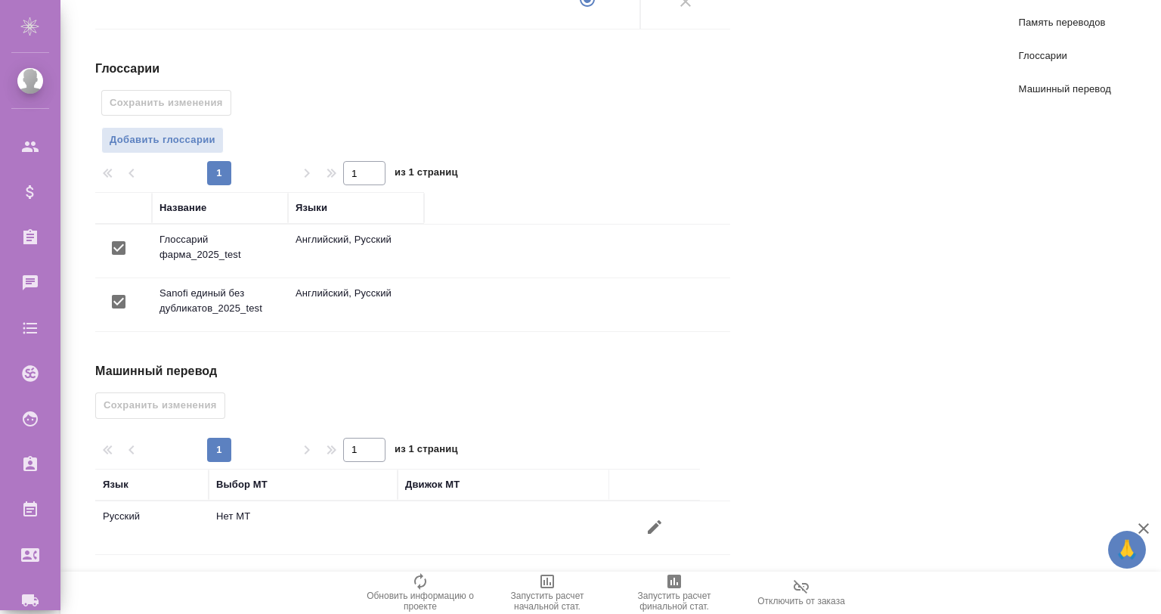
click at [640, 523] on button "button" at bounding box center [655, 527] width 36 height 36
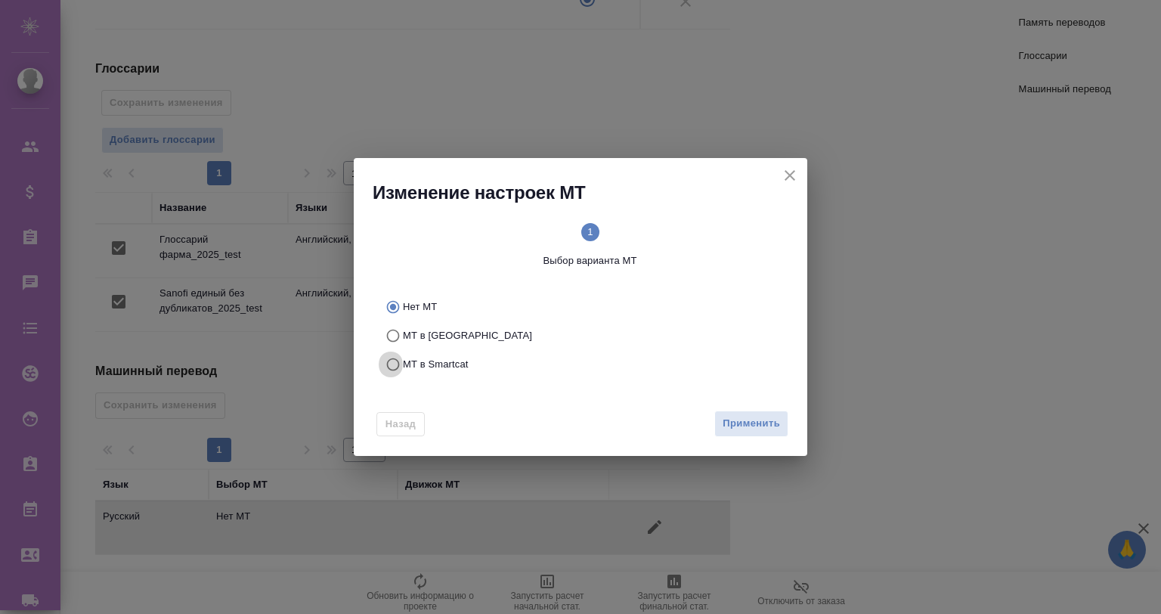
click at [401, 359] on input "МТ в Smartcat" at bounding box center [391, 364] width 24 height 29
radio input "true"
click at [749, 414] on button "Вперед" at bounding box center [761, 424] width 54 height 26
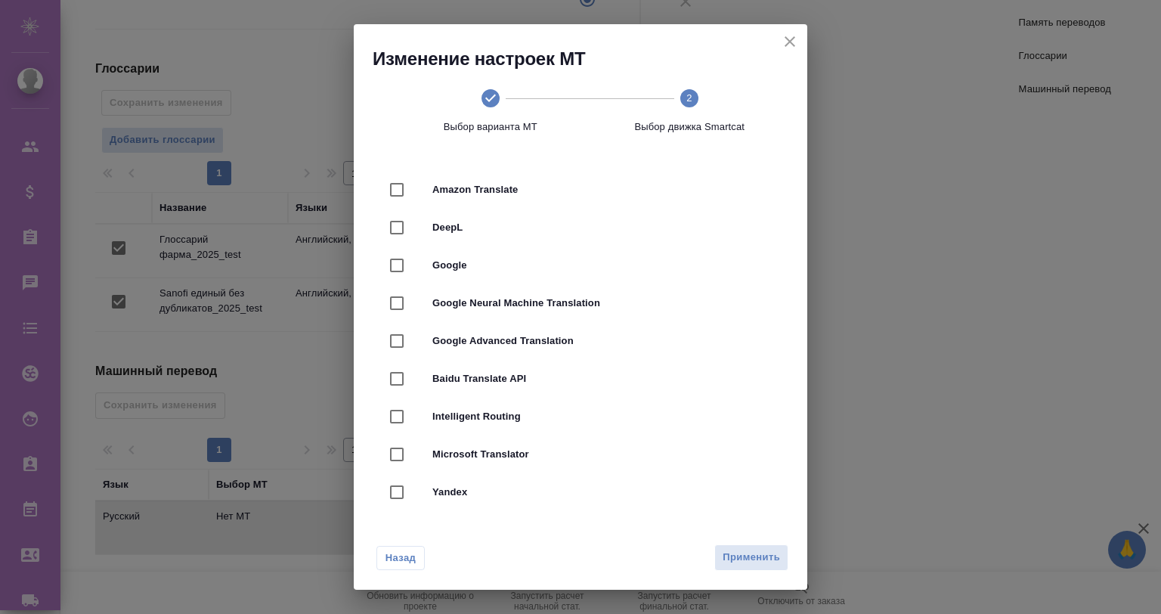
click at [502, 306] on span "Google Neural Machine Translation" at bounding box center [601, 303] width 339 height 15
checkbox input "true"
click at [750, 546] on button "Применить" at bounding box center [751, 557] width 74 height 26
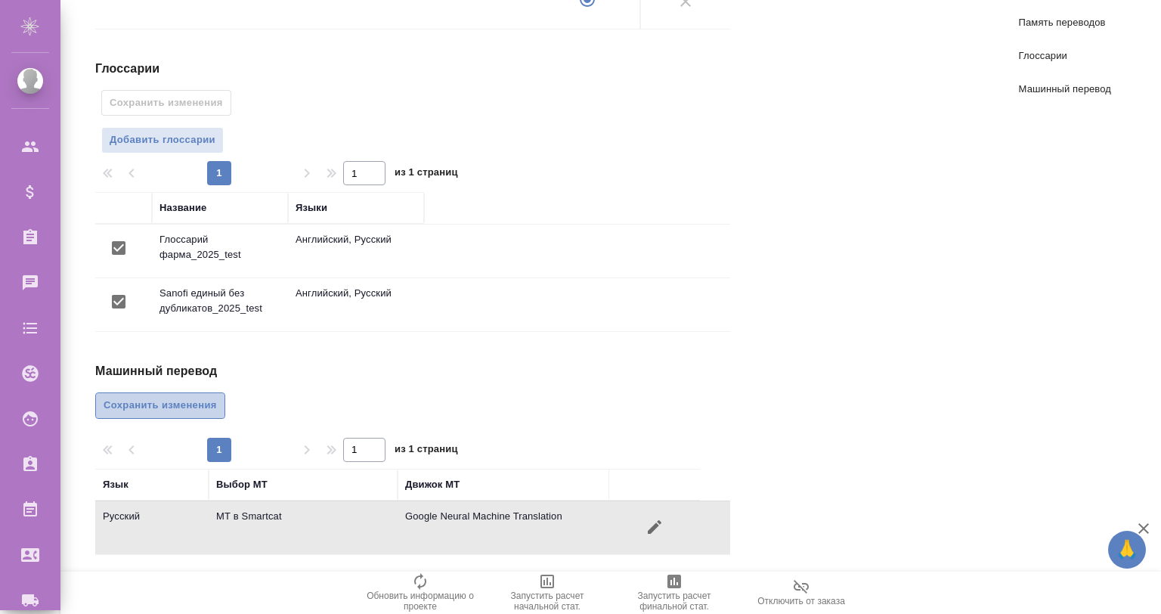
click at [194, 408] on span "Сохранить изменения" at bounding box center [160, 405] width 113 height 17
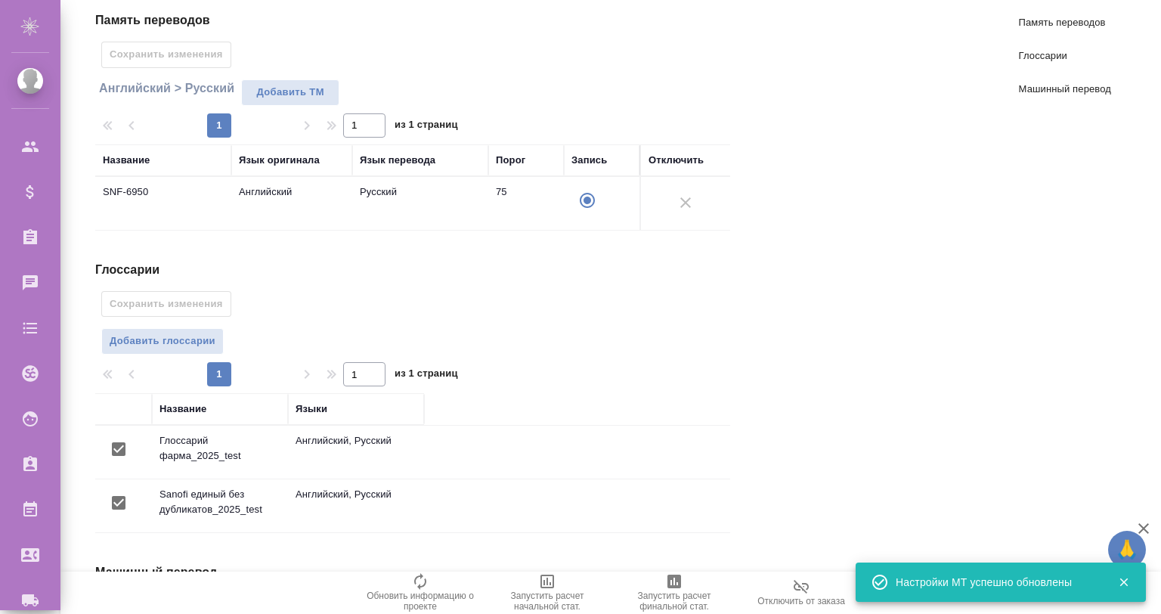
scroll to position [42, 0]
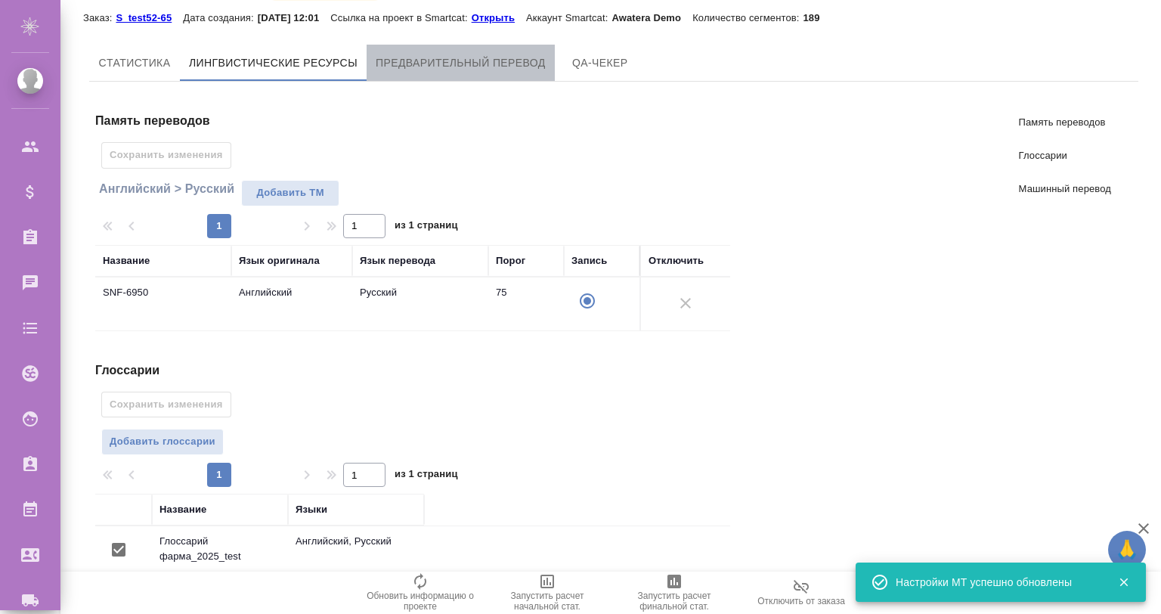
click at [432, 59] on span "Предварительный перевод" at bounding box center [461, 63] width 170 height 19
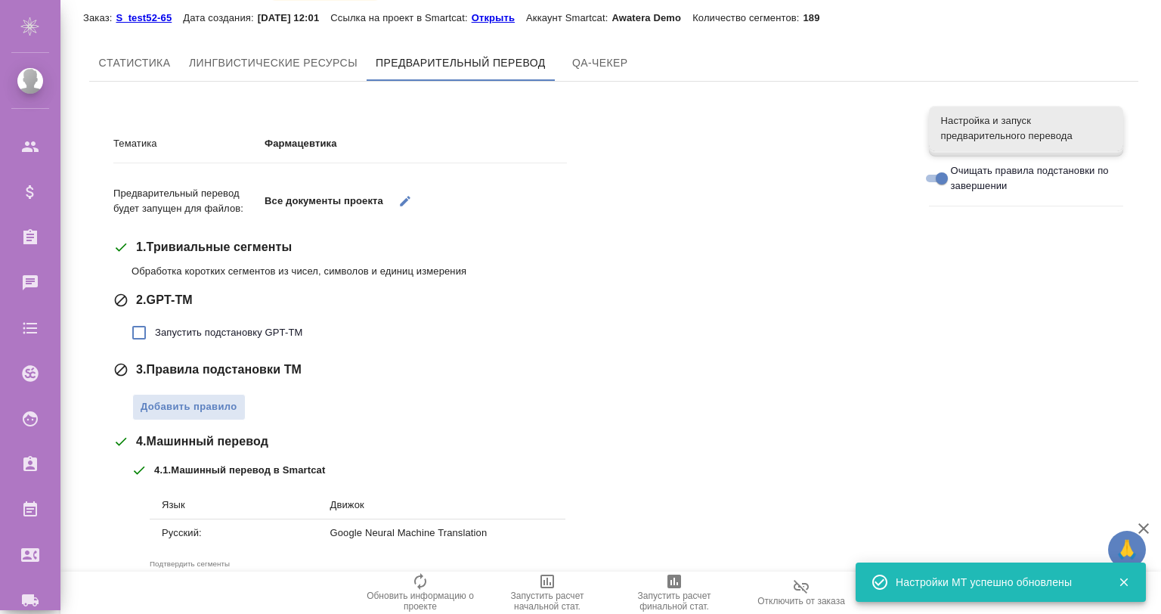
click at [225, 331] on span "Запустить подстановку GPT-TM" at bounding box center [228, 332] width 147 height 15
click at [155, 331] on input "Запустить подстановку GPT-TM" at bounding box center [139, 333] width 32 height 32
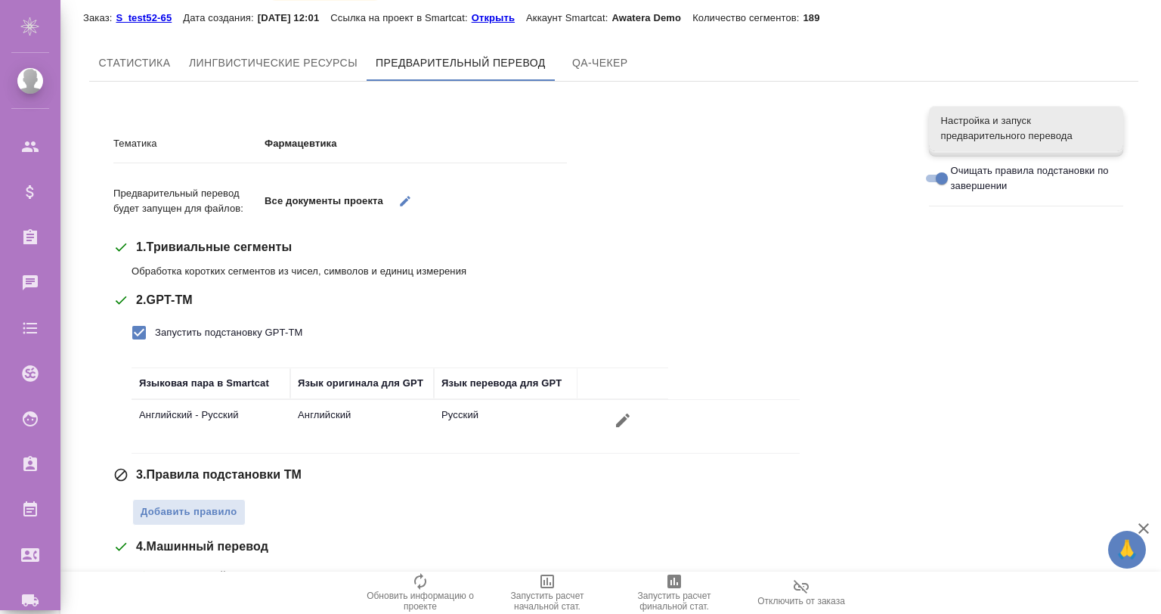
click at [225, 330] on span "Запустить подстановку GPT-TM" at bounding box center [228, 332] width 147 height 15
click at [155, 330] on input "Запустить подстановку GPT-TM" at bounding box center [139, 333] width 32 height 32
checkbox input "false"
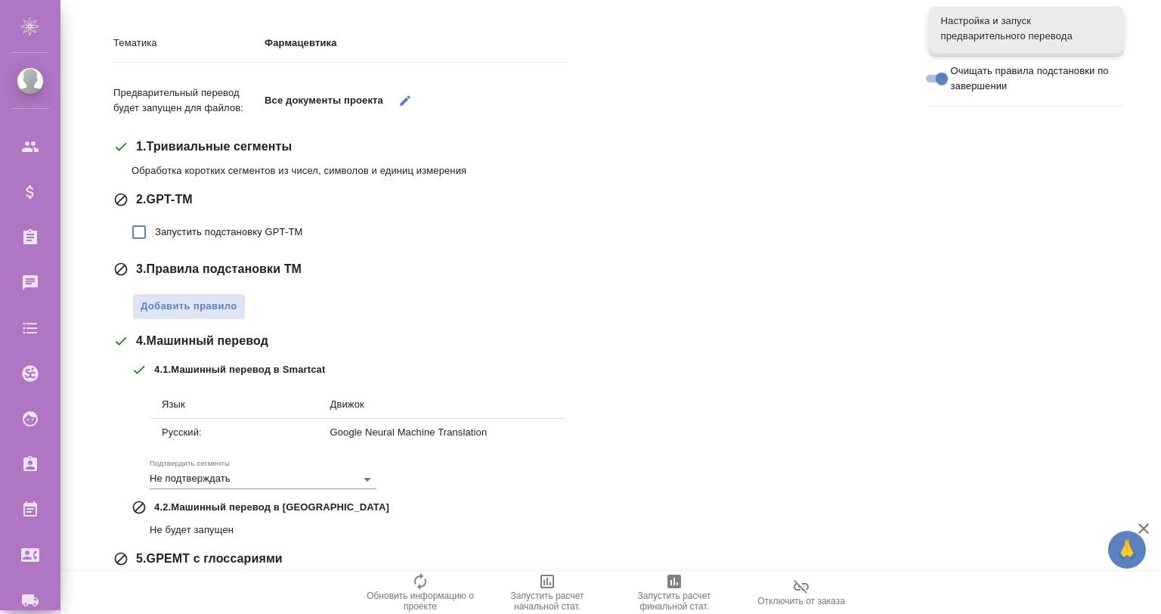
scroll to position [236, 0]
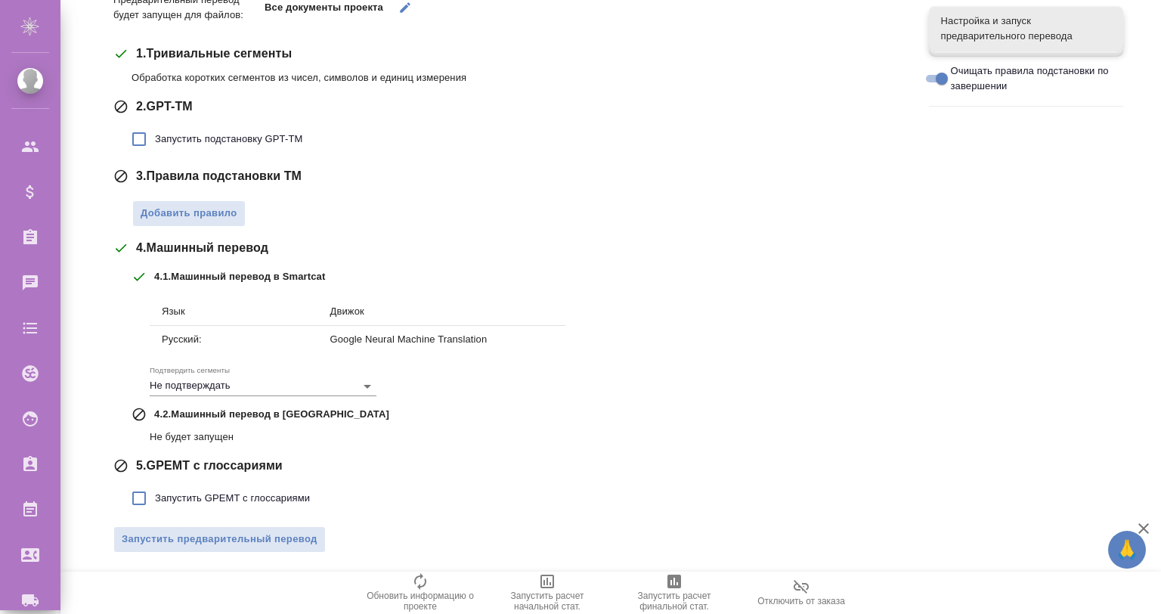
click at [243, 496] on span "Запустить GPEMT с глоссариями" at bounding box center [232, 498] width 155 height 15
click at [155, 496] on input "Запустить GPEMT с глоссариями" at bounding box center [139, 498] width 32 height 32
checkbox input "true"
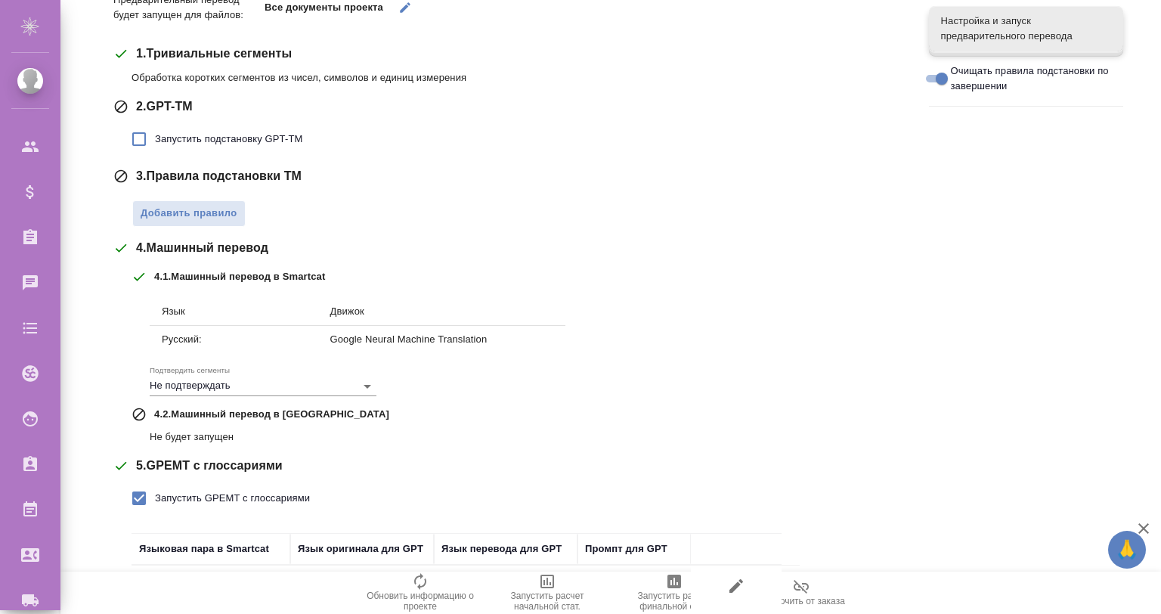
scroll to position [341, 0]
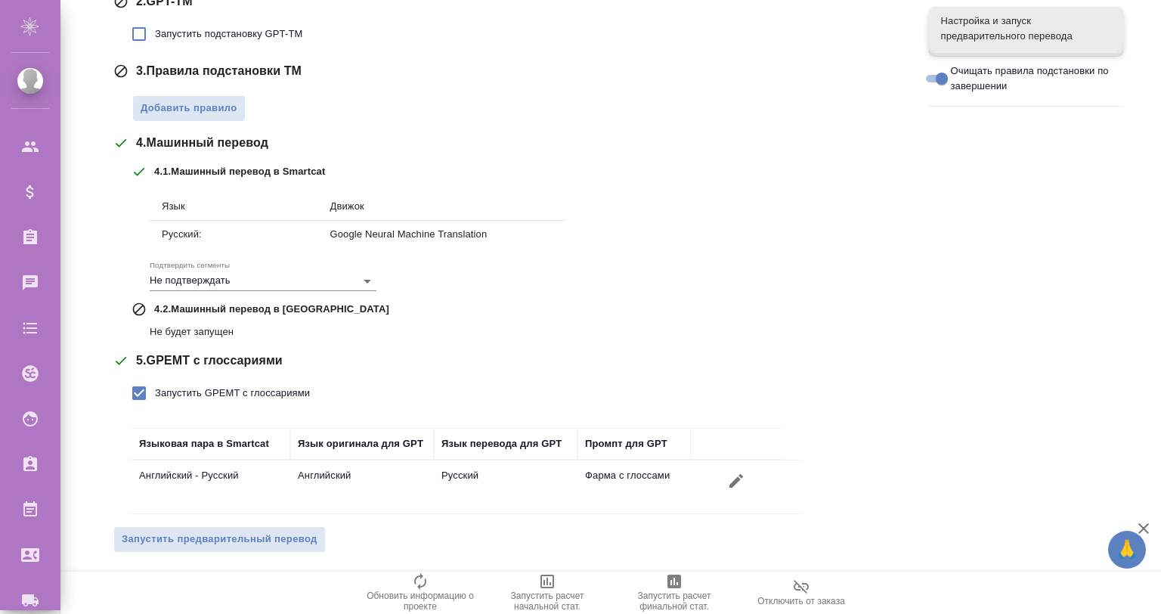
drag, startPoint x: 276, startPoint y: 532, endPoint x: 345, endPoint y: 354, distance: 191.2
click at [345, 354] on div "Тематика Фармацевтика Предварительный перевод будет запущен для файлов: Все док…" at bounding box center [509, 191] width 793 height 745
click at [739, 478] on icon "button" at bounding box center [737, 481] width 14 height 14
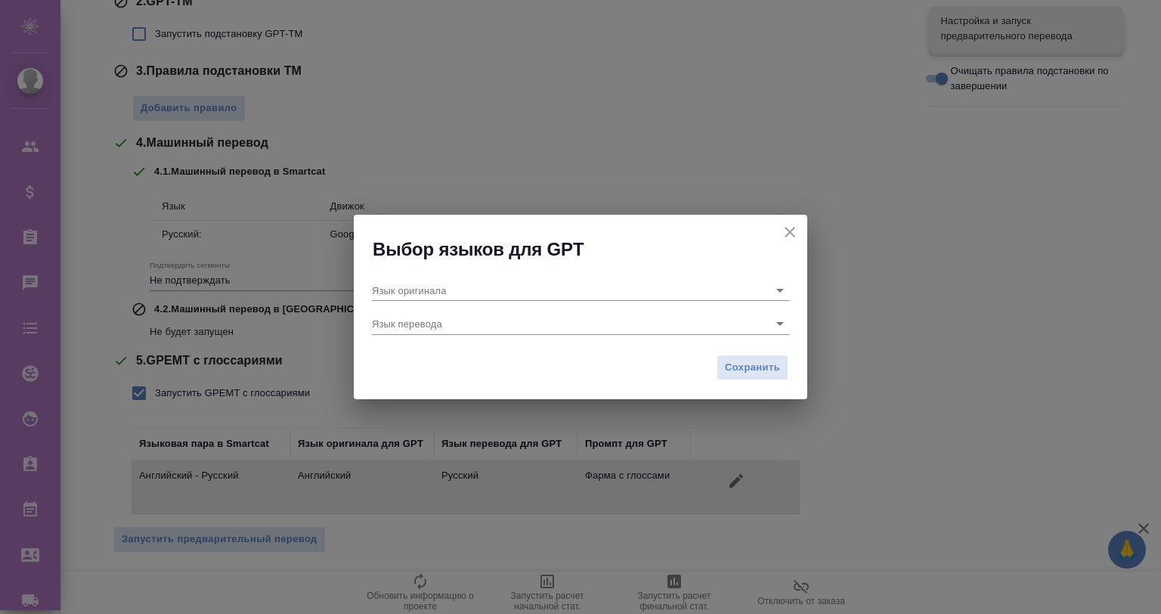
type input "Английский"
type input "Русский"
click at [795, 221] on div "Выбор языков для GPT" at bounding box center [581, 238] width 454 height 47
click at [785, 229] on icon "close" at bounding box center [790, 232] width 18 height 18
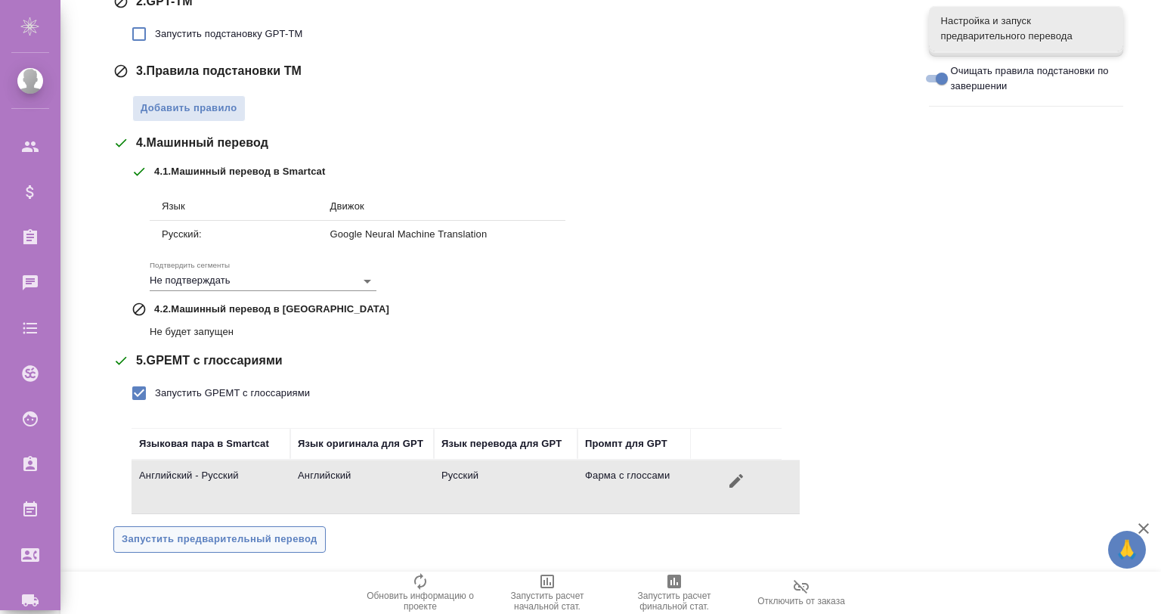
click at [213, 531] on span "Запустить предварительный перевод" at bounding box center [220, 539] width 196 height 17
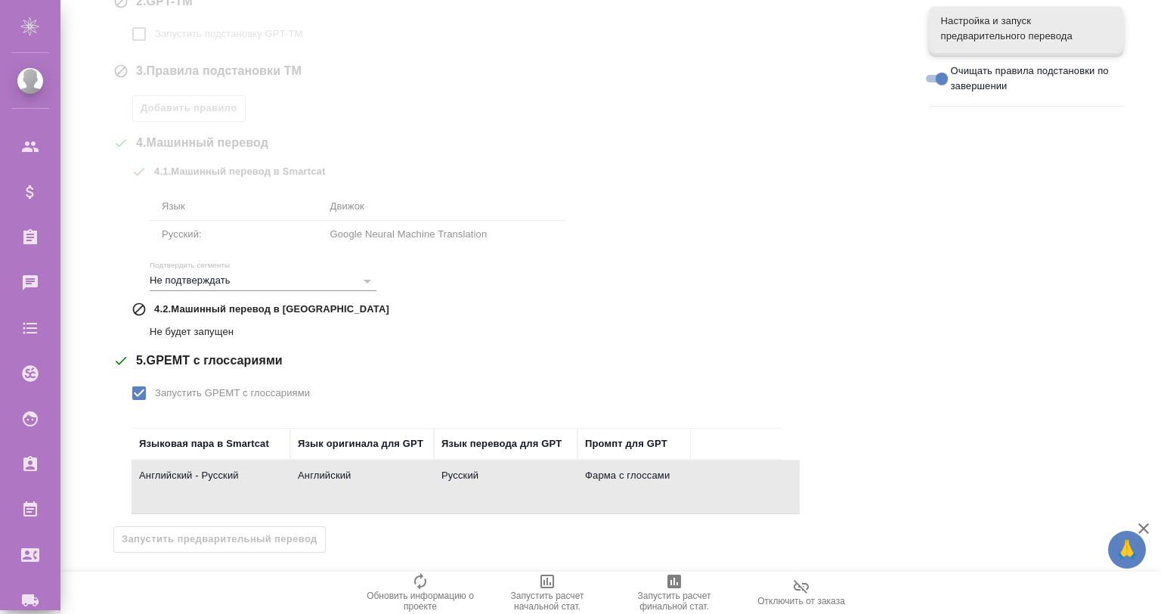
scroll to position [240, 0]
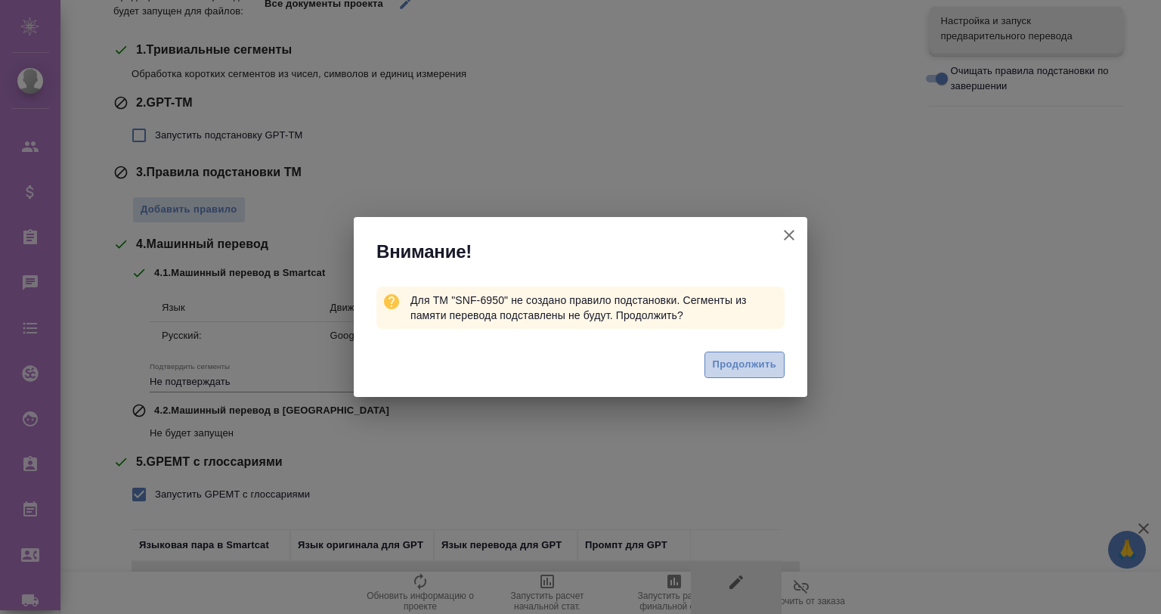
click at [734, 361] on span "Продолжить" at bounding box center [745, 364] width 64 height 17
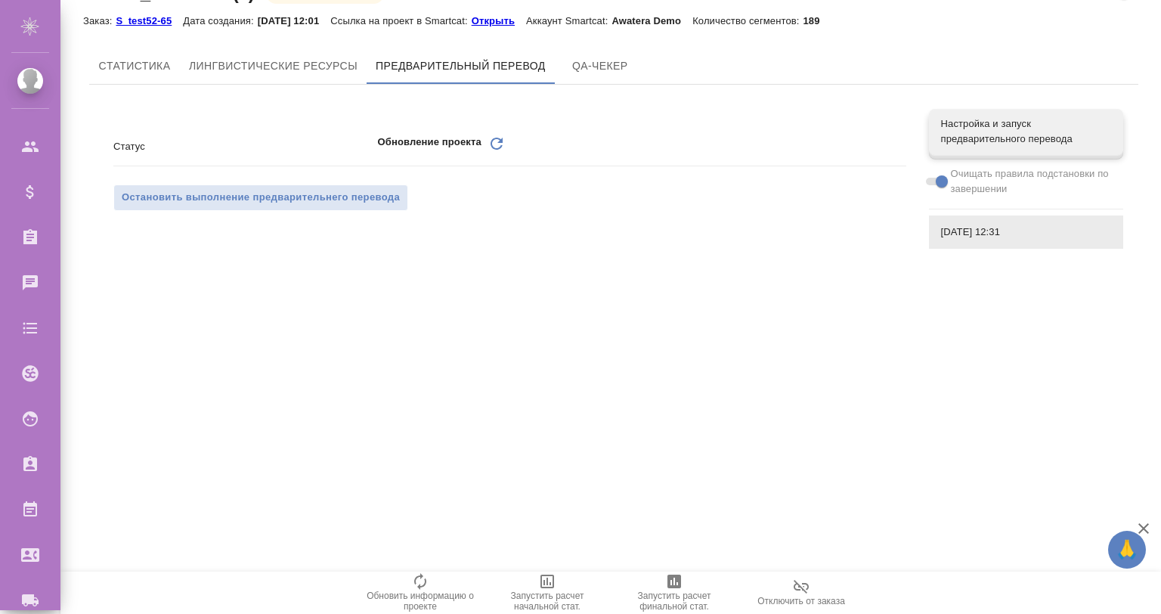
scroll to position [0, 0]
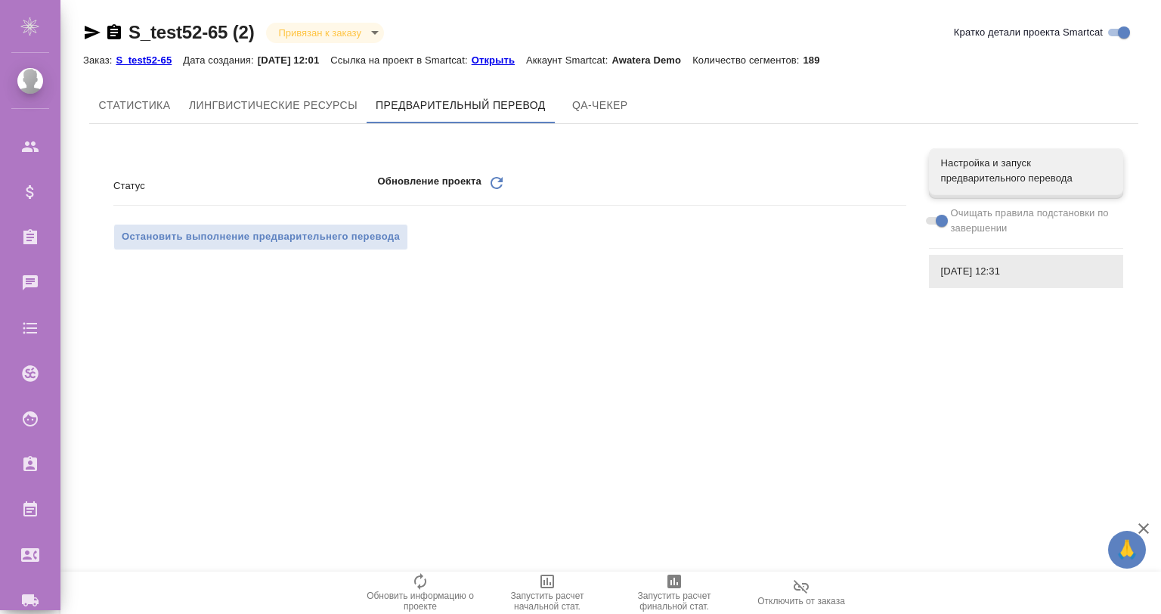
click at [496, 177] on icon at bounding box center [497, 183] width 12 height 12
